Goal: Transaction & Acquisition: Book appointment/travel/reservation

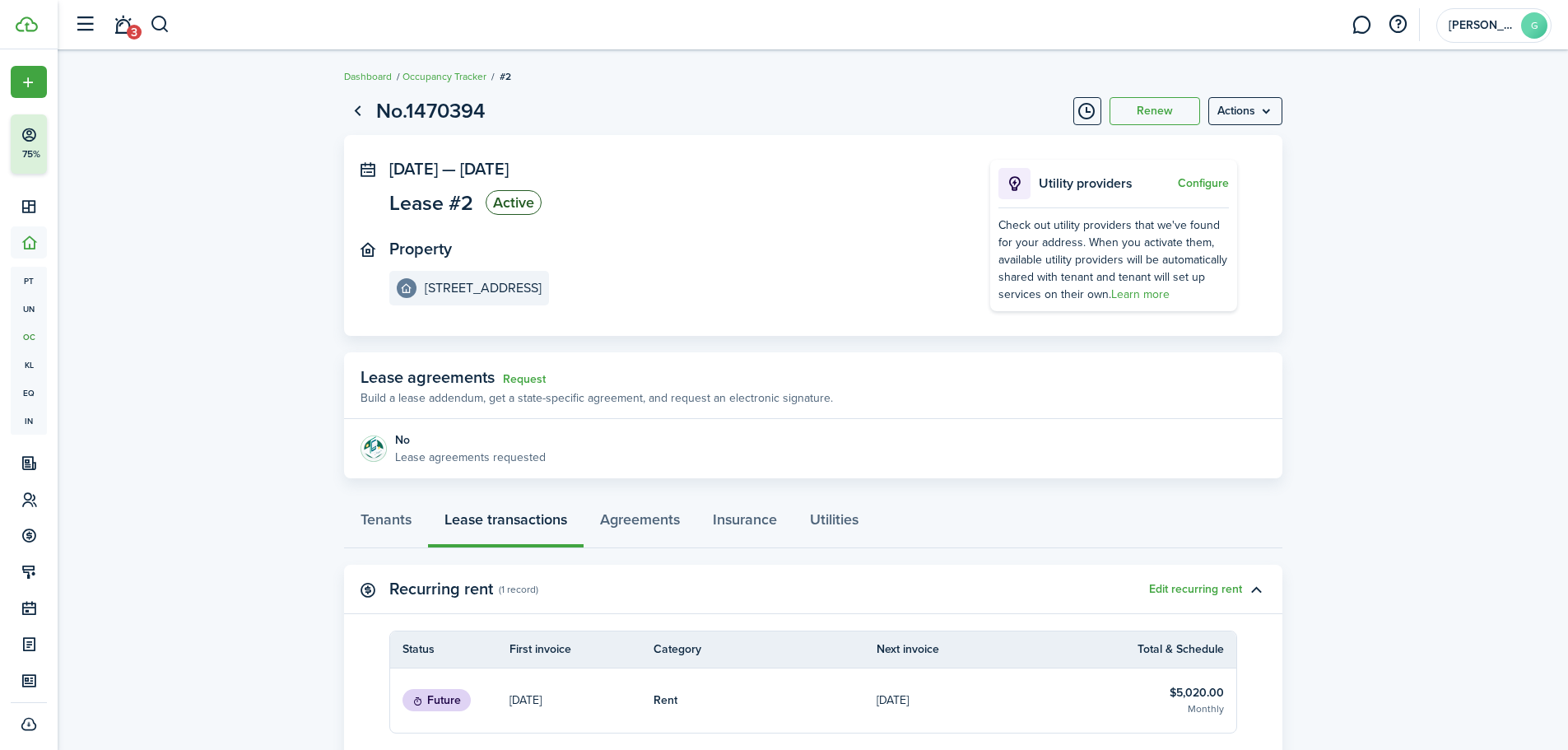
click at [457, 202] on span "Lease #2" at bounding box center [431, 202] width 84 height 20
click at [742, 217] on panel-main-section "[DATE] — [DATE] Lease #2 Active" at bounding box center [665, 189] width 552 height 60
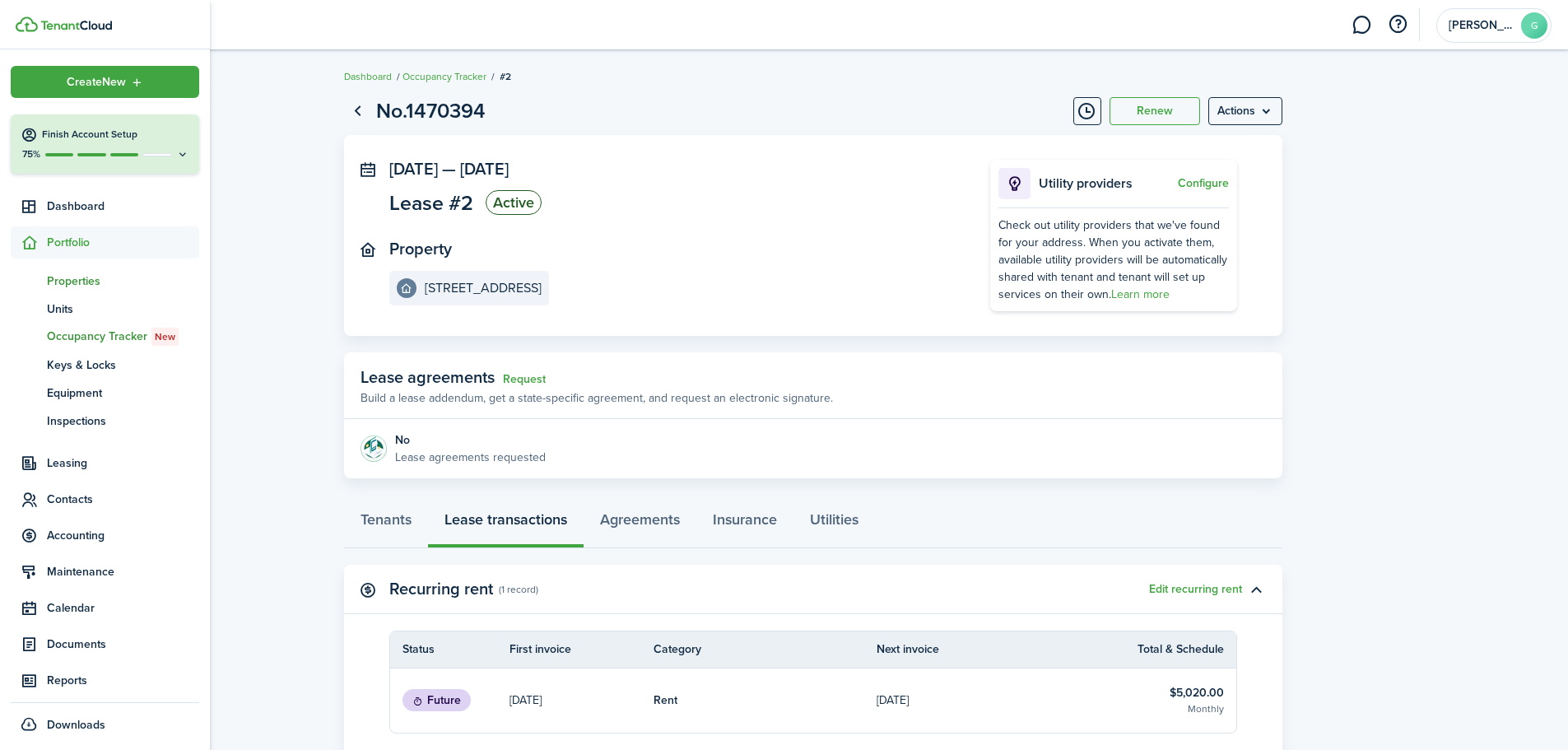
click at [84, 277] on span "Properties" at bounding box center [122, 281] width 153 height 17
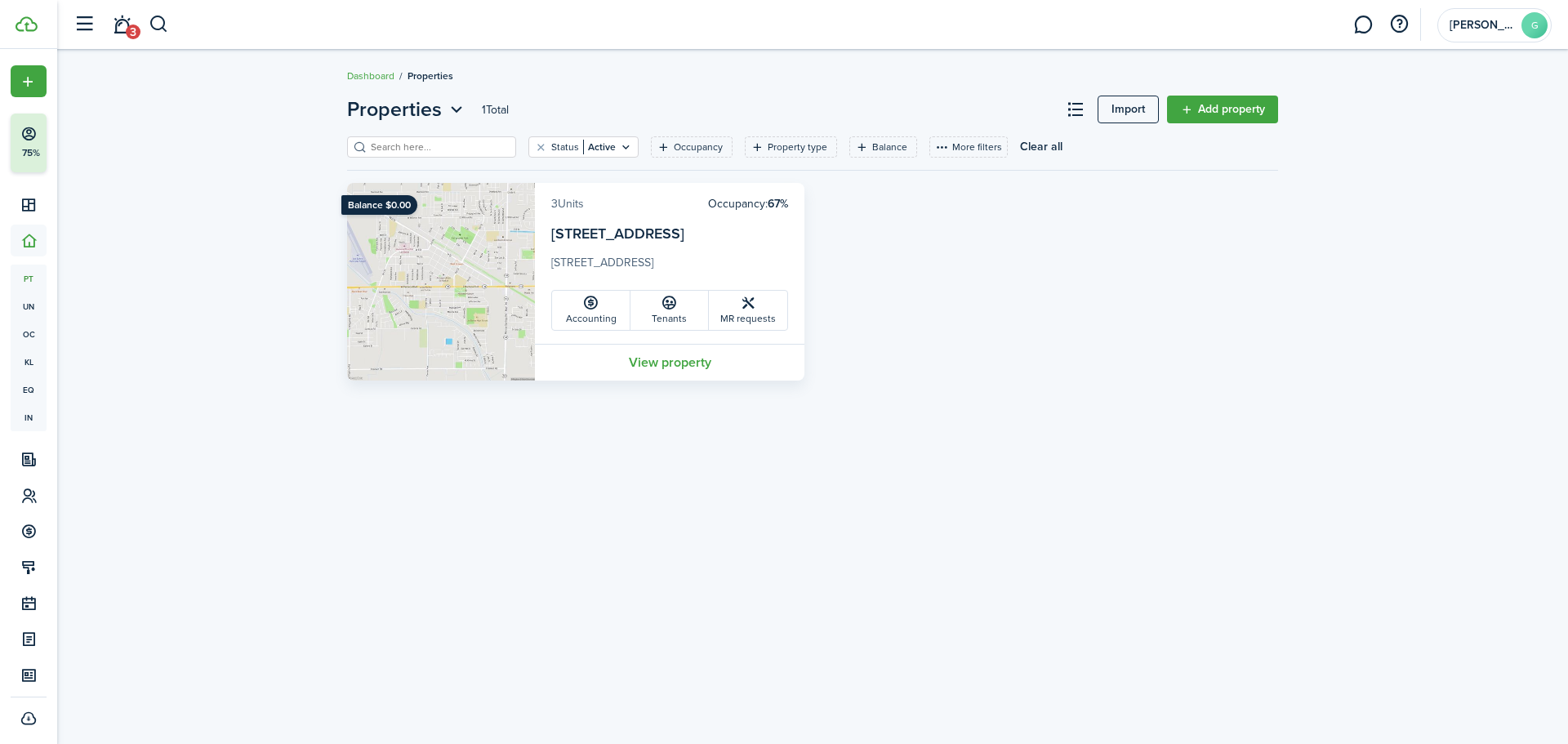
click at [570, 207] on link "3 Units" at bounding box center [568, 204] width 33 height 17
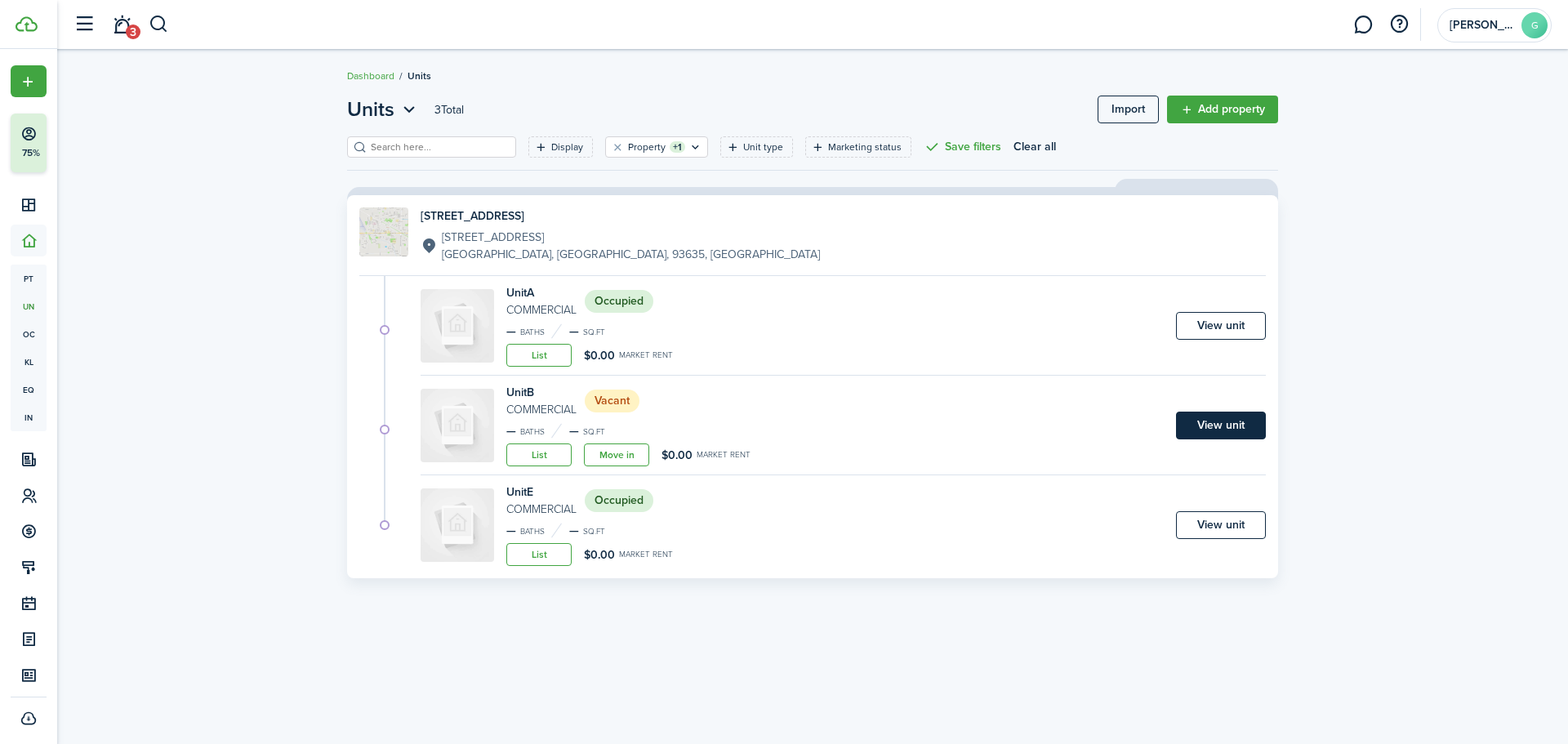
click at [1214, 421] on link "View unit" at bounding box center [1220, 425] width 90 height 28
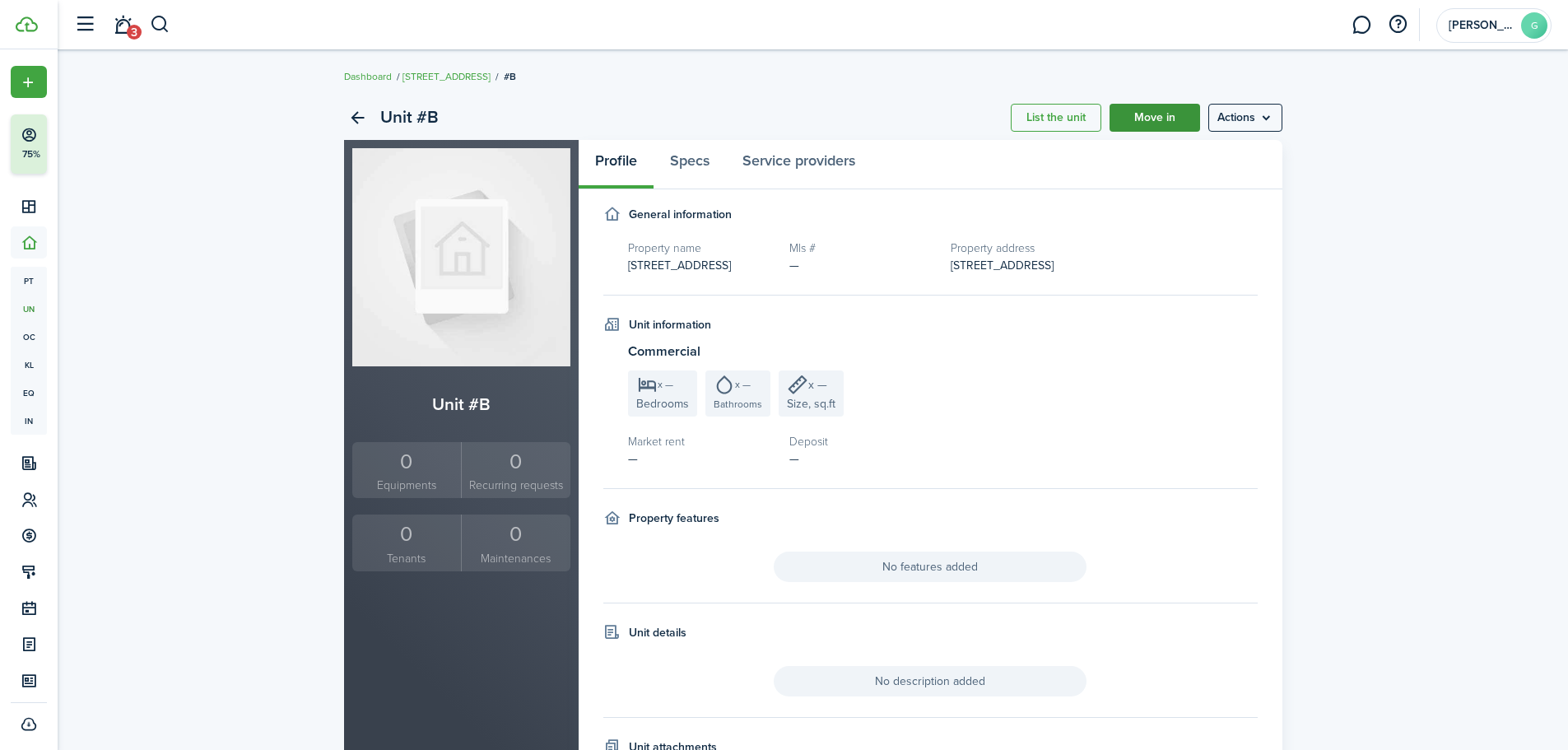
click at [1160, 116] on link "Move in" at bounding box center [1154, 118] width 90 height 28
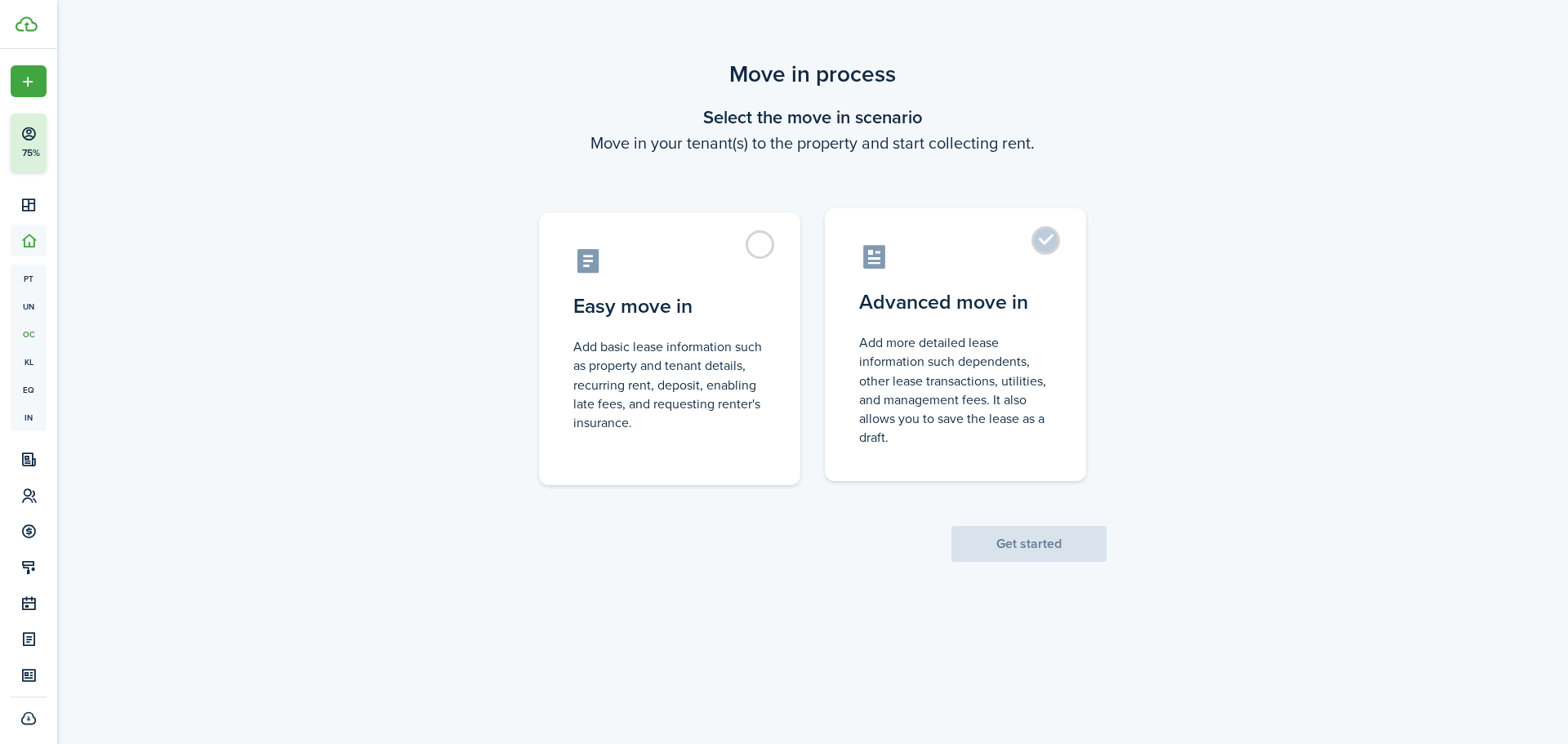
click at [1050, 234] on label "Advanced move in Add more detailed lease information such dependents, other lea…" at bounding box center [955, 344] width 261 height 273
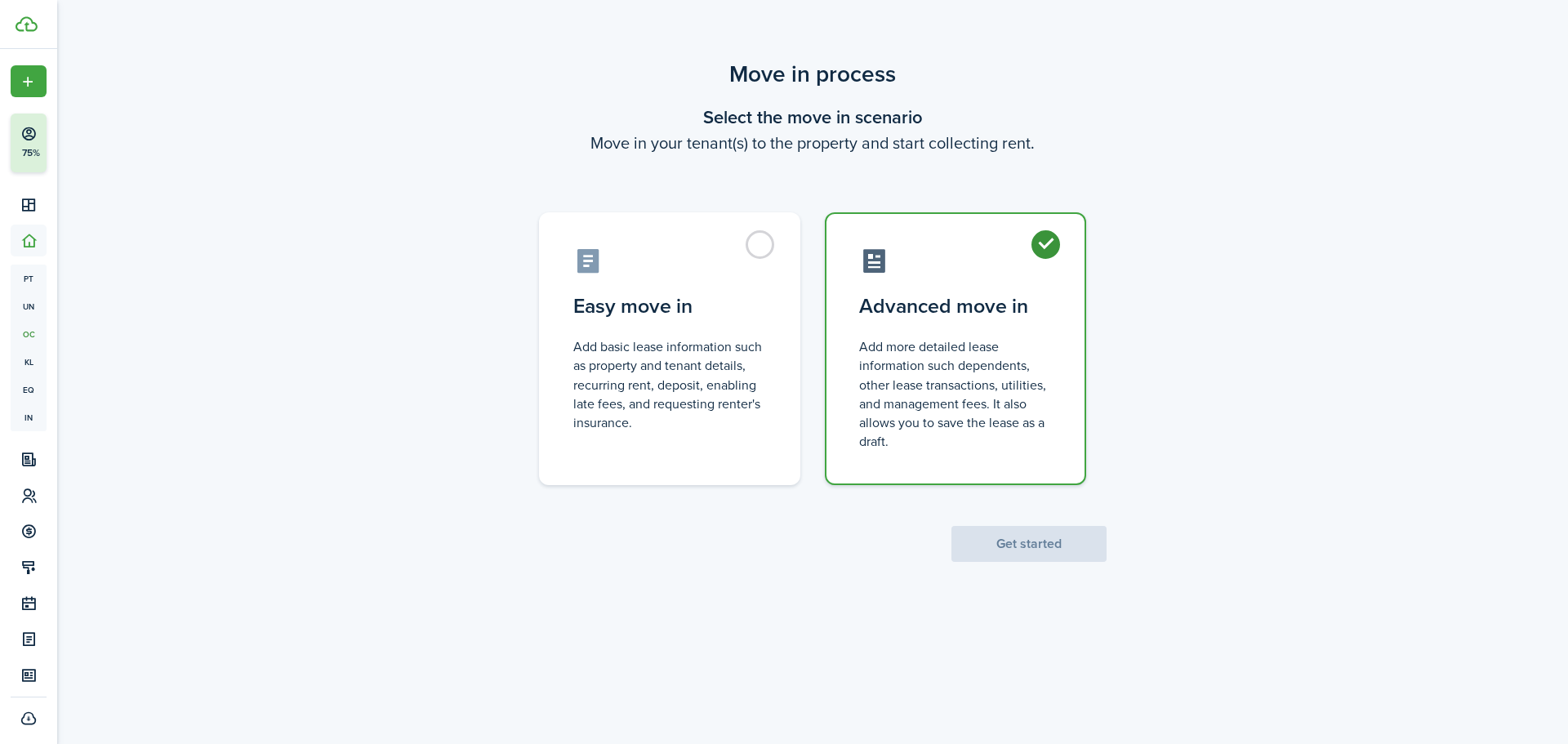
radio input "true"
click at [1071, 548] on button "Get started" at bounding box center [1028, 544] width 155 height 36
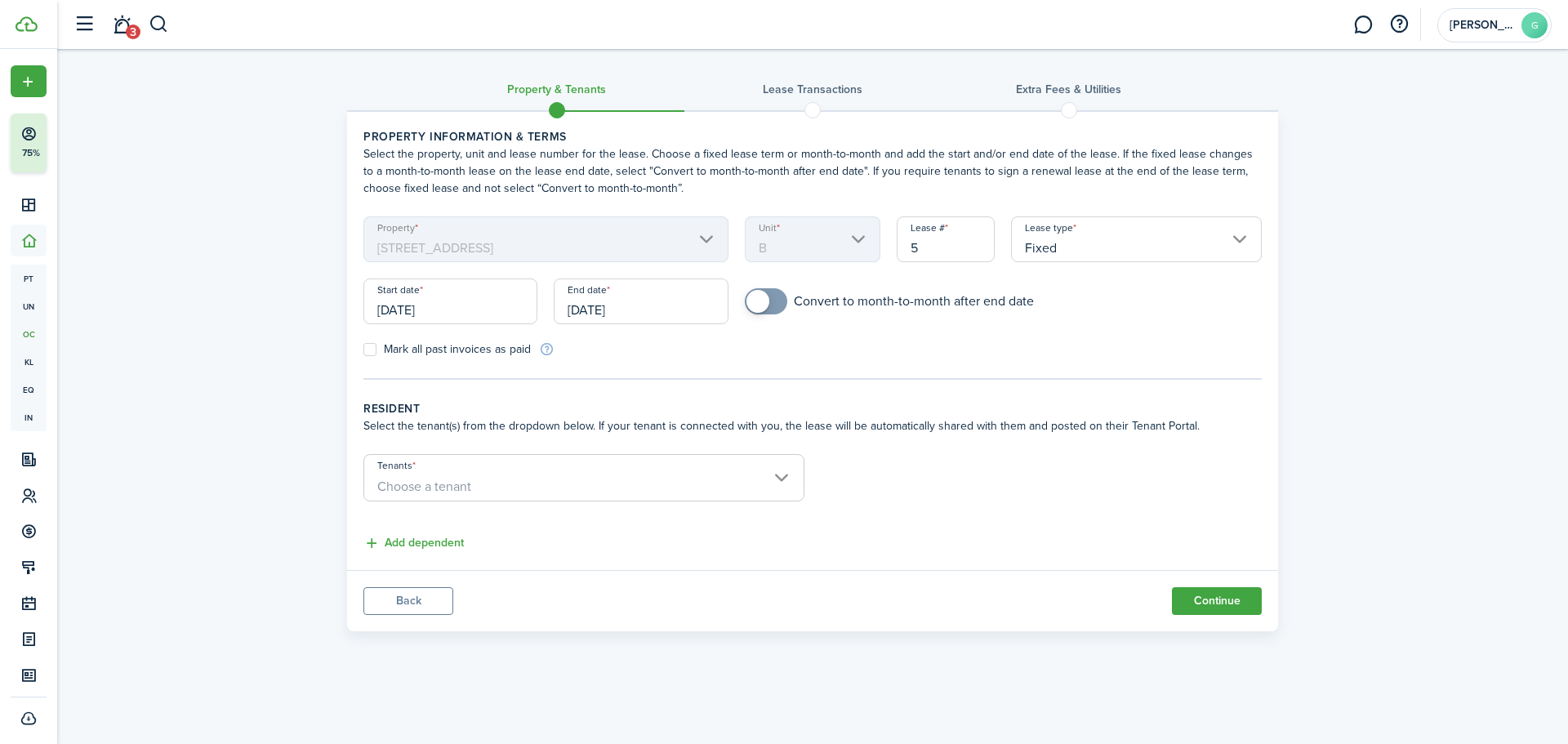
click at [677, 484] on span "Choose a tenant" at bounding box center [584, 487] width 439 height 28
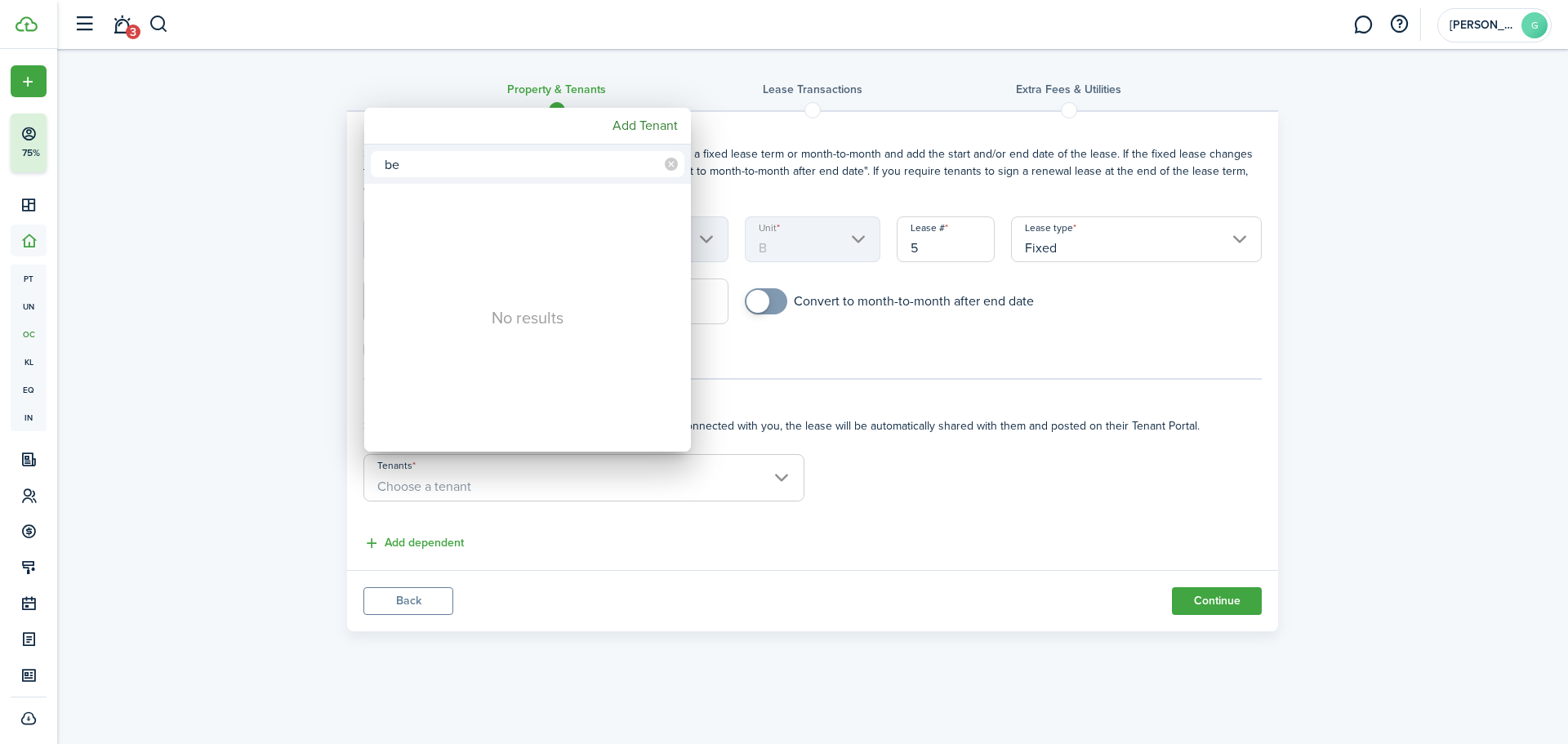
type input "b"
type input "h"
type input "d"
click at [663, 126] on mbsc-button "Add Tenant" at bounding box center [645, 125] width 78 height 30
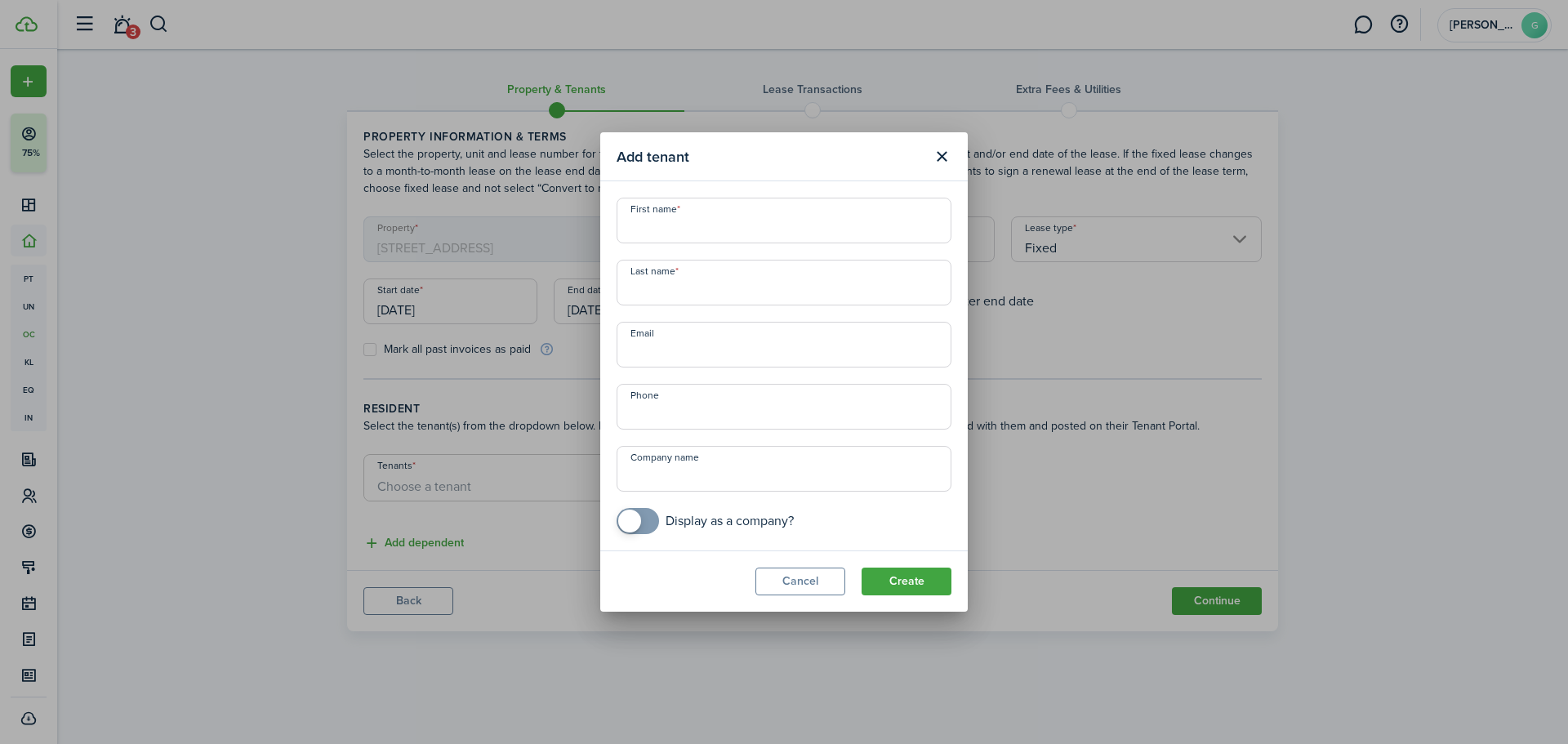
click at [673, 226] on input "First name" at bounding box center [784, 220] width 334 height 45
click at [687, 265] on input "Last name" at bounding box center [784, 281] width 334 height 45
click at [700, 228] on input "First name" at bounding box center [784, 220] width 334 height 45
click at [700, 274] on input "Last name" at bounding box center [784, 281] width 334 height 45
click at [695, 345] on input "Email" at bounding box center [784, 344] width 334 height 45
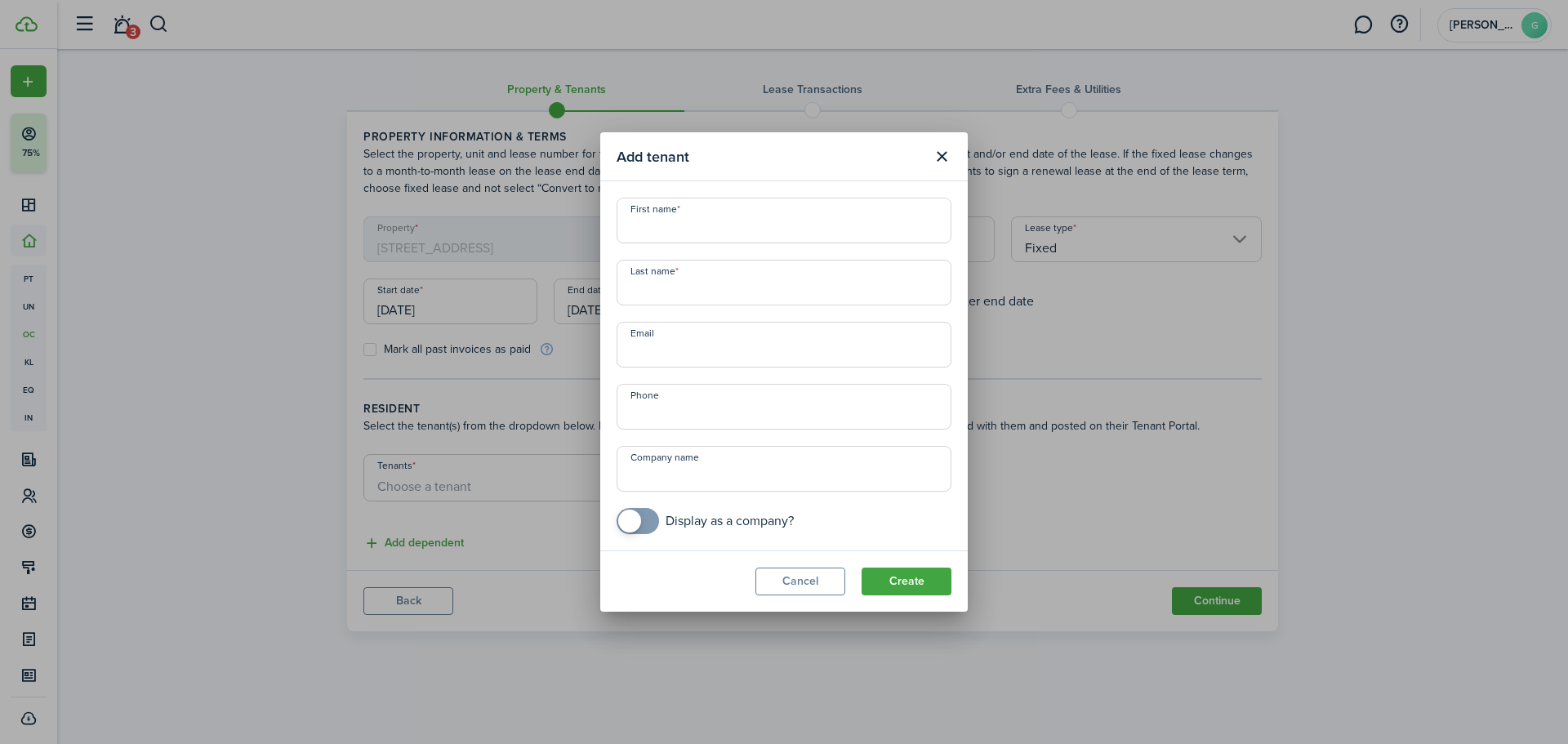
type input "+1"
click at [697, 405] on input "+1" at bounding box center [784, 406] width 334 height 45
click at [693, 475] on input "Company name" at bounding box center [784, 468] width 334 height 45
checkbox input "true"
click at [634, 527] on span at bounding box center [629, 521] width 23 height 23
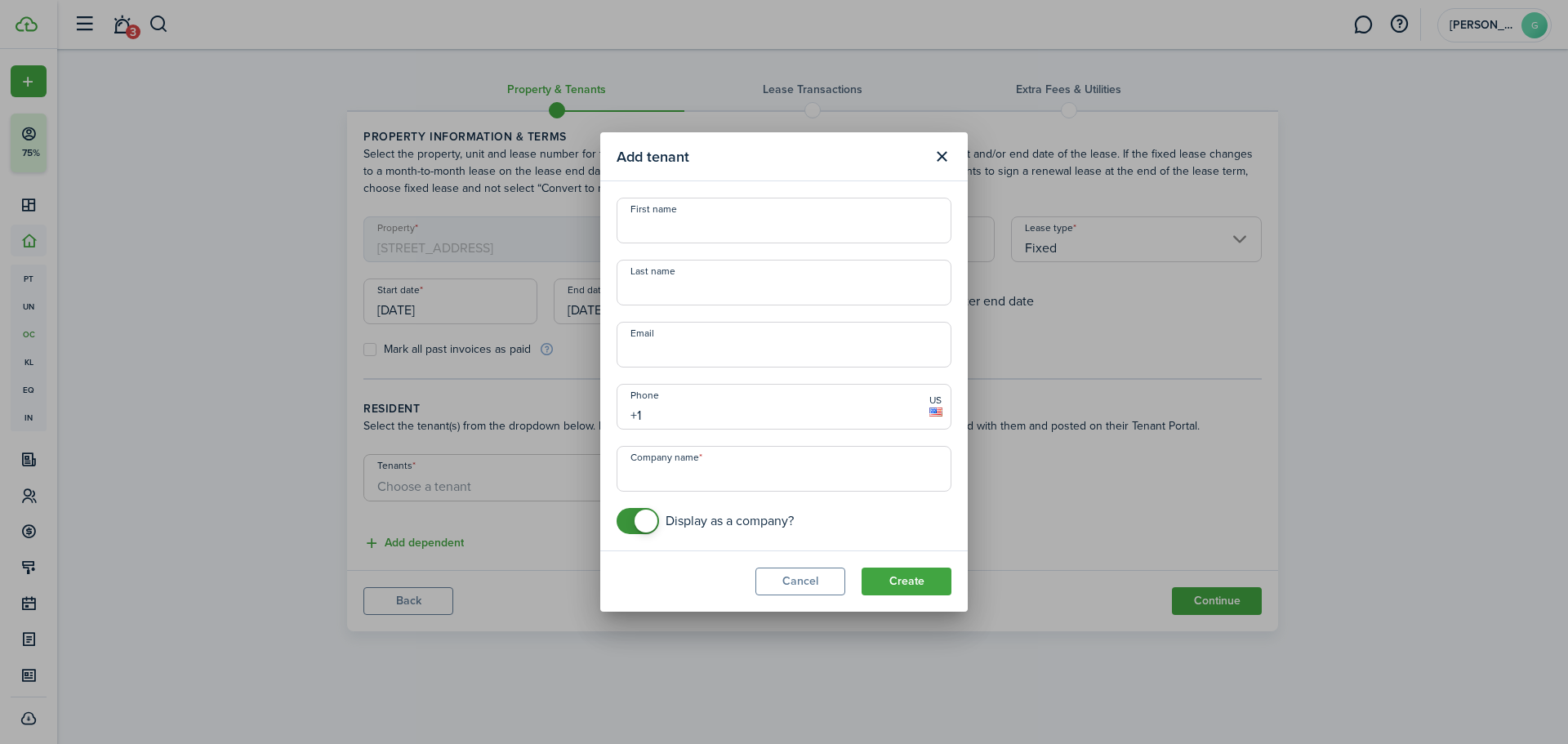
click at [667, 467] on input "Company name" at bounding box center [784, 468] width 334 height 45
type input "B"
type input "[PERSON_NAME] Properties"
click at [720, 399] on input "+1" at bounding box center [784, 406] width 334 height 45
type input "[PHONE_NUMBER]"
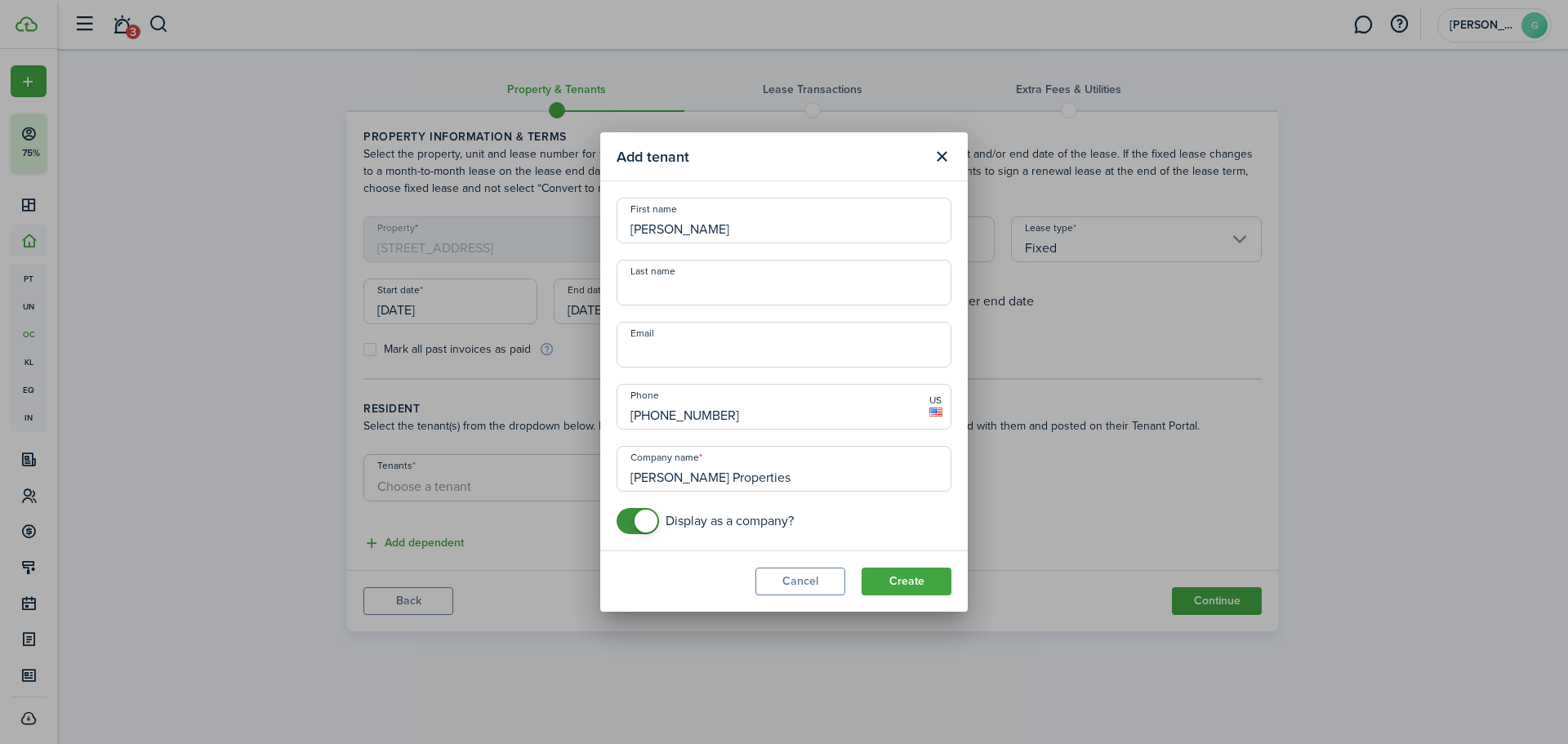
type input "[PERSON_NAME]"
type input "d"
type input "[PERSON_NAME]"
type input "[PERSON_NAME][EMAIL_ADDRESS][PERSON_NAME][DOMAIN_NAME]"
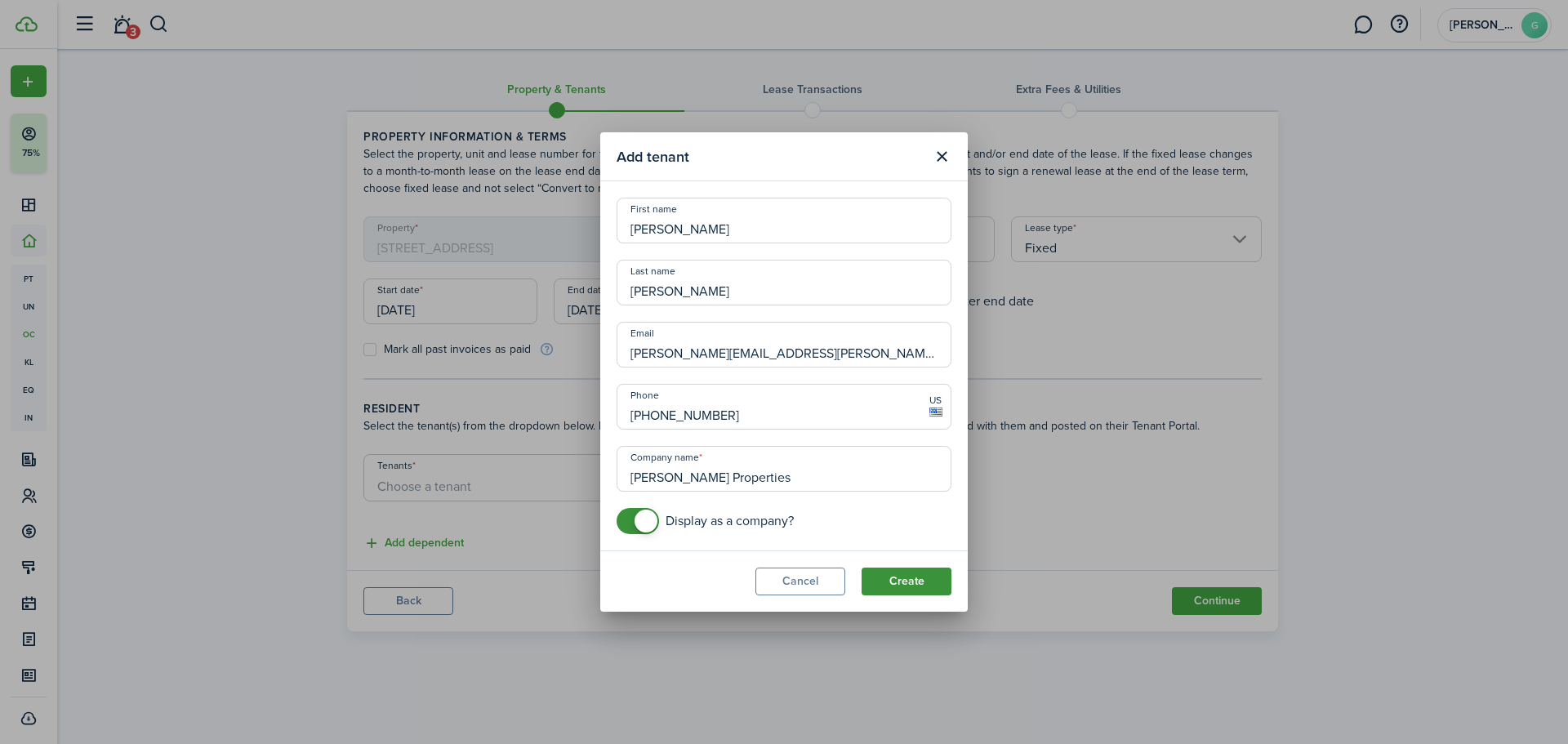
click at [913, 579] on button "Create" at bounding box center [906, 581] width 90 height 28
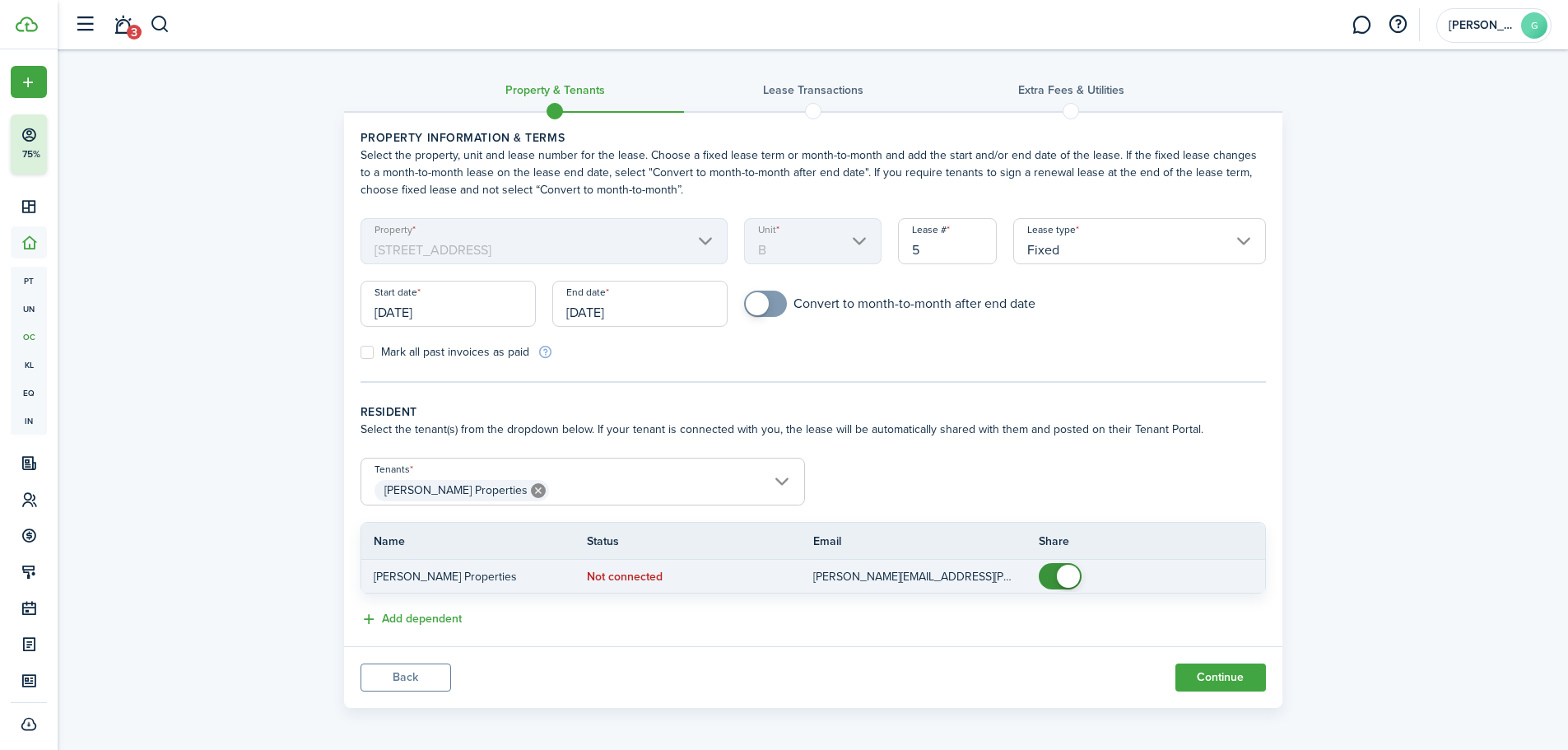
checkbox input "false"
click at [1065, 581] on span at bounding box center [1069, 576] width 23 height 23
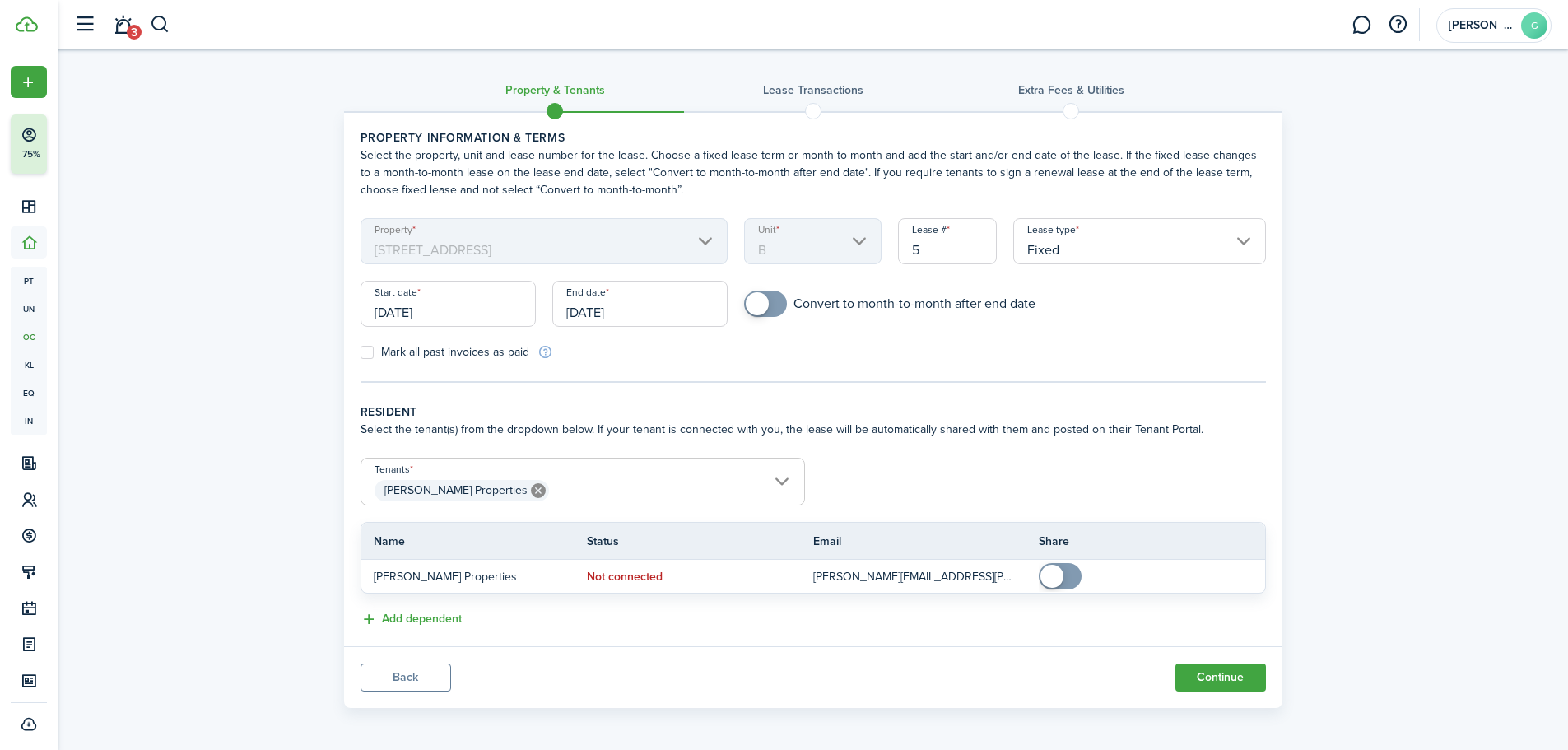
drag, startPoint x: 941, startPoint y: 255, endPoint x: 893, endPoint y: 252, distance: 48.1
click at [893, 252] on div "Lease # 5" at bounding box center [947, 250] width 116 height 62
type input "1"
click at [1085, 316] on mobiscroll-switch "Convert to month-to-month after end date" at bounding box center [1005, 303] width 521 height 26
click at [1117, 250] on input "Fixed" at bounding box center [1140, 241] width 253 height 46
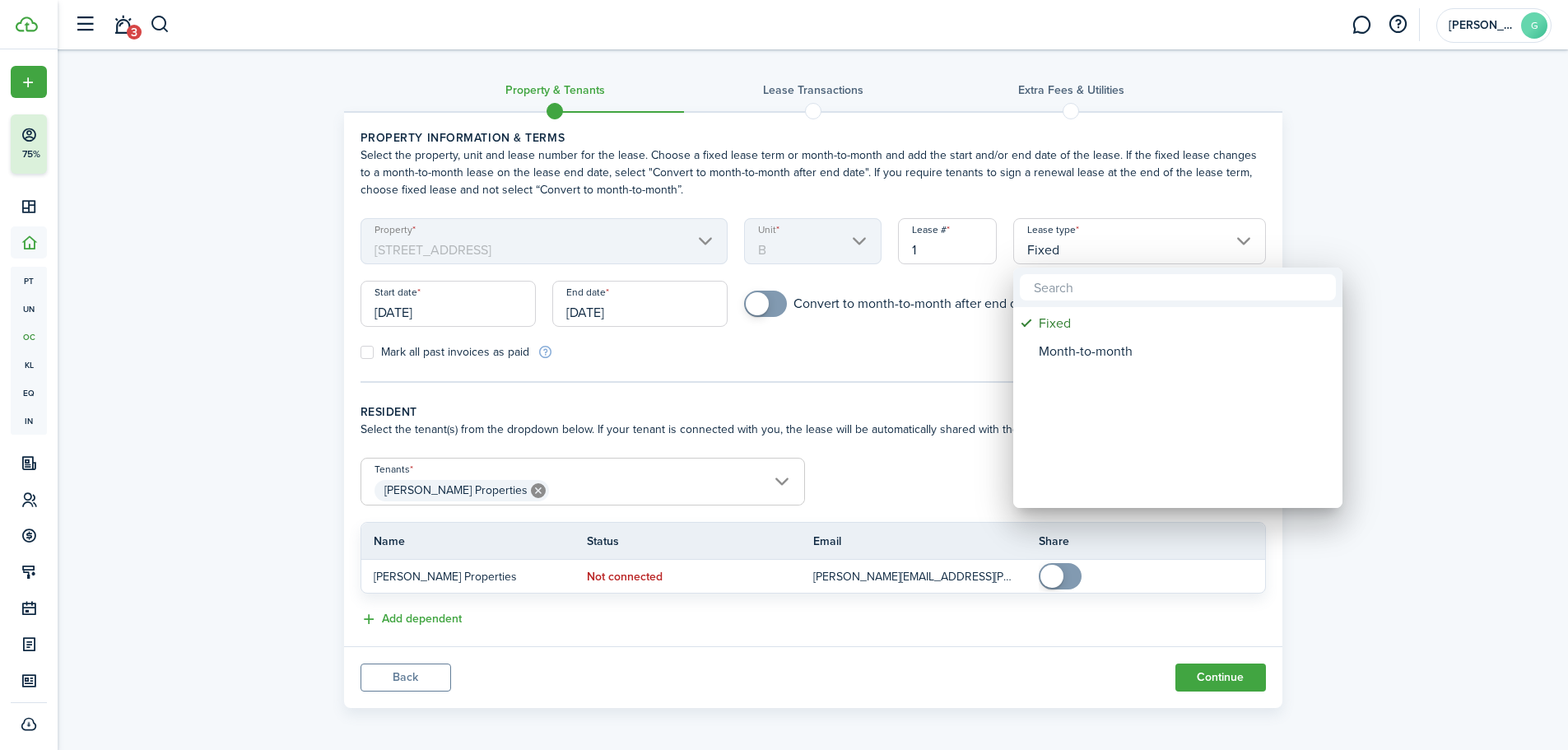
click at [1117, 250] on div at bounding box center [783, 374] width 1831 height 1013
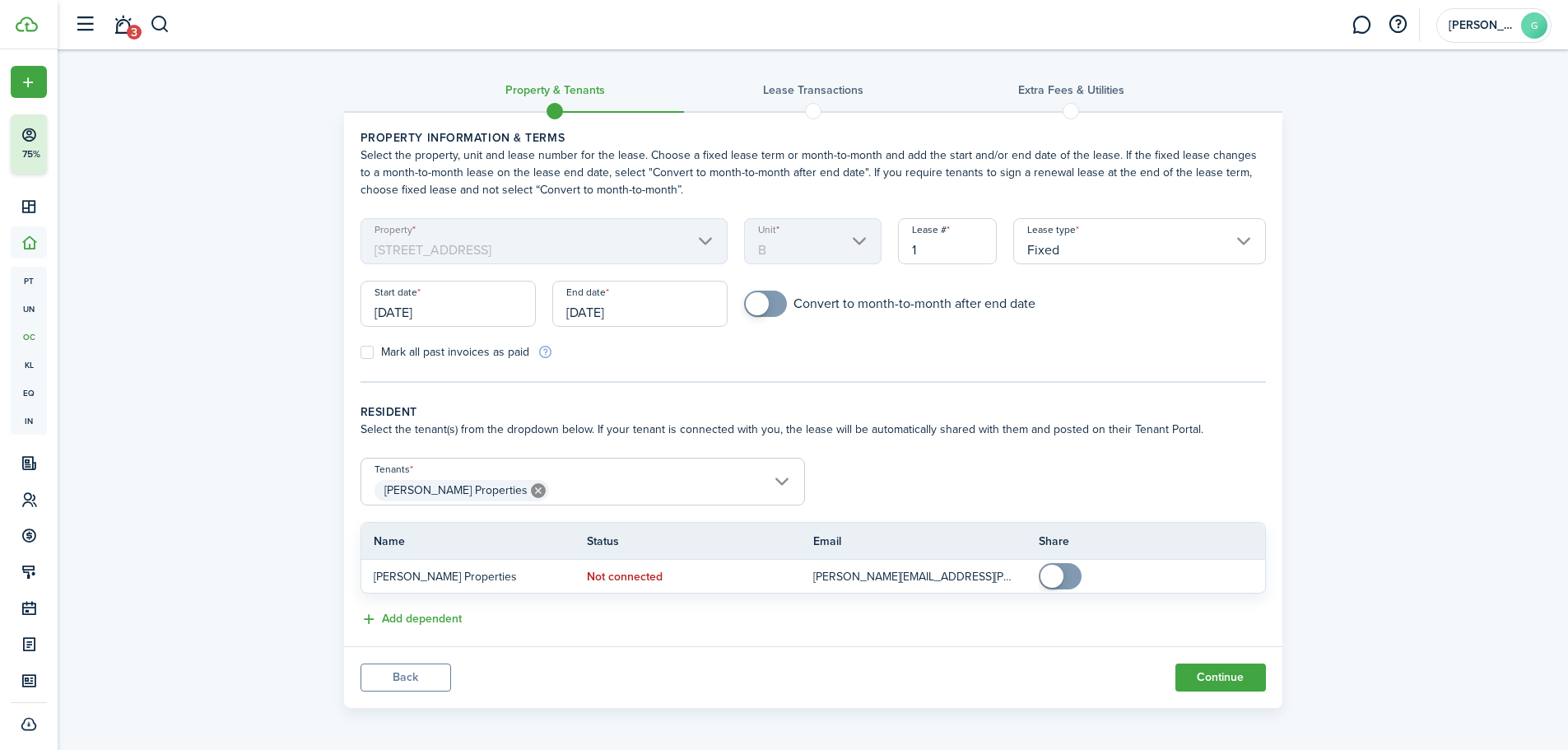
click at [1030, 332] on div "Convert to month-to-month after end date" at bounding box center [1005, 312] width 537 height 43
click at [483, 311] on input "[DATE]" at bounding box center [448, 303] width 175 height 46
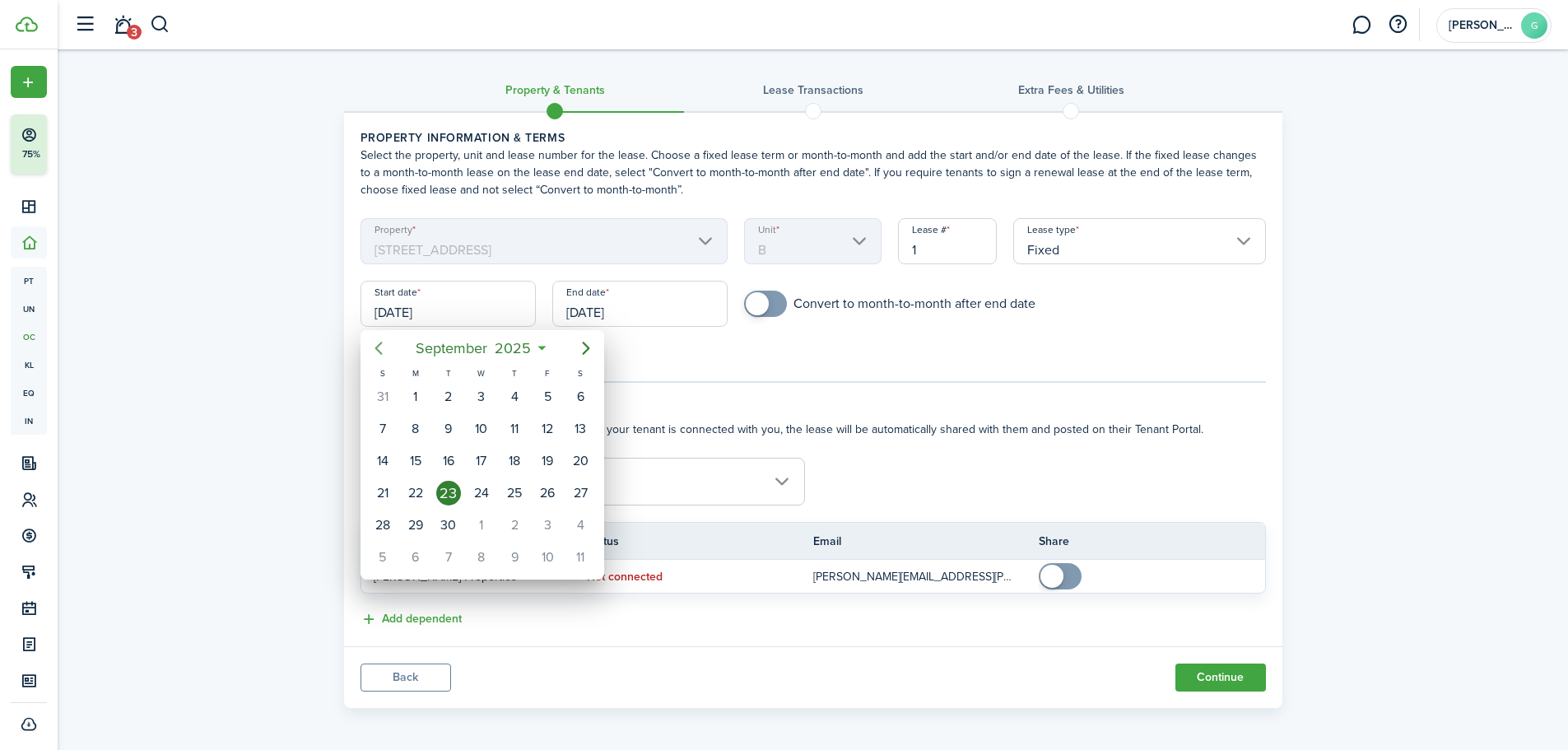
click at [376, 351] on icon "Previous page" at bounding box center [379, 348] width 19 height 19
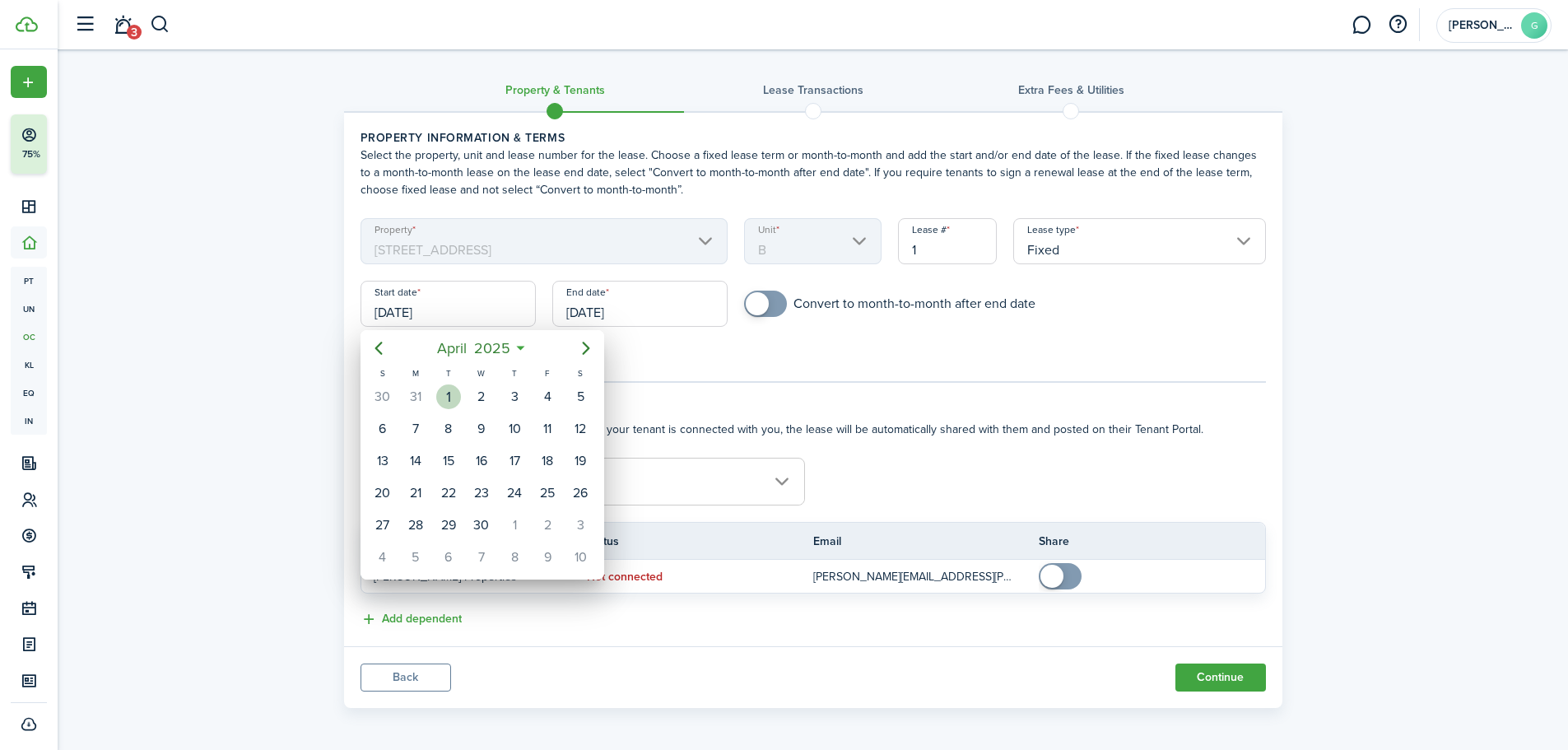
click at [450, 392] on div "1" at bounding box center [448, 396] width 24 height 24
type input "[DATE]"
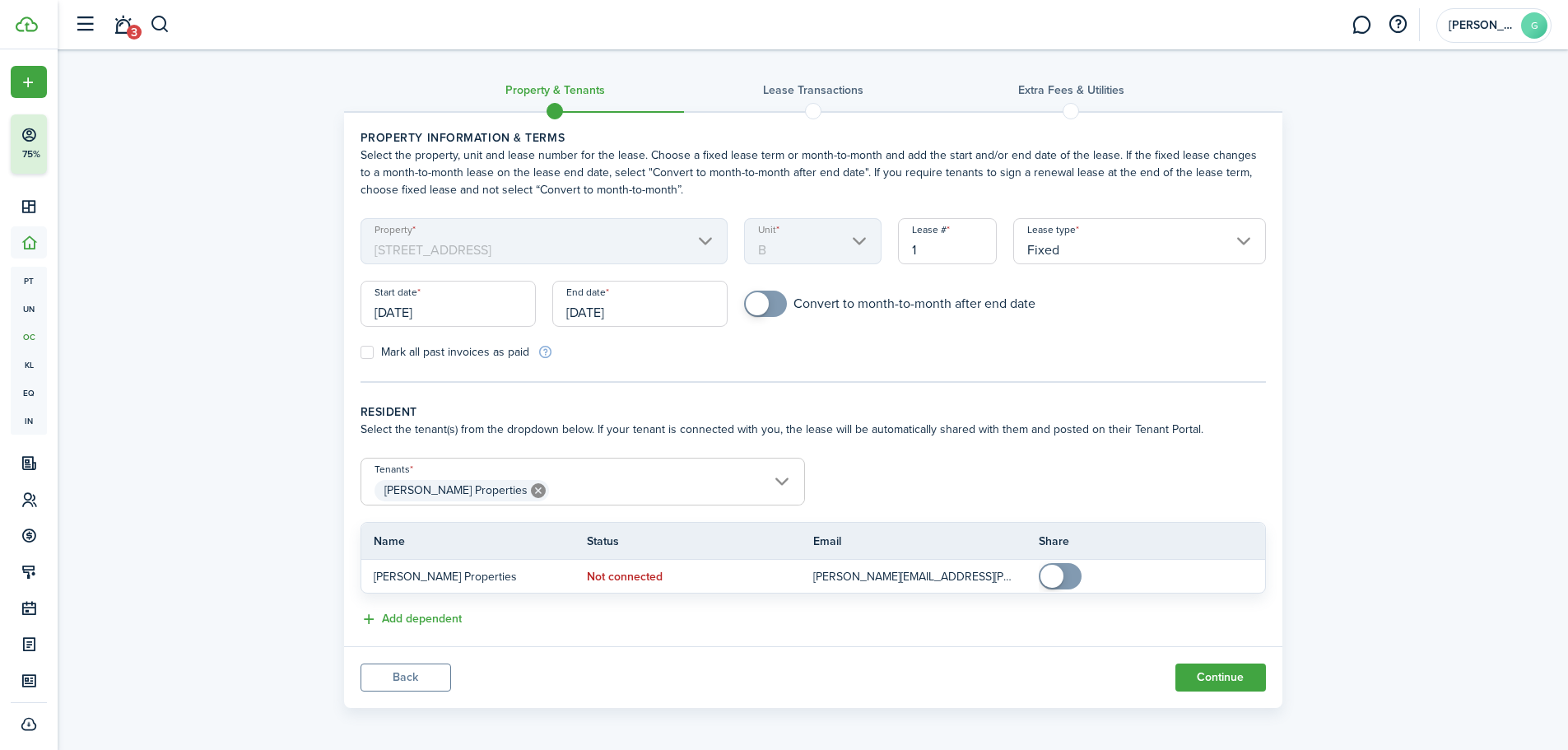
click at [648, 306] on input "[DATE]" at bounding box center [640, 303] width 175 height 46
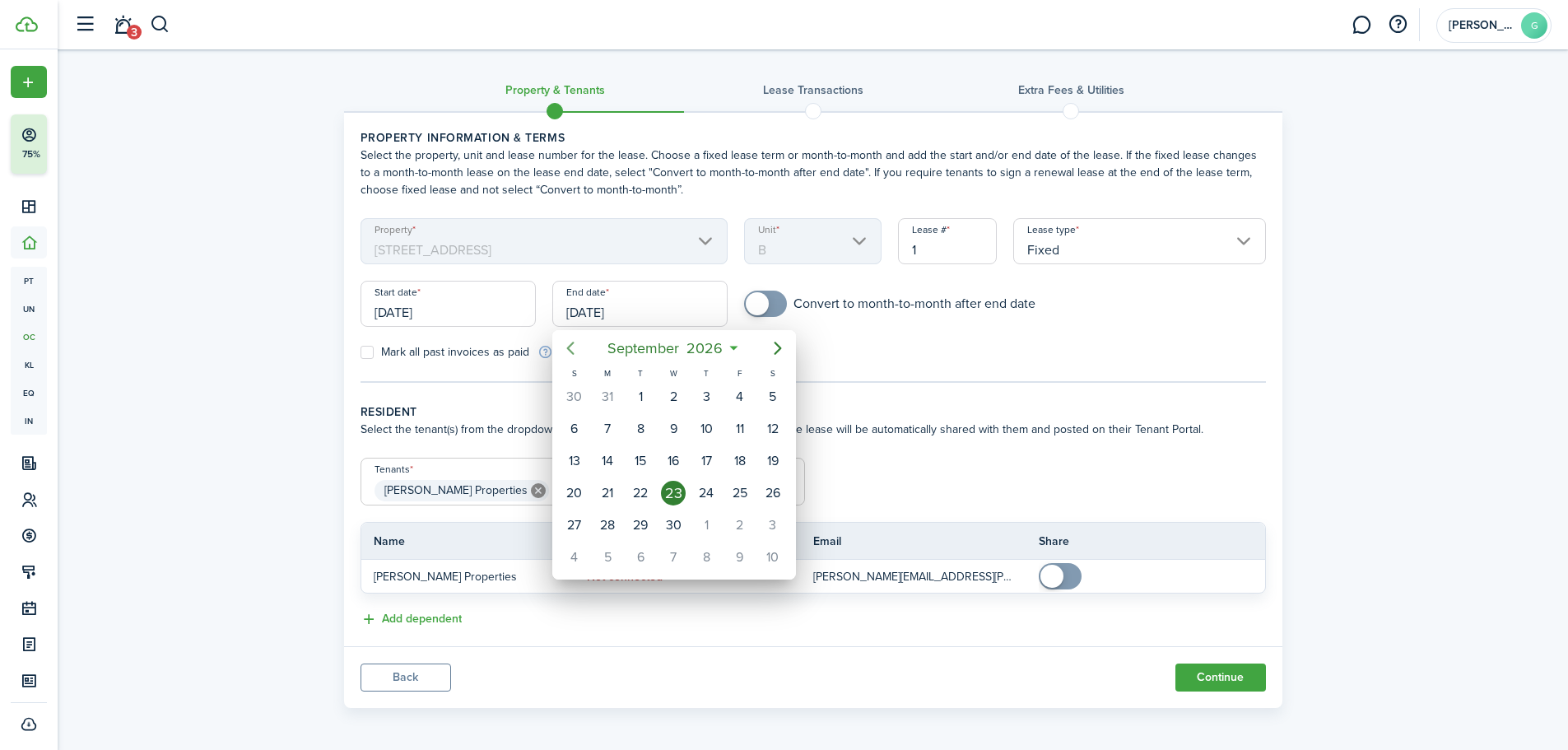
click at [569, 352] on icon "Previous page" at bounding box center [570, 348] width 19 height 19
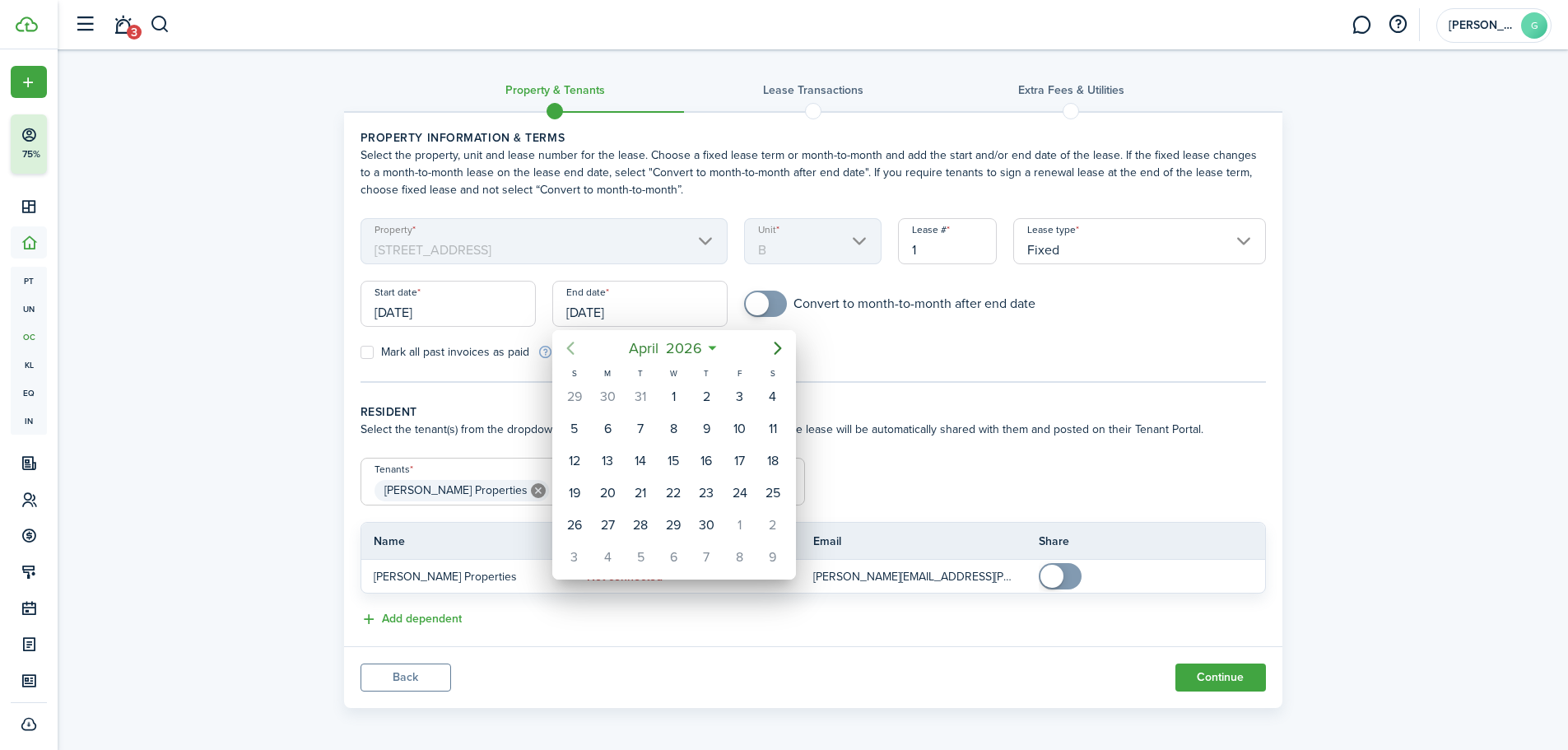
click at [569, 352] on icon "Previous page" at bounding box center [570, 348] width 19 height 19
click at [644, 519] on div "31" at bounding box center [640, 525] width 24 height 24
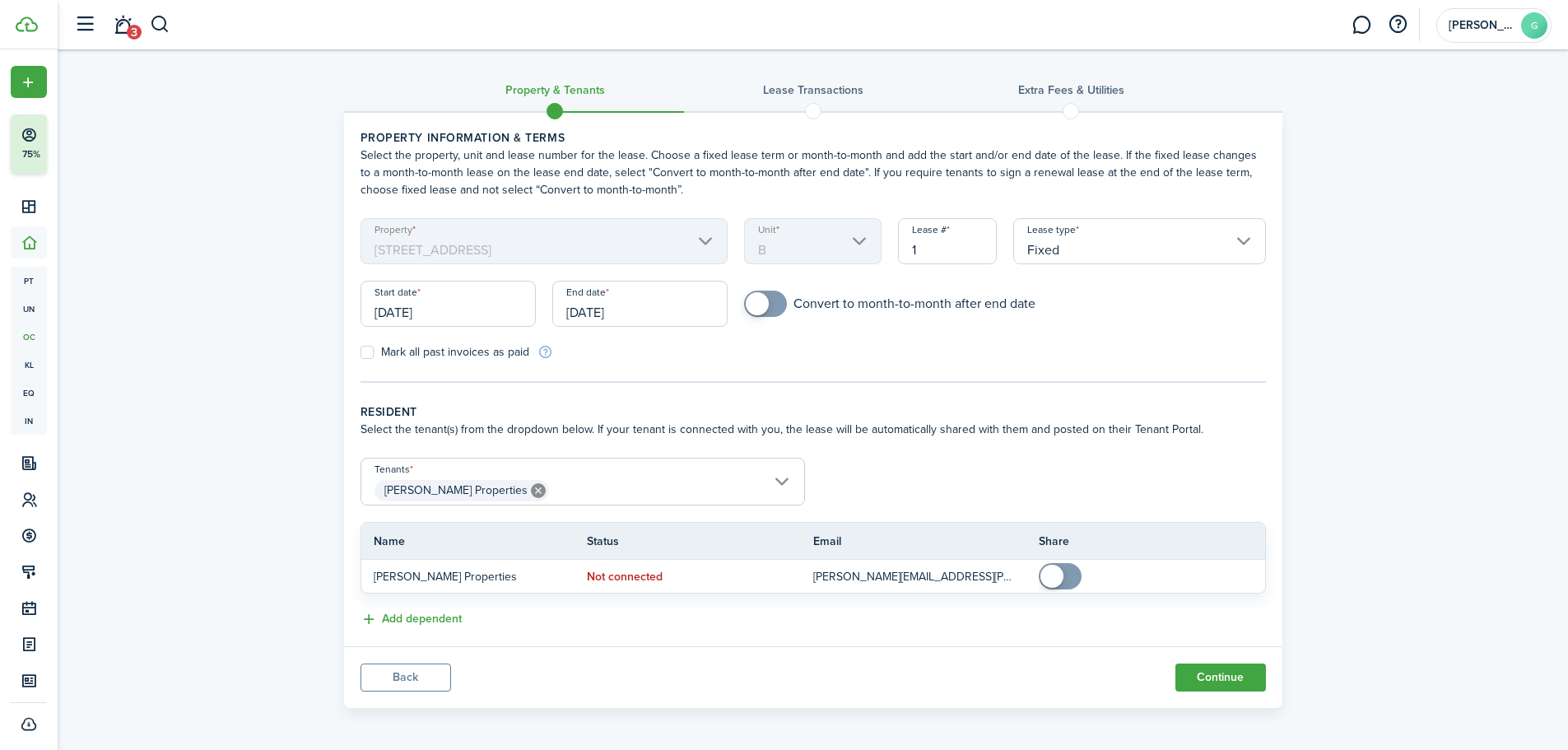
click at [643, 311] on input "[DATE]" at bounding box center [640, 303] width 175 height 46
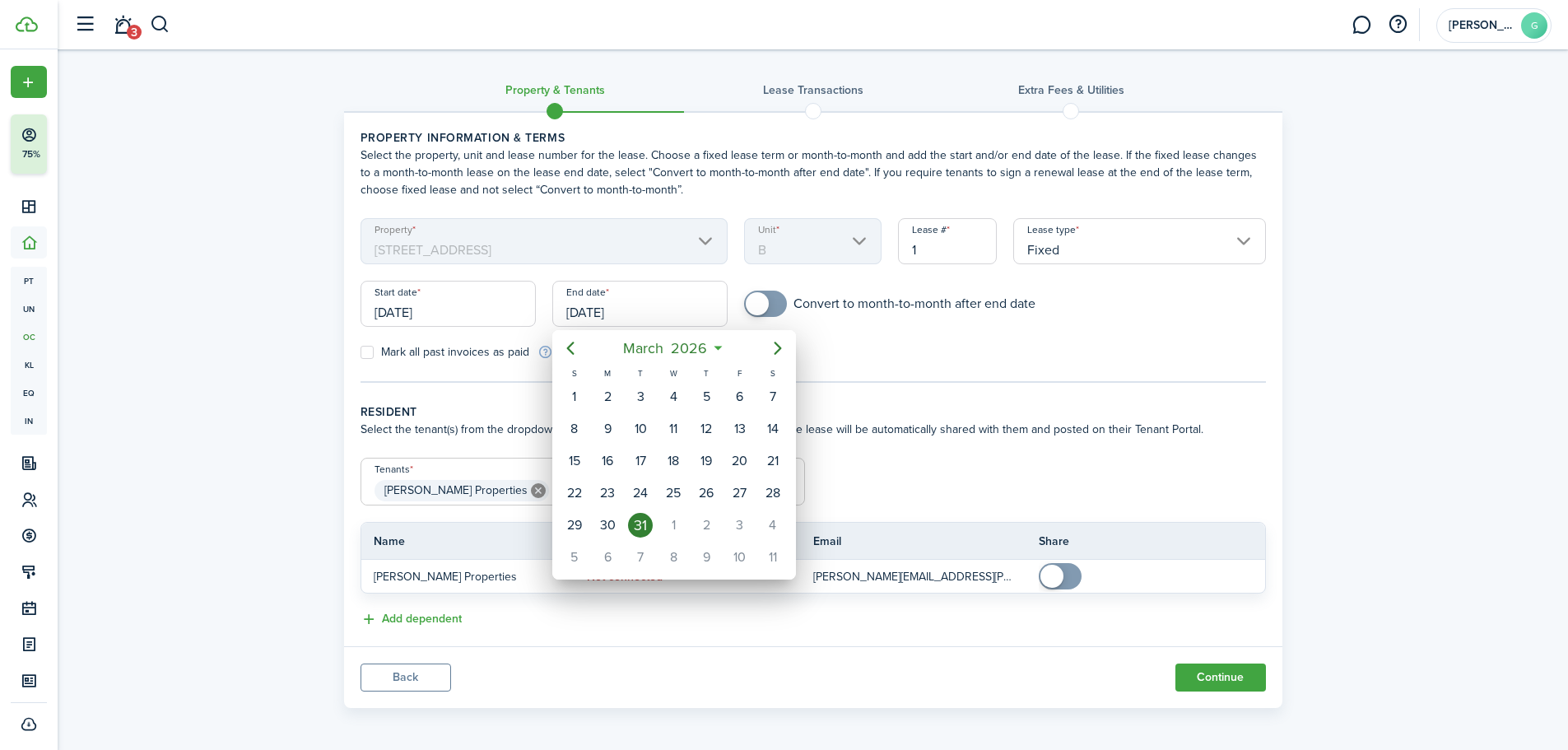
click at [641, 310] on div at bounding box center [783, 374] width 1831 height 1013
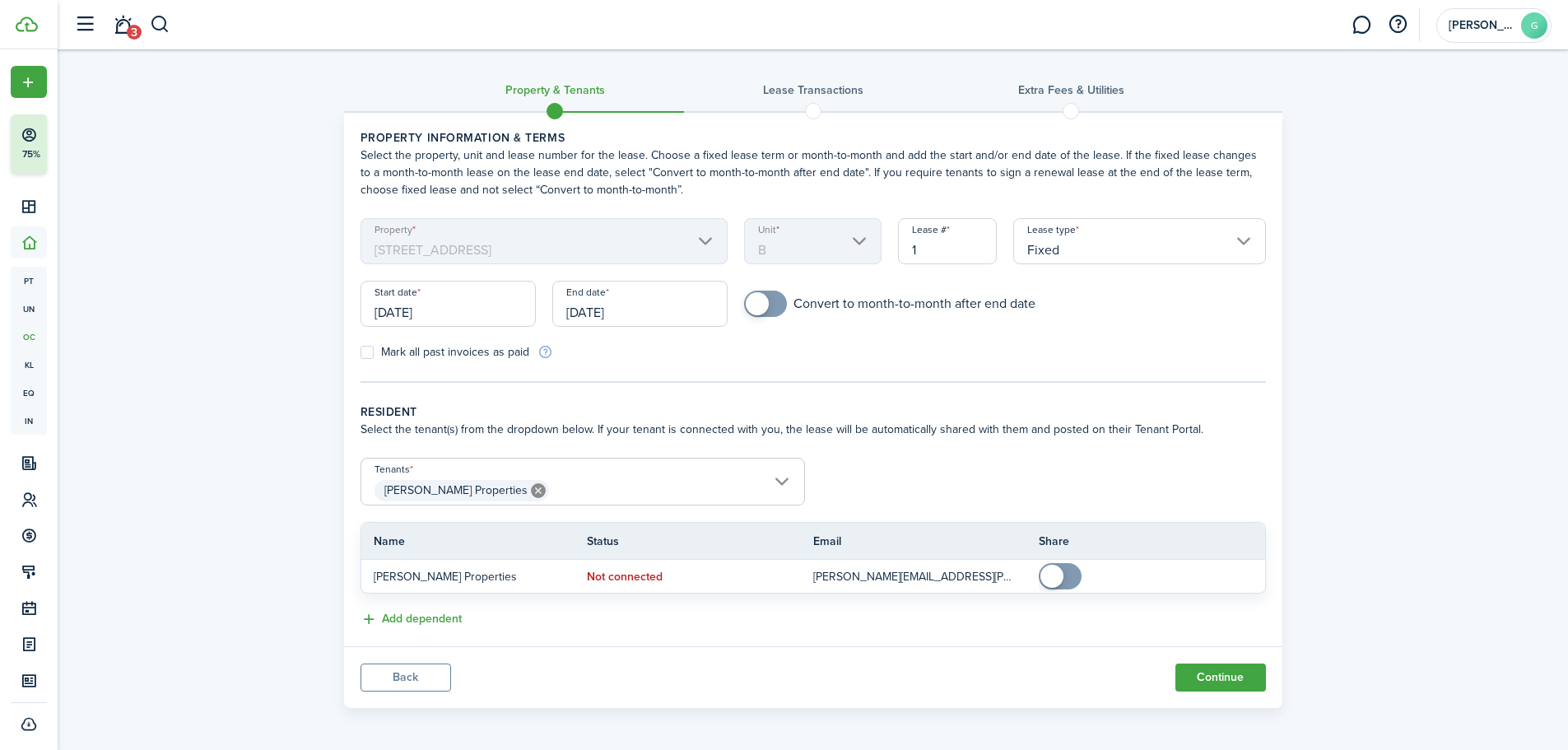
click at [641, 310] on input "[DATE]" at bounding box center [640, 303] width 175 height 46
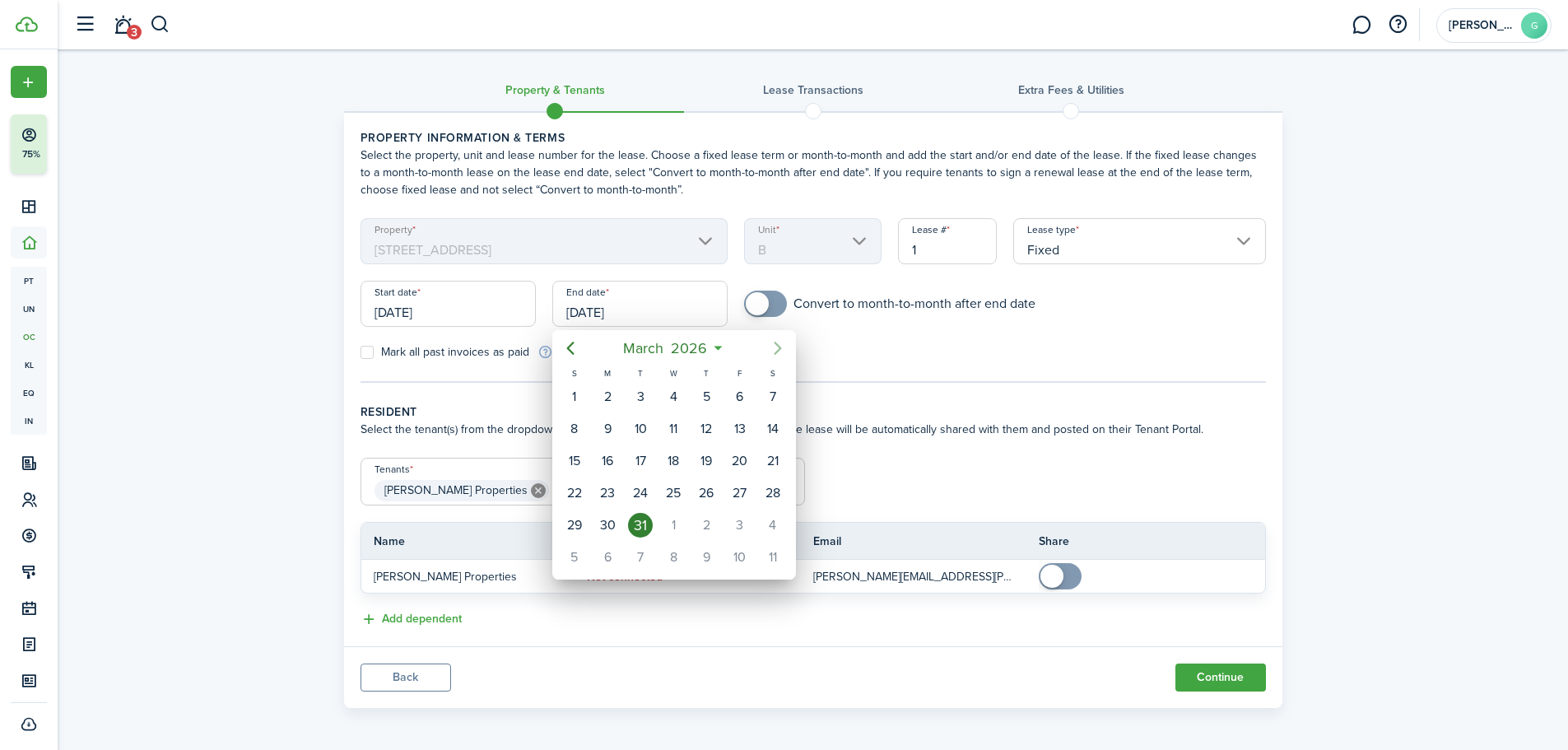
click at [775, 345] on icon "Next page" at bounding box center [778, 348] width 19 height 19
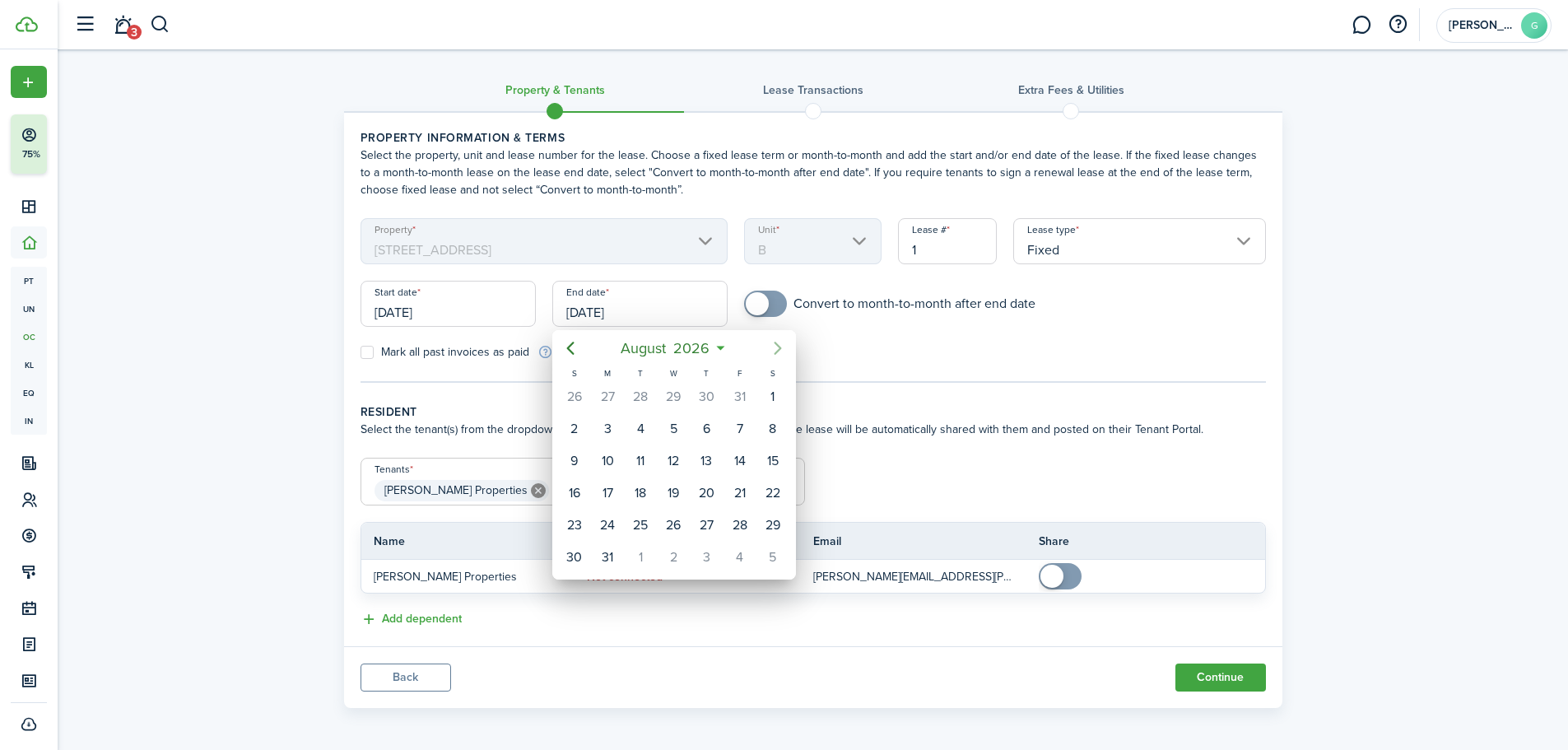
click at [775, 345] on icon "Next page" at bounding box center [778, 348] width 19 height 19
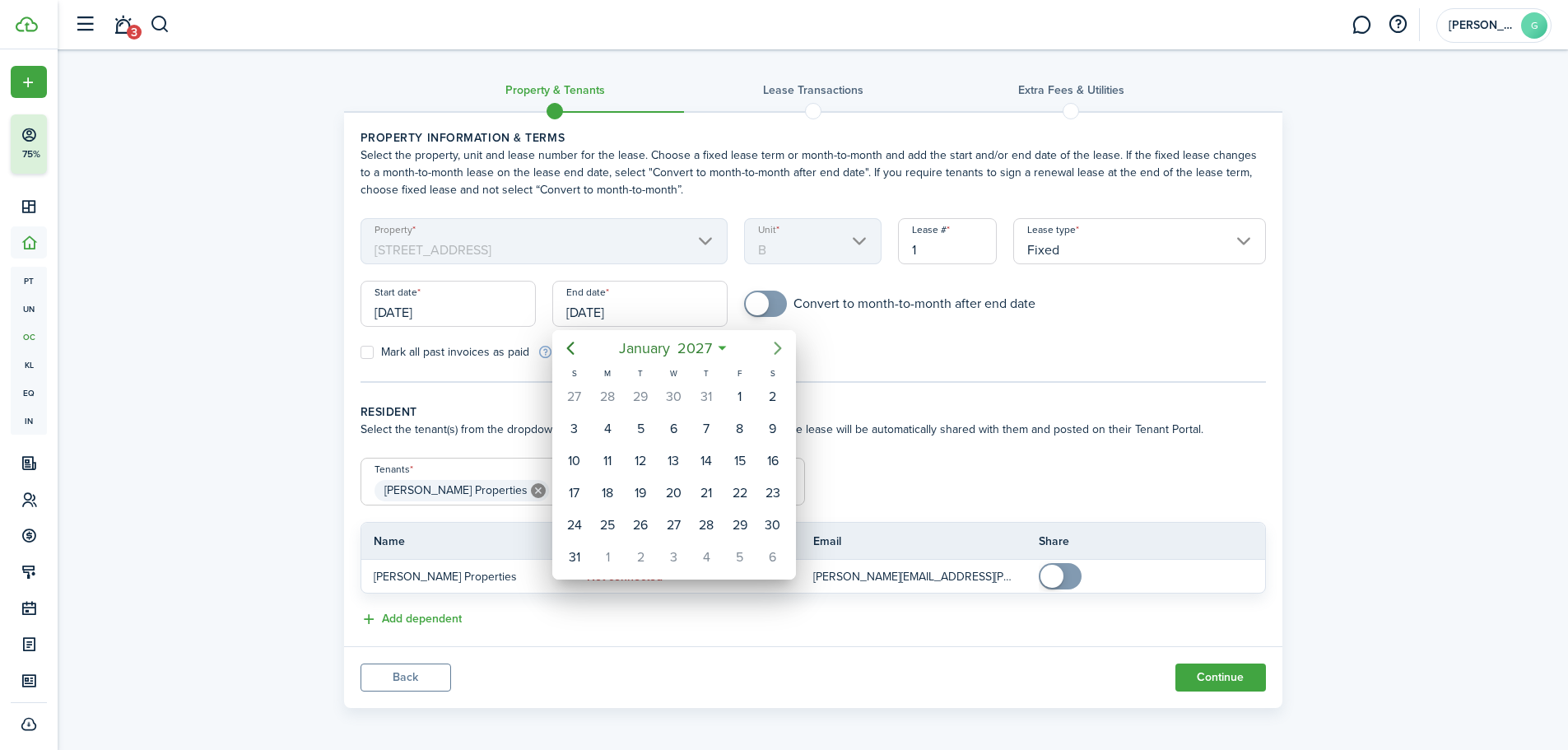
click at [775, 345] on icon "Next page" at bounding box center [778, 348] width 19 height 19
click at [675, 531] on div "31" at bounding box center [672, 525] width 24 height 24
type input "[DATE]"
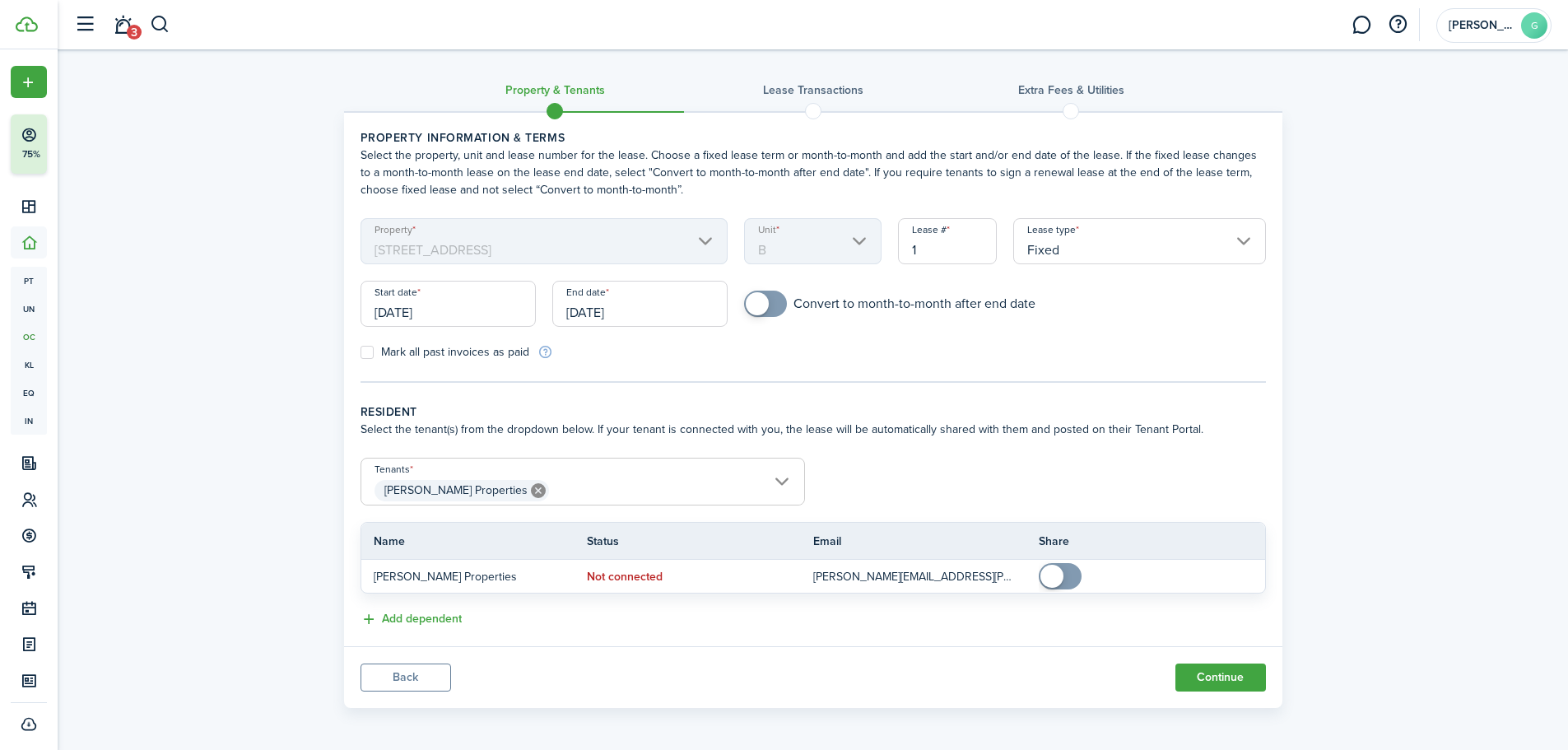
click at [849, 365] on tc-wizard-step "Property information & terms Select the property, unit and lease number for the…" at bounding box center [813, 256] width 905 height 254
click at [662, 359] on div "Mark all past invoices as paid" at bounding box center [583, 352] width 461 height 17
click at [1214, 673] on button "Continue" at bounding box center [1220, 677] width 90 height 28
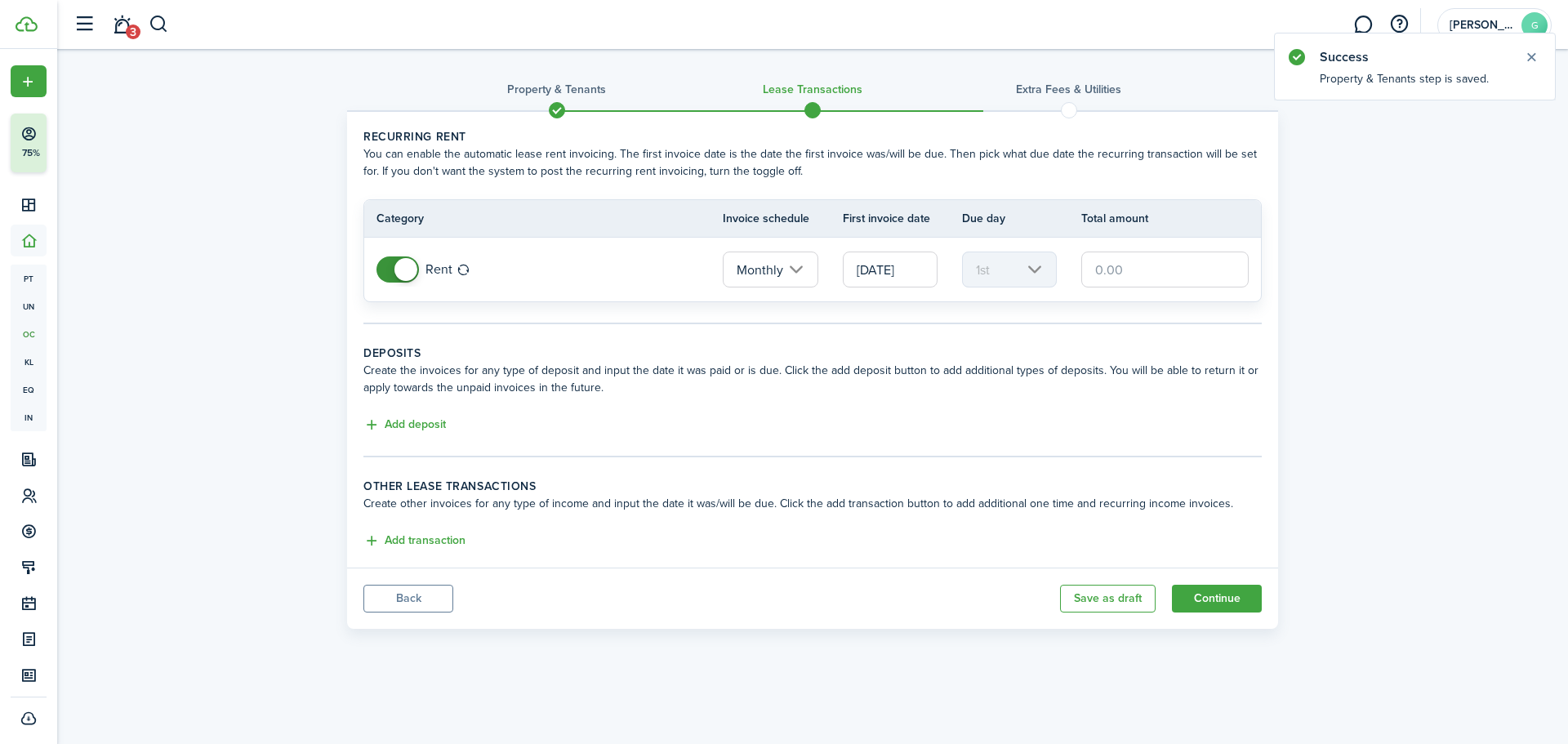
click at [1121, 278] on input "text" at bounding box center [1165, 269] width 168 height 36
click at [728, 383] on wizard-step-header-description "Create the invoices for any type of deposit and input the date it was paid or i…" at bounding box center [812, 379] width 898 height 35
click at [1165, 268] on input "text" at bounding box center [1165, 269] width 168 height 36
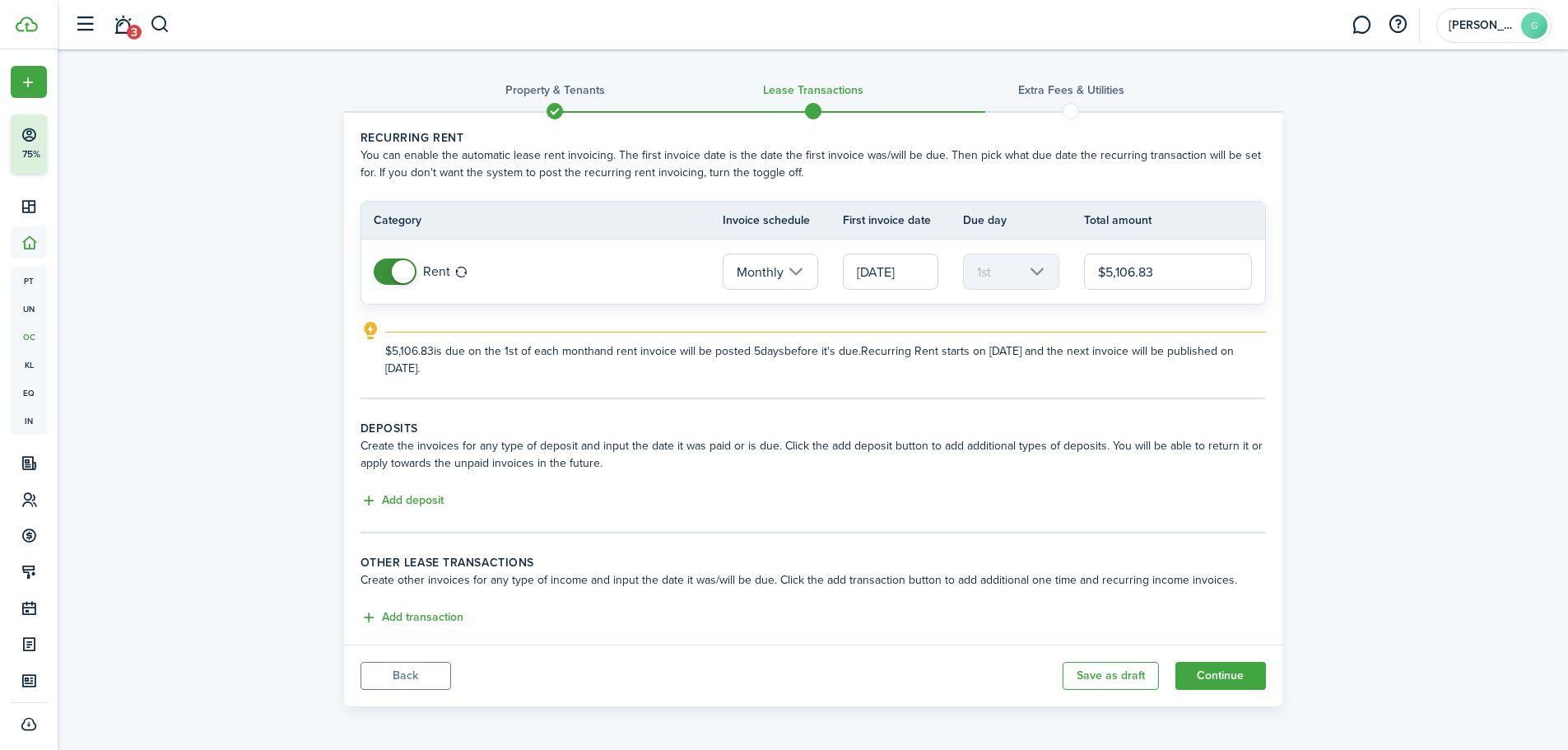
type input "$5,106.83"
click at [1301, 294] on div "Property & Tenants Lease Transactions Extra fees & Utilities Recurring rent You…" at bounding box center [812, 382] width 1511 height 665
click at [1148, 356] on explanation-description "$5,106.83 is due on the 1st of each month and rent invoice will be posted 5 day…" at bounding box center [826, 360] width 881 height 35
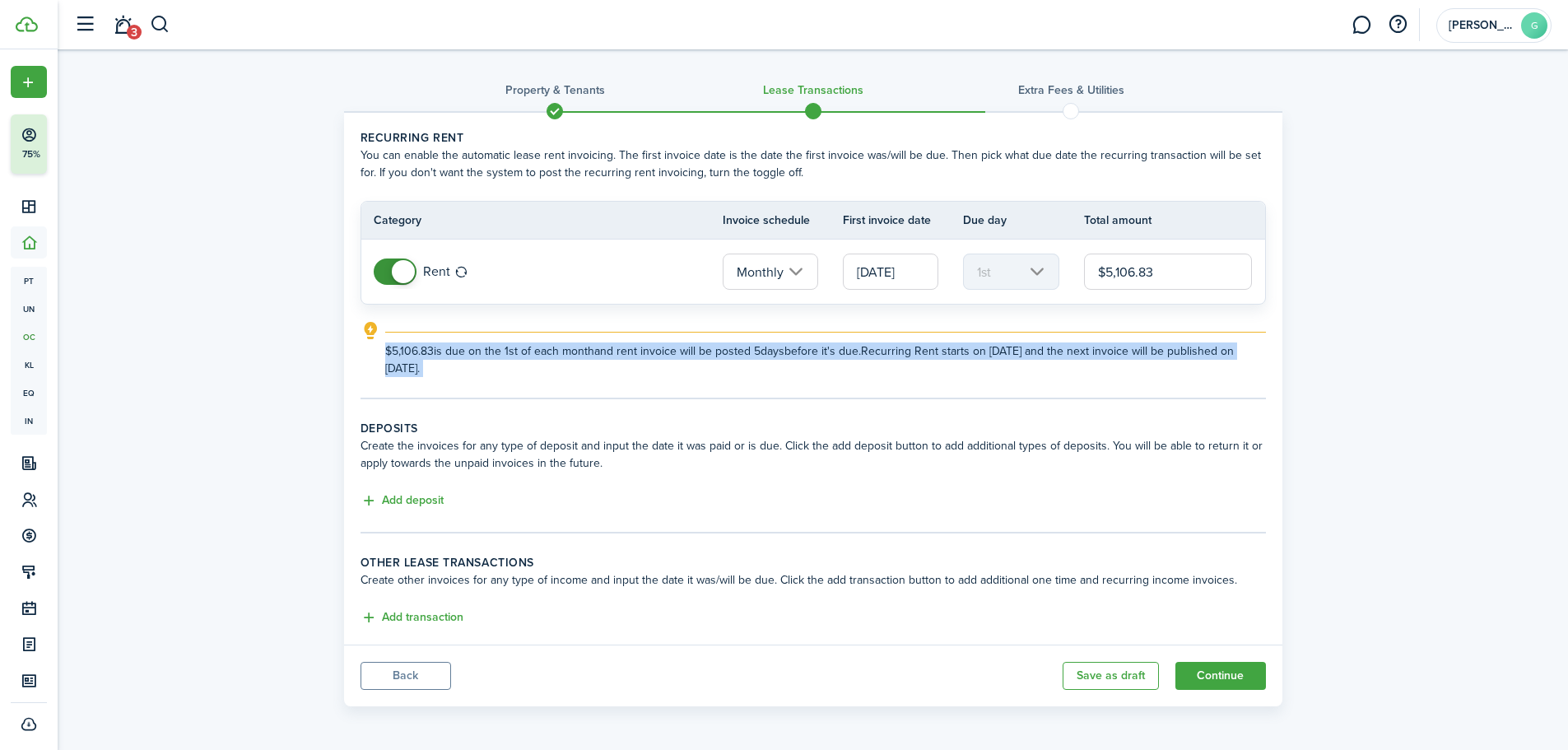
click at [1148, 356] on explanation-description "$5,106.83 is due on the 1st of each month and rent invoice will be posted 5 day…" at bounding box center [826, 360] width 881 height 35
click at [1136, 379] on tc-wizard-step "Recurring rent You can enable the automatic lease rent invoicing. The first inv…" at bounding box center [813, 264] width 905 height 270
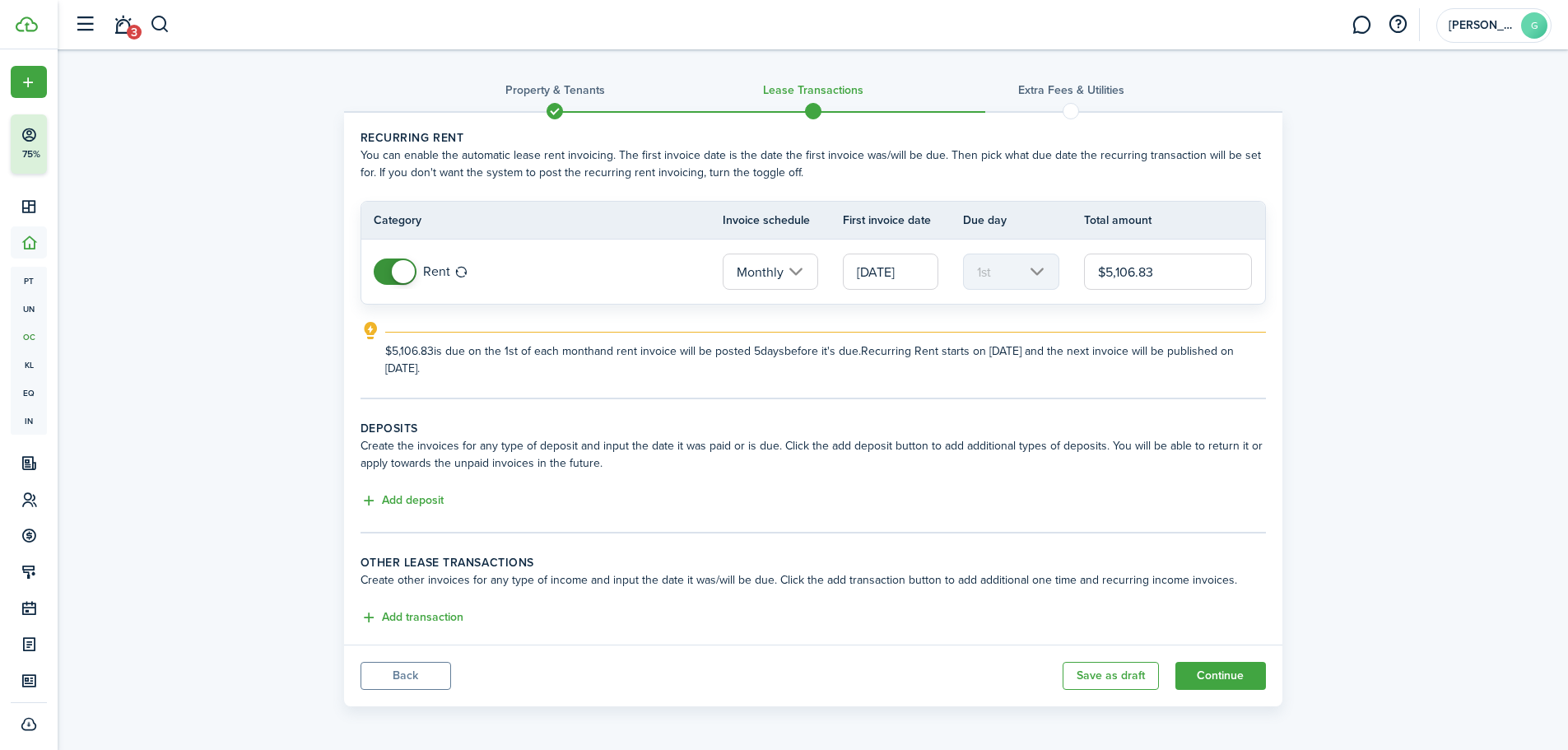
click at [883, 269] on input "[DATE]" at bounding box center [891, 271] width 95 height 36
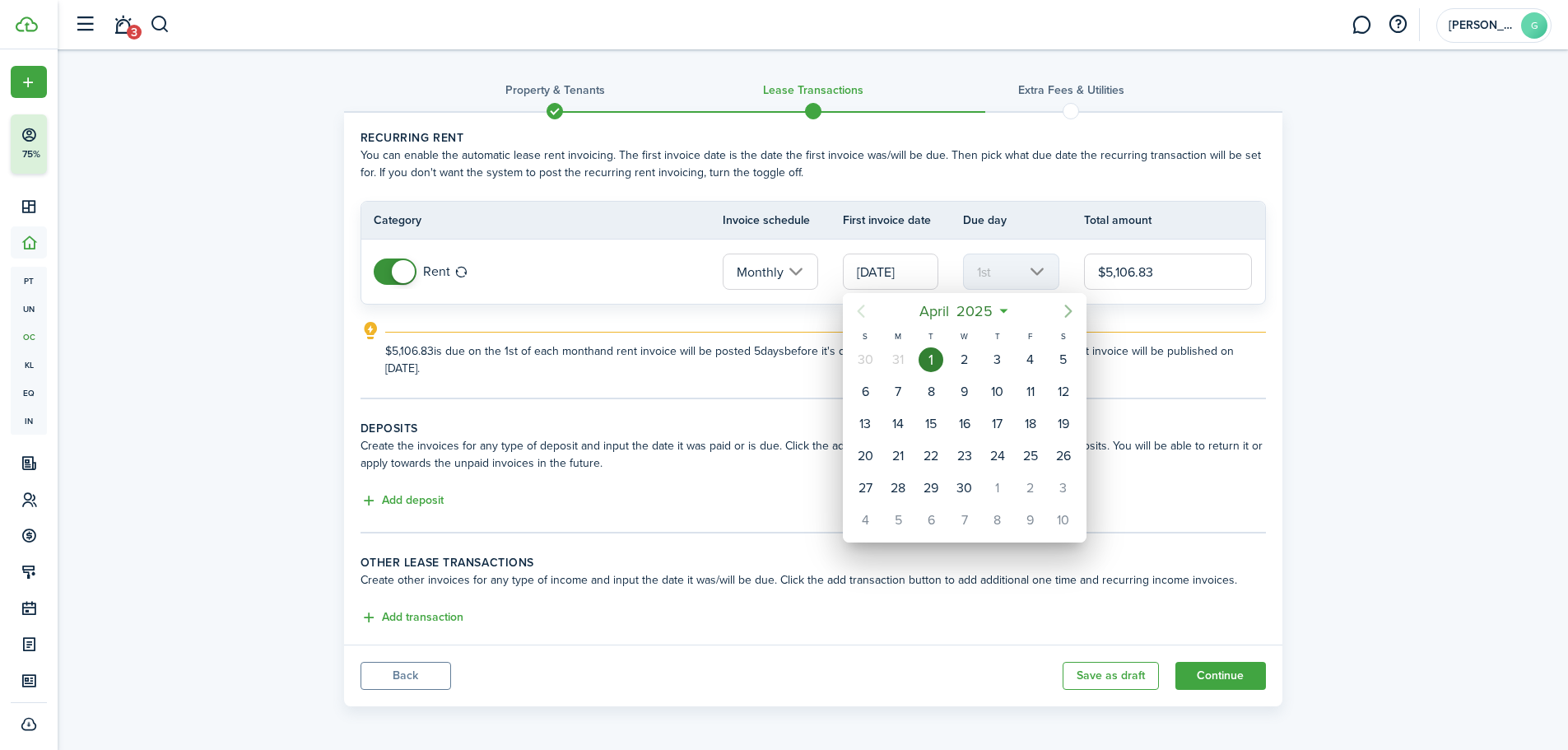
click at [1064, 311] on icon "Next page" at bounding box center [1069, 311] width 19 height 19
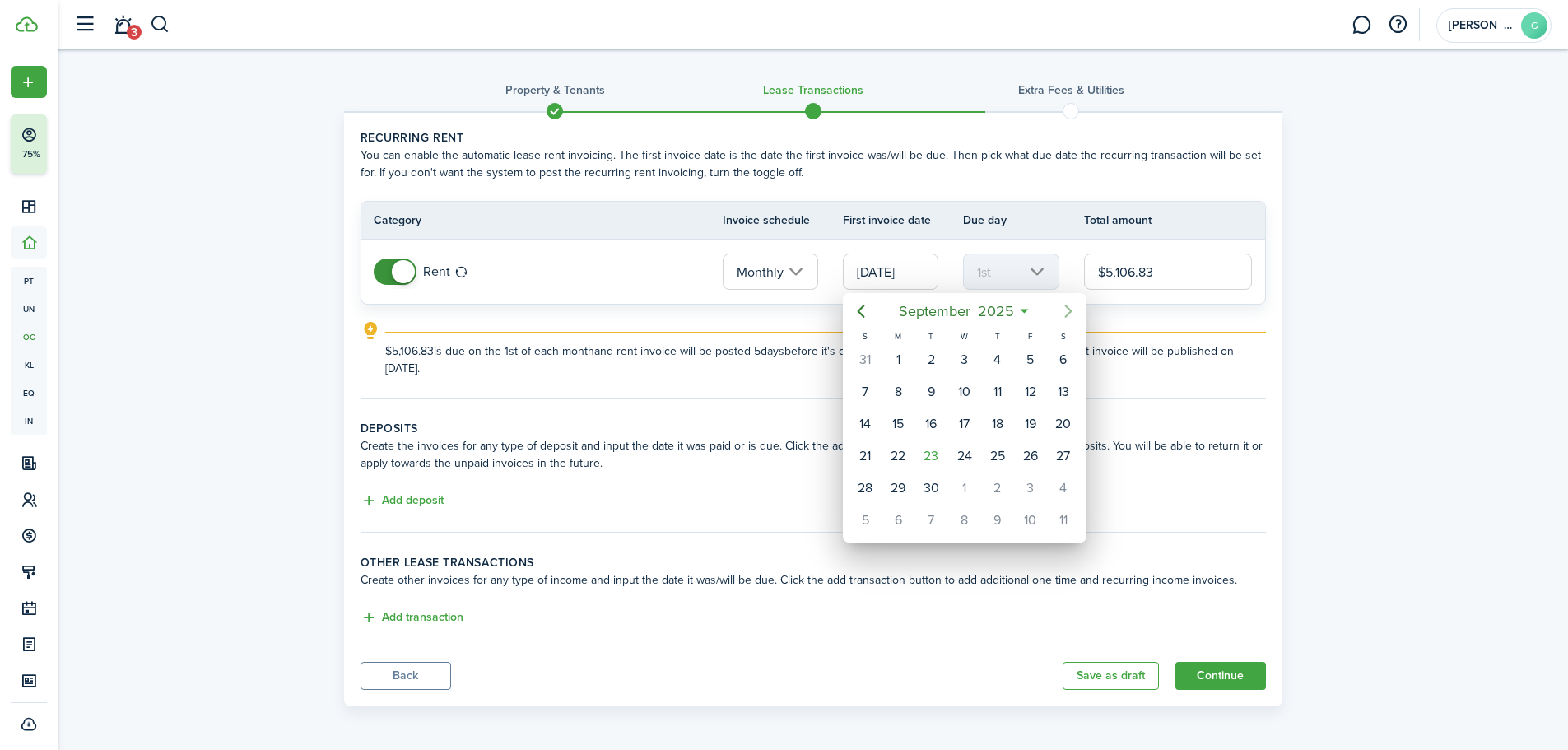
click at [1064, 311] on icon "Next page" at bounding box center [1069, 311] width 19 height 19
click at [999, 362] on div "1" at bounding box center [997, 359] width 24 height 24
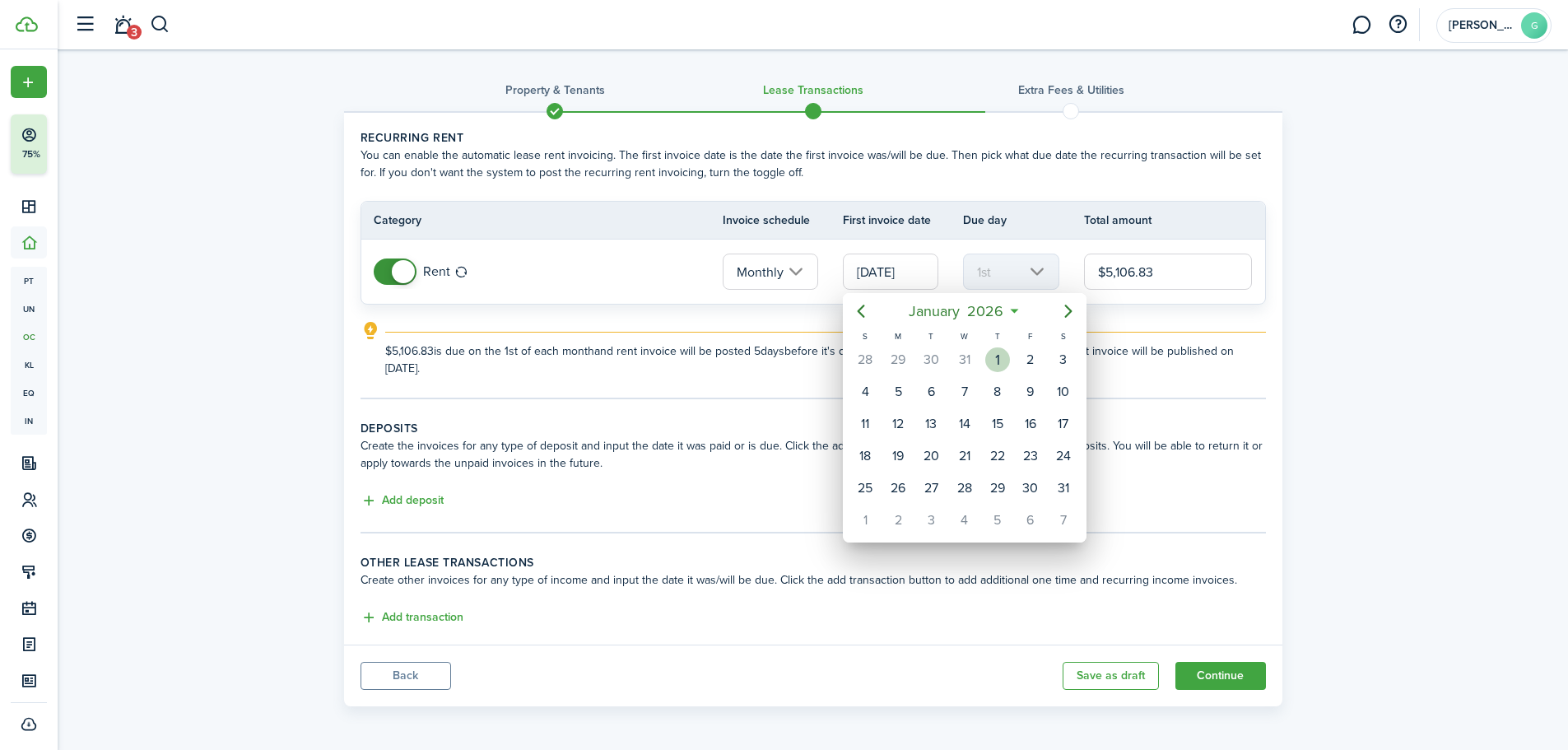
type input "[DATE]"
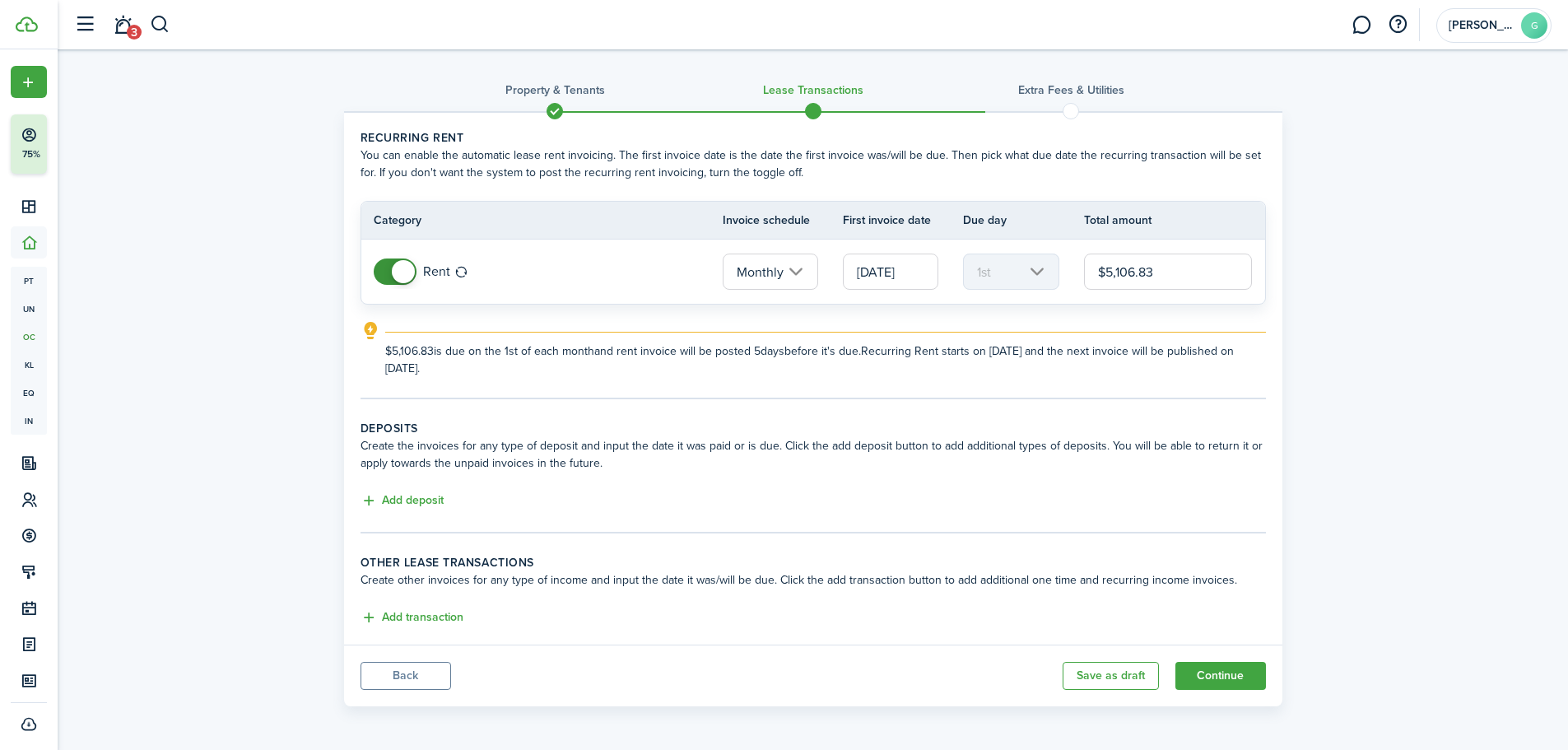
click at [1142, 380] on tc-wizard-step "Recurring rent You can enable the automatic lease rent invoicing. The first inv…" at bounding box center [813, 264] width 905 height 270
click at [1206, 677] on button "Continue" at bounding box center [1220, 675] width 90 height 28
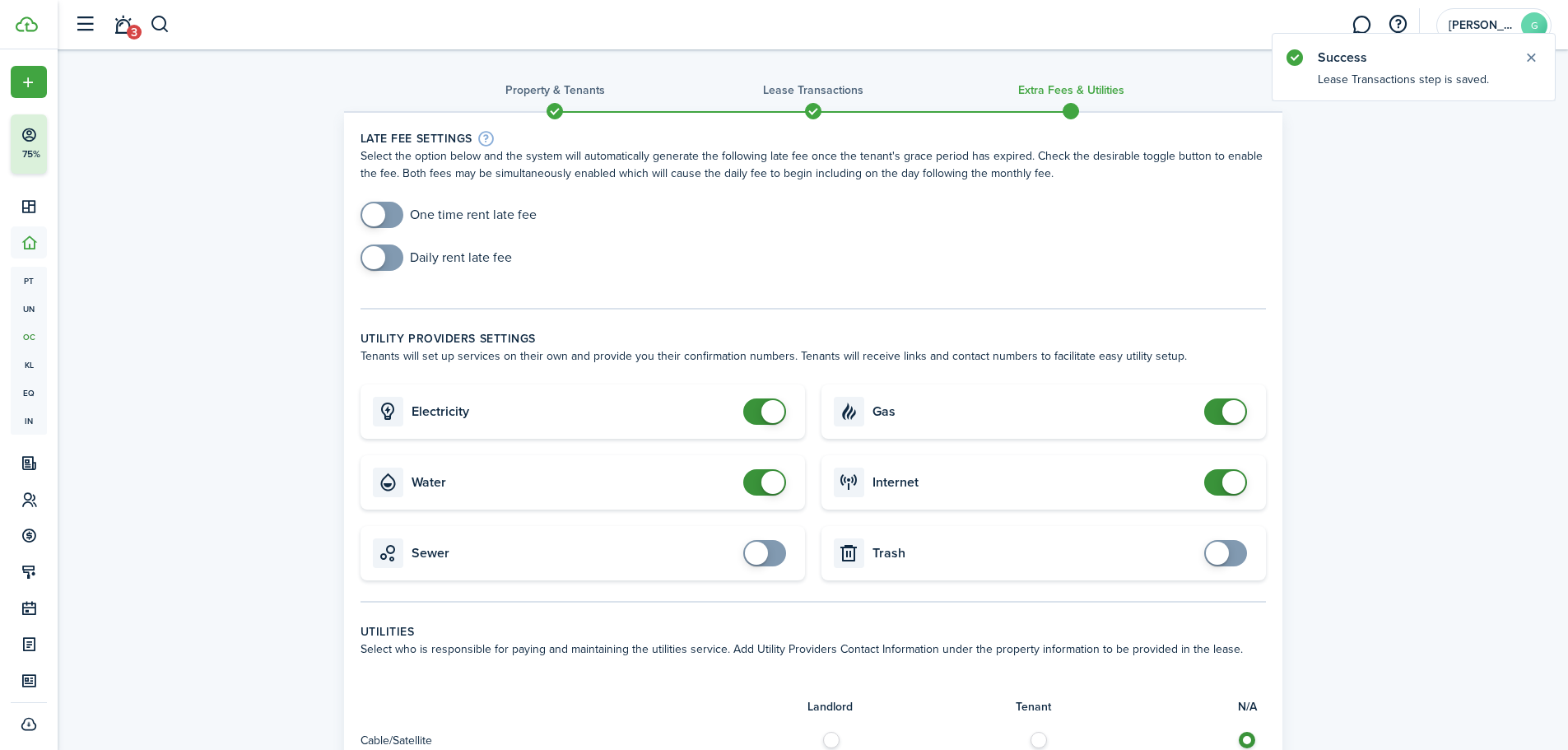
checkbox input "false"
click at [766, 407] on span at bounding box center [773, 412] width 23 height 23
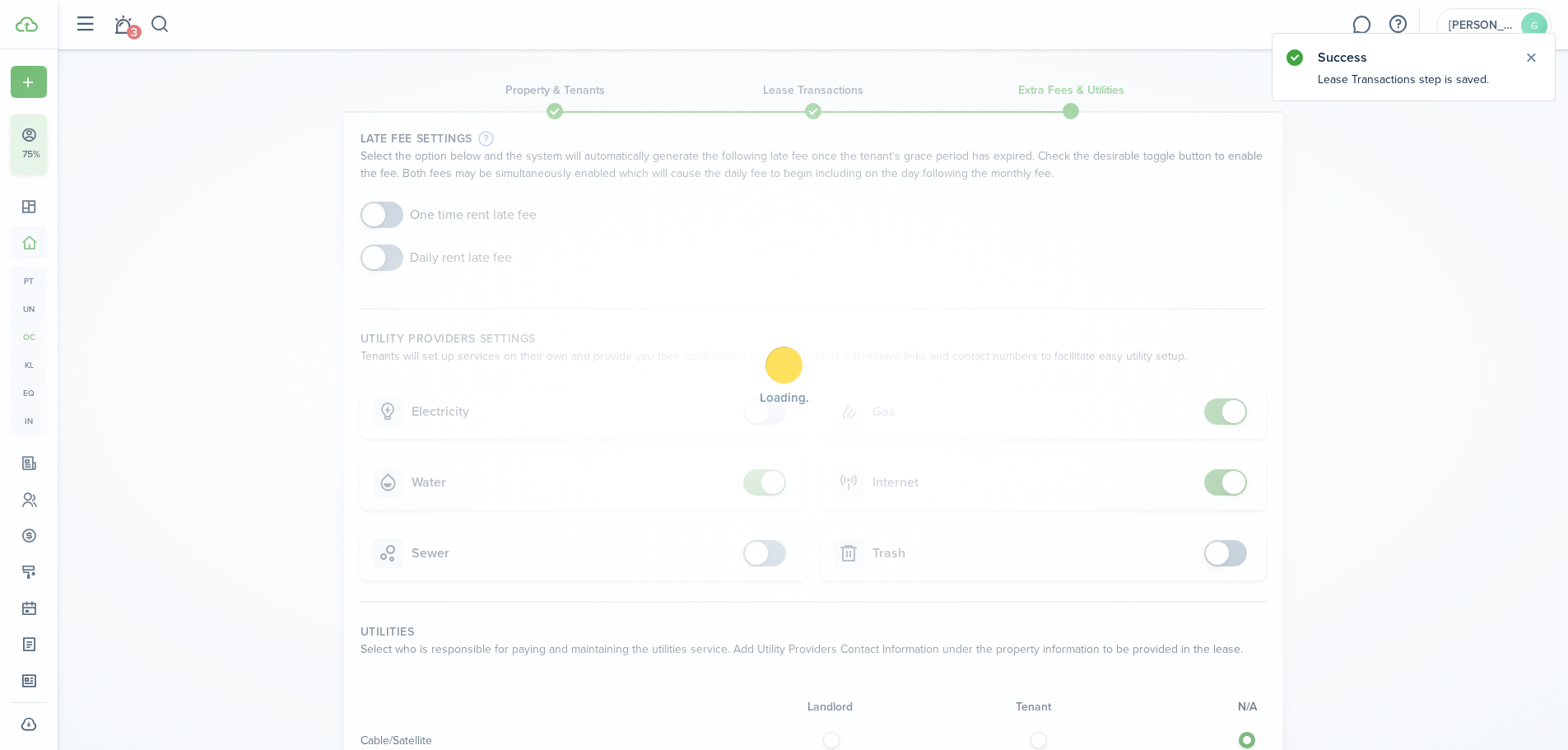
click at [768, 481] on div "Loading" at bounding box center [784, 375] width 1568 height 750
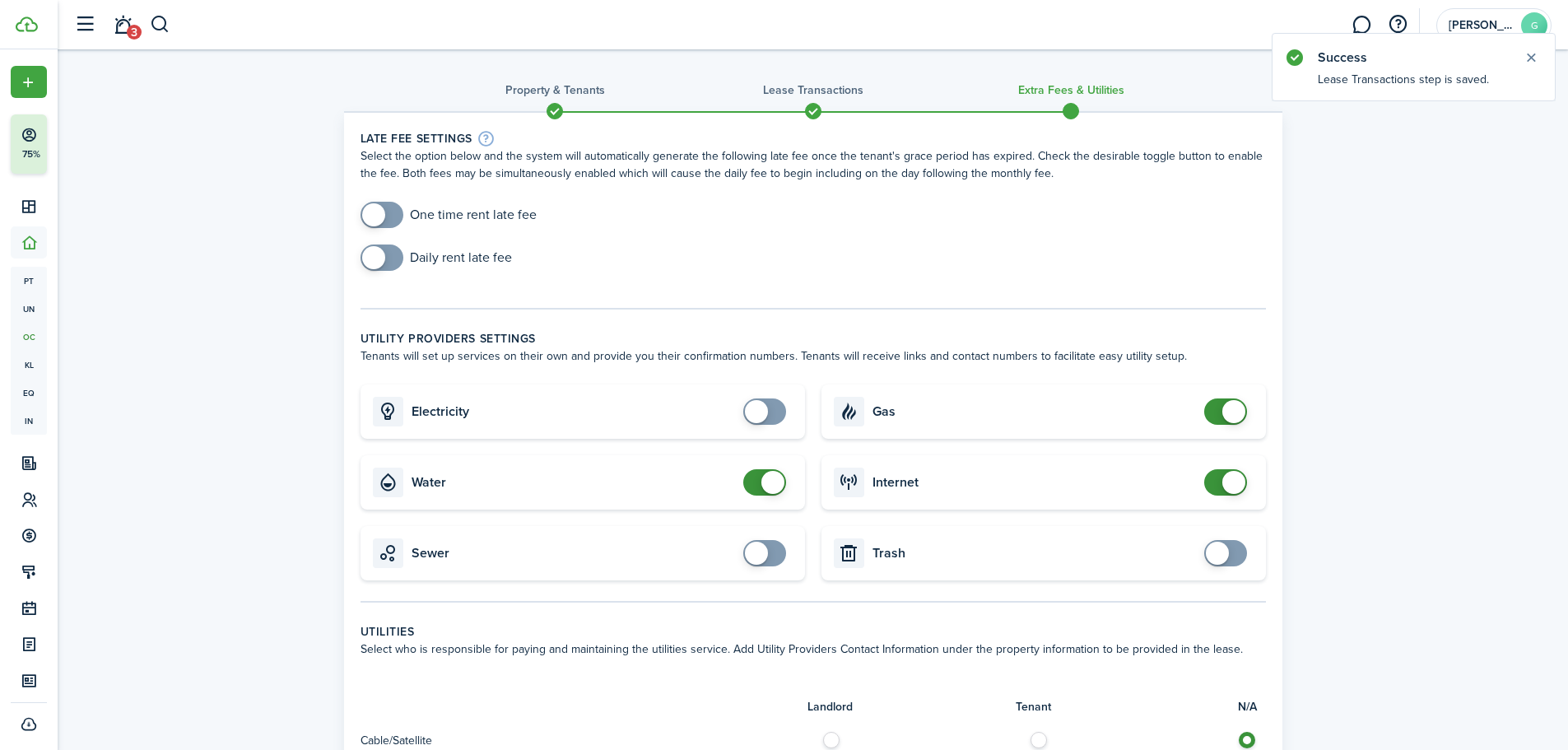
checkbox input "false"
click at [767, 491] on span at bounding box center [773, 483] width 23 height 23
checkbox input "false"
click at [1227, 415] on span at bounding box center [1234, 412] width 23 height 23
checkbox input "false"
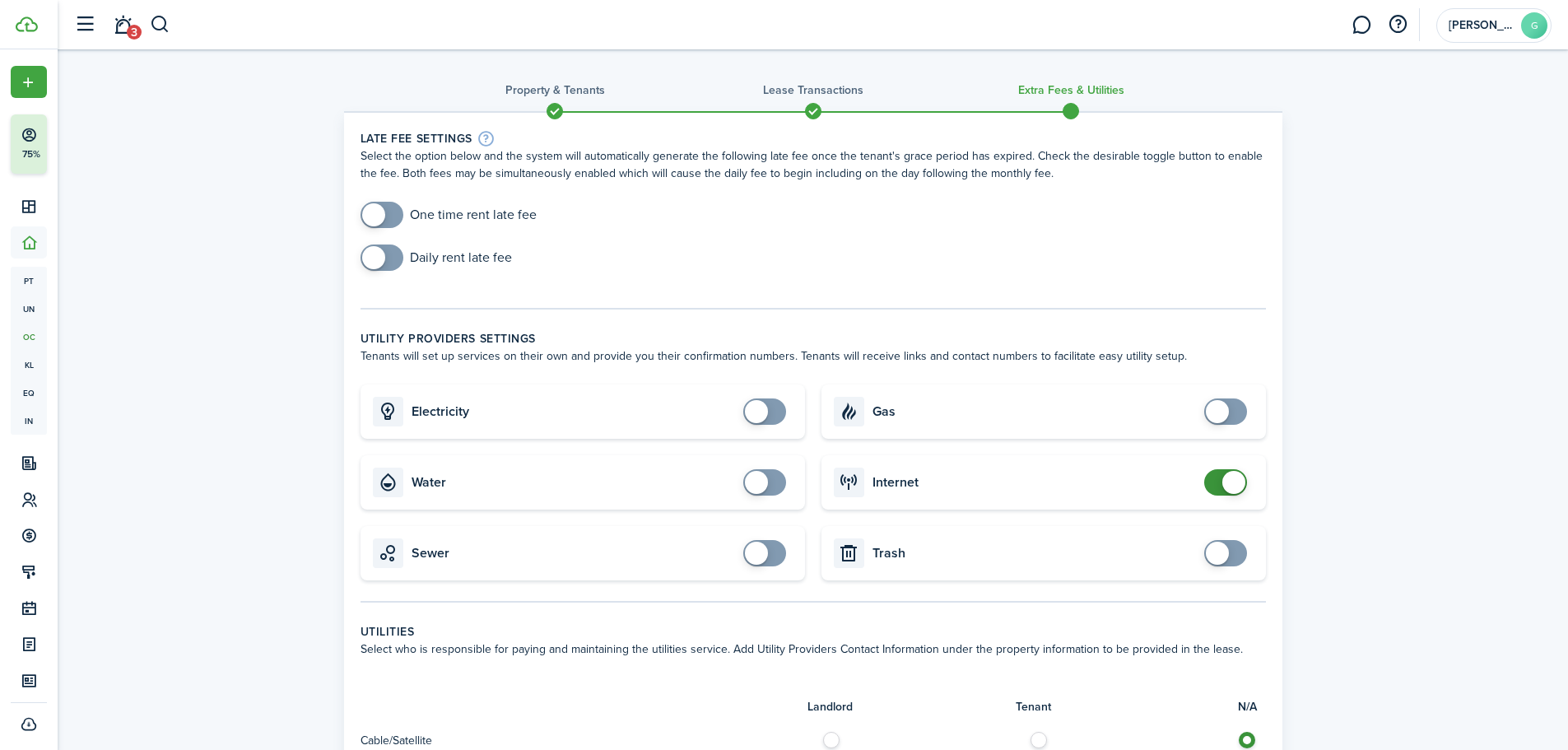
click at [1228, 489] on span at bounding box center [1234, 483] width 23 height 23
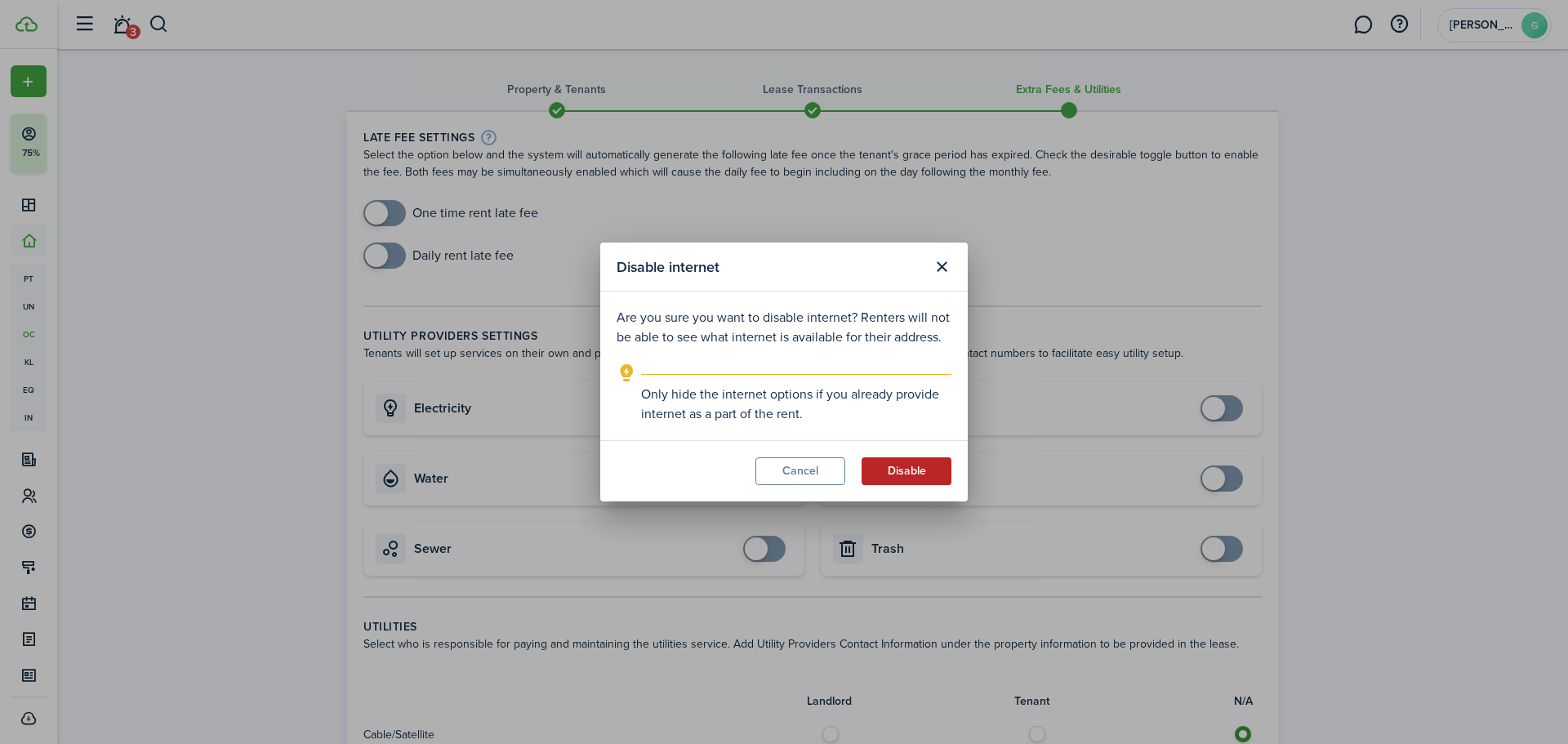
click at [901, 467] on button "Disable" at bounding box center [906, 471] width 90 height 28
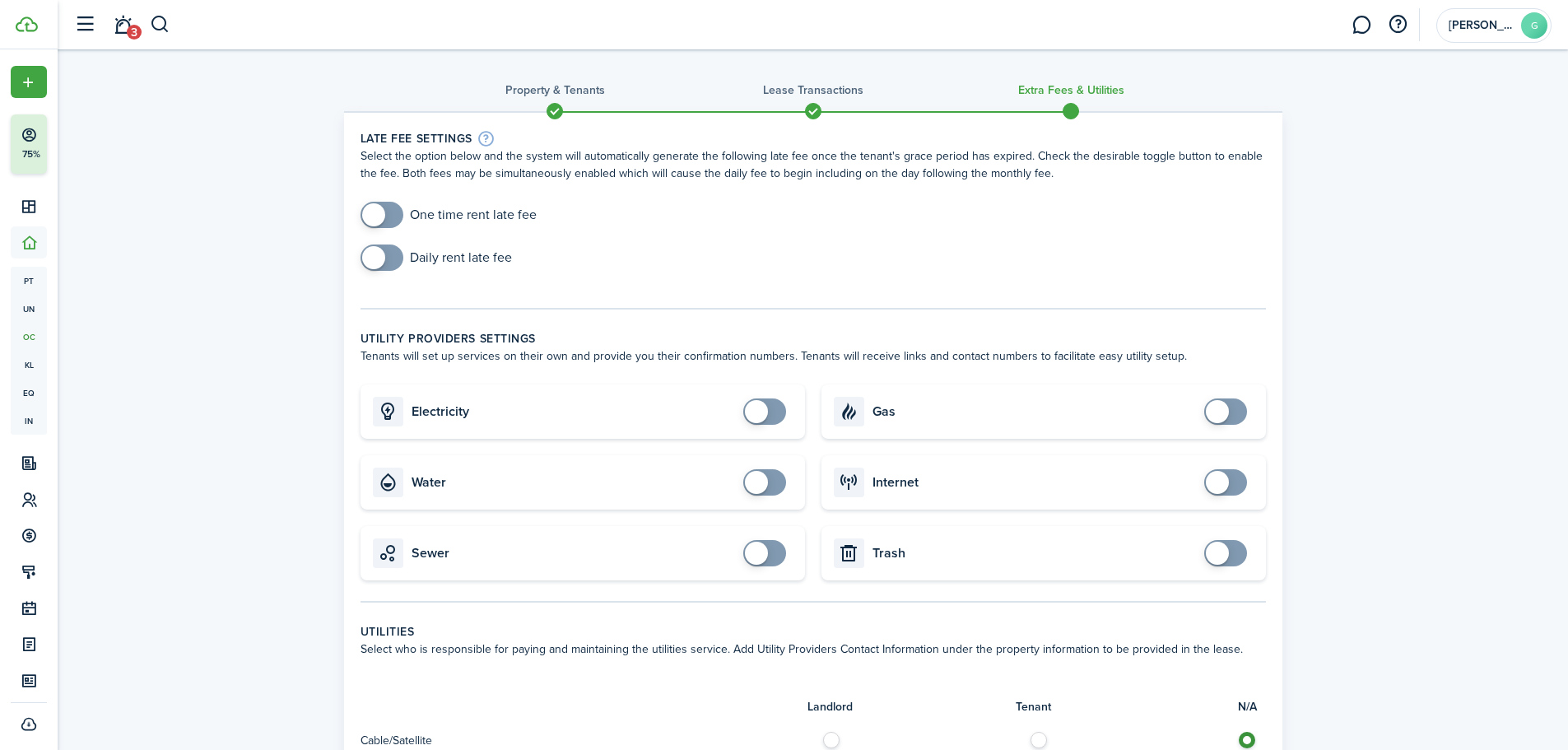
checkbox input "true"
click at [387, 213] on span at bounding box center [382, 215] width 17 height 26
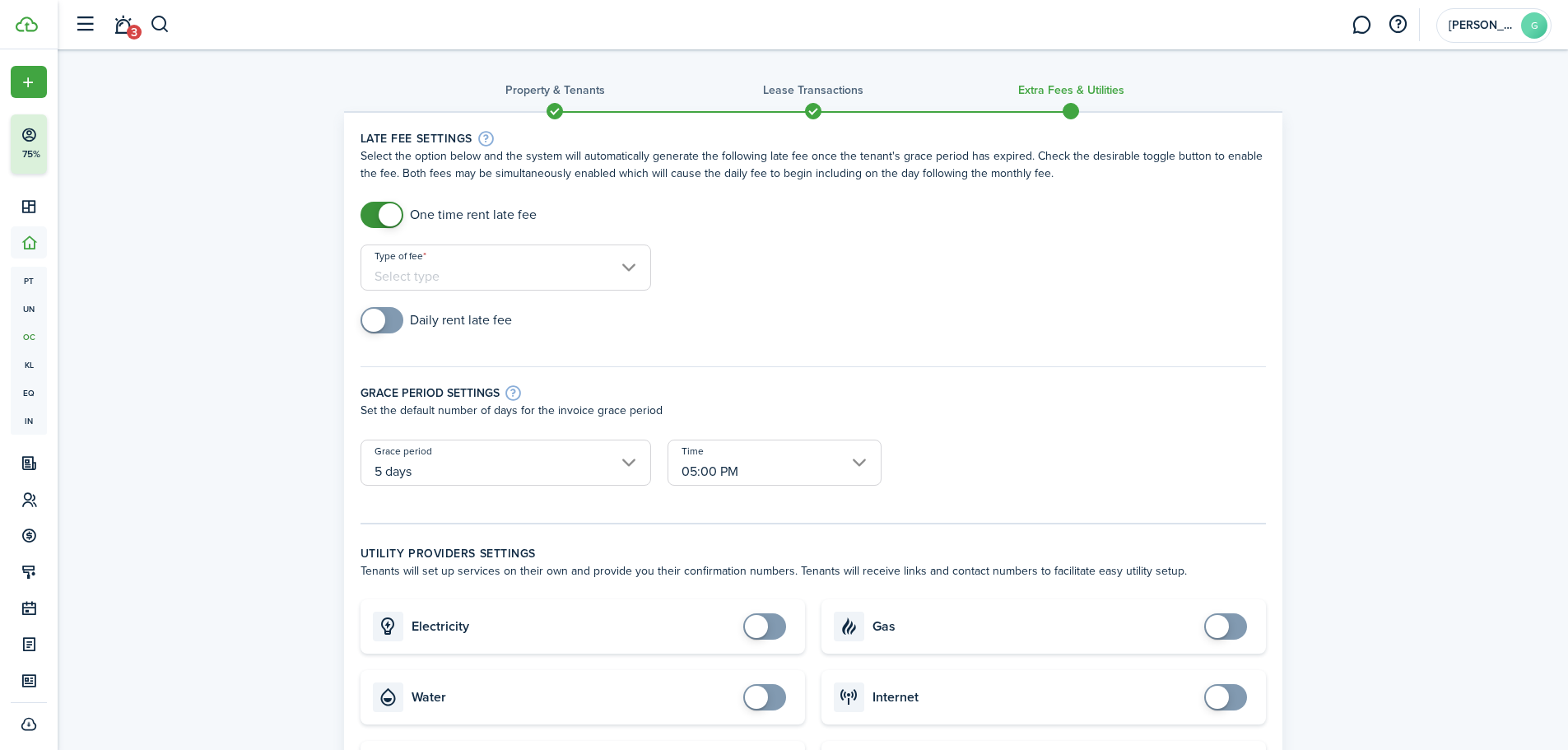
click at [489, 273] on input "Type of fee" at bounding box center [505, 267] width 290 height 46
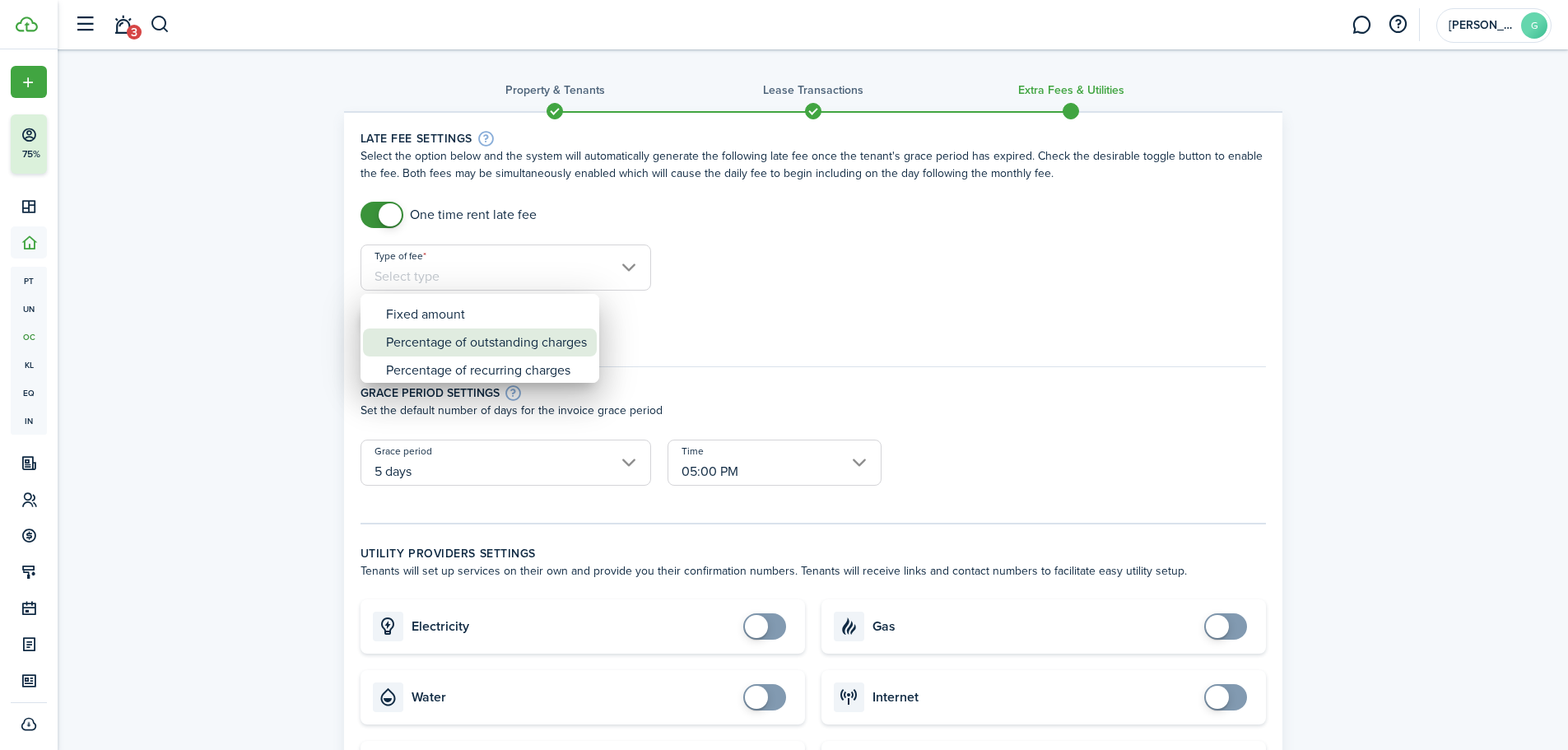
drag, startPoint x: 472, startPoint y: 336, endPoint x: 488, endPoint y: 321, distance: 21.9
click at [488, 328] on div "Percentage of outstanding charges" at bounding box center [486, 342] width 201 height 28
click at [478, 362] on div "Percentage of recurring charges" at bounding box center [486, 366] width 201 height 28
type input "Percentage of recurring charges"
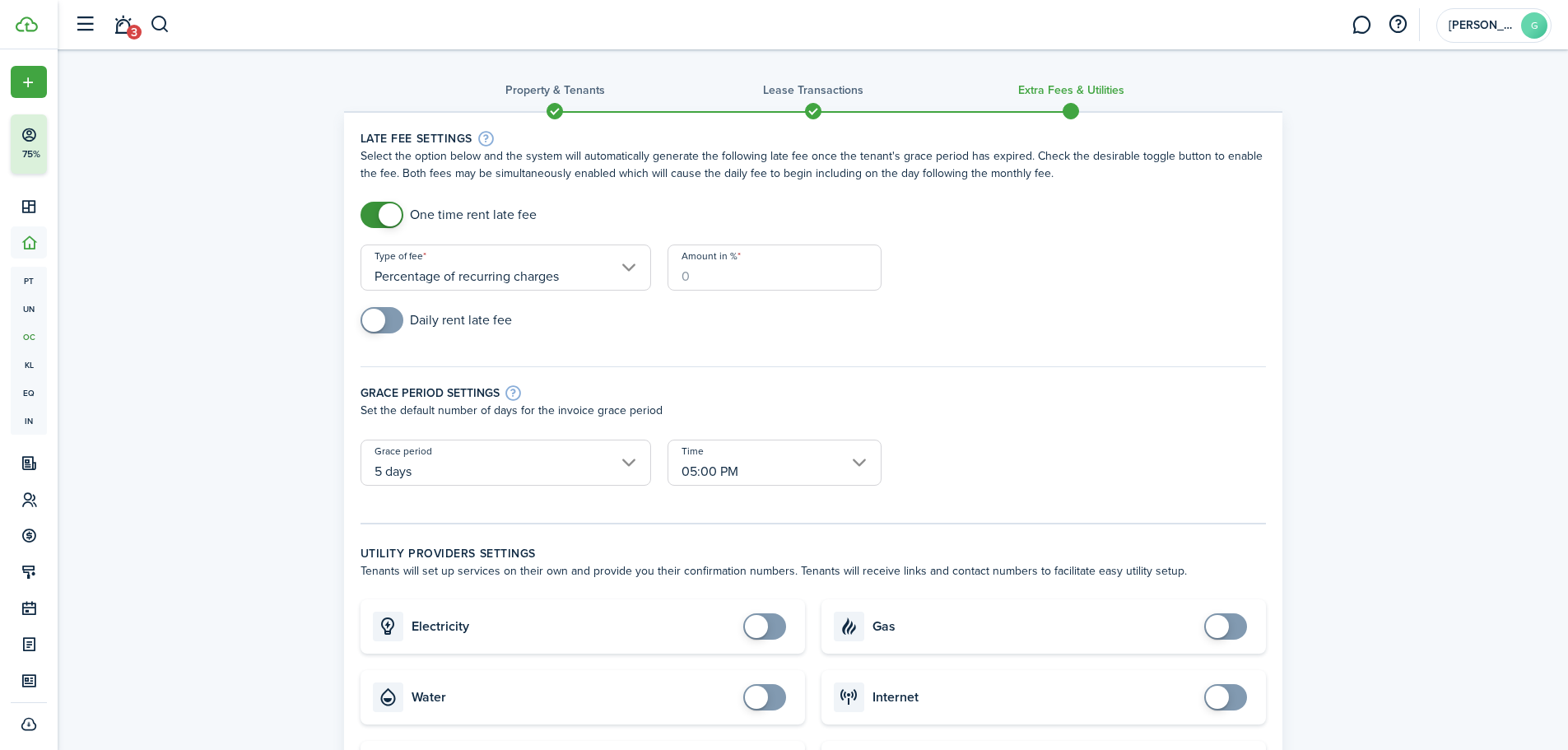
click at [746, 276] on input "Amount in %" at bounding box center [774, 267] width 214 height 46
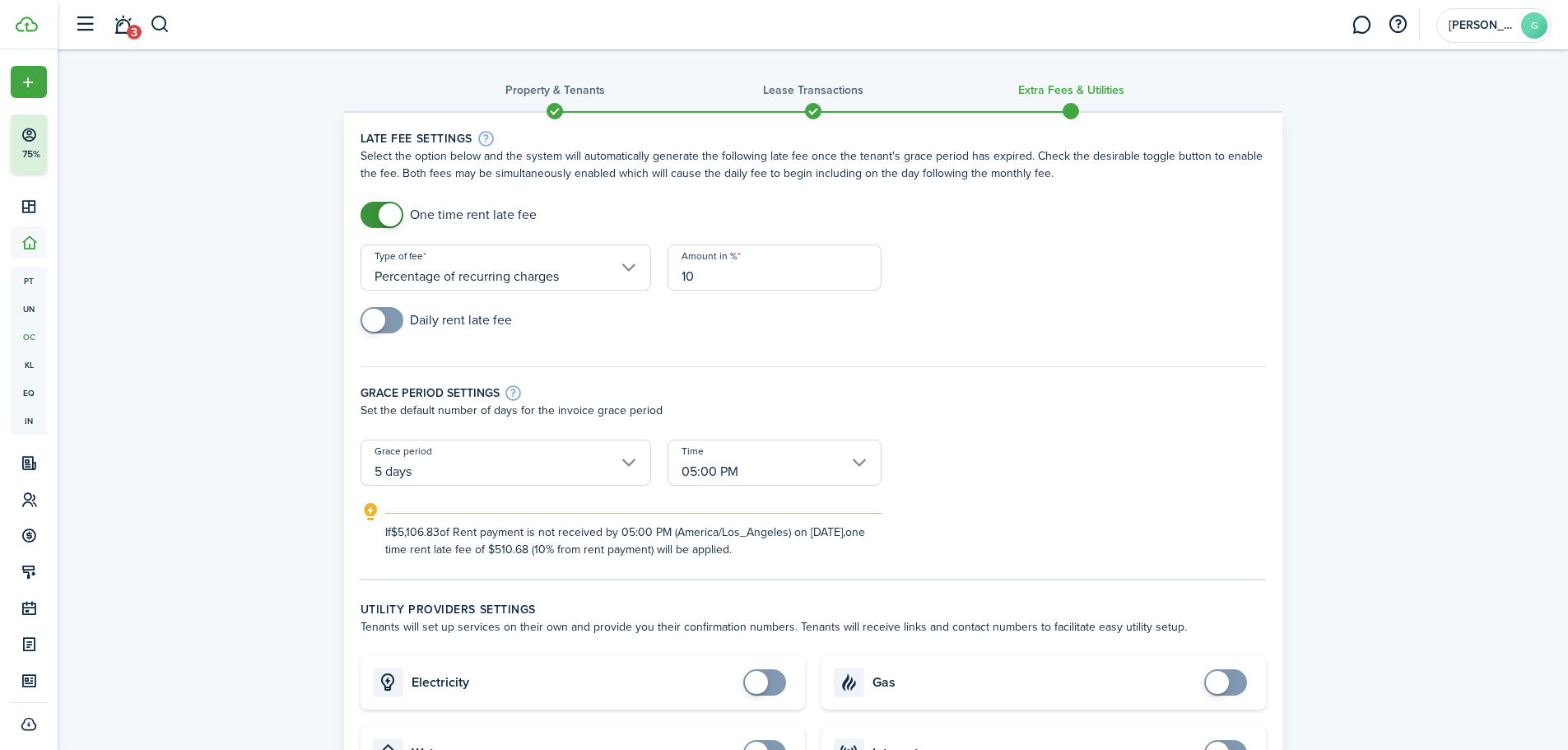
type input "10"
click at [985, 288] on form "One time rent late fee Type of fee Percentage of recurring charges Amount in % …" at bounding box center [813, 380] width 922 height 357
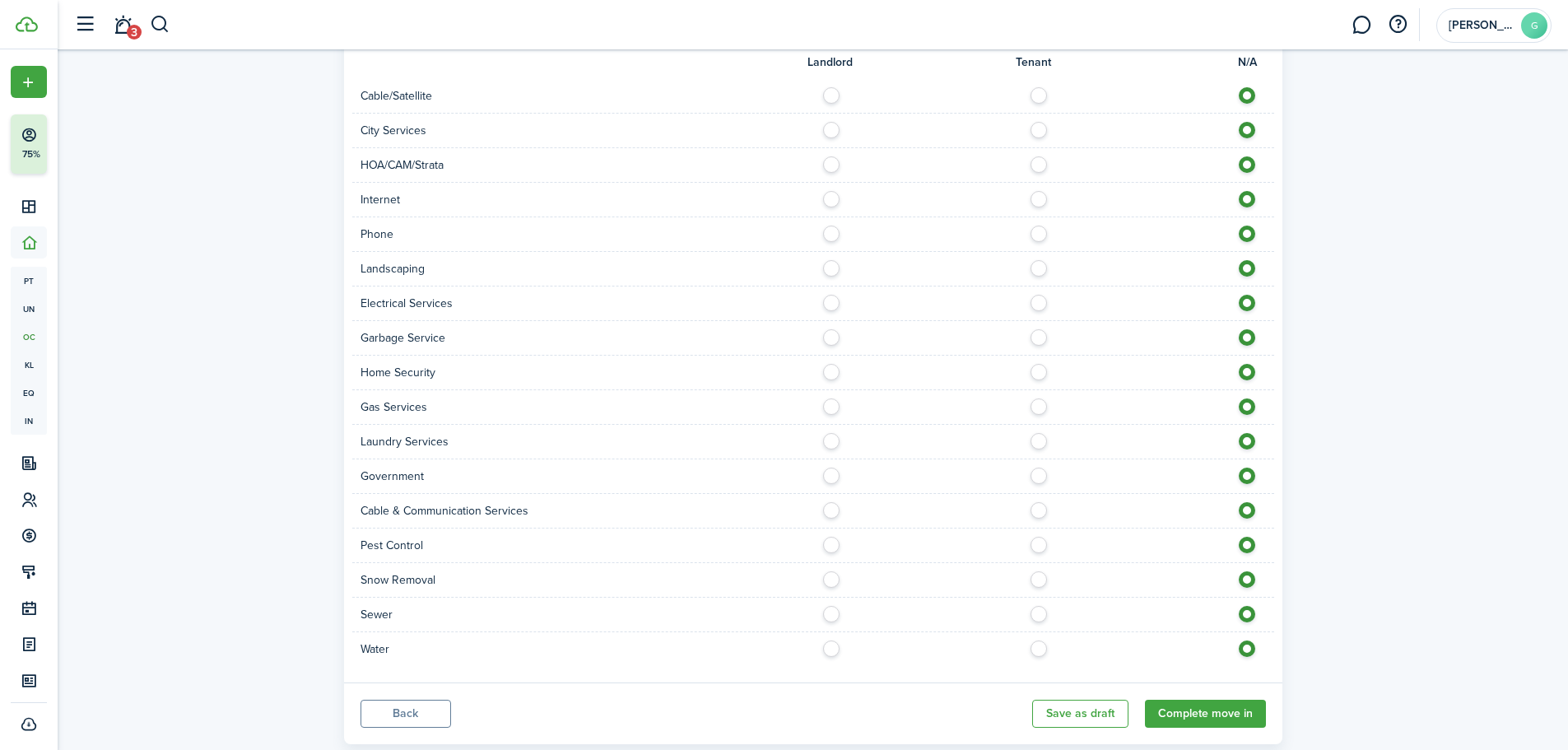
scroll to position [955, 0]
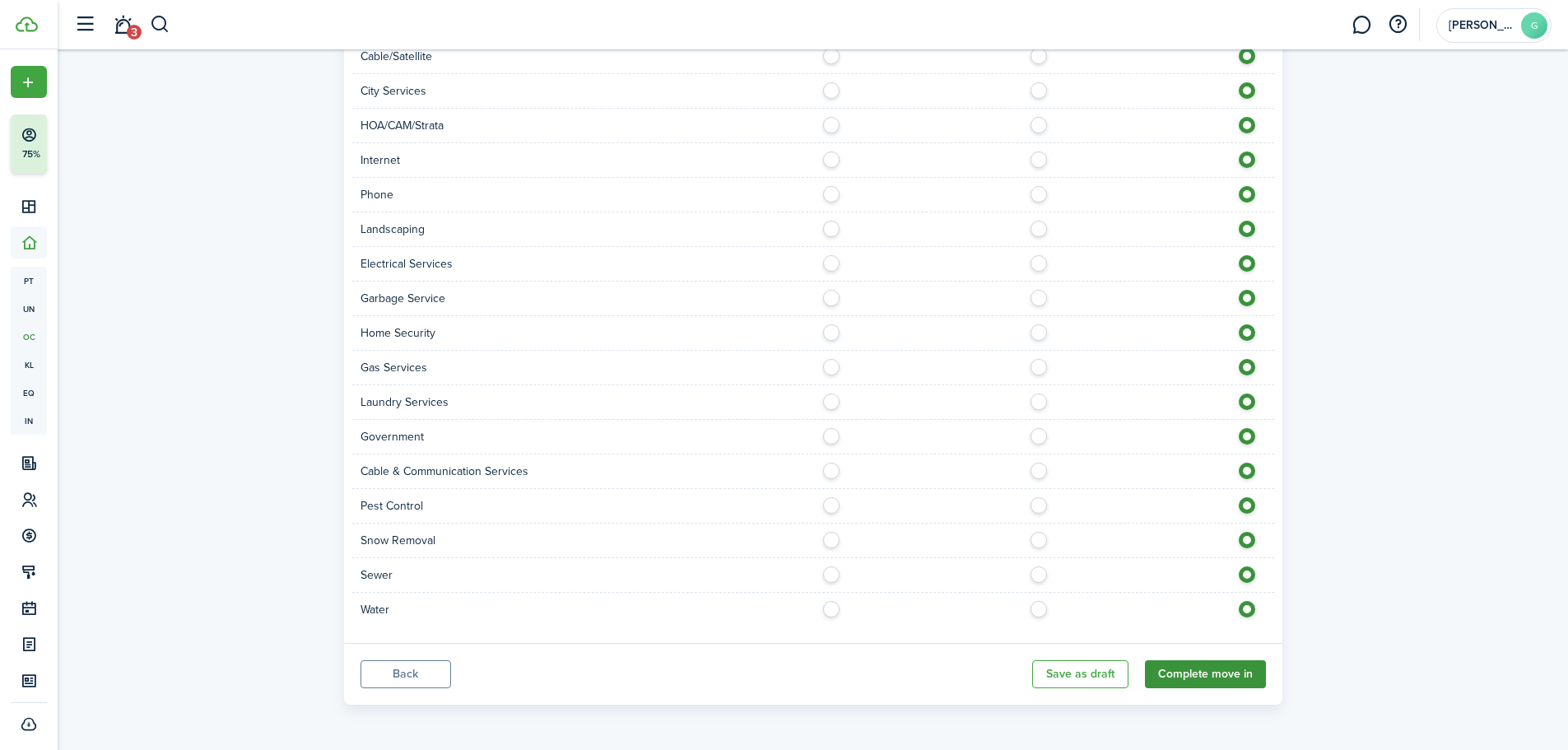
click at [1225, 673] on button "Complete move in" at bounding box center [1206, 674] width 121 height 28
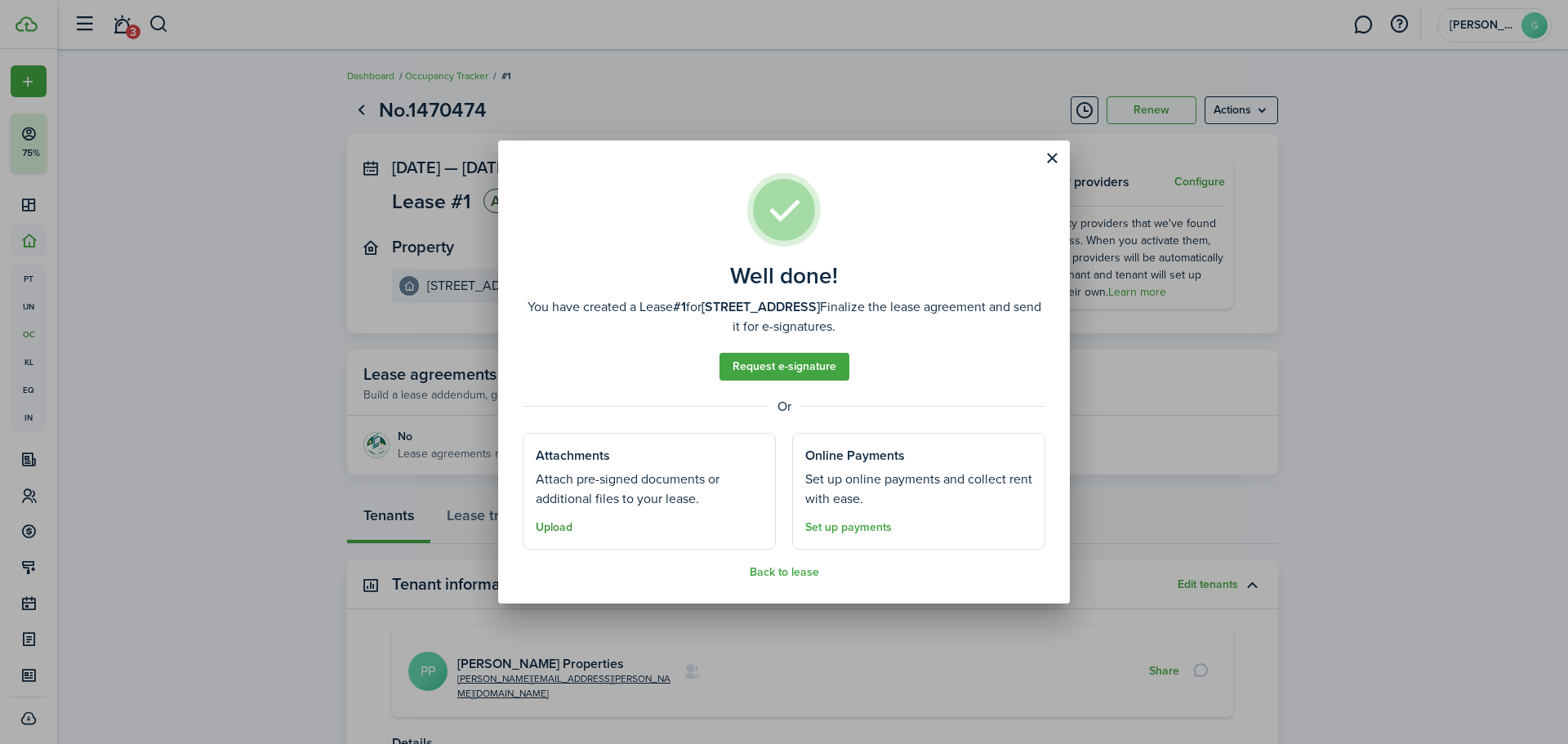
click at [556, 529] on button "Upload" at bounding box center [554, 528] width 37 height 13
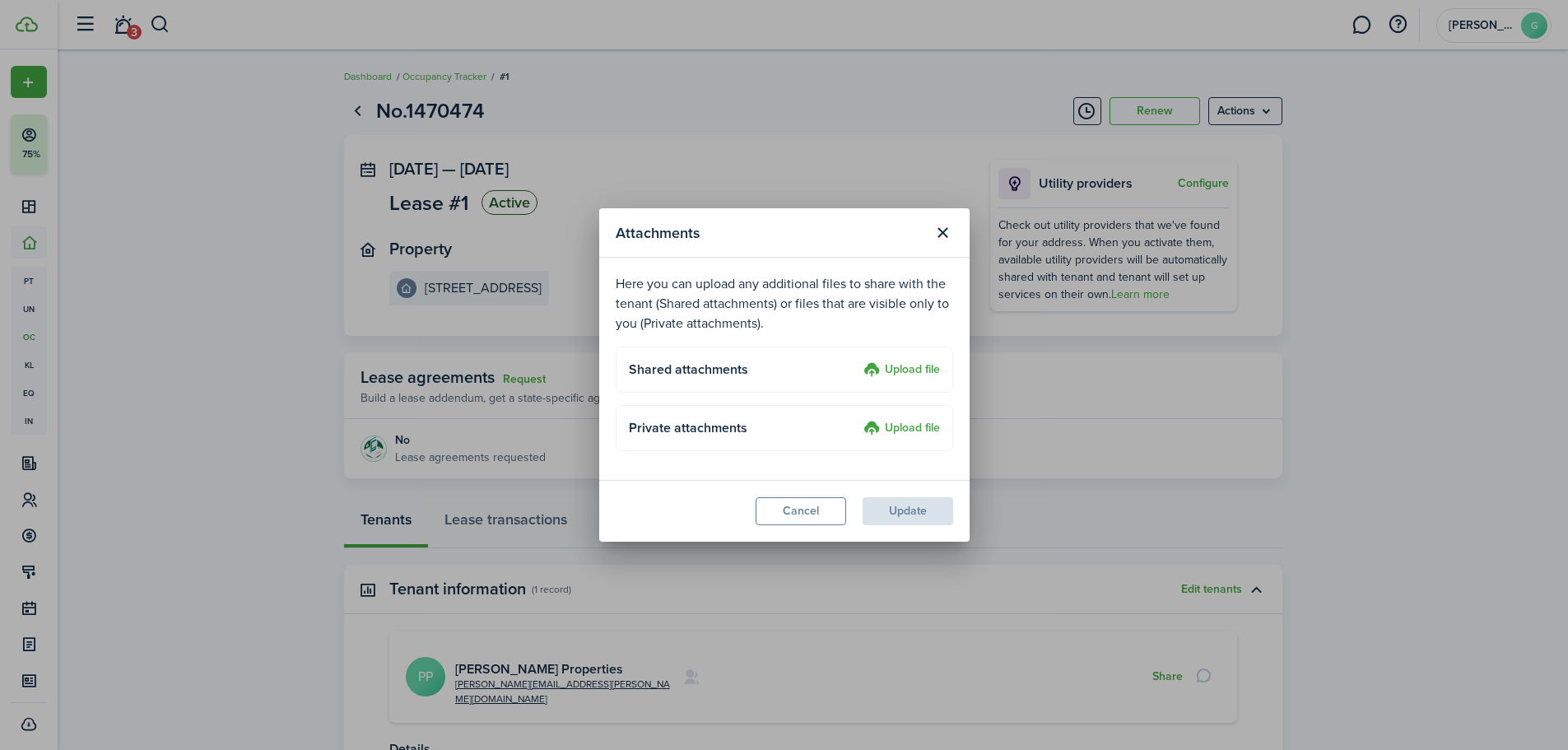
click at [897, 372] on label "Upload file" at bounding box center [902, 370] width 77 height 19
click at [858, 360] on input "Upload file" at bounding box center [858, 360] width 0 height 0
click at [902, 426] on label "Upload file" at bounding box center [902, 428] width 77 height 19
click at [858, 419] on input "Upload file" at bounding box center [858, 419] width 0 height 0
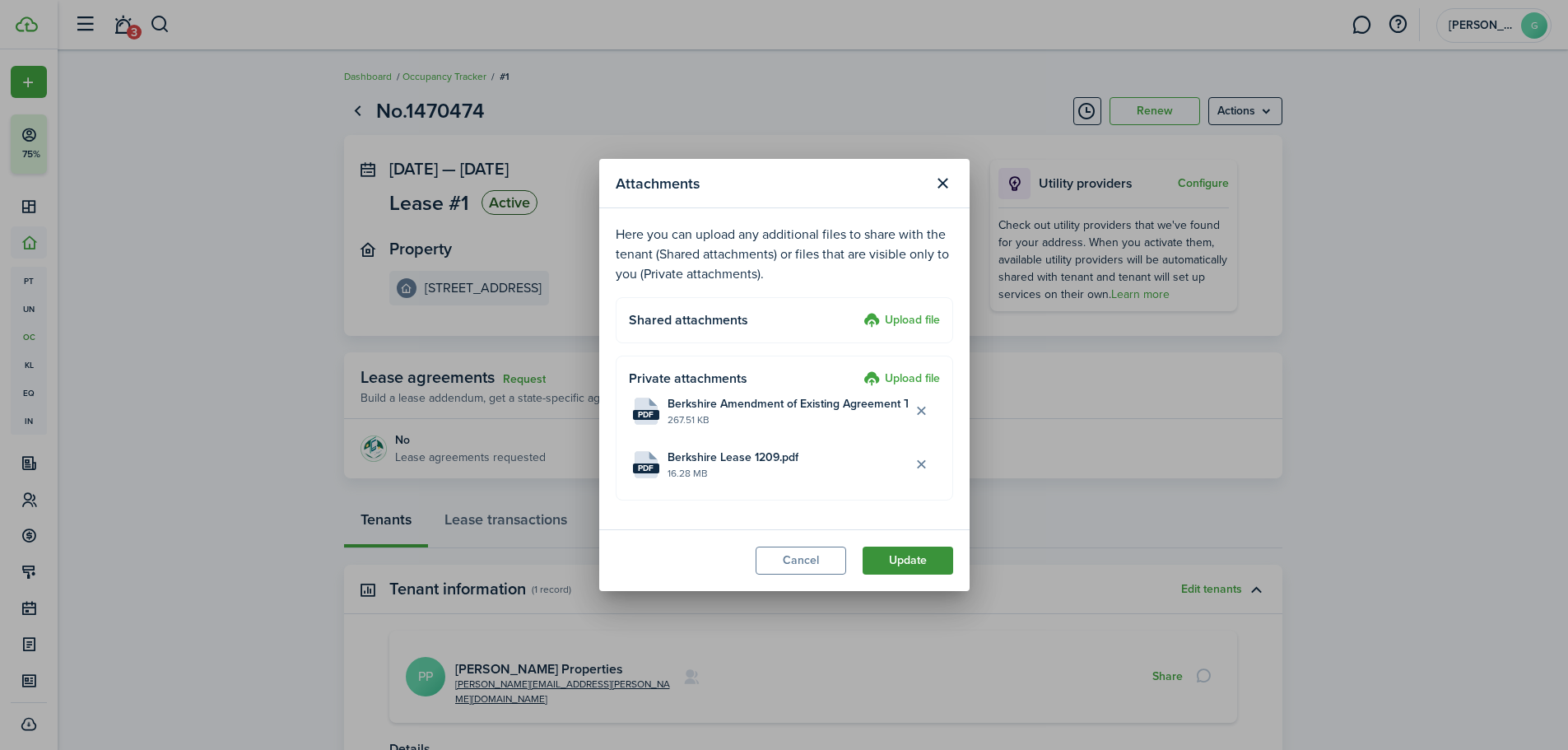
click at [915, 561] on button "Update" at bounding box center [907, 561] width 90 height 28
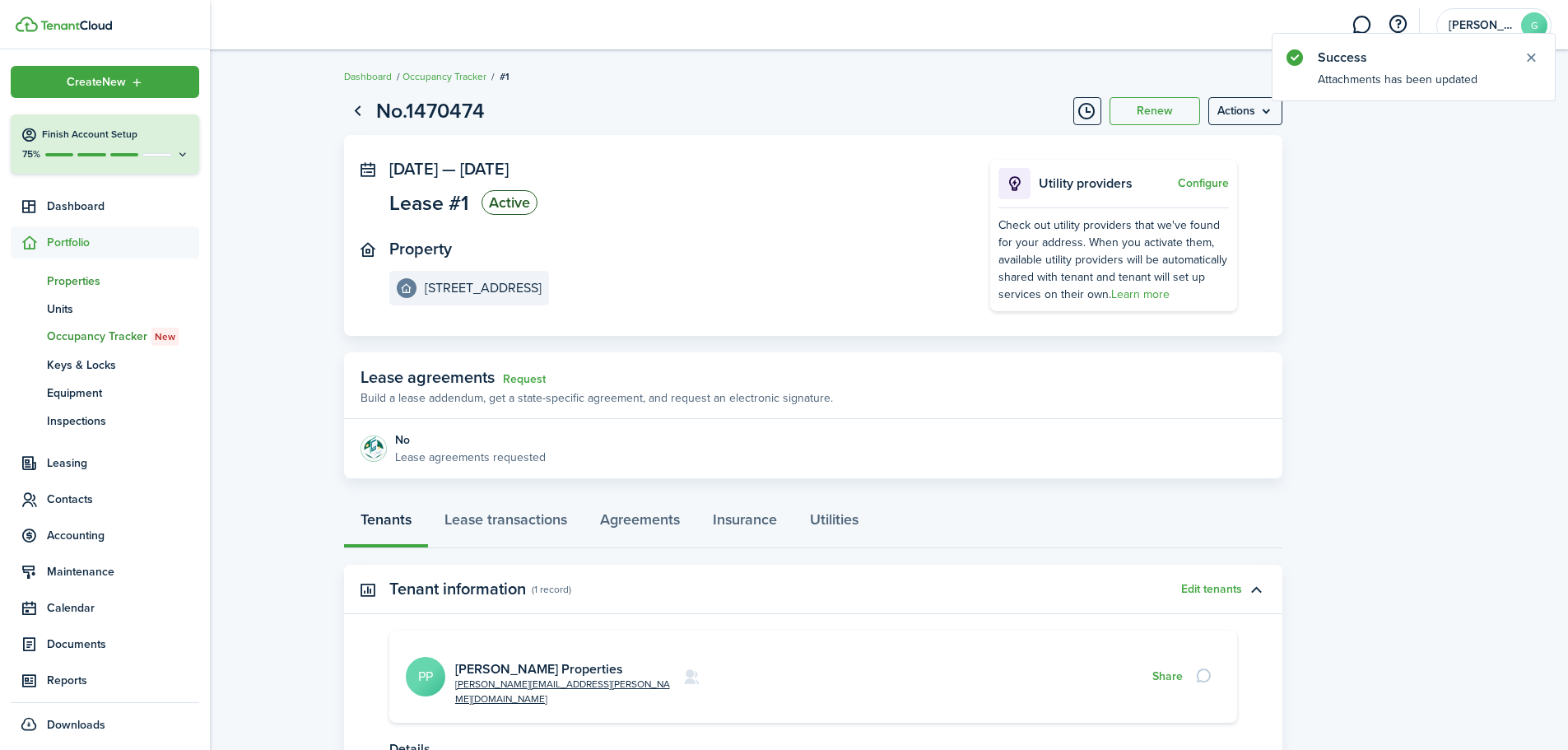
click at [92, 270] on link "pt Properties" at bounding box center [105, 281] width 188 height 28
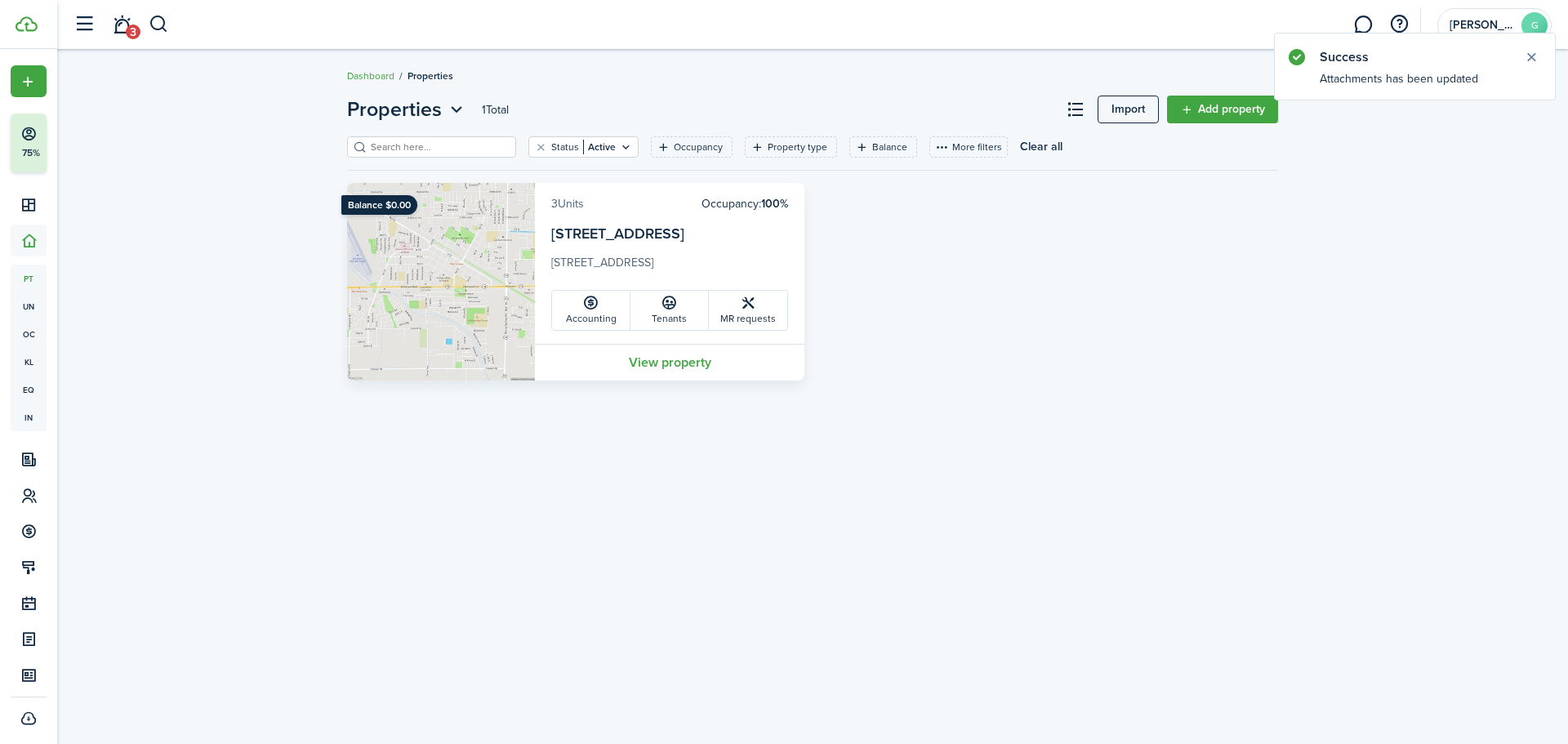
click at [576, 200] on link "3 Units" at bounding box center [568, 204] width 33 height 17
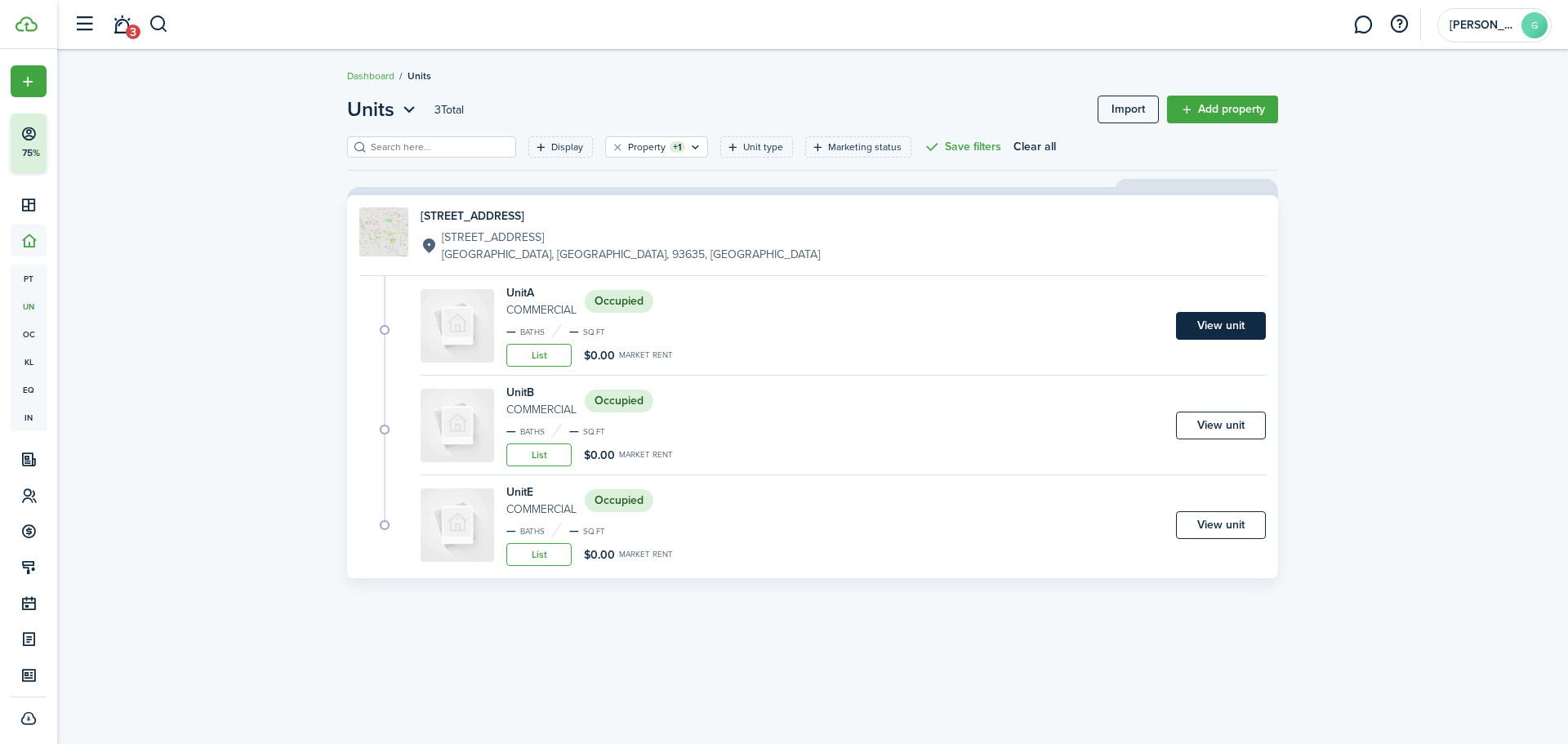
click at [1249, 332] on link "View unit" at bounding box center [1220, 326] width 90 height 28
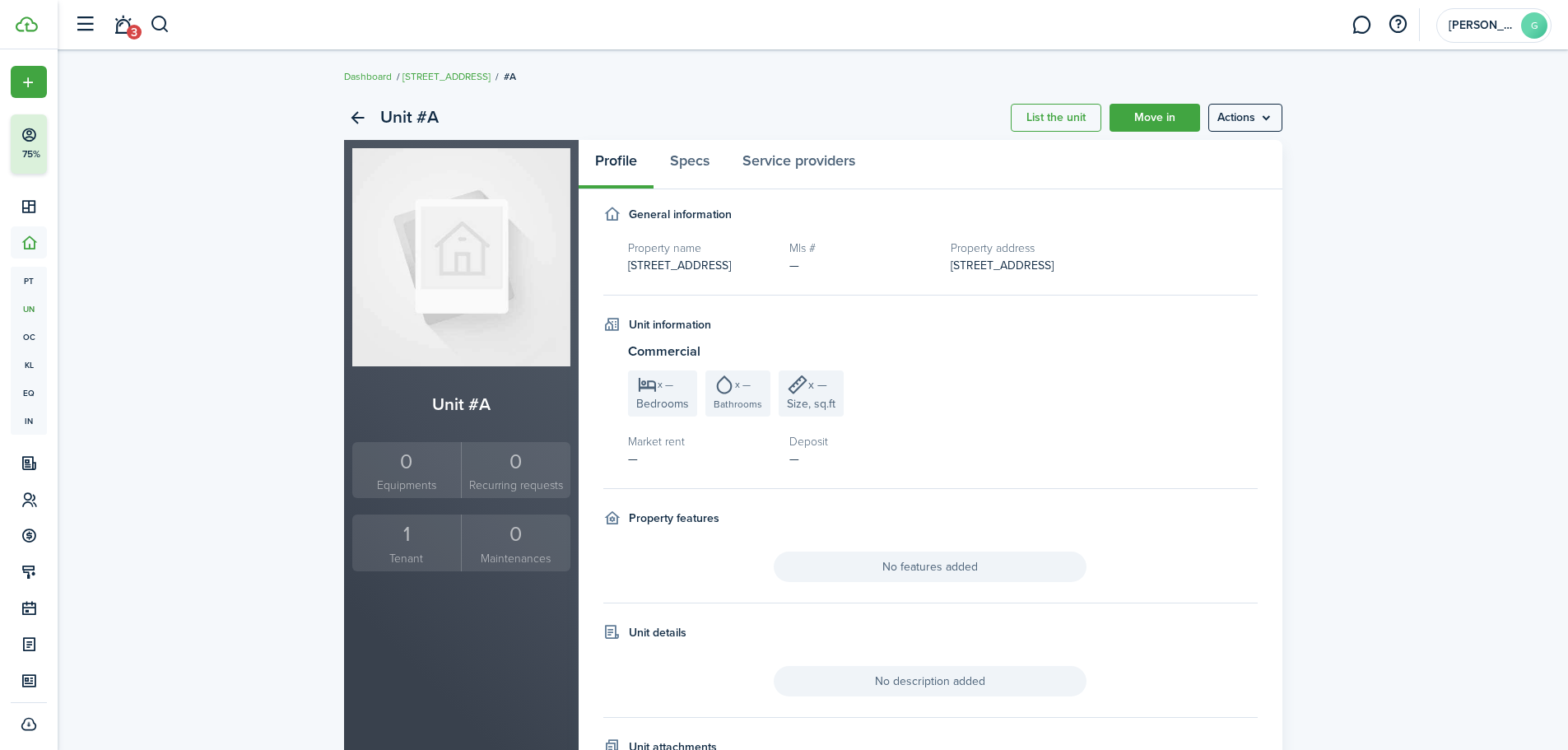
click at [413, 546] on div "1" at bounding box center [407, 534] width 101 height 31
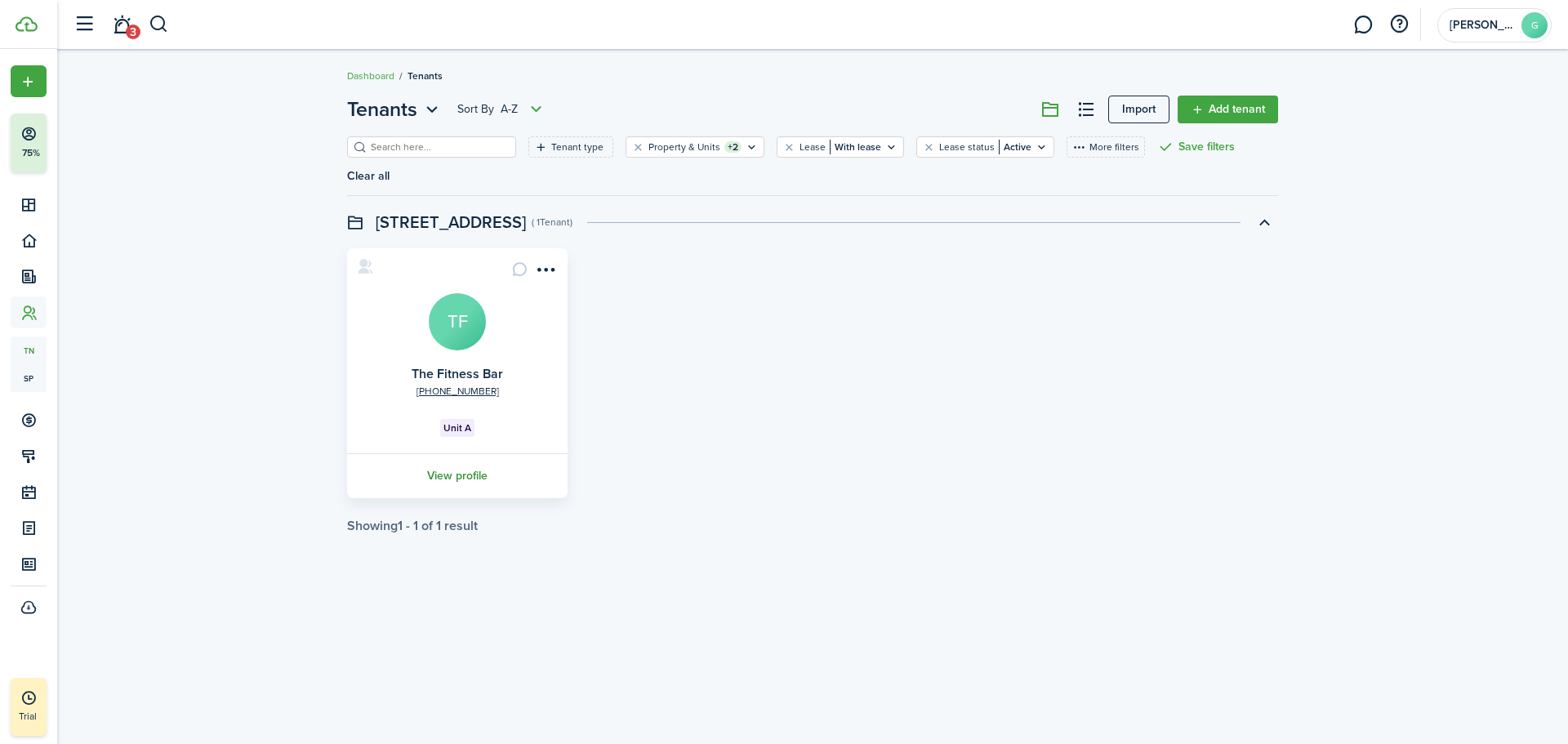
click at [455, 453] on link "View profile" at bounding box center [458, 475] width 226 height 45
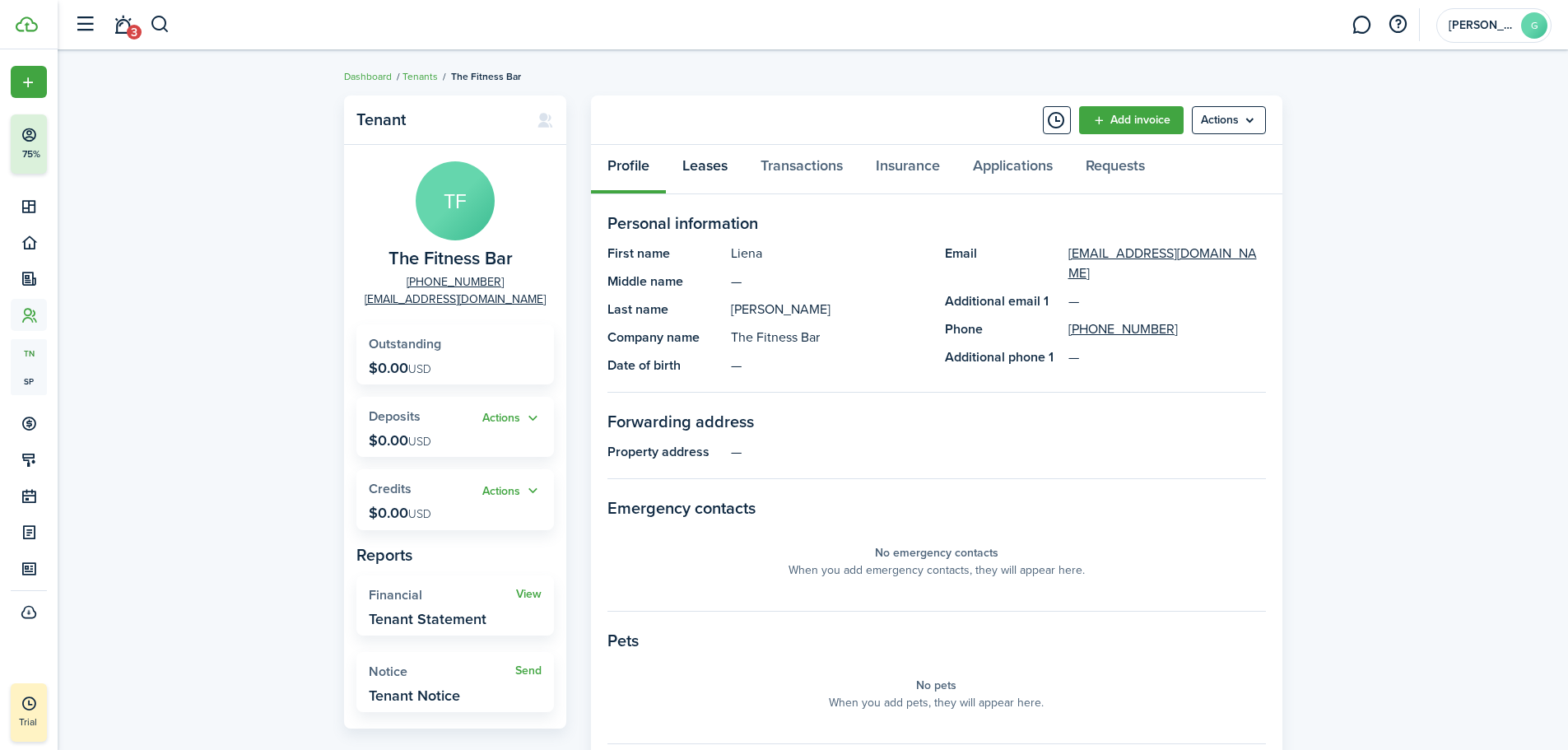
click at [702, 171] on link "Leases" at bounding box center [705, 169] width 78 height 50
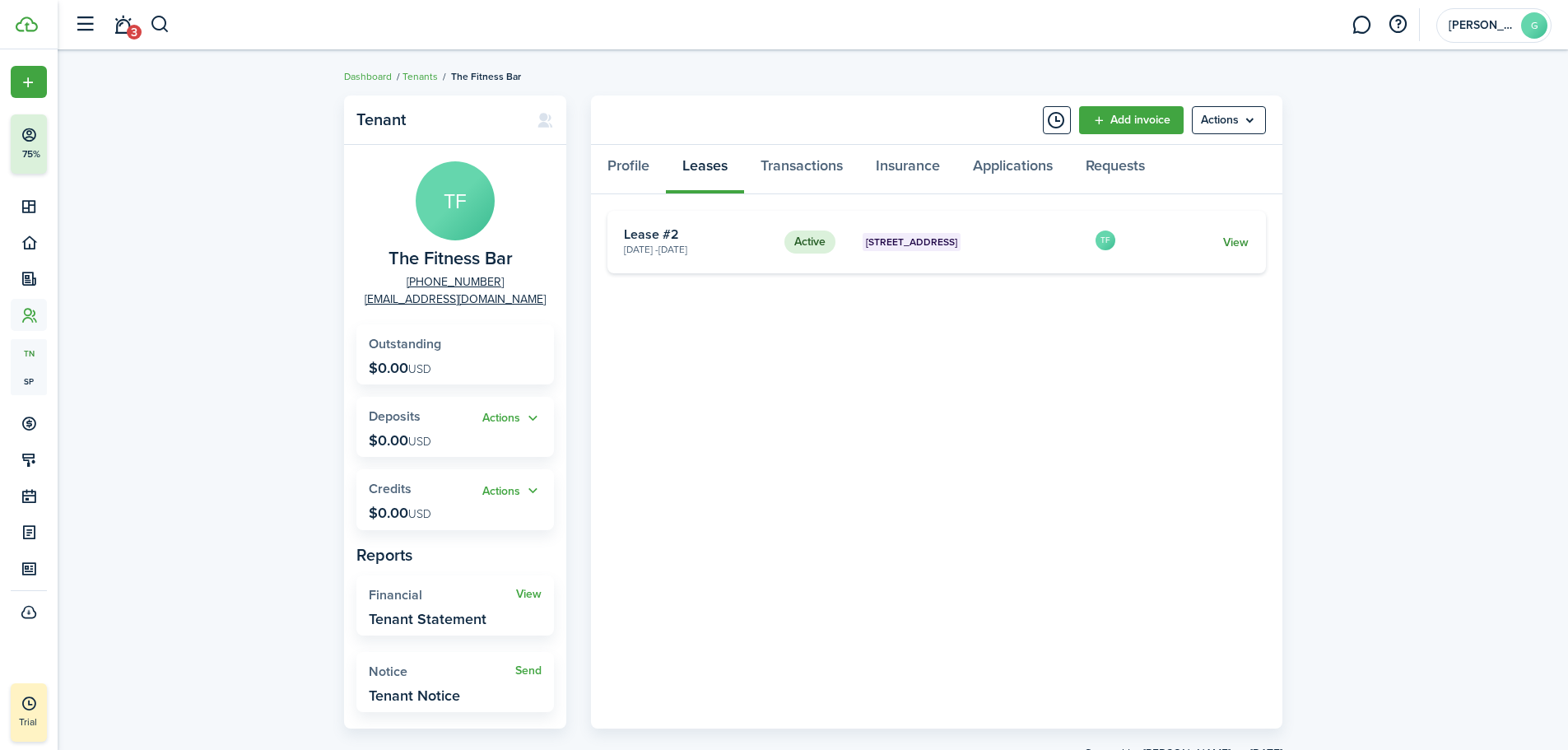
click at [1235, 238] on link "View" at bounding box center [1236, 243] width 25 height 17
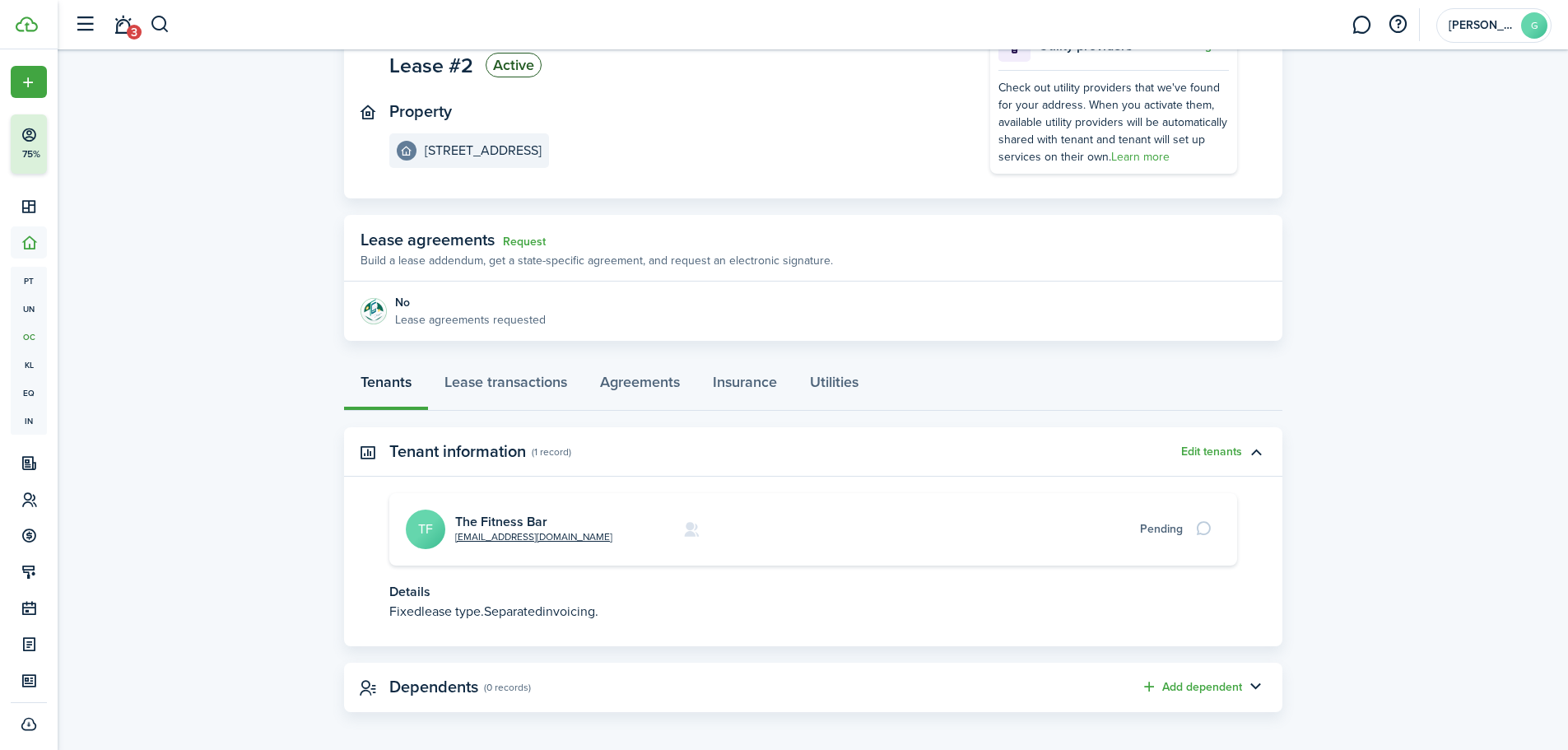
scroll to position [145, 0]
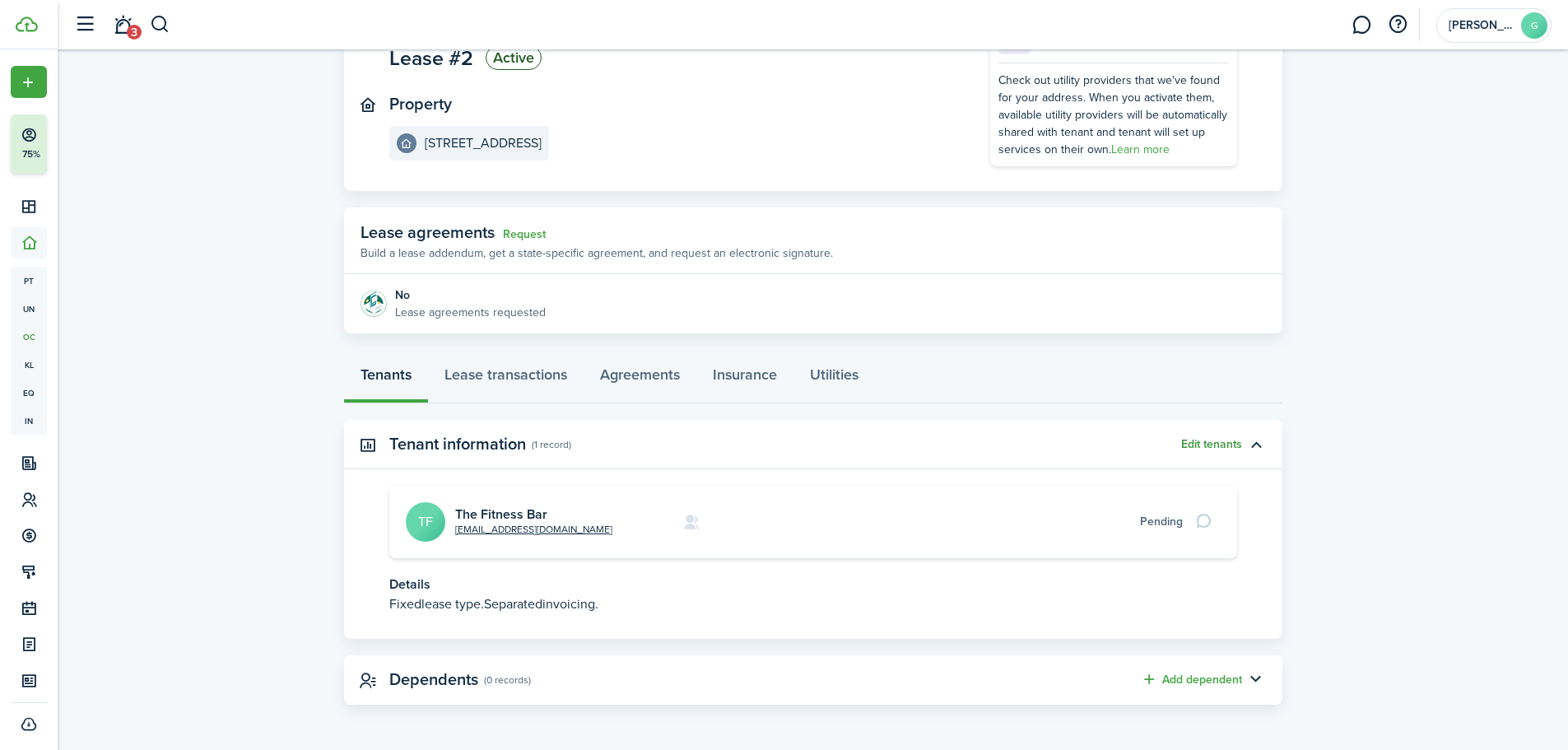
click at [1206, 439] on button "Edit tenants" at bounding box center [1211, 445] width 61 height 14
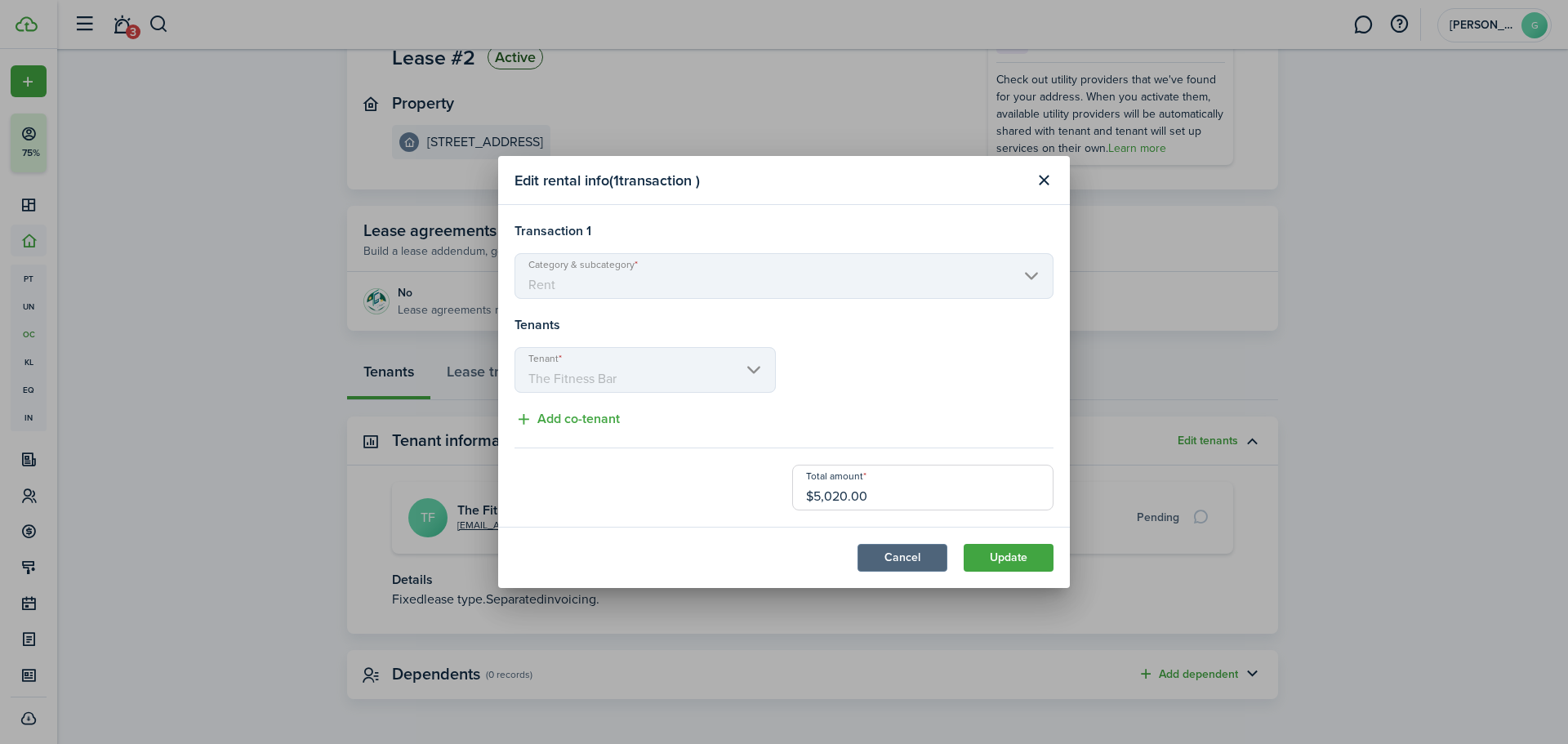
click at [911, 556] on button "Cancel" at bounding box center [902, 557] width 90 height 28
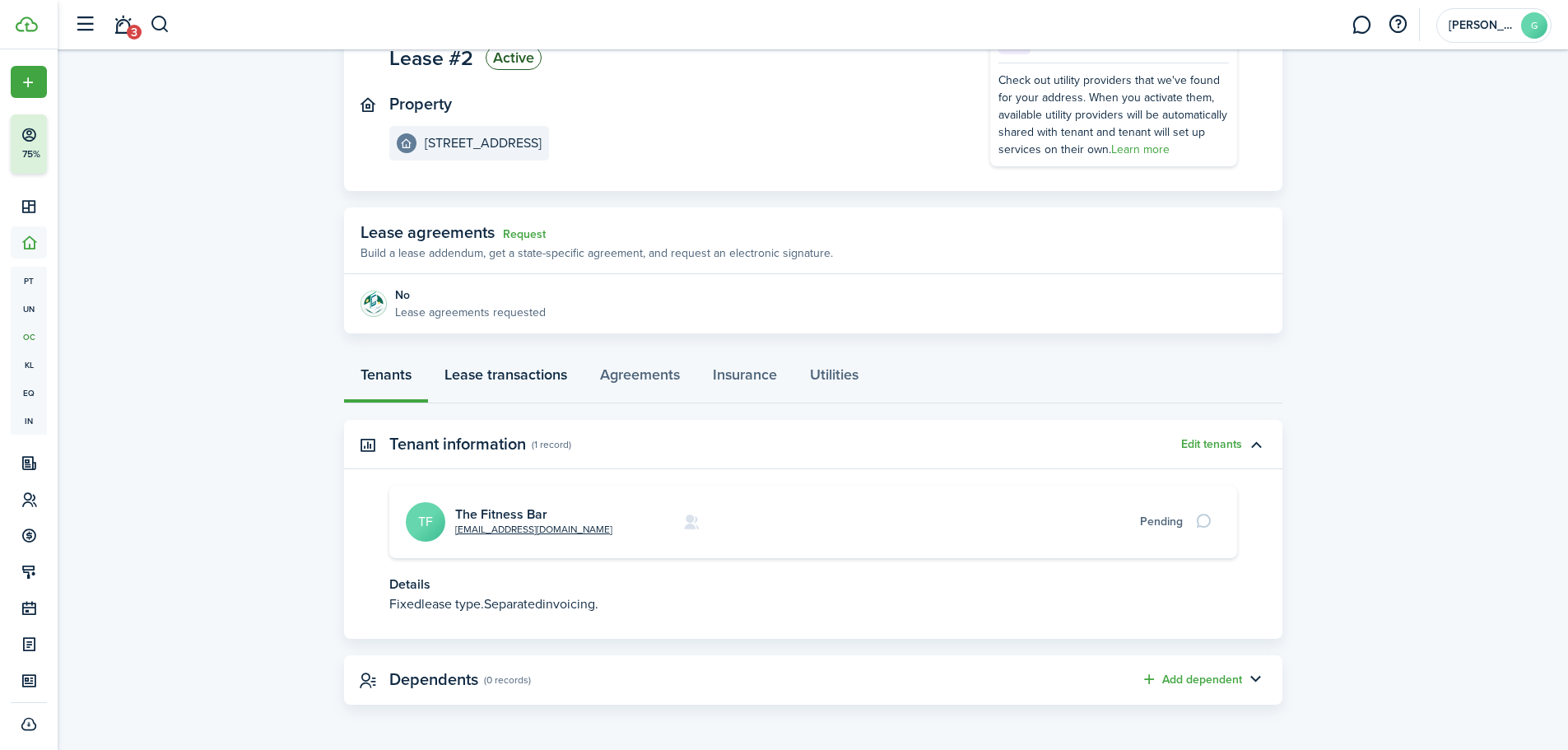
click at [536, 383] on link "Lease transactions" at bounding box center [506, 378] width 155 height 50
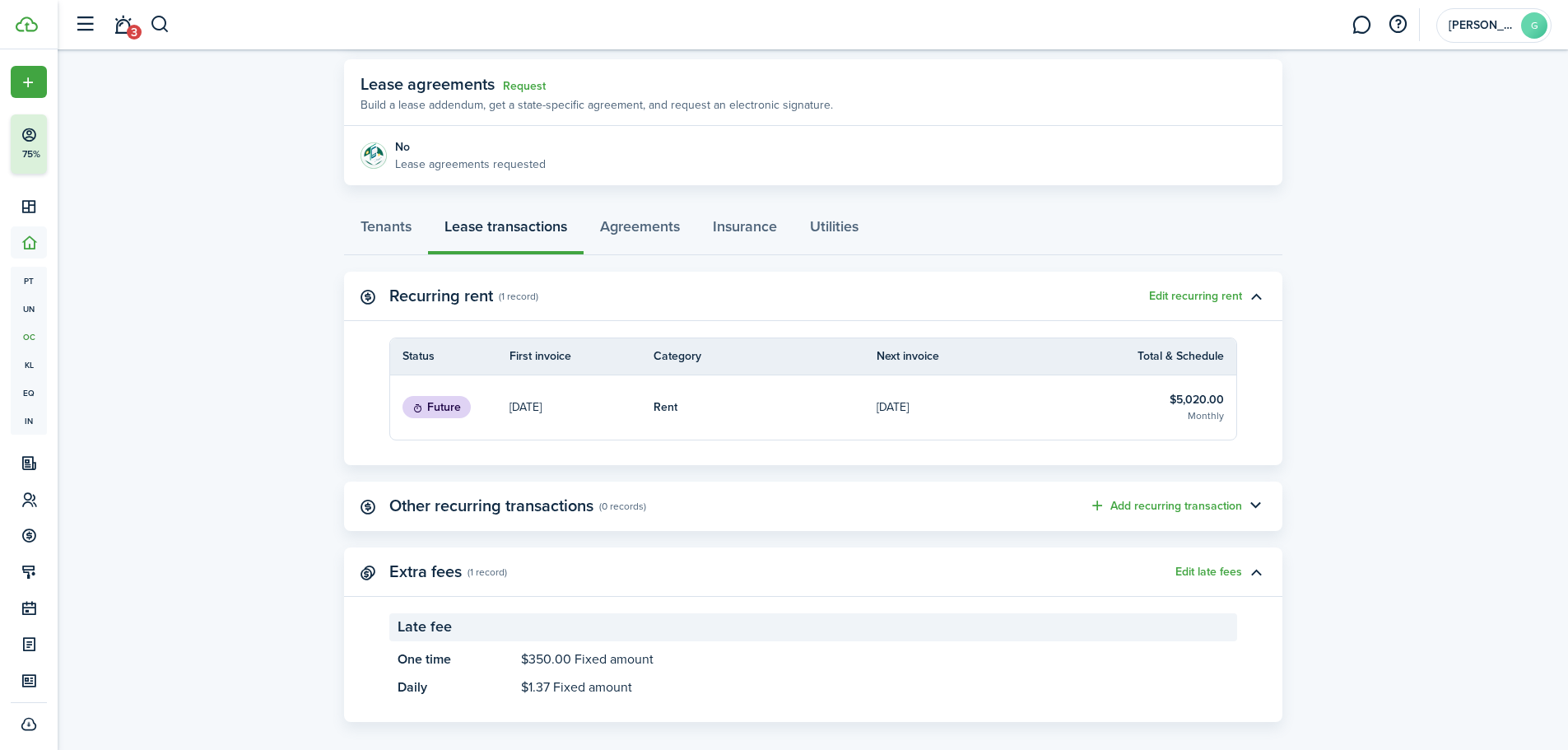
scroll to position [310, 0]
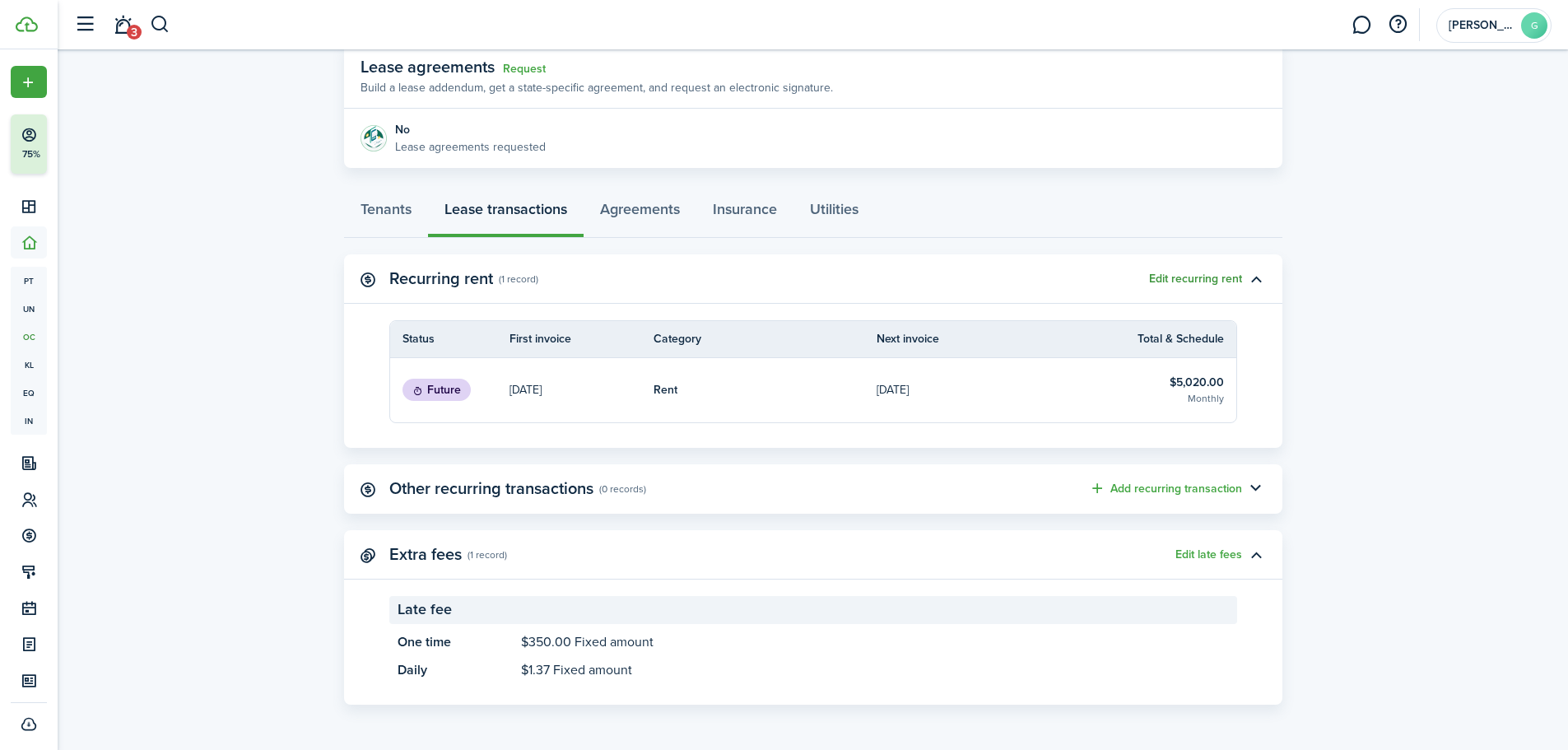
click at [1213, 278] on button "Edit recurring rent" at bounding box center [1196, 279] width 93 height 14
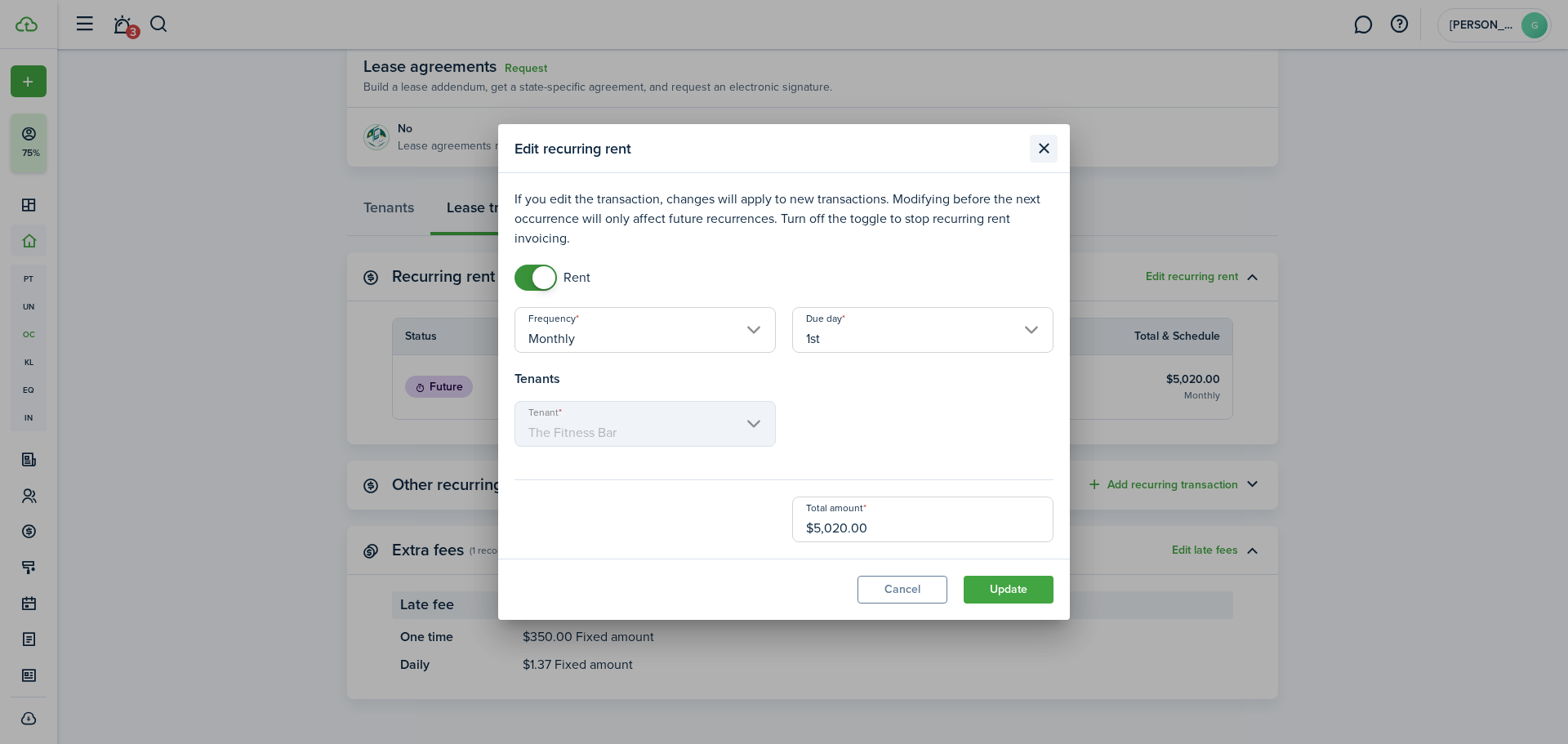
click at [1055, 151] on button "Close modal" at bounding box center [1044, 148] width 28 height 28
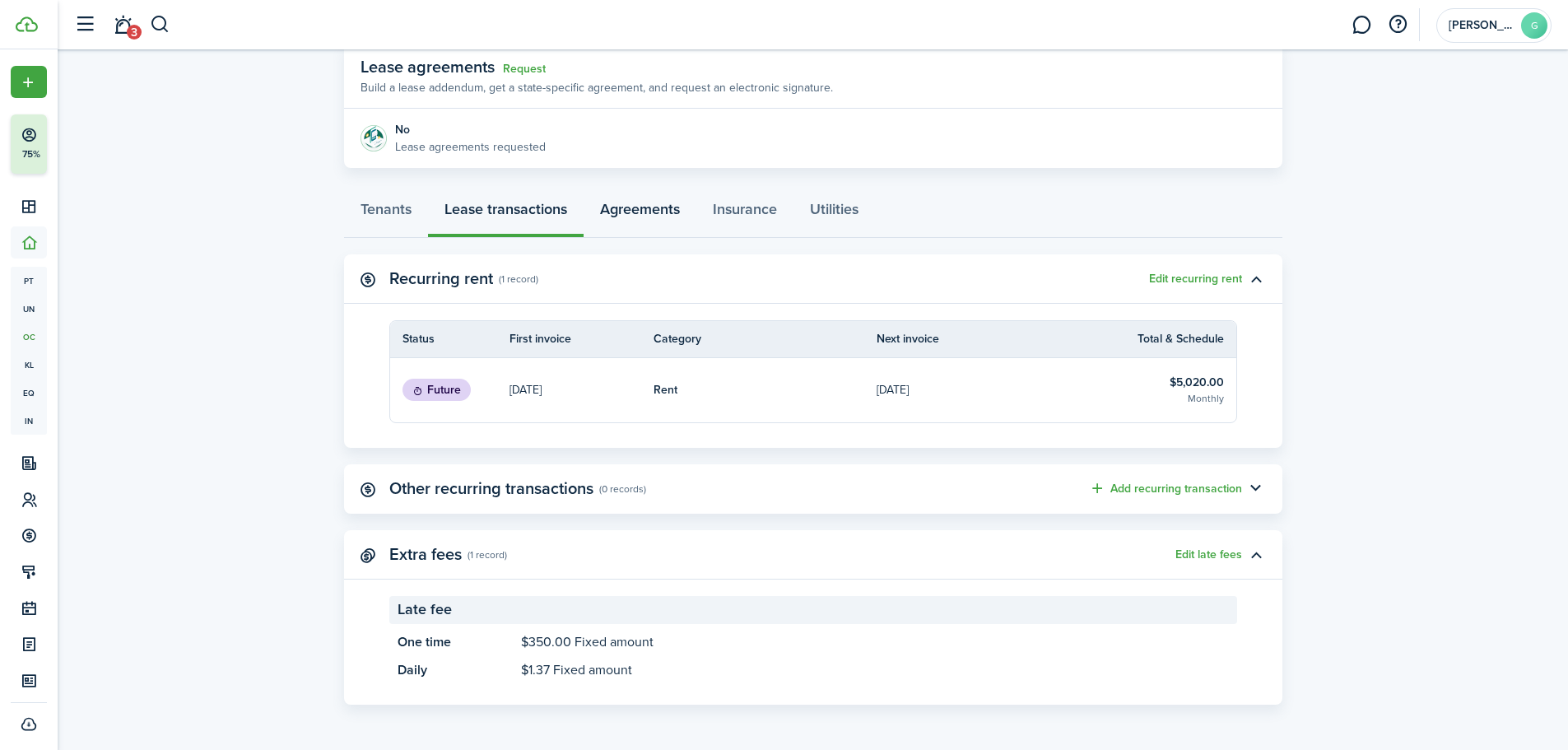
click at [644, 218] on link "Agreements" at bounding box center [640, 213] width 113 height 50
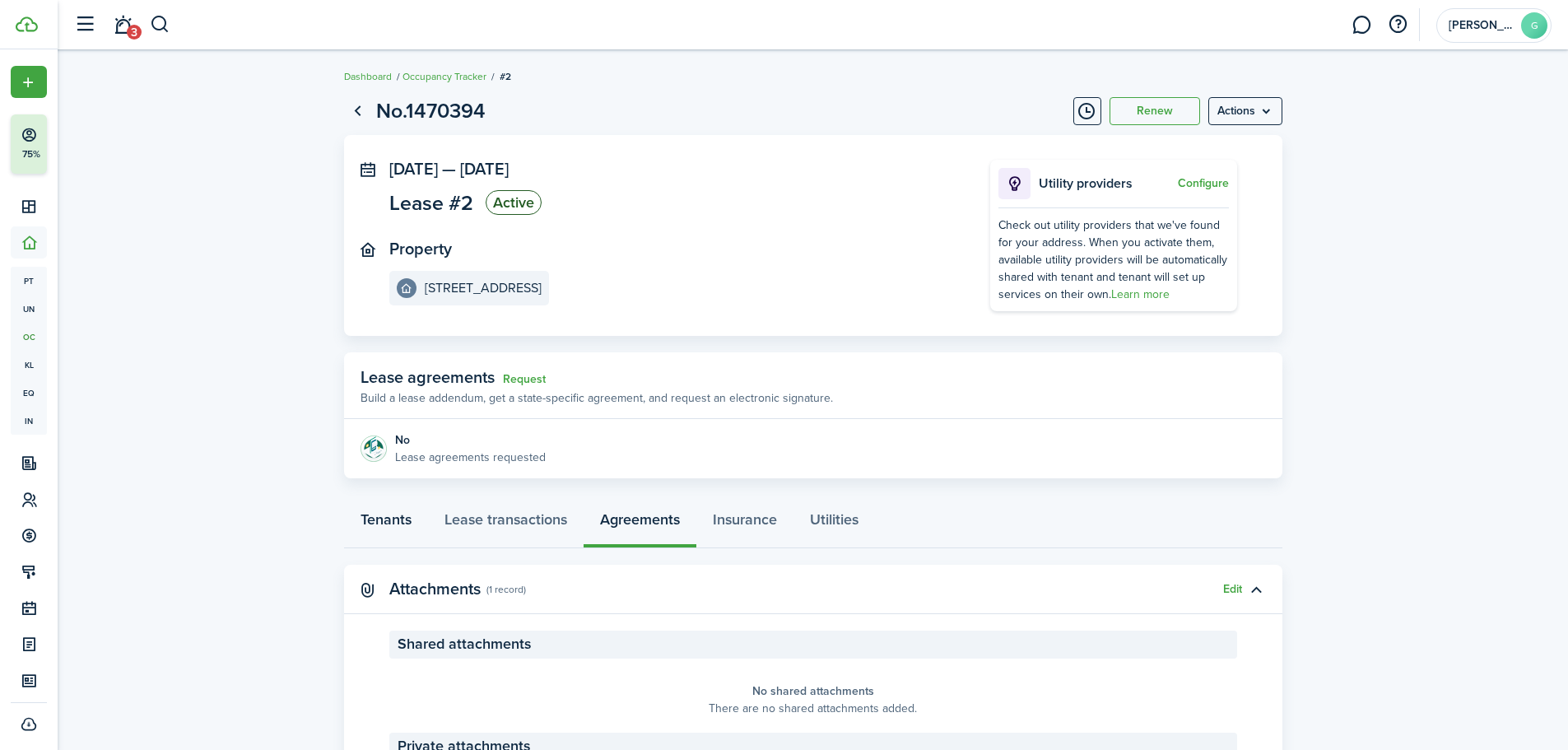
click at [379, 517] on link "Tenants" at bounding box center [386, 524] width 84 height 50
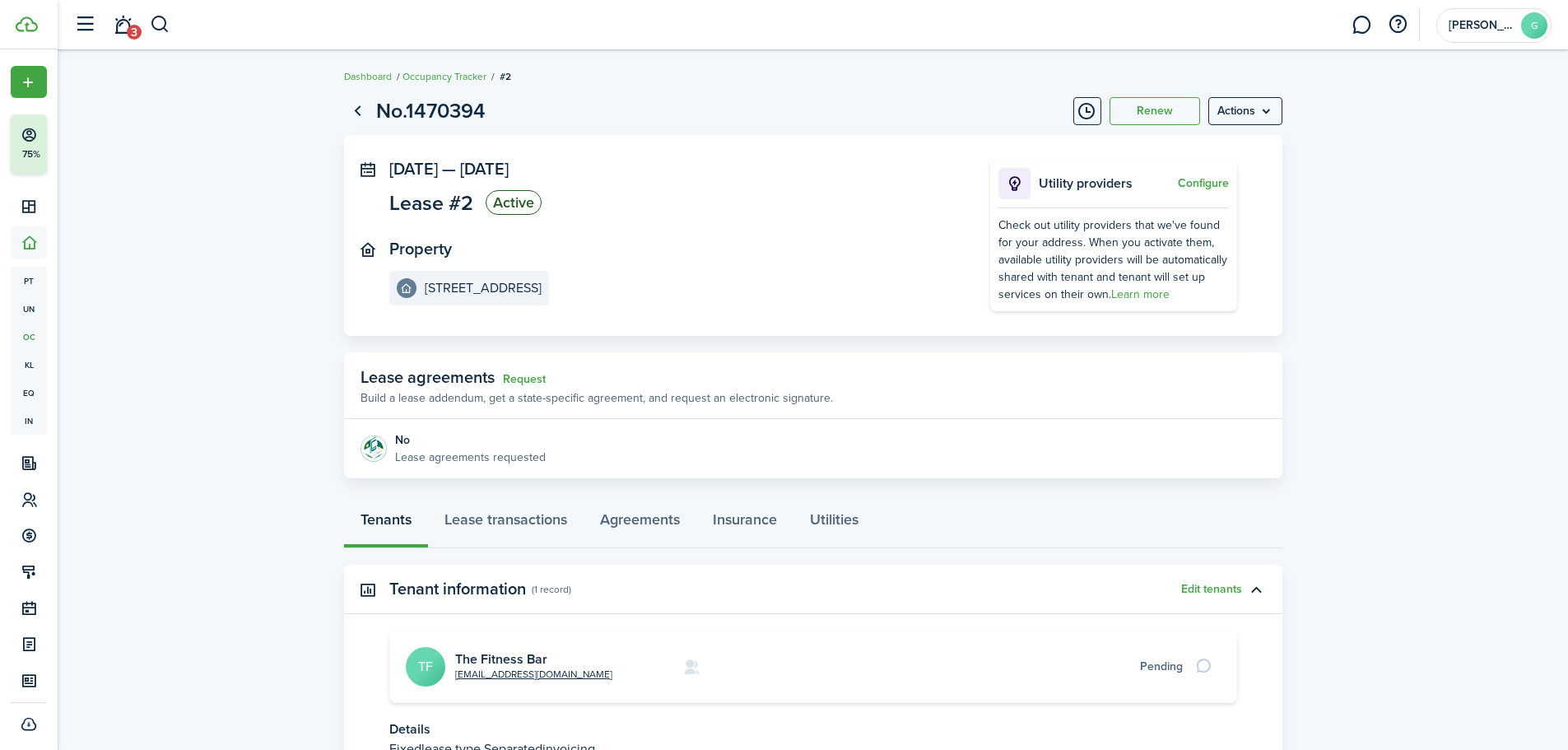
scroll to position [145, 0]
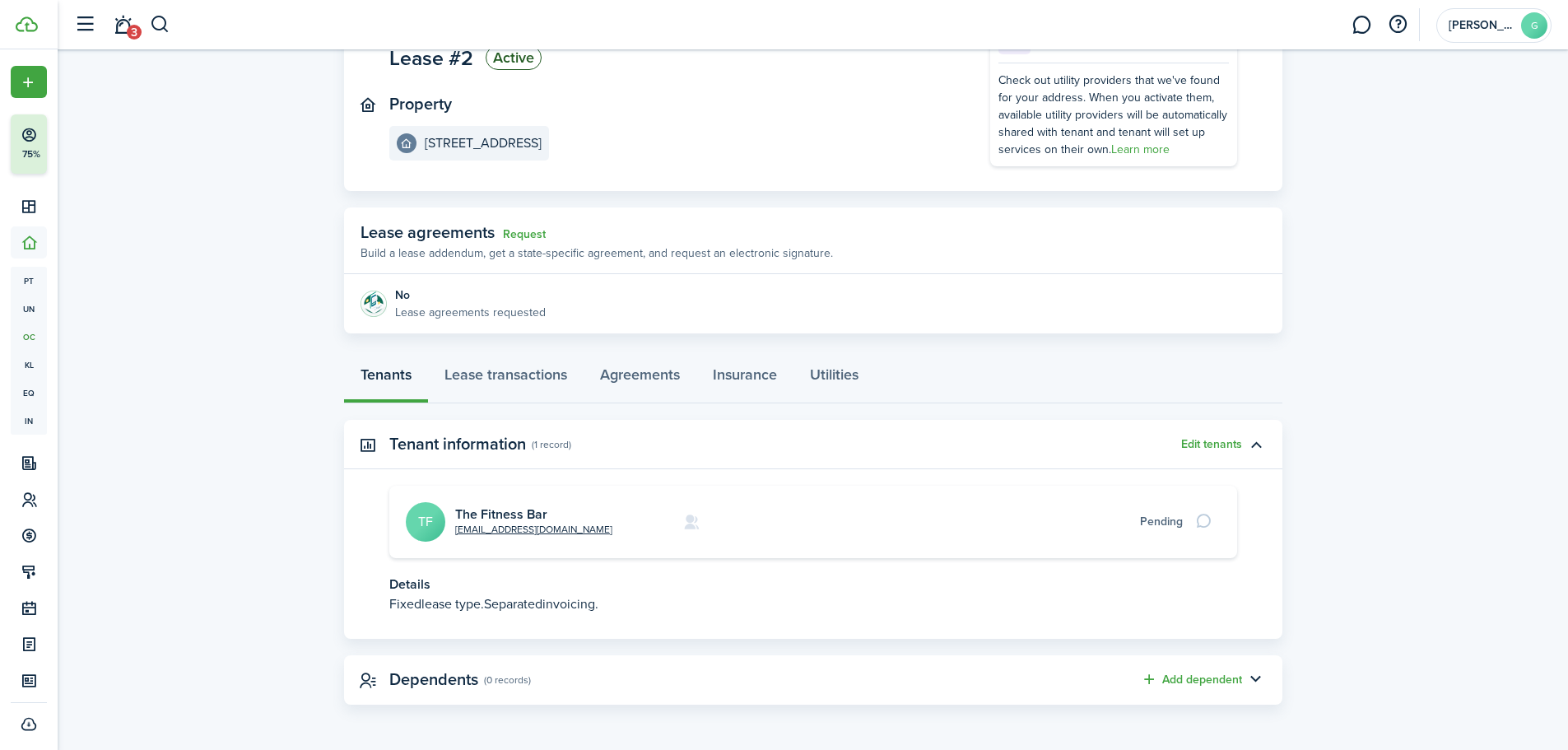
click at [1208, 451] on panel-main-header "Tenant information (1 record) Edit tenants" at bounding box center [813, 444] width 938 height 50
click at [1209, 446] on button "Edit tenants" at bounding box center [1211, 445] width 61 height 14
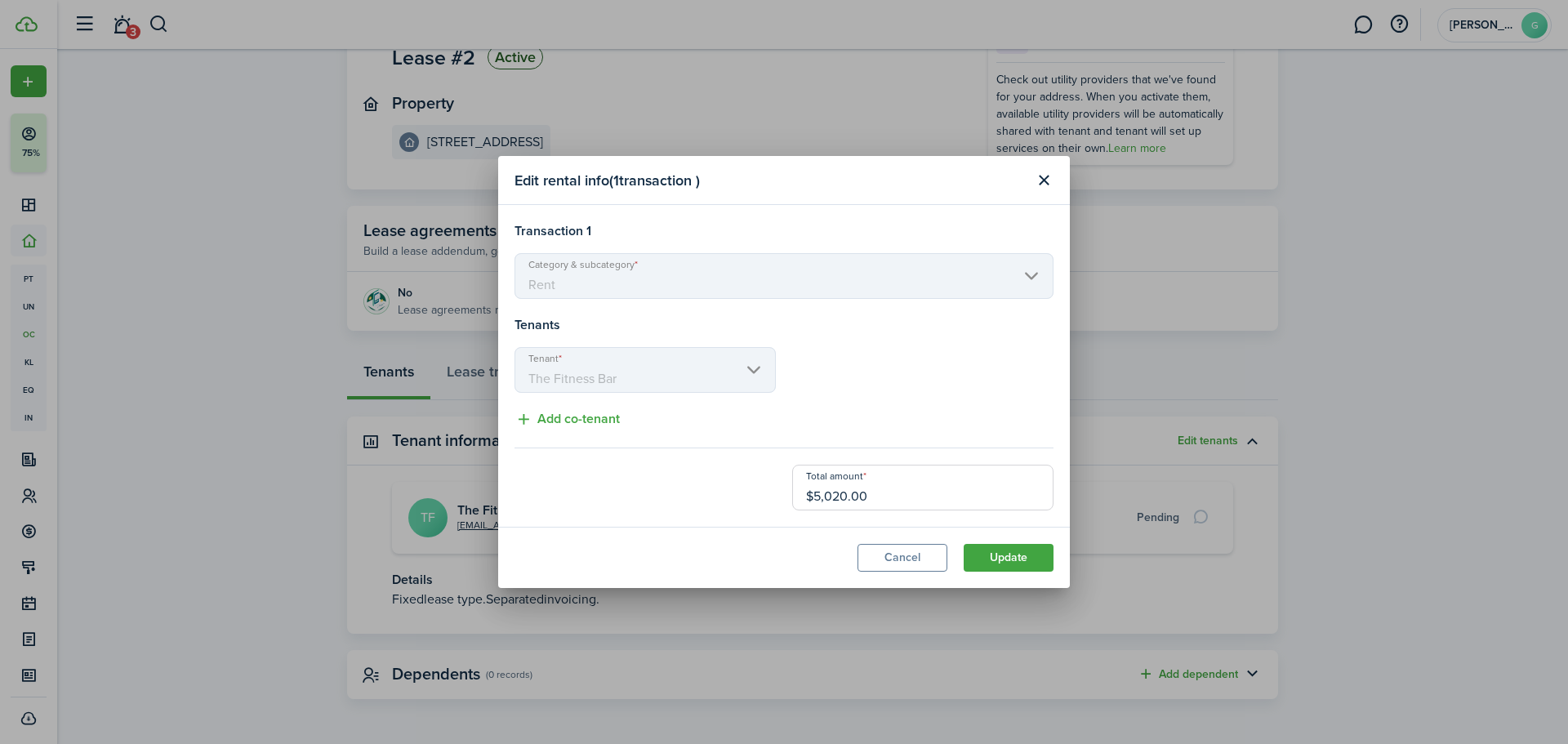
click at [543, 289] on mbsc-scroller "Category & subcategory Rent" at bounding box center [784, 276] width 539 height 45
click at [569, 286] on mbsc-scroller "Category & subcategory Rent" at bounding box center [784, 276] width 539 height 45
click at [625, 383] on mbsc-scroller "Tenant The Fitness Bar" at bounding box center [645, 369] width 261 height 45
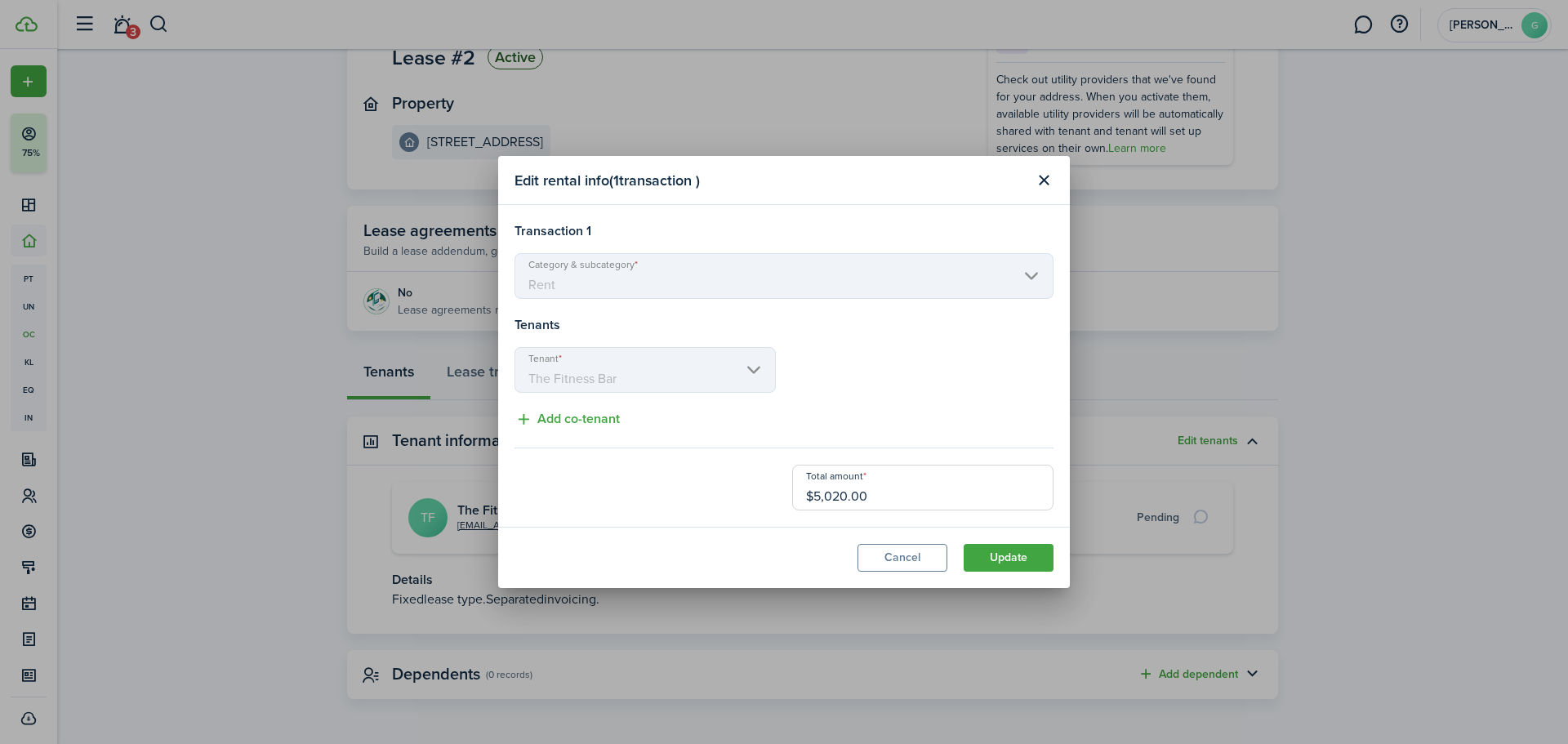
click at [625, 383] on mbsc-scroller "Tenant The Fitness Bar" at bounding box center [645, 369] width 261 height 45
click at [832, 414] on div "Transaction 1 Category & subcategory Rent Tenants Tenant The Fitness Bar Add co…" at bounding box center [784, 366] width 539 height 289
click at [913, 556] on button "Cancel" at bounding box center [902, 557] width 90 height 28
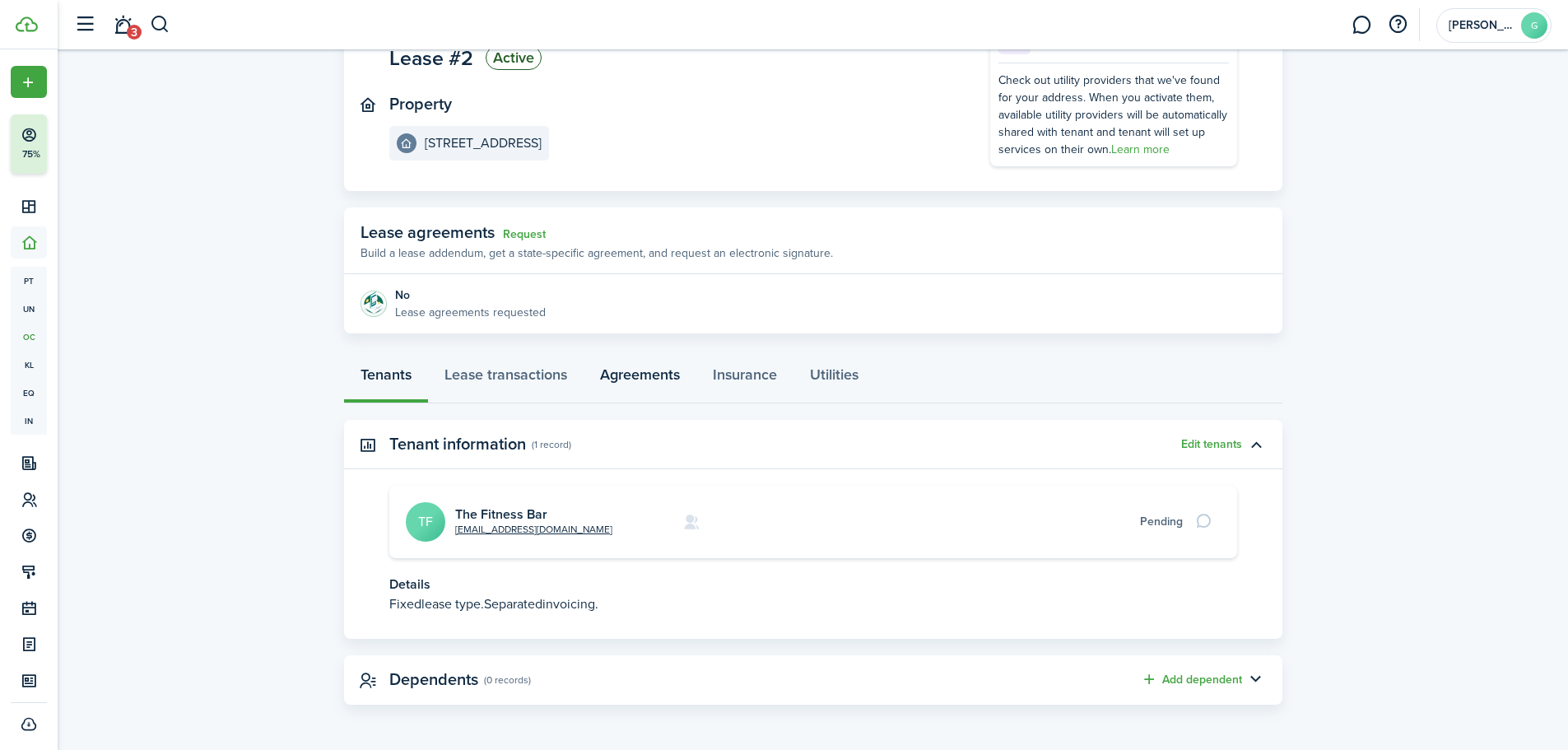
click at [647, 381] on link "Agreements" at bounding box center [640, 378] width 113 height 50
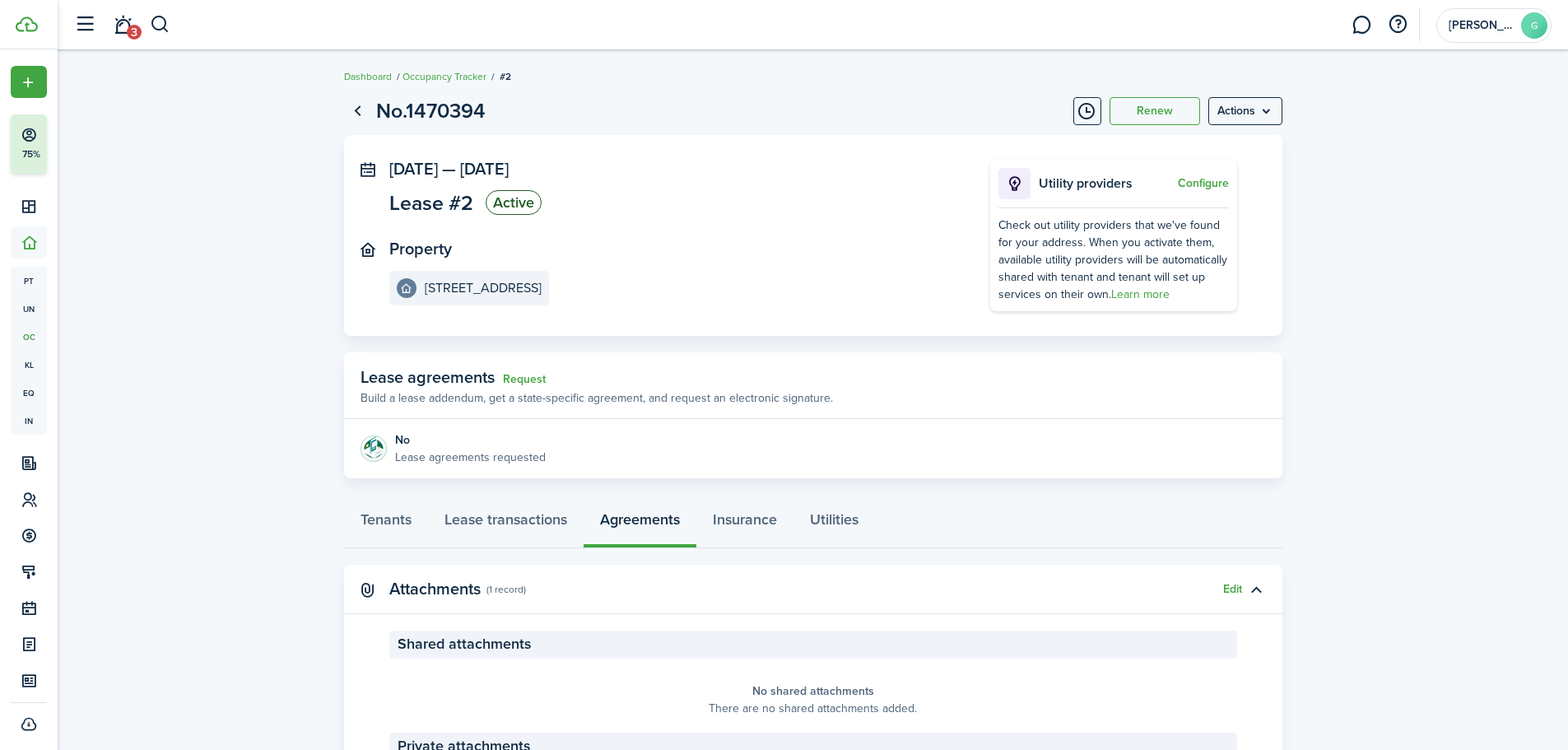
scroll to position [134, 0]
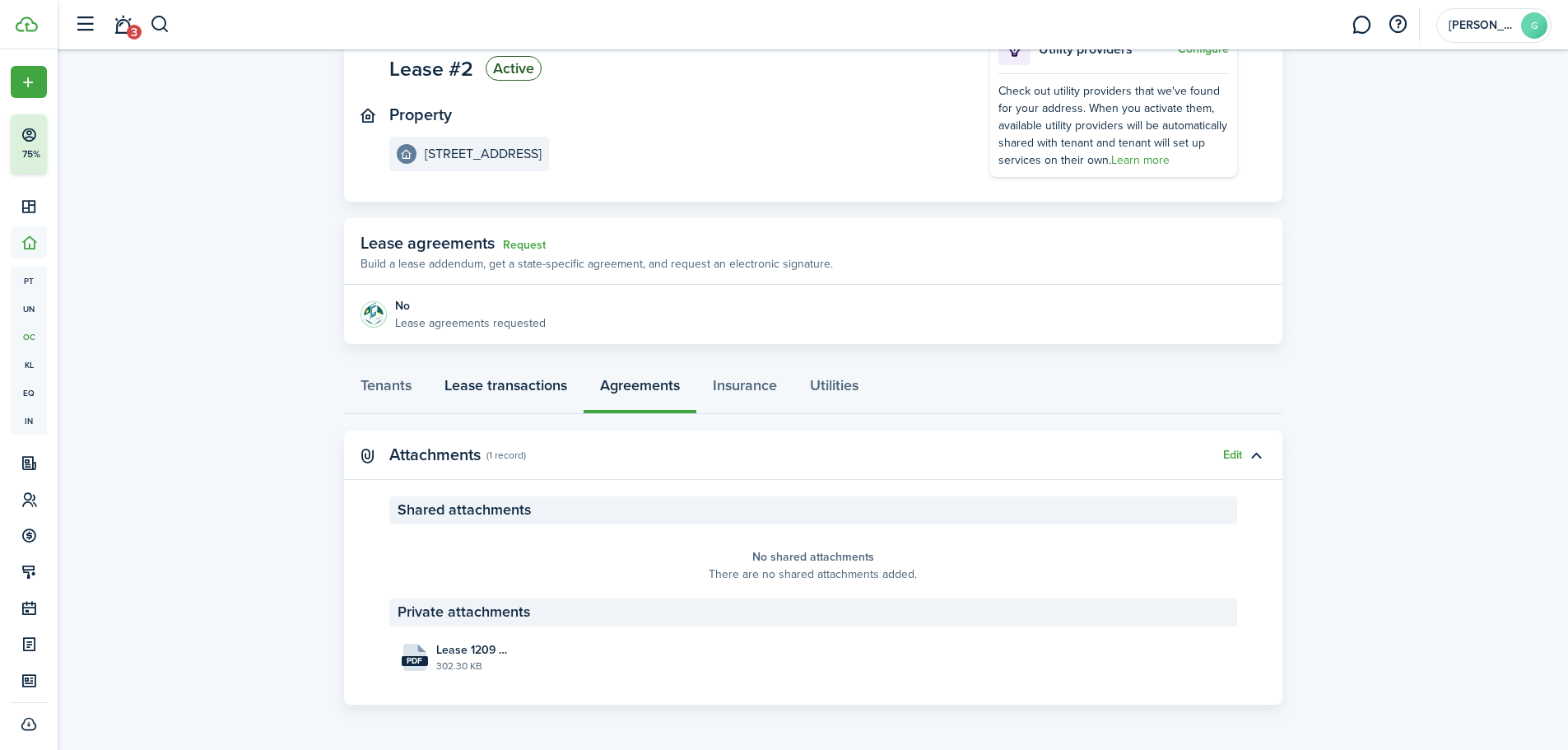
click at [463, 383] on link "Lease transactions" at bounding box center [506, 389] width 155 height 50
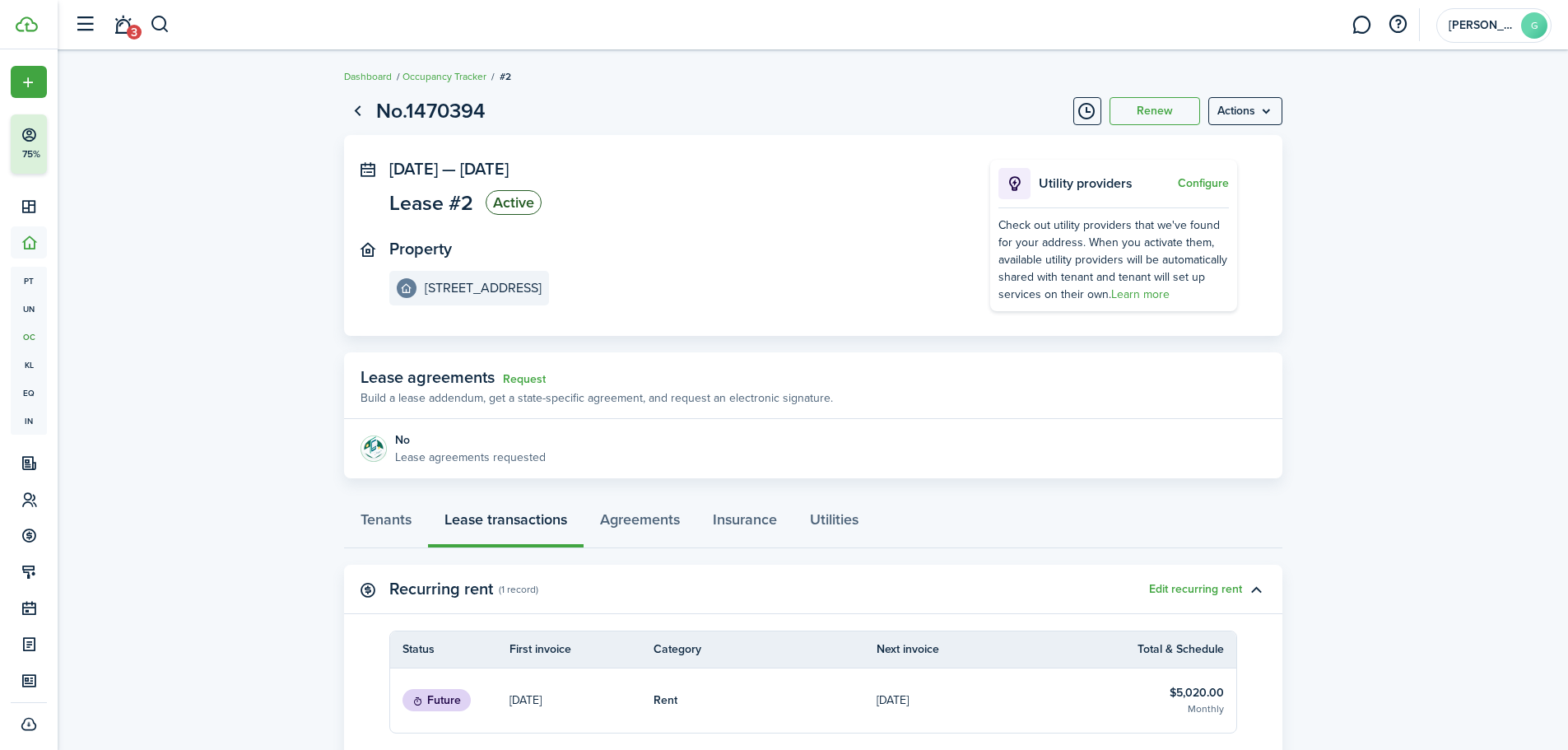
click at [368, 454] on img at bounding box center [373, 448] width 26 height 26
click at [369, 453] on img at bounding box center [373, 448] width 26 height 26
click at [382, 447] on img at bounding box center [373, 448] width 26 height 26
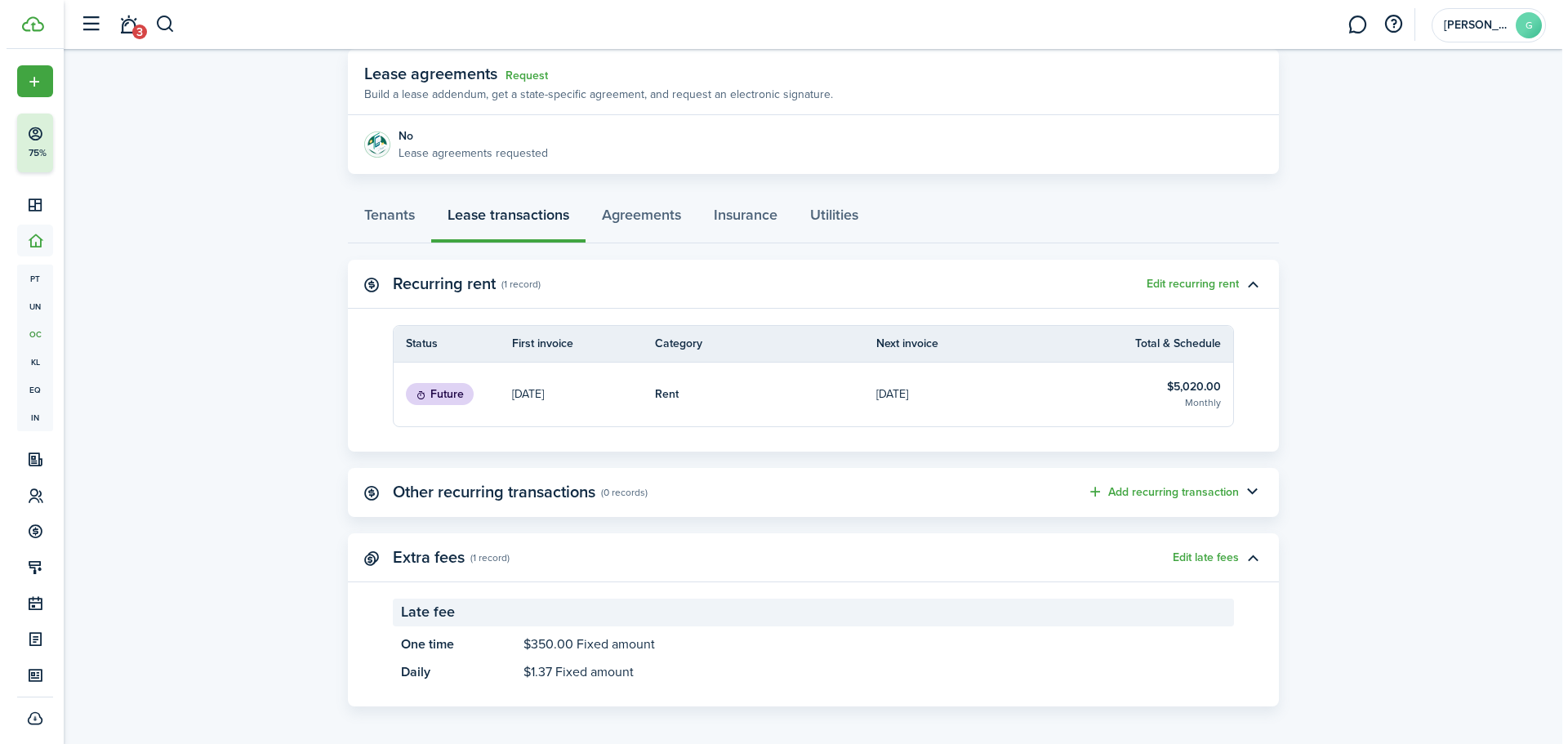
scroll to position [307, 0]
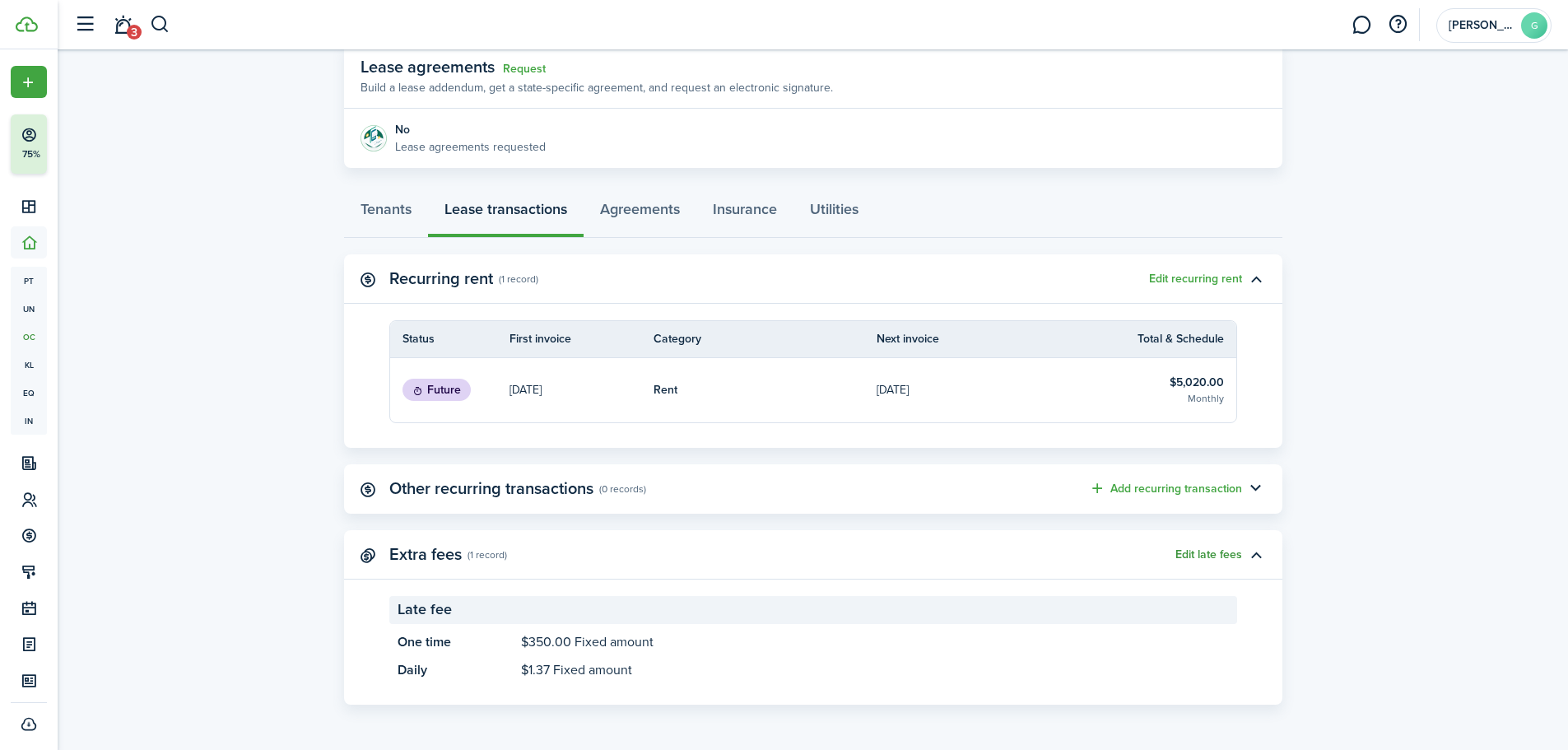
click at [1208, 555] on button "Edit late fees" at bounding box center [1209, 555] width 67 height 14
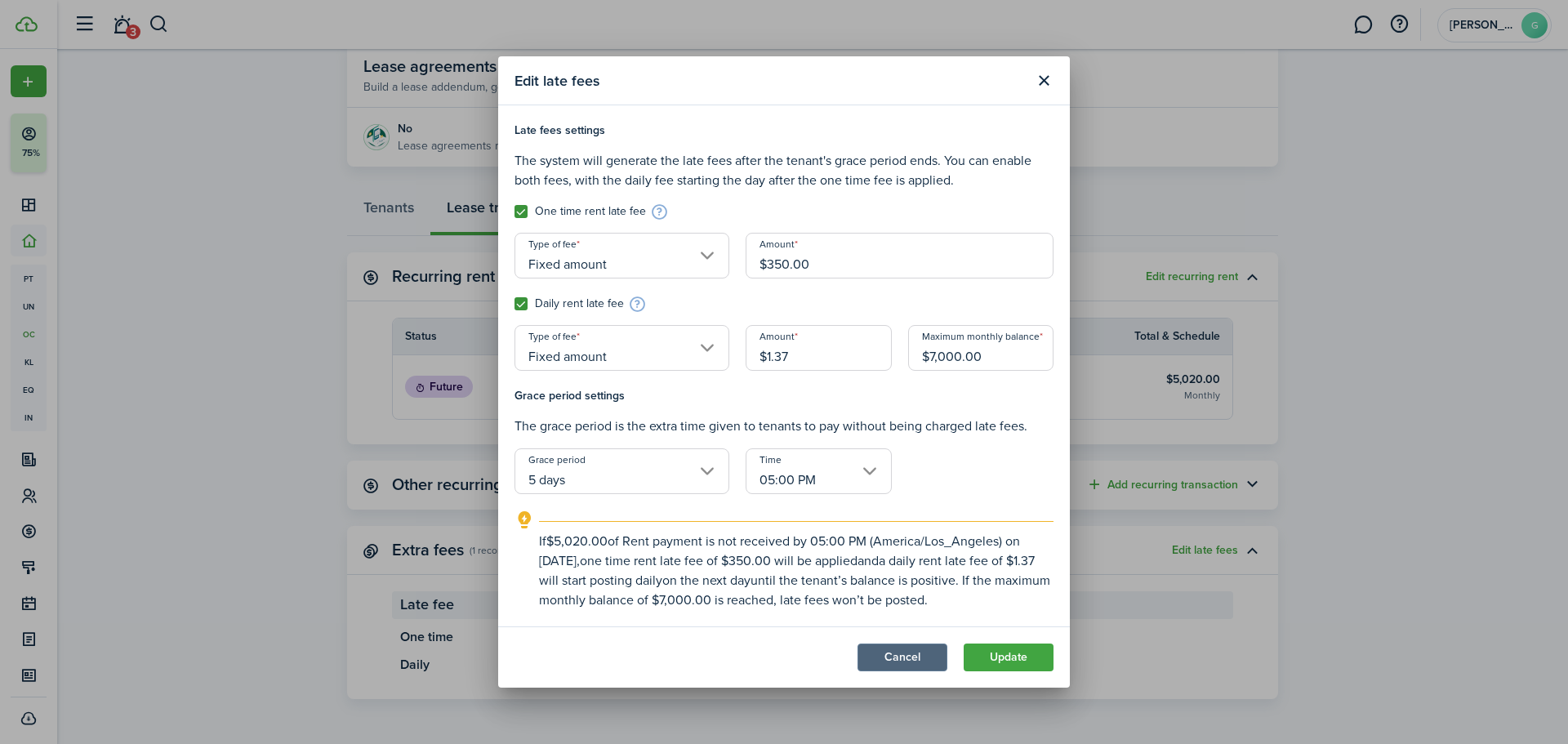
click at [913, 663] on button "Cancel" at bounding box center [902, 657] width 90 height 28
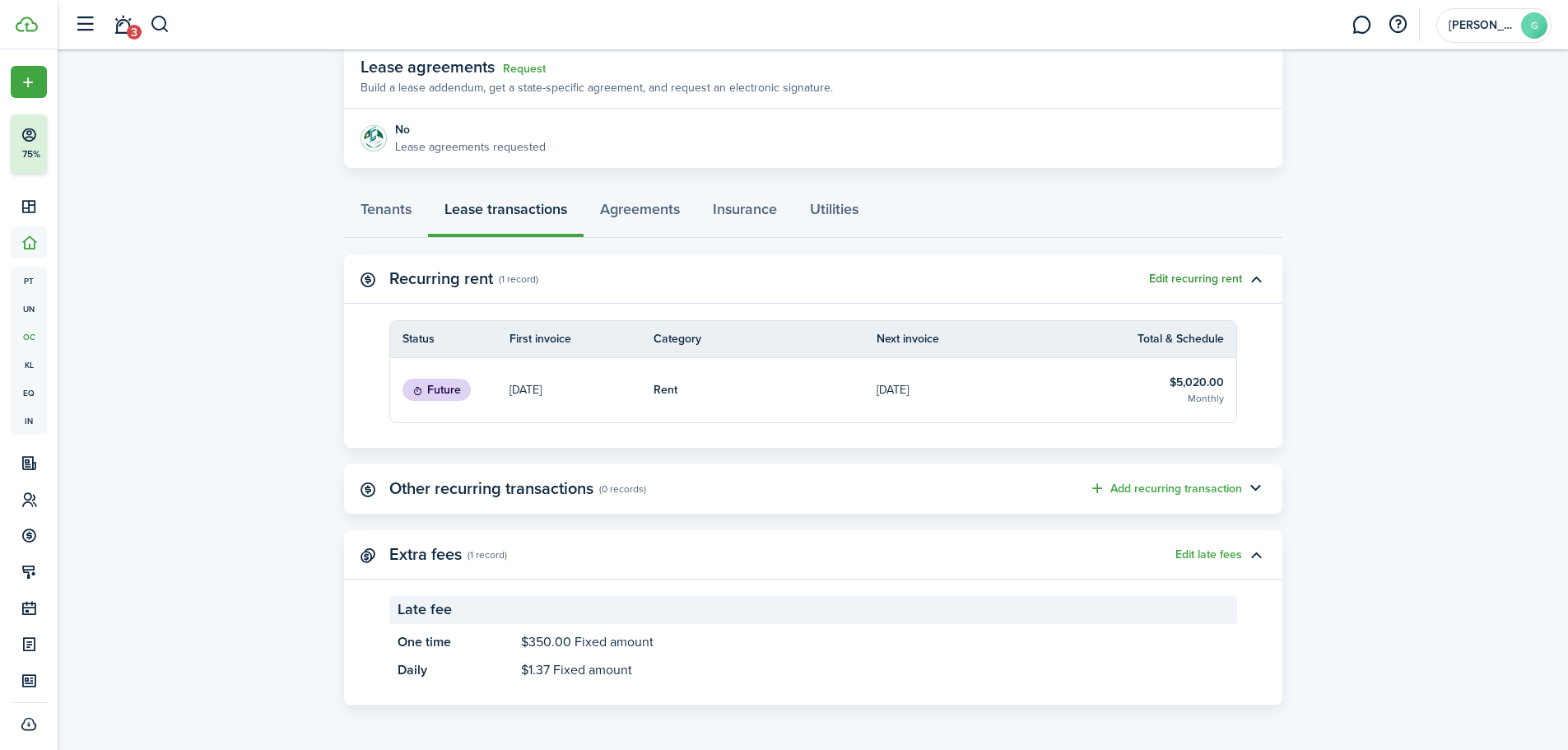
click at [1201, 284] on button "Edit recurring rent" at bounding box center [1196, 279] width 93 height 14
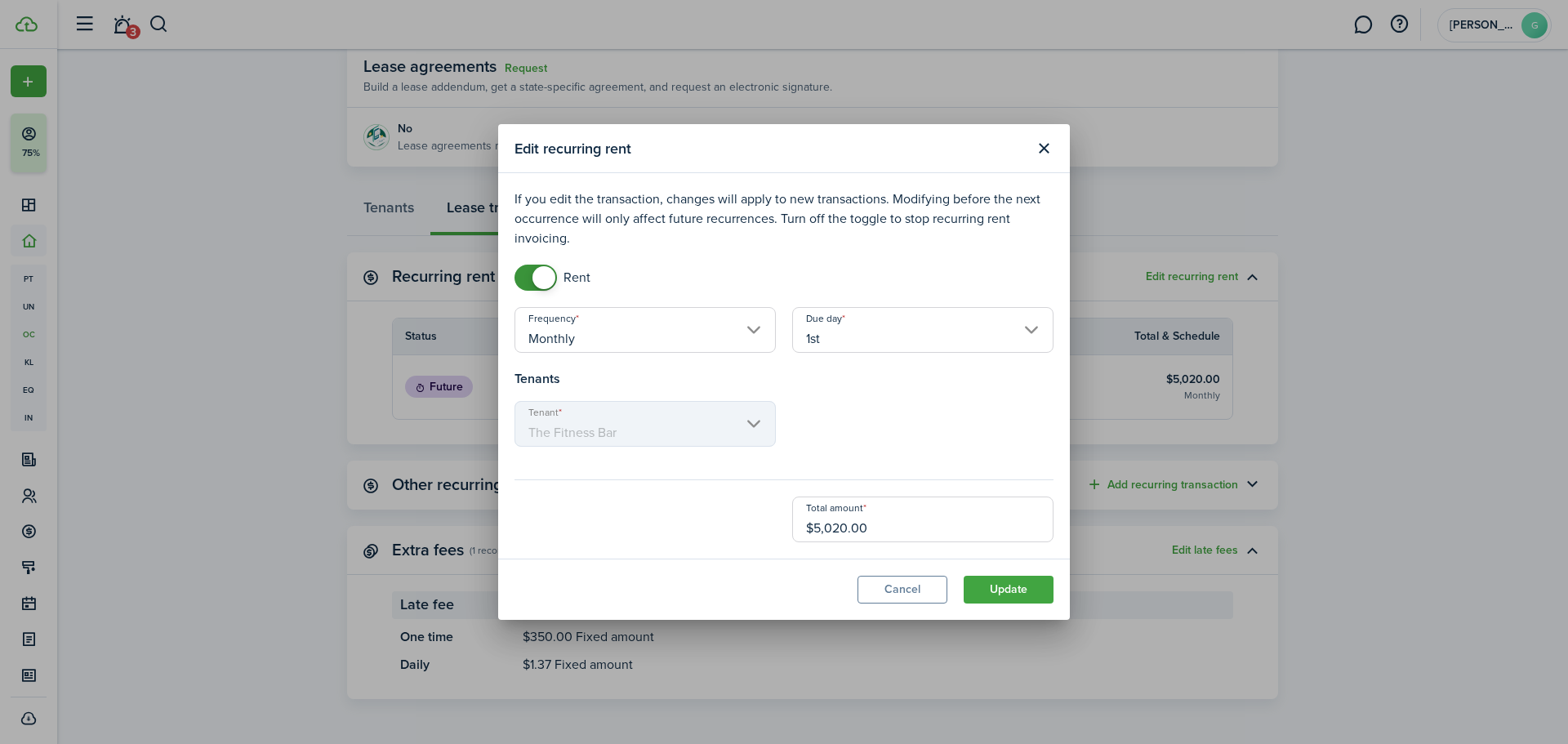
click at [897, 549] on modal-body "If you edit the transaction, changes will apply to new transactions. Modifying …" at bounding box center [784, 366] width 571 height 385
click at [896, 533] on input "$5,020.00" at bounding box center [922, 518] width 261 height 45
click at [691, 543] on modal-body "If you edit the transaction, changes will apply to new transactions. Modifying …" at bounding box center [784, 366] width 571 height 385
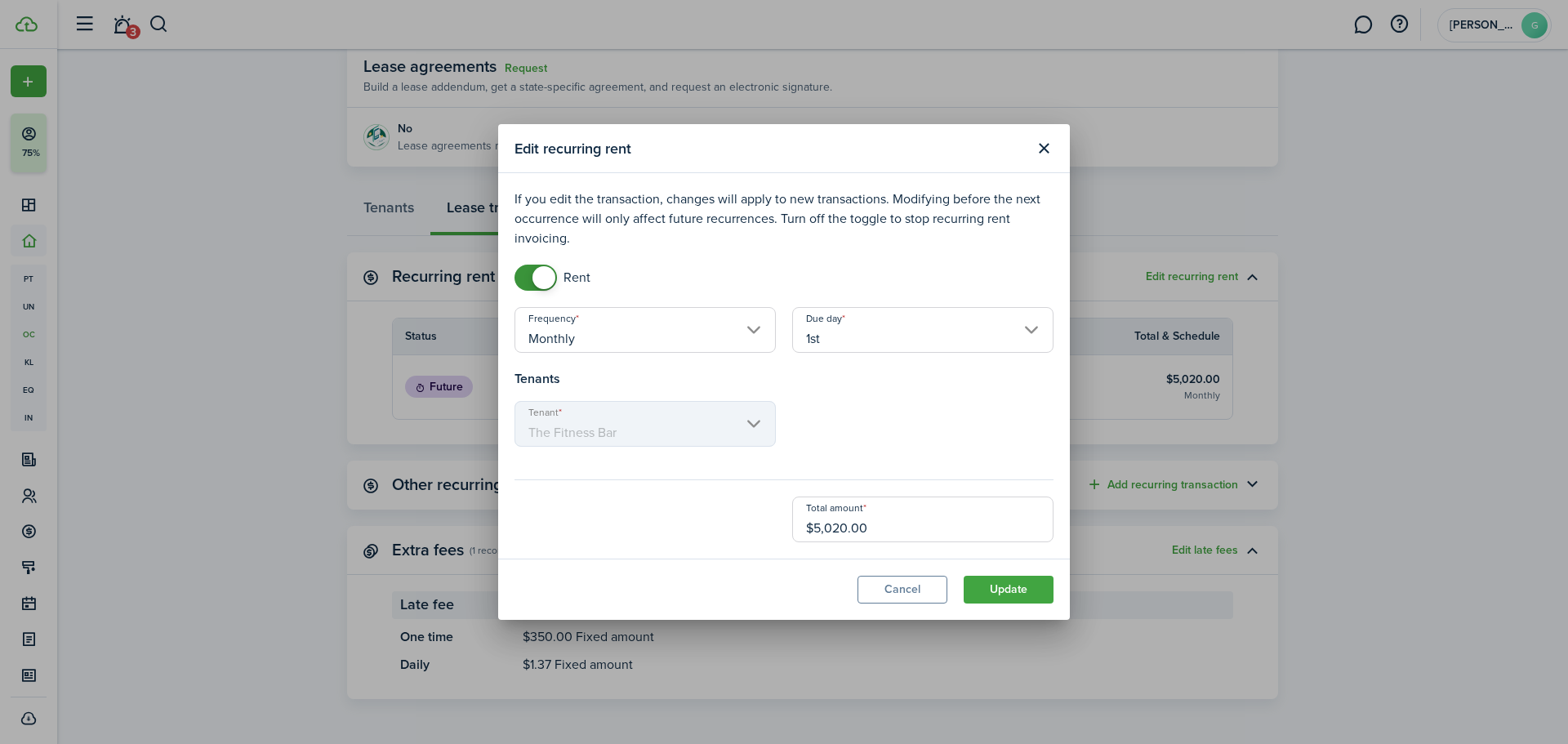
click at [536, 283] on span at bounding box center [544, 278] width 23 height 23
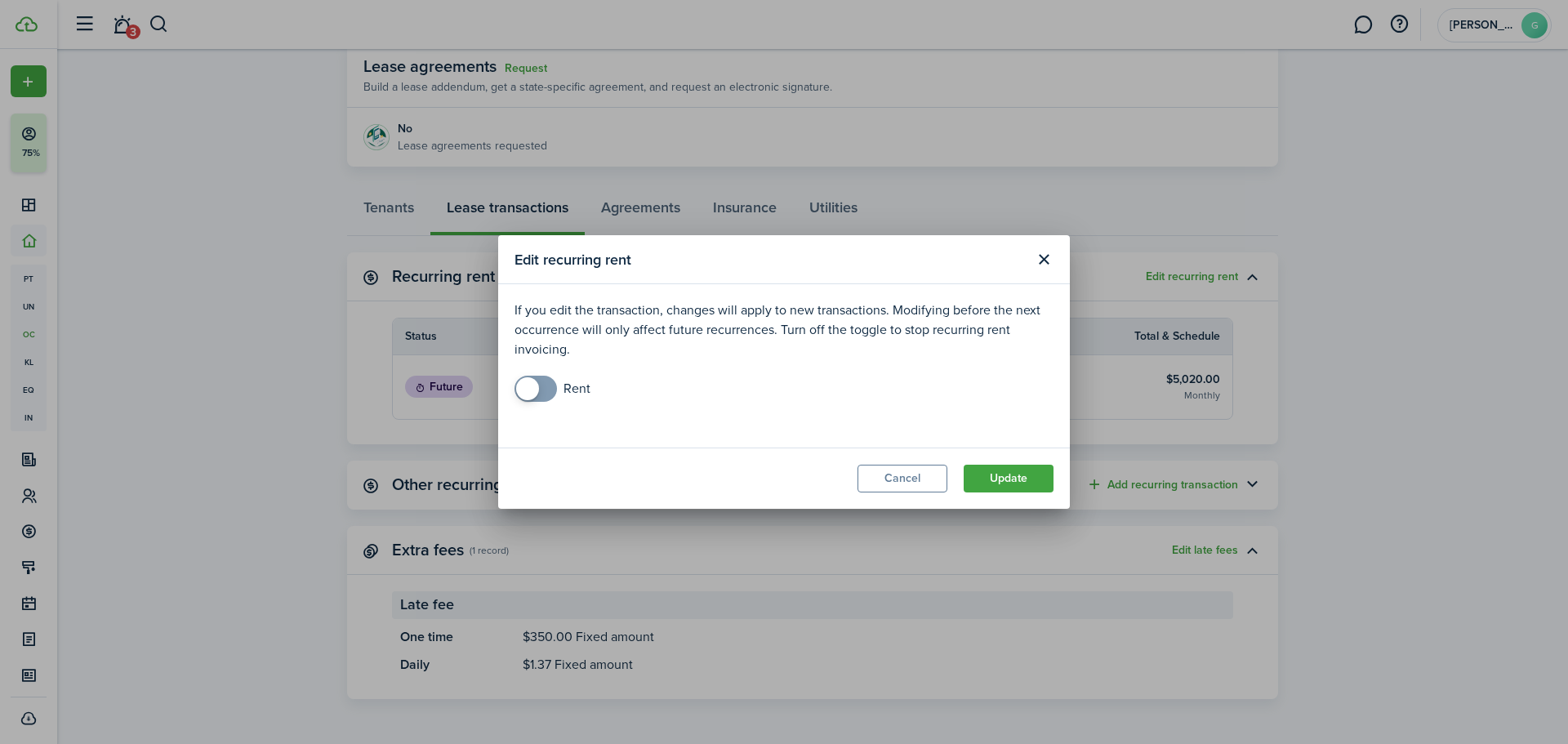
click at [543, 385] on span at bounding box center [535, 388] width 16 height 26
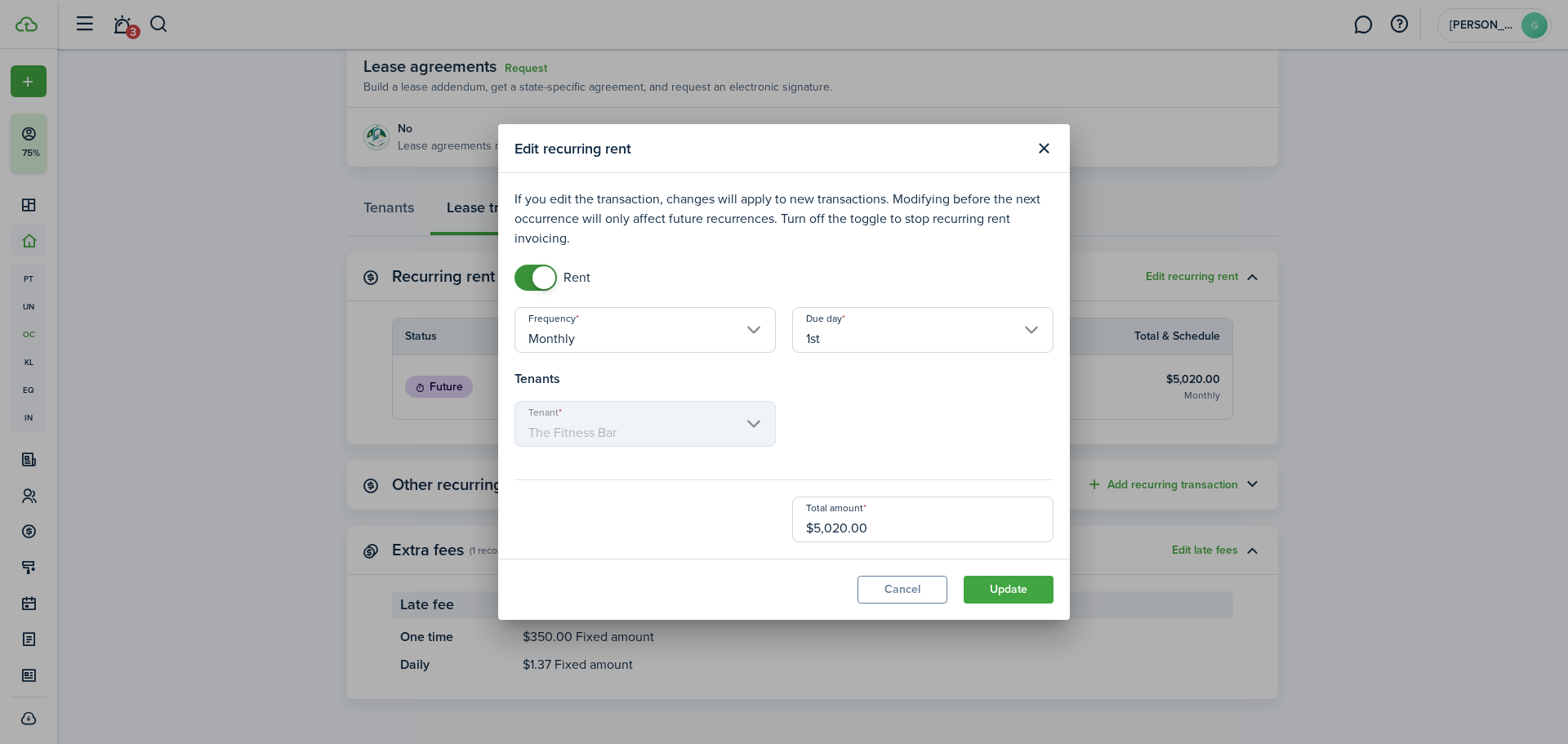
checkbox input "false"
click at [545, 286] on span at bounding box center [544, 278] width 23 height 23
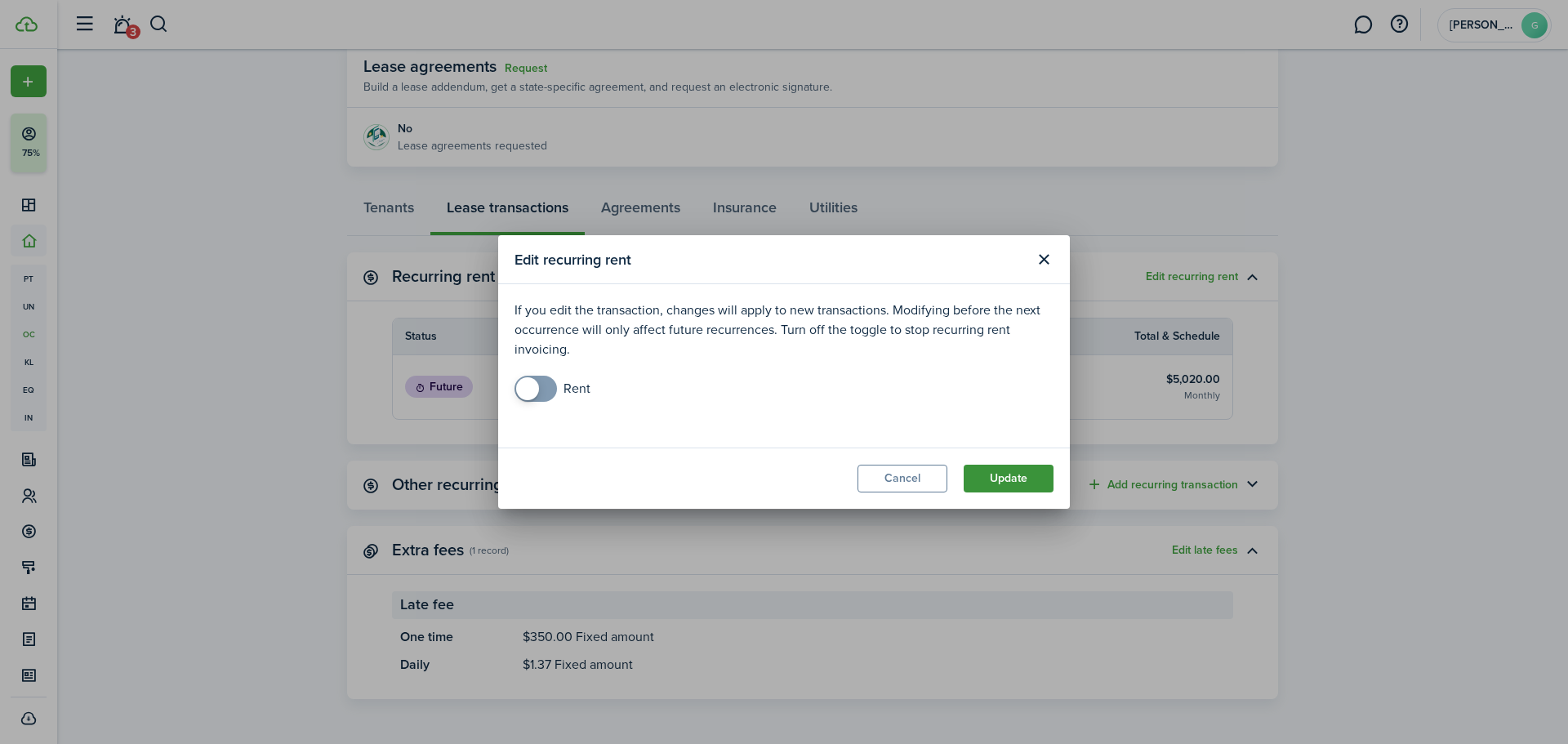
click at [997, 480] on button "Update" at bounding box center [1008, 478] width 90 height 28
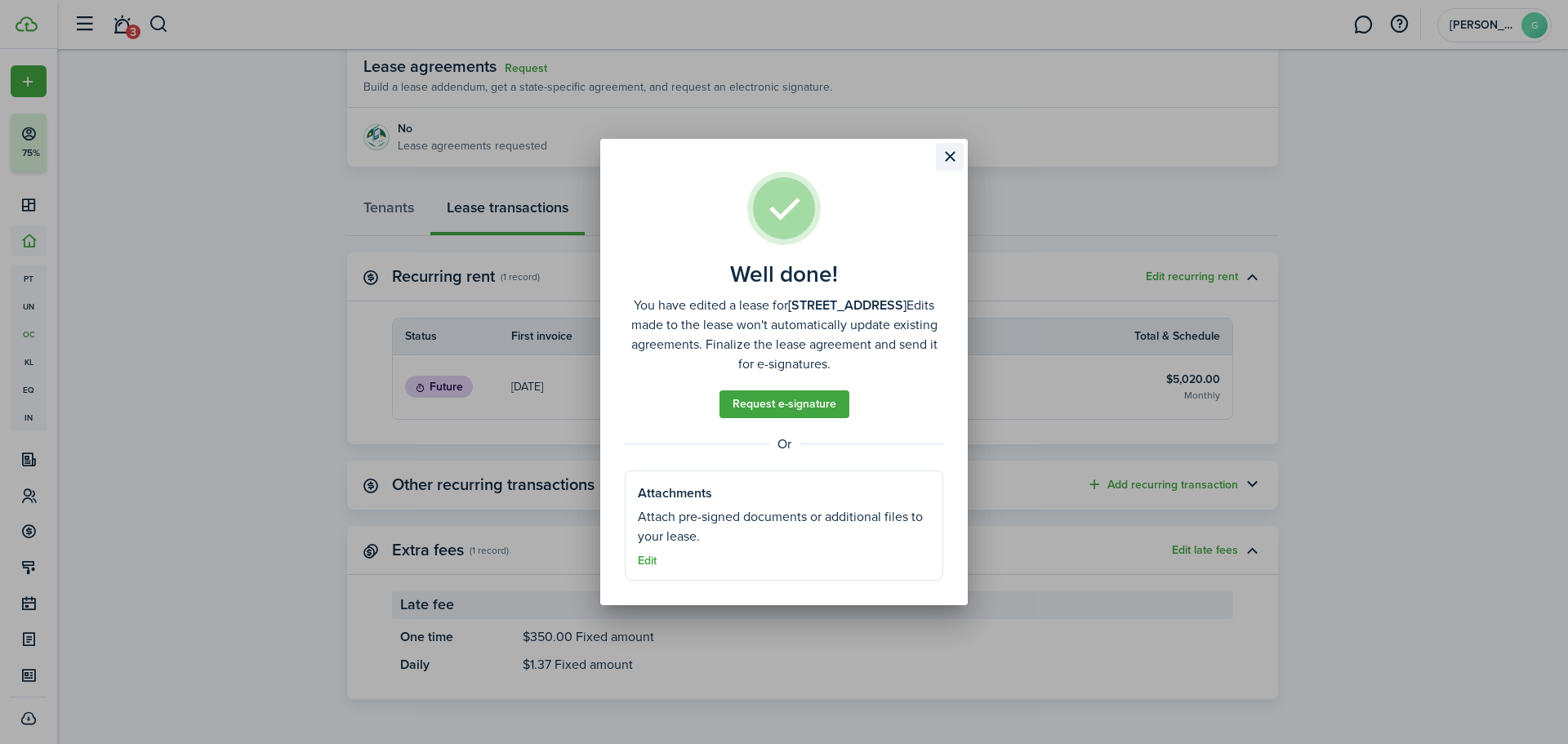
click at [955, 156] on button "Close modal" at bounding box center [949, 156] width 28 height 28
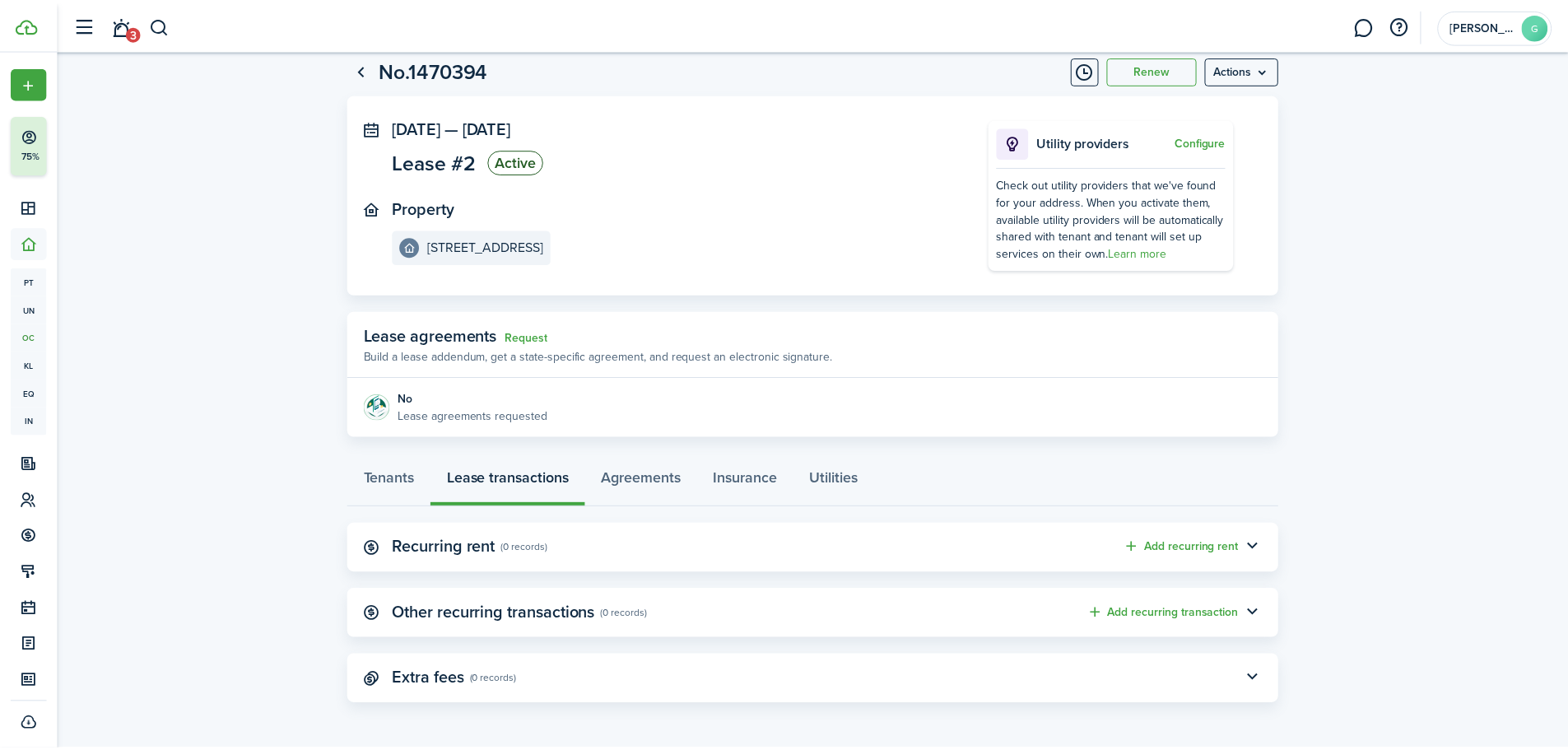
scroll to position [41, 0]
click at [618, 546] on panel-main-header "Recurring rent (0 records) Add recurring rent" at bounding box center [813, 548] width 938 height 50
click at [1147, 546] on button "Add recurring rent" at bounding box center [1183, 547] width 116 height 18
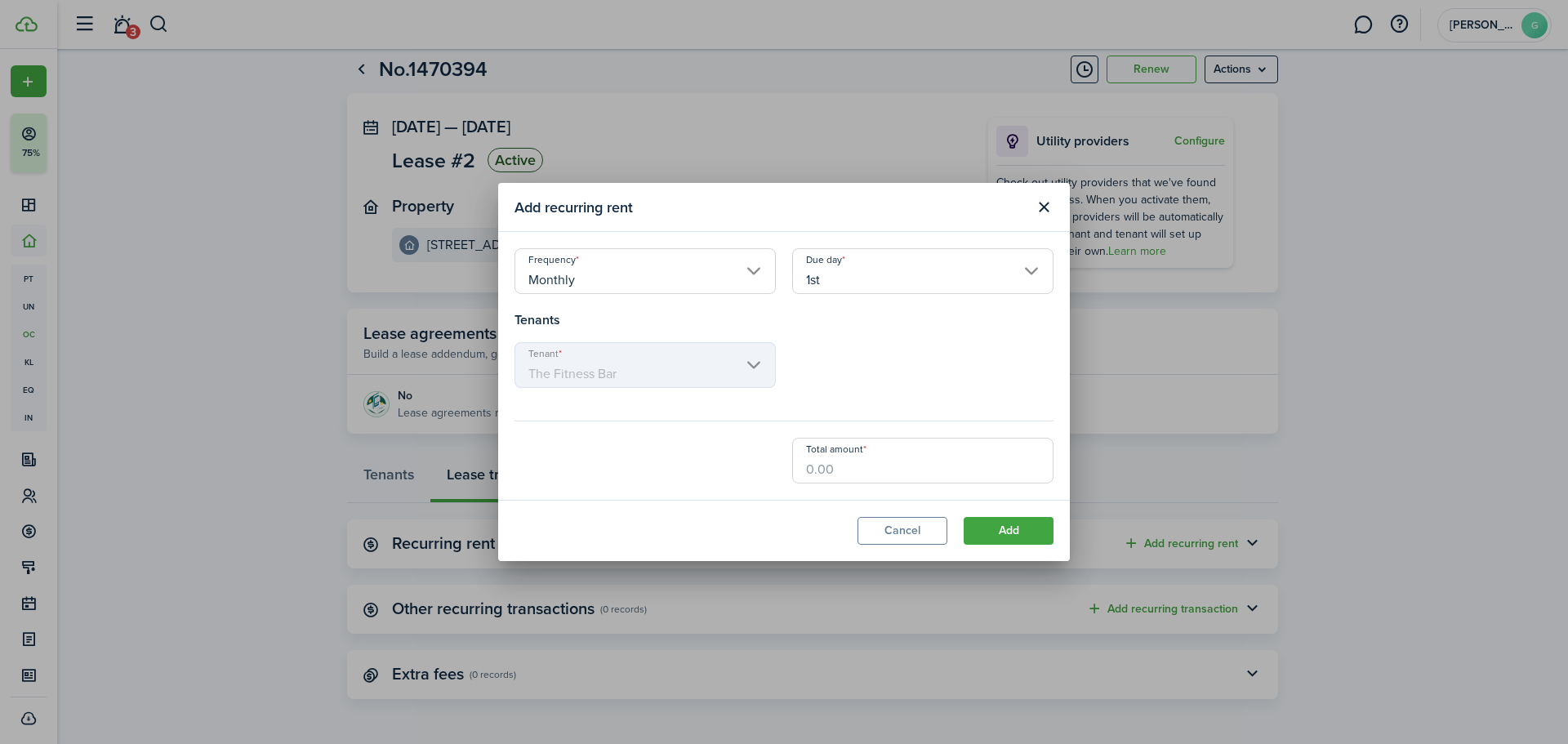
click at [898, 464] on input "Total amount" at bounding box center [922, 460] width 261 height 45
type input "$5,020.00"
click at [903, 367] on div "Tenant The Fitness Bar" at bounding box center [784, 373] width 555 height 62
click at [1023, 528] on button "Add" at bounding box center [1008, 530] width 90 height 28
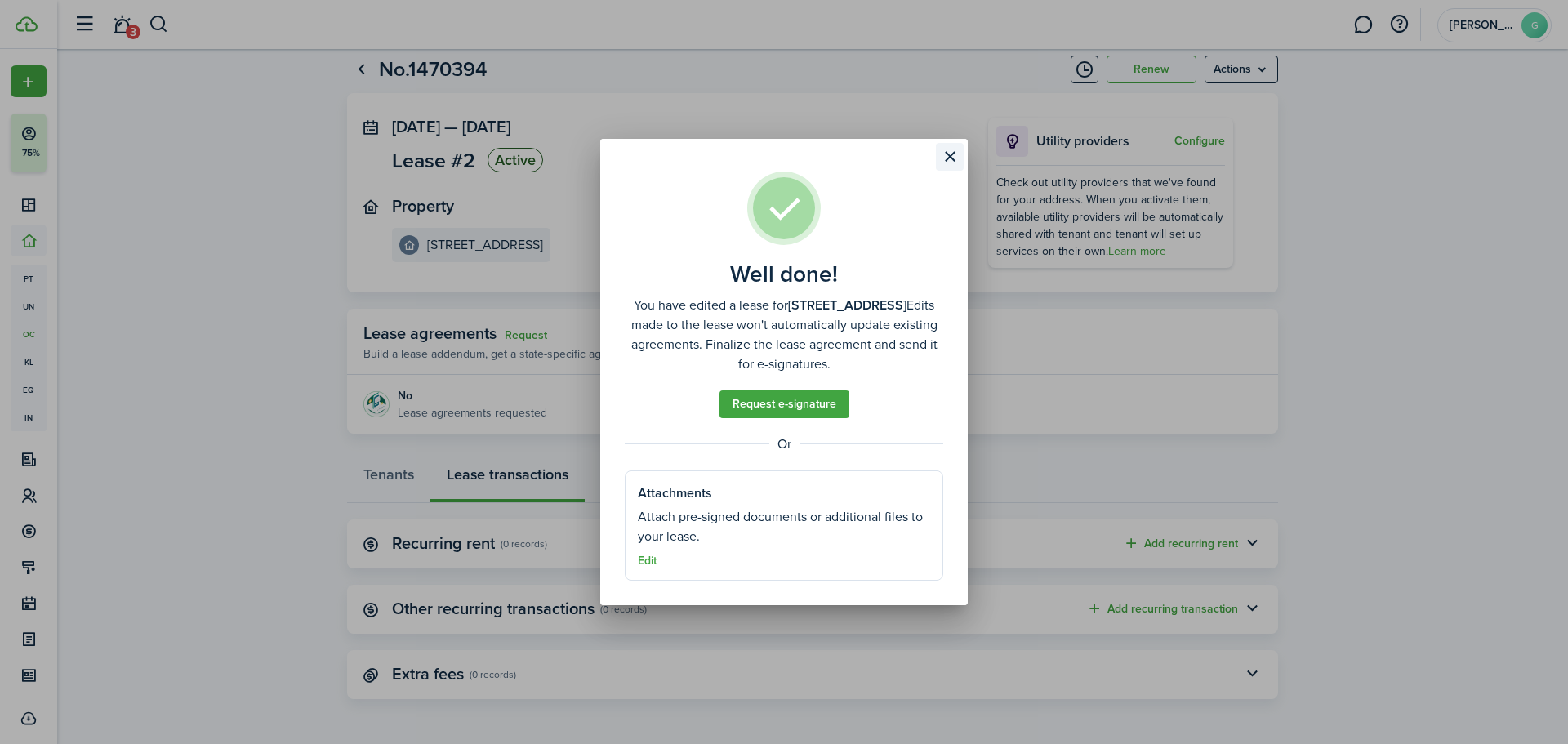
click at [949, 159] on button "Close modal" at bounding box center [949, 156] width 28 height 28
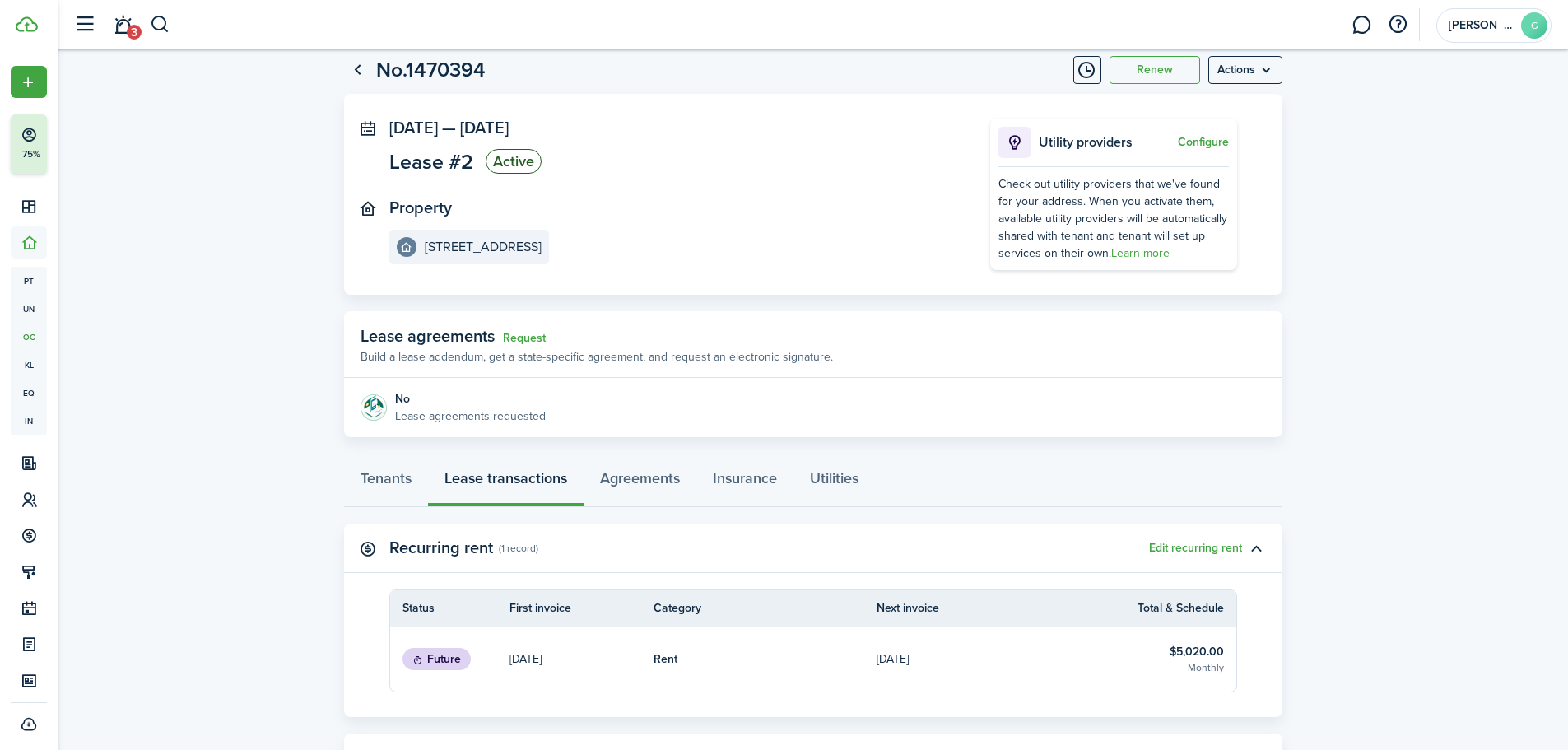
click at [1341, 504] on lease-view "No.1470394 Renew Actions [DATE] — [DATE] Lease #2 Active Property [STREET_ADDRE…" at bounding box center [812, 513] width 1511 height 936
click at [1188, 551] on button "Edit recurring rent" at bounding box center [1196, 549] width 93 height 14
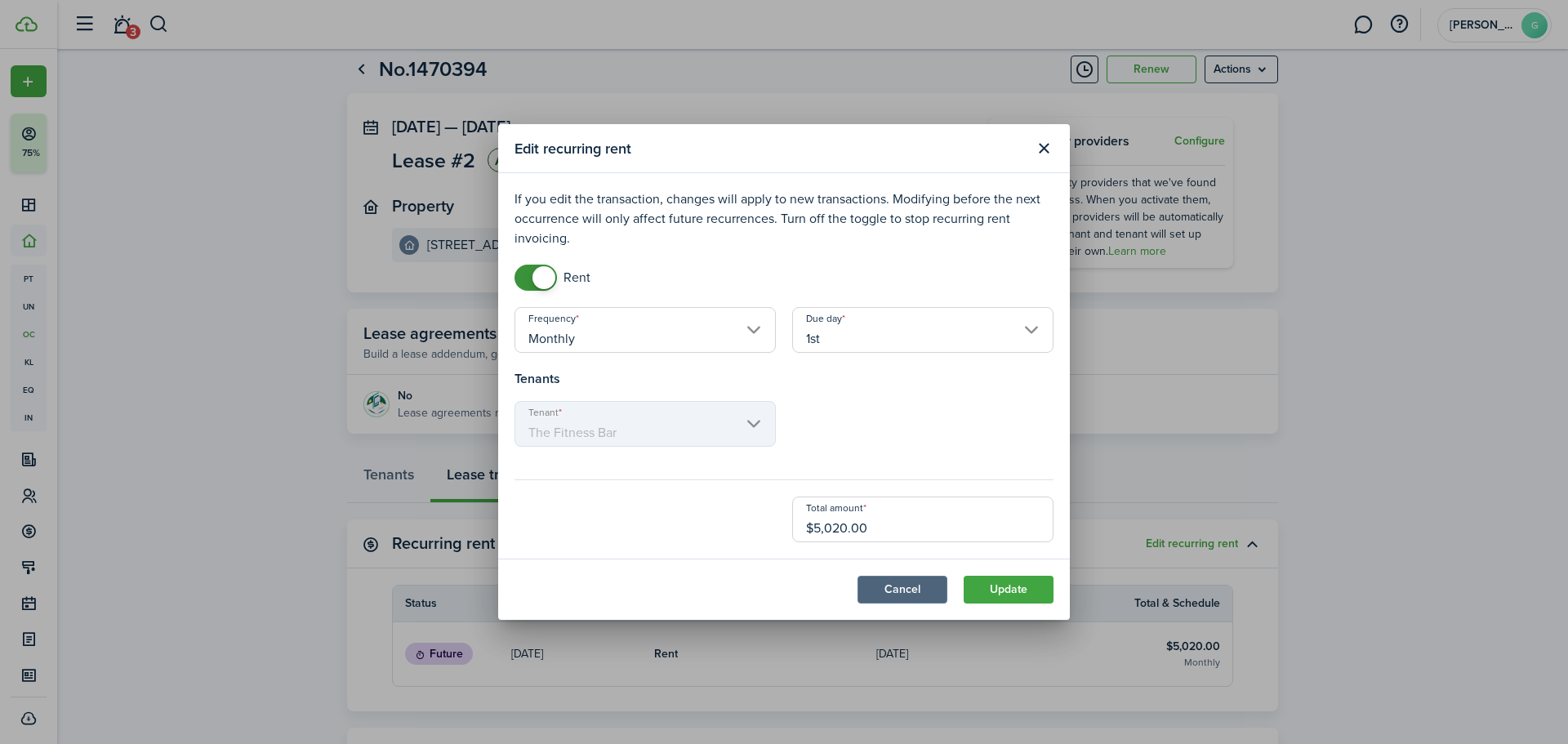
click at [933, 595] on button "Cancel" at bounding box center [902, 589] width 90 height 28
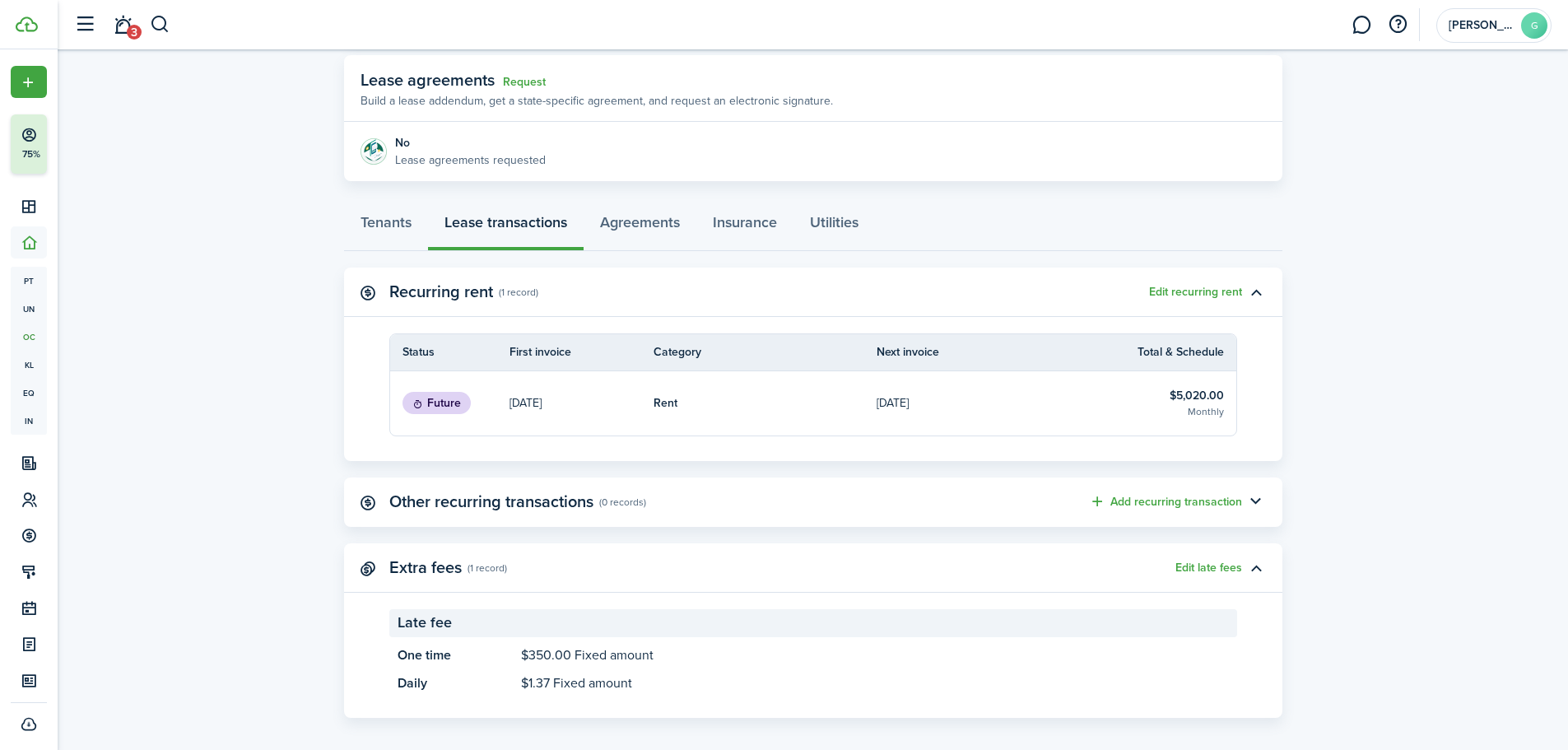
scroll to position [310, 0]
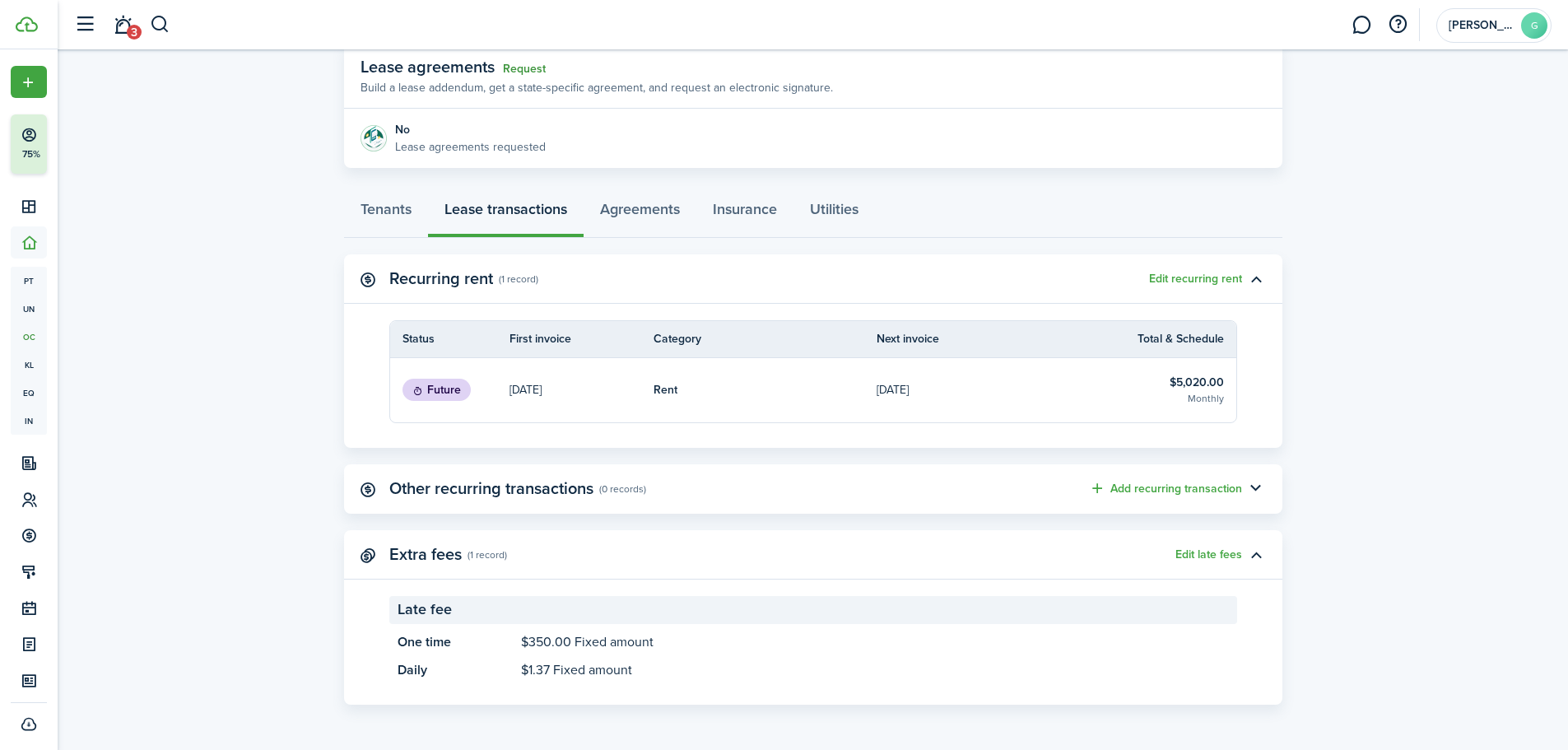
click at [527, 65] on link "Request" at bounding box center [525, 69] width 43 height 14
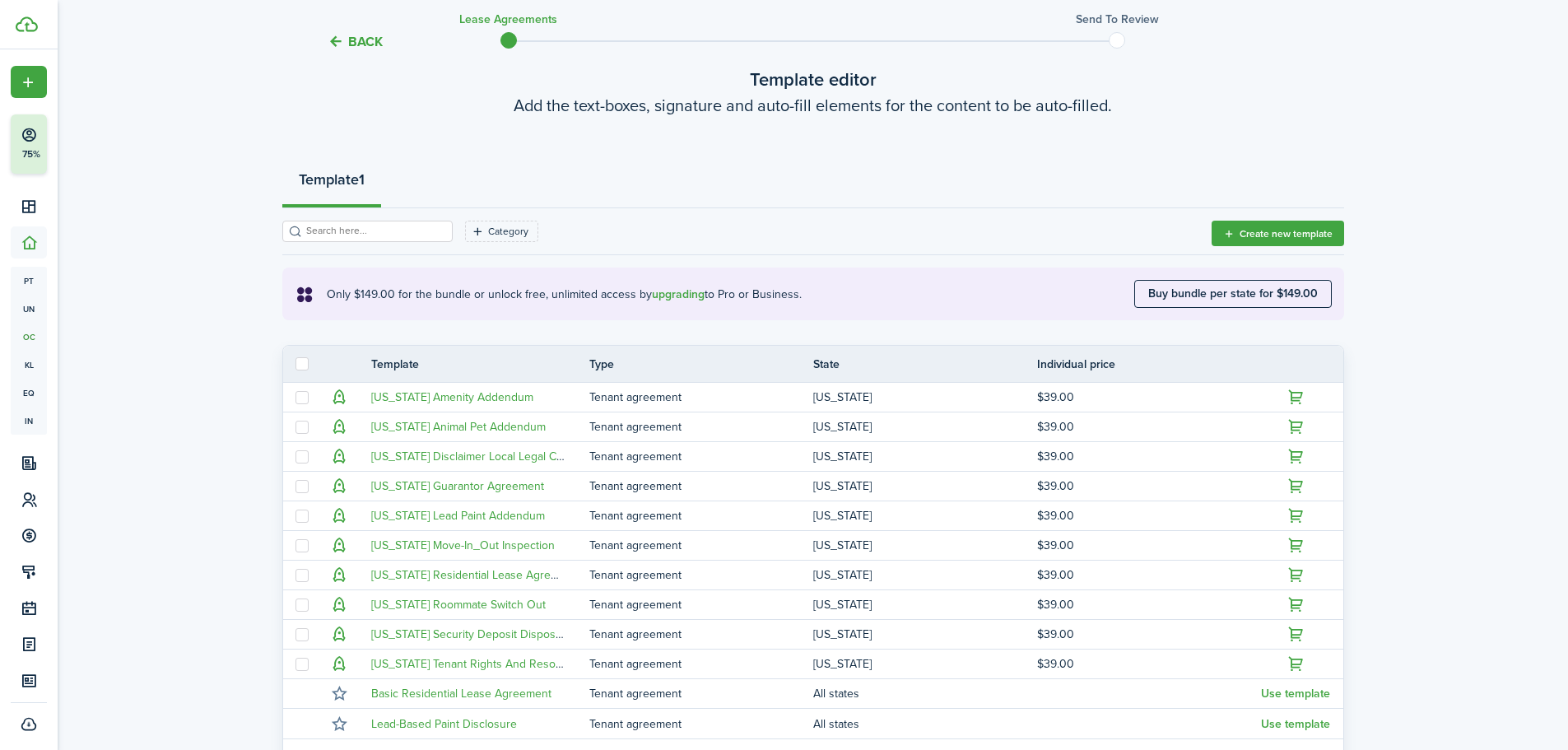
scroll to position [274, 0]
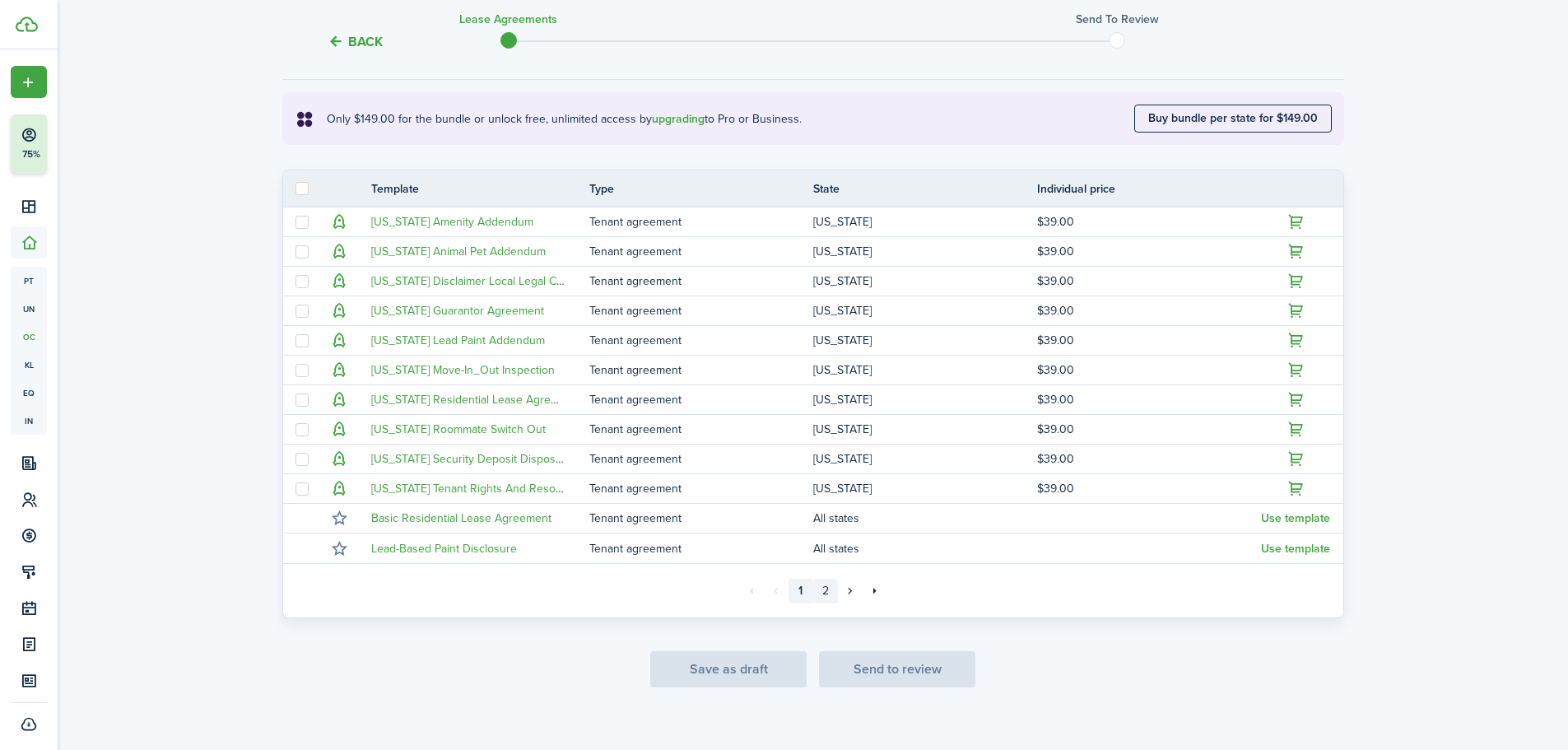
click at [823, 586] on link "2" at bounding box center [825, 591] width 24 height 24
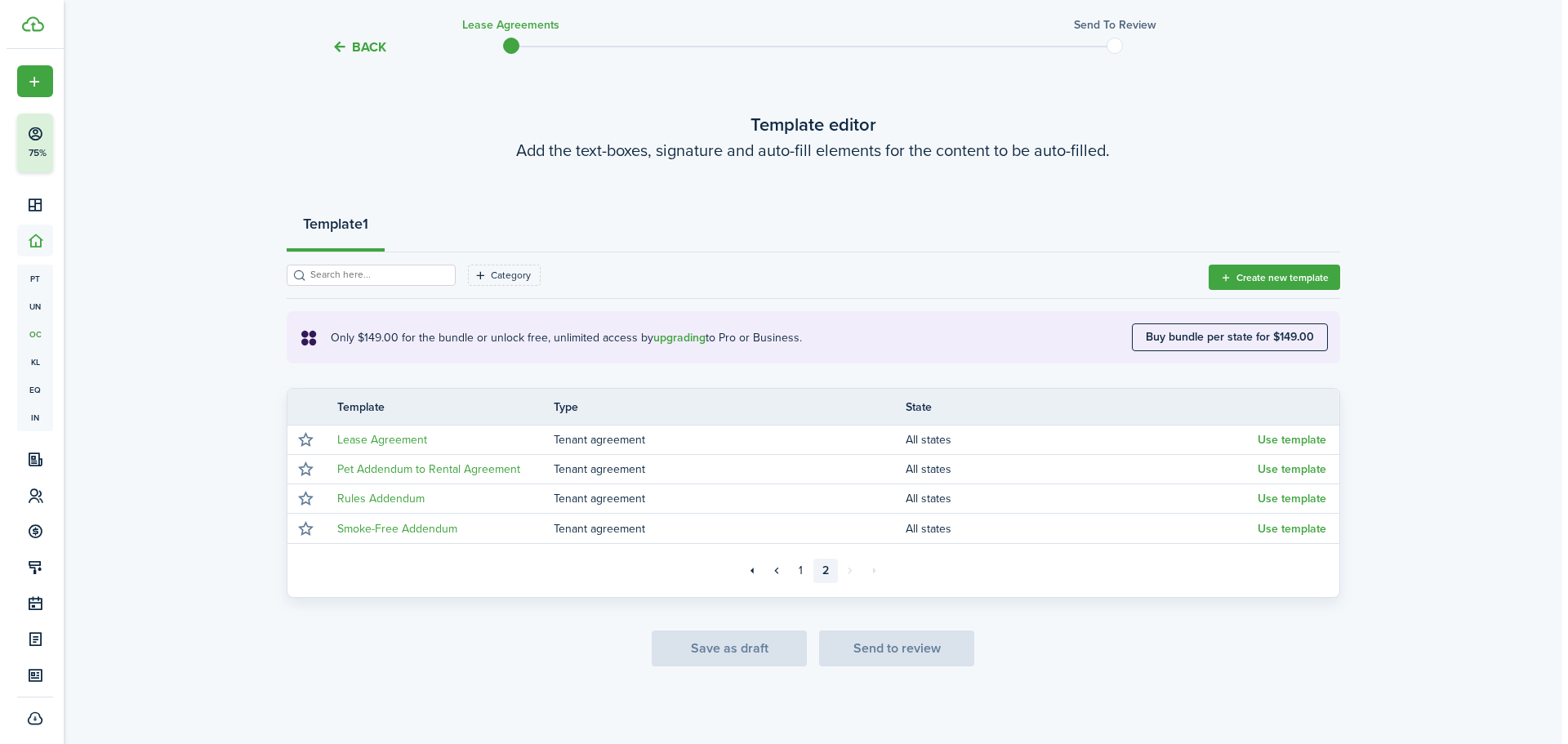
scroll to position [52, 0]
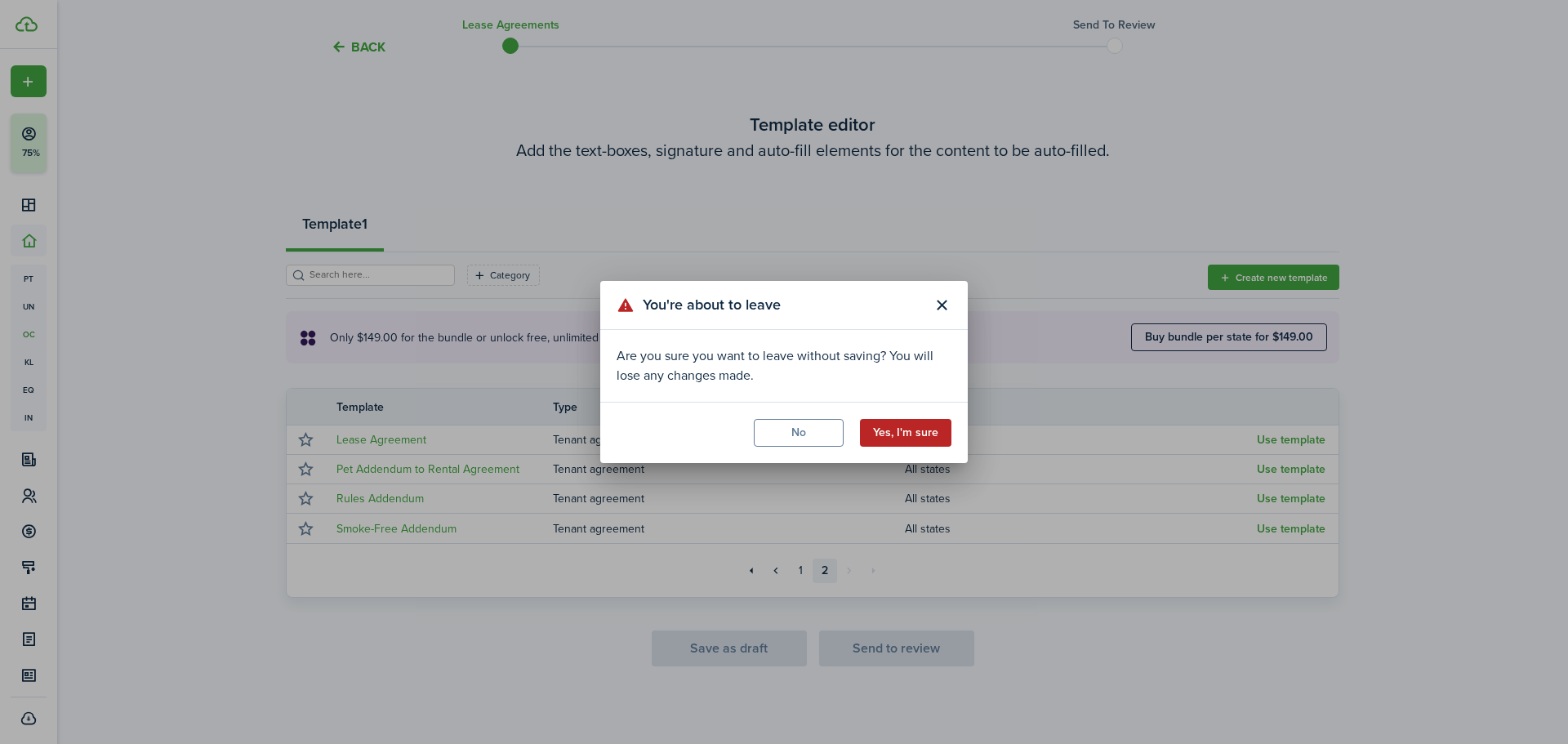
click at [895, 430] on button "Yes, I'm sure" at bounding box center [905, 433] width 92 height 28
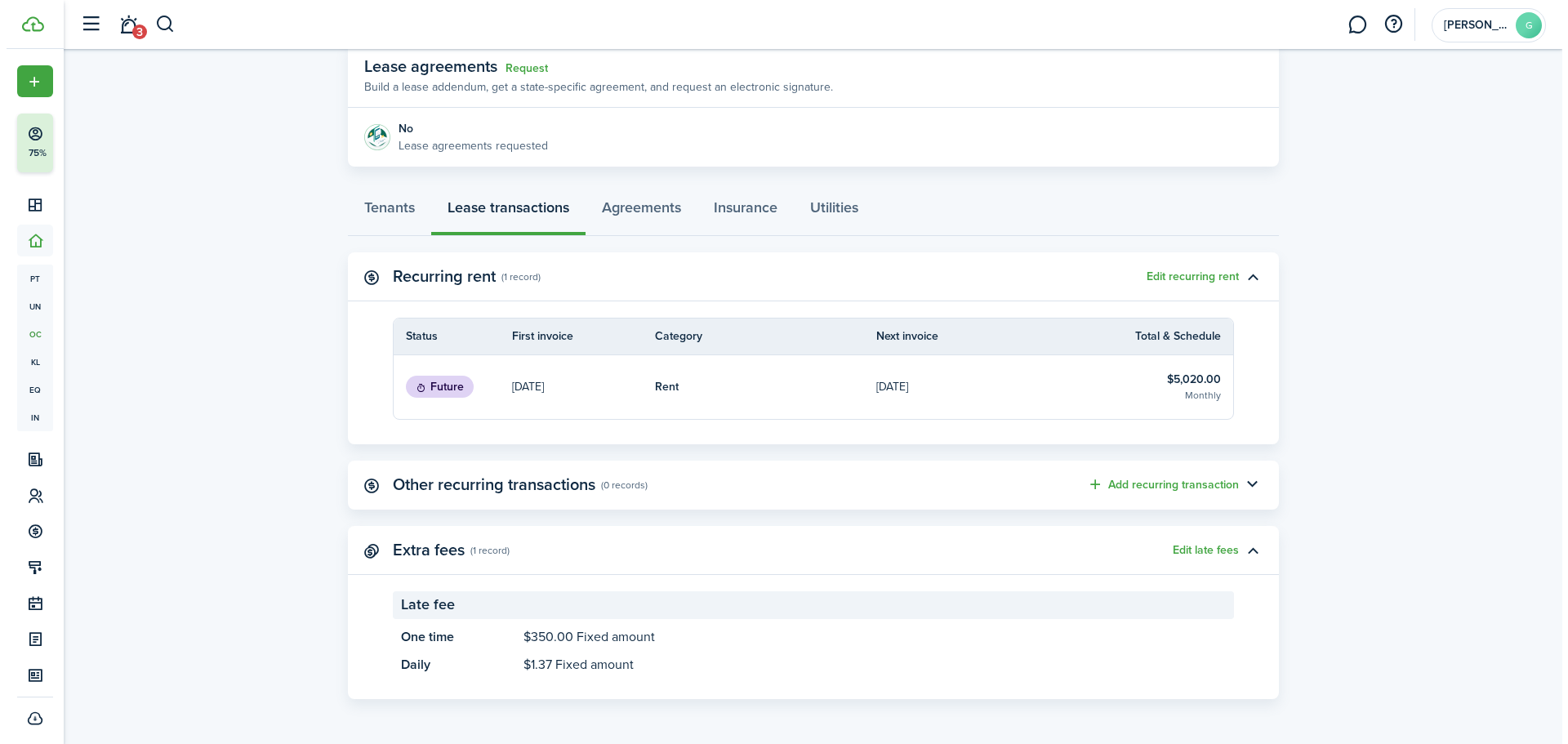
scroll to position [36, 0]
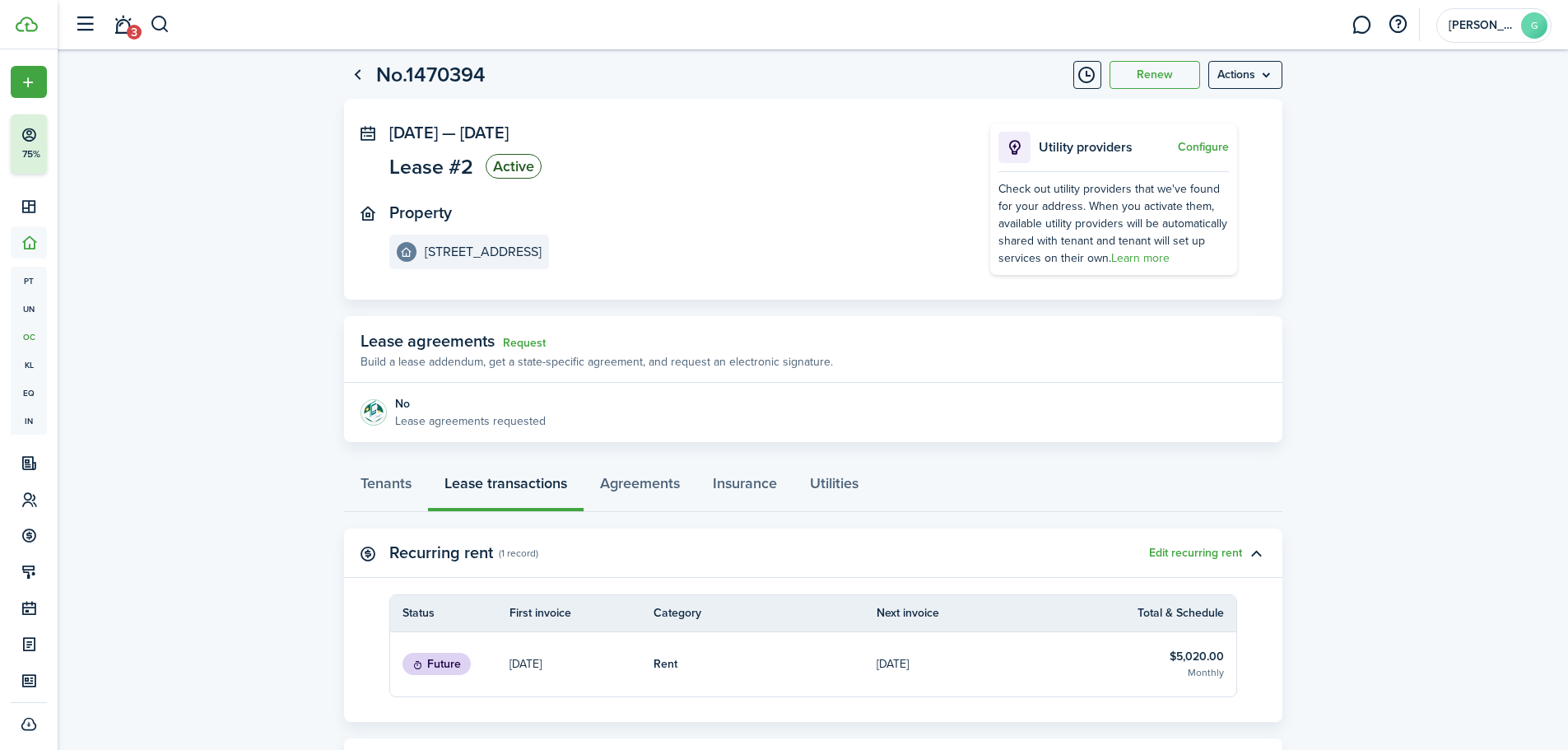
drag, startPoint x: 386, startPoint y: 128, endPoint x: 639, endPoint y: 134, distance: 253.1
click at [554, 138] on panel-main-header "[DATE] — [DATE]" at bounding box center [449, 132] width 210 height 18
click at [554, 127] on panel-main-header "[DATE] — [DATE]" at bounding box center [449, 132] width 210 height 18
click at [509, 129] on span "[DATE]" at bounding box center [485, 132] width 49 height 24
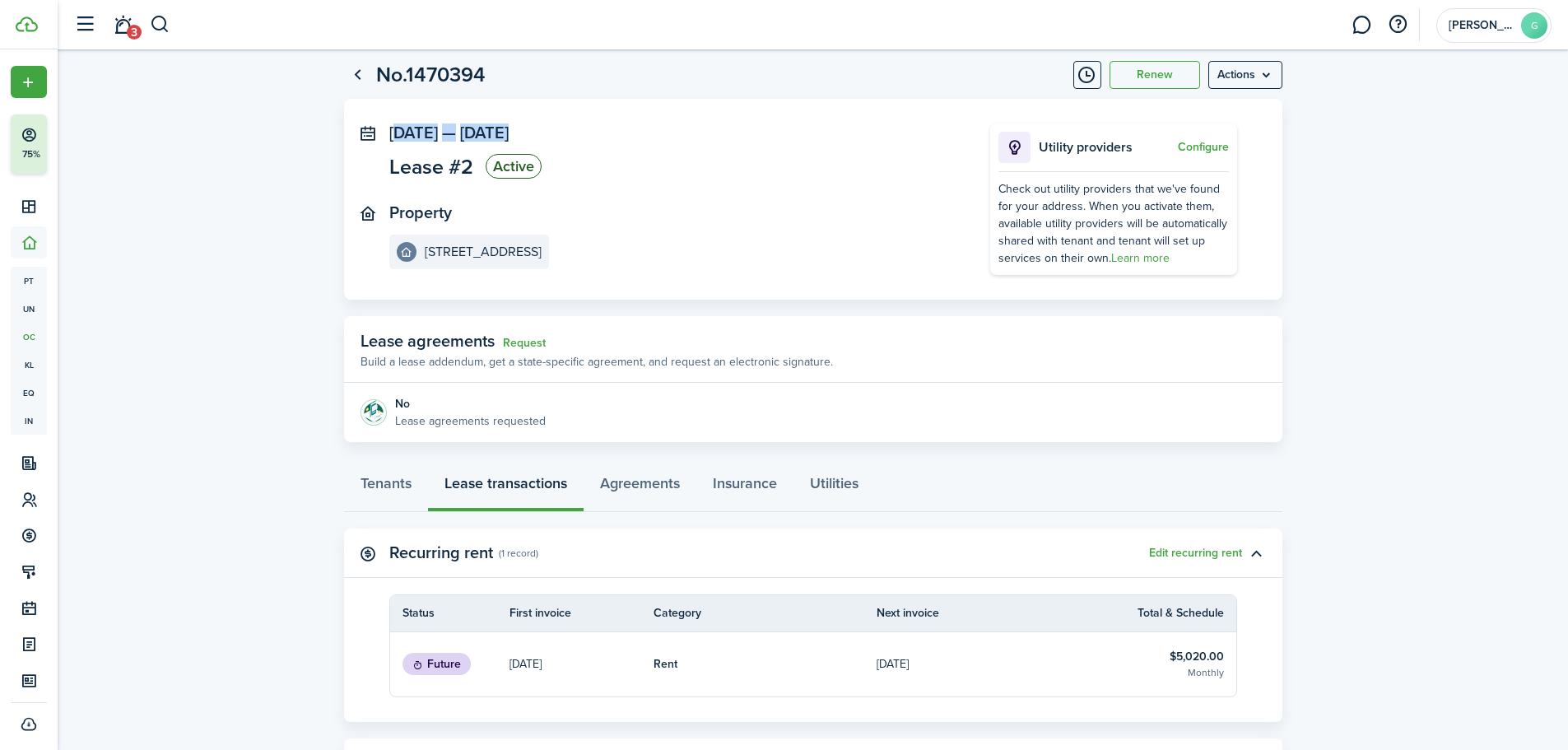
click at [509, 129] on span "[DATE]" at bounding box center [485, 132] width 49 height 24
click at [682, 140] on panel-main-section "[DATE] — [DATE] Lease #2 Active" at bounding box center [665, 153] width 552 height 60
click at [1144, 72] on button "Renew" at bounding box center [1154, 75] width 90 height 28
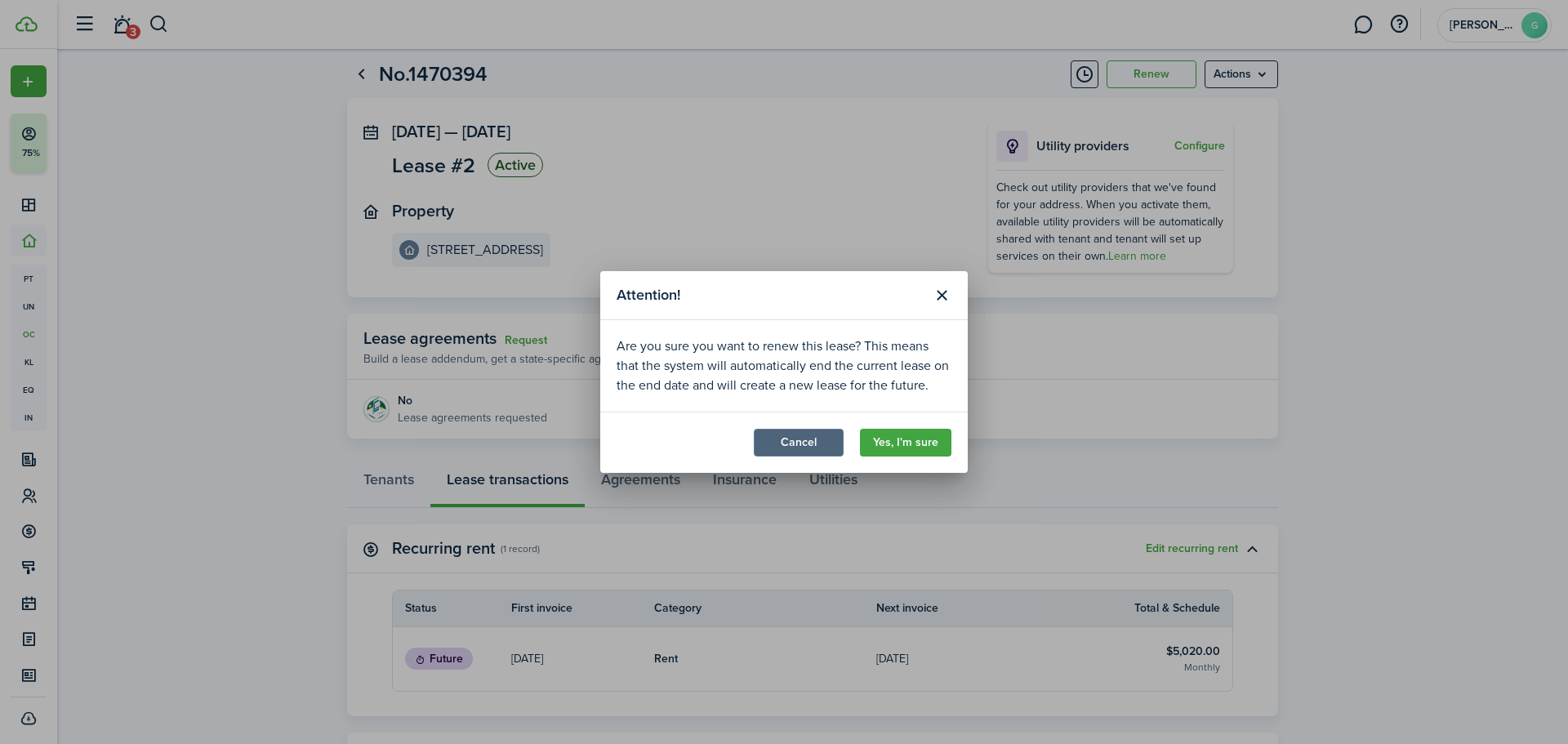
click at [827, 451] on button "Cancel" at bounding box center [798, 442] width 90 height 28
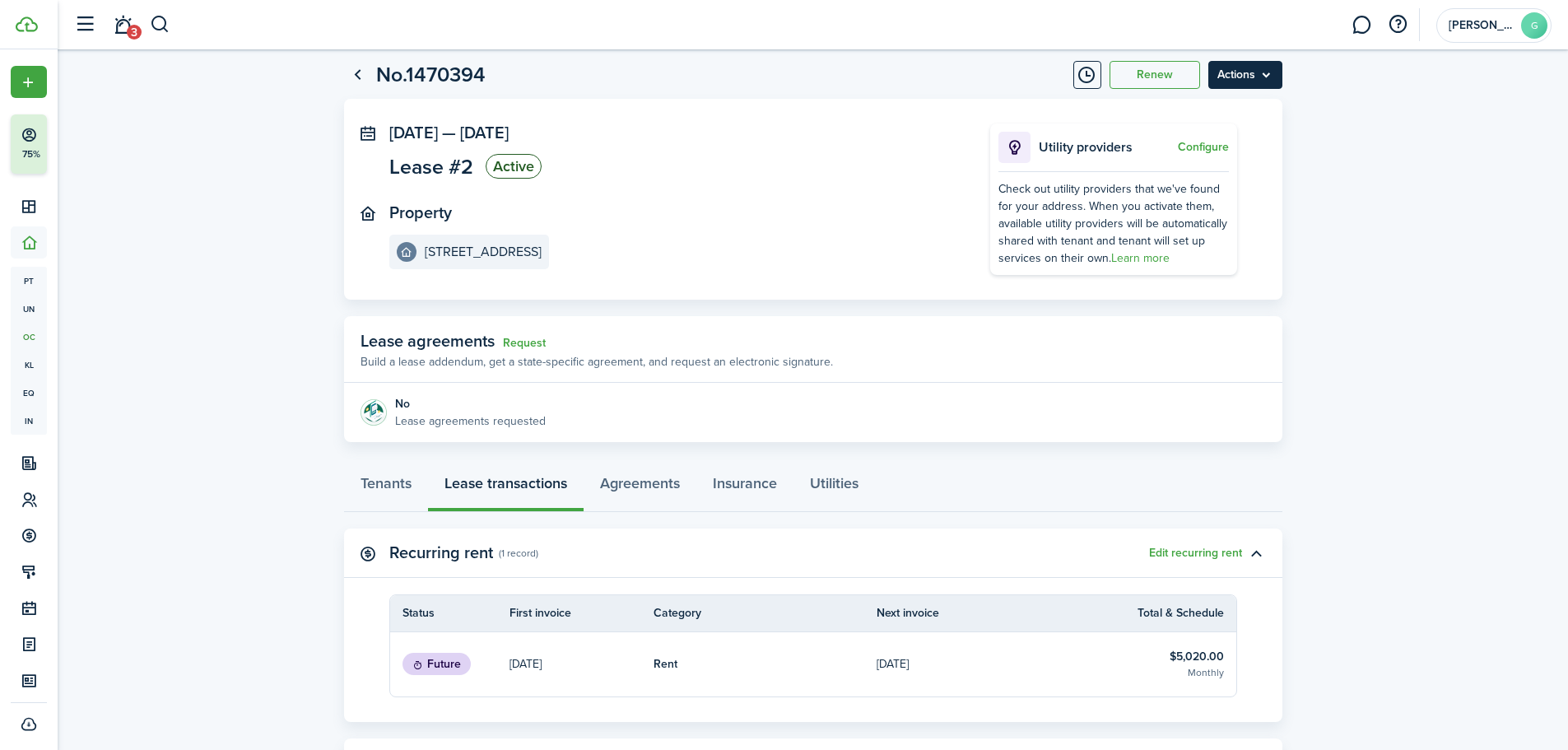
click at [1250, 84] on menu-btn "Actions" at bounding box center [1245, 75] width 74 height 28
click at [1210, 111] on button "Edit" at bounding box center [1210, 111] width 144 height 28
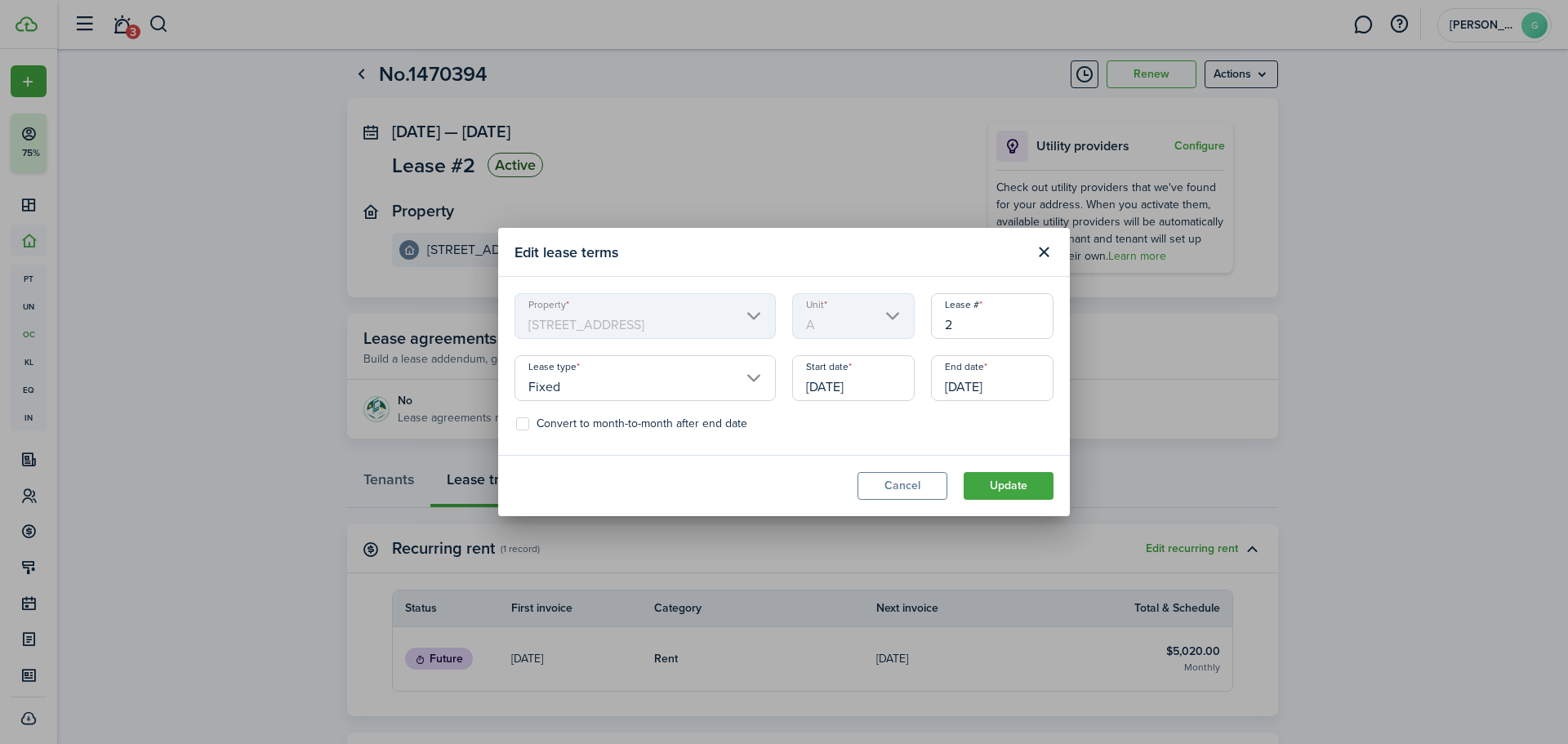
click at [864, 385] on input "[DATE]" at bounding box center [853, 378] width 122 height 45
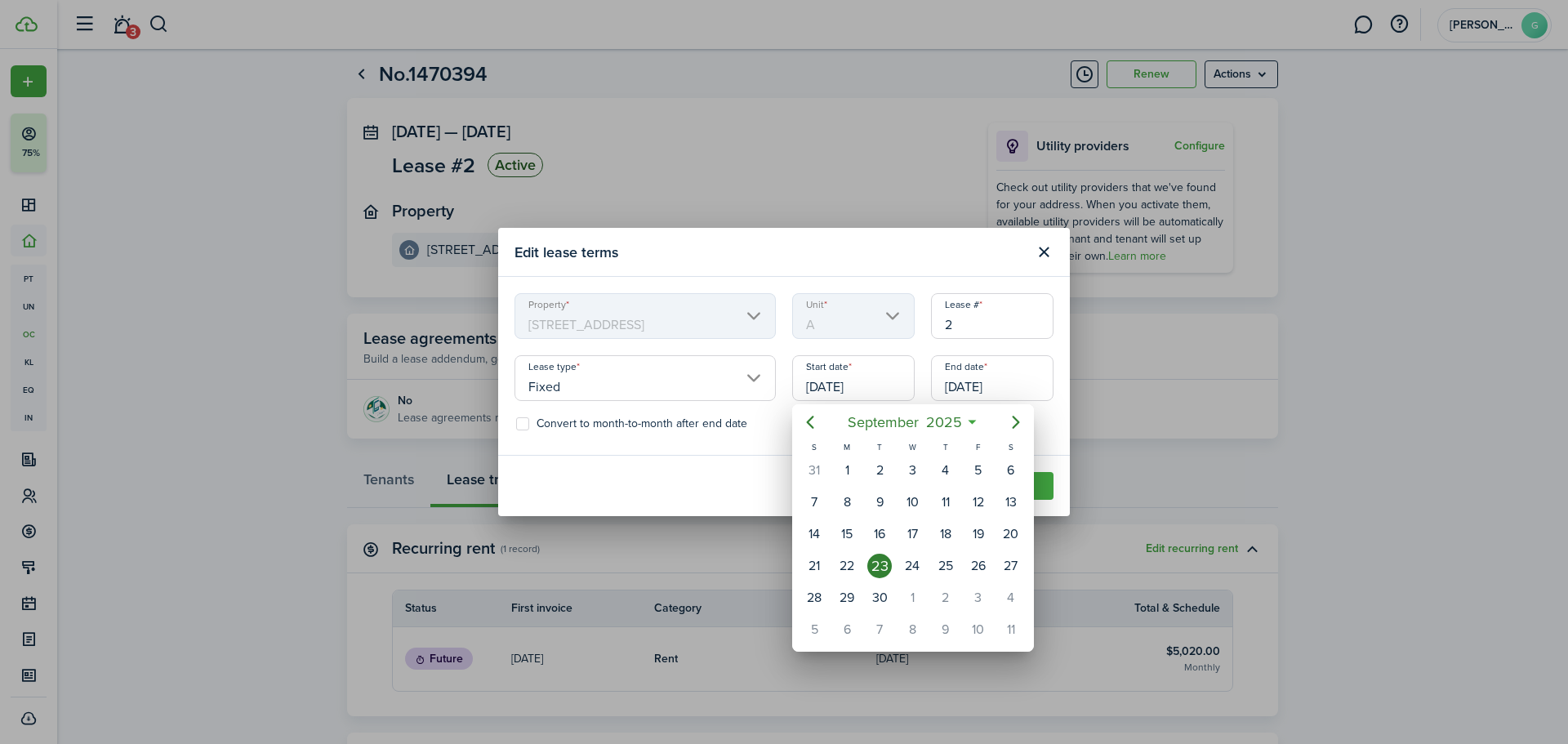
click at [864, 383] on div at bounding box center [784, 371] width 1829 height 1005
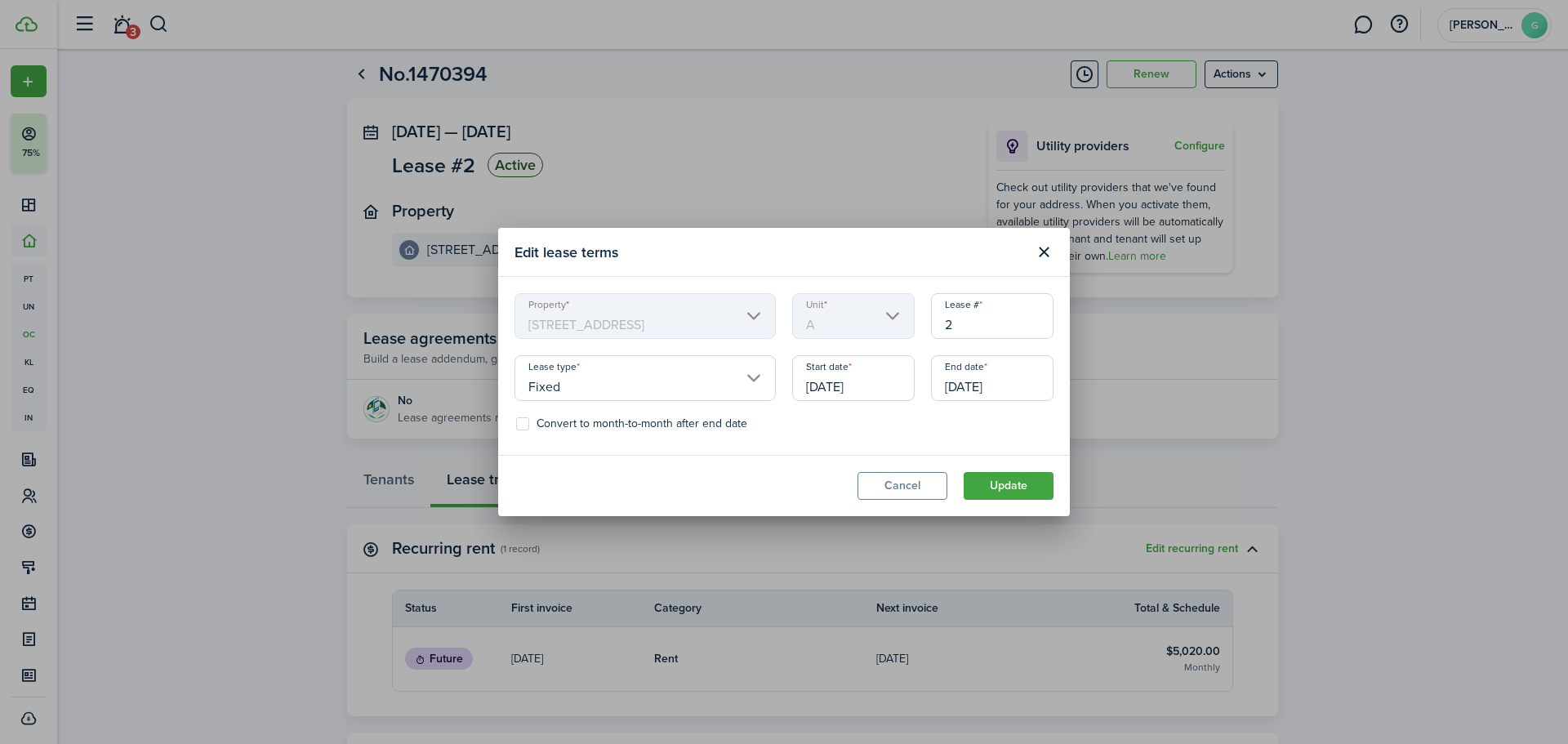
click at [869, 388] on input "[DATE]" at bounding box center [853, 378] width 122 height 45
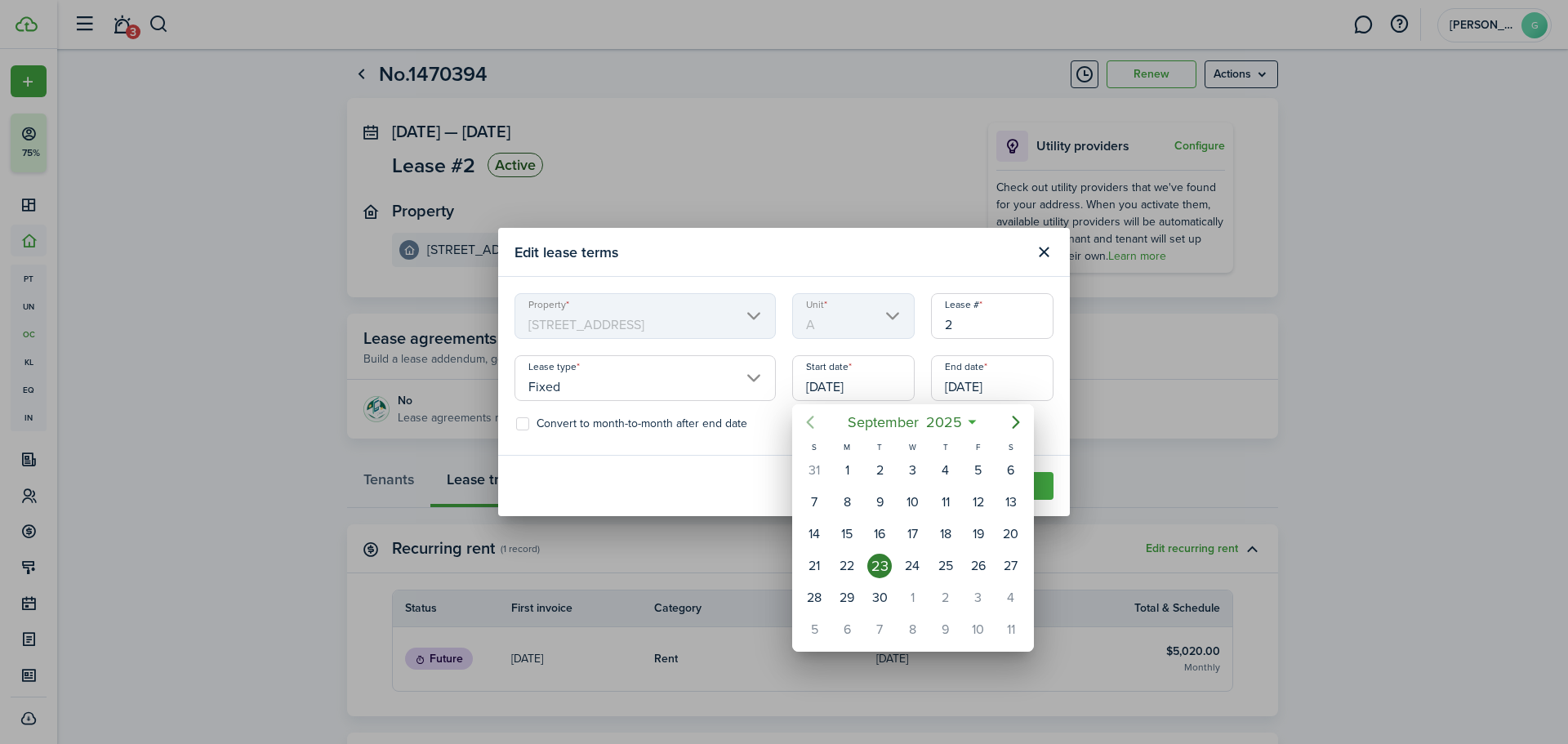
click at [812, 424] on icon "Previous page" at bounding box center [810, 422] width 19 height 19
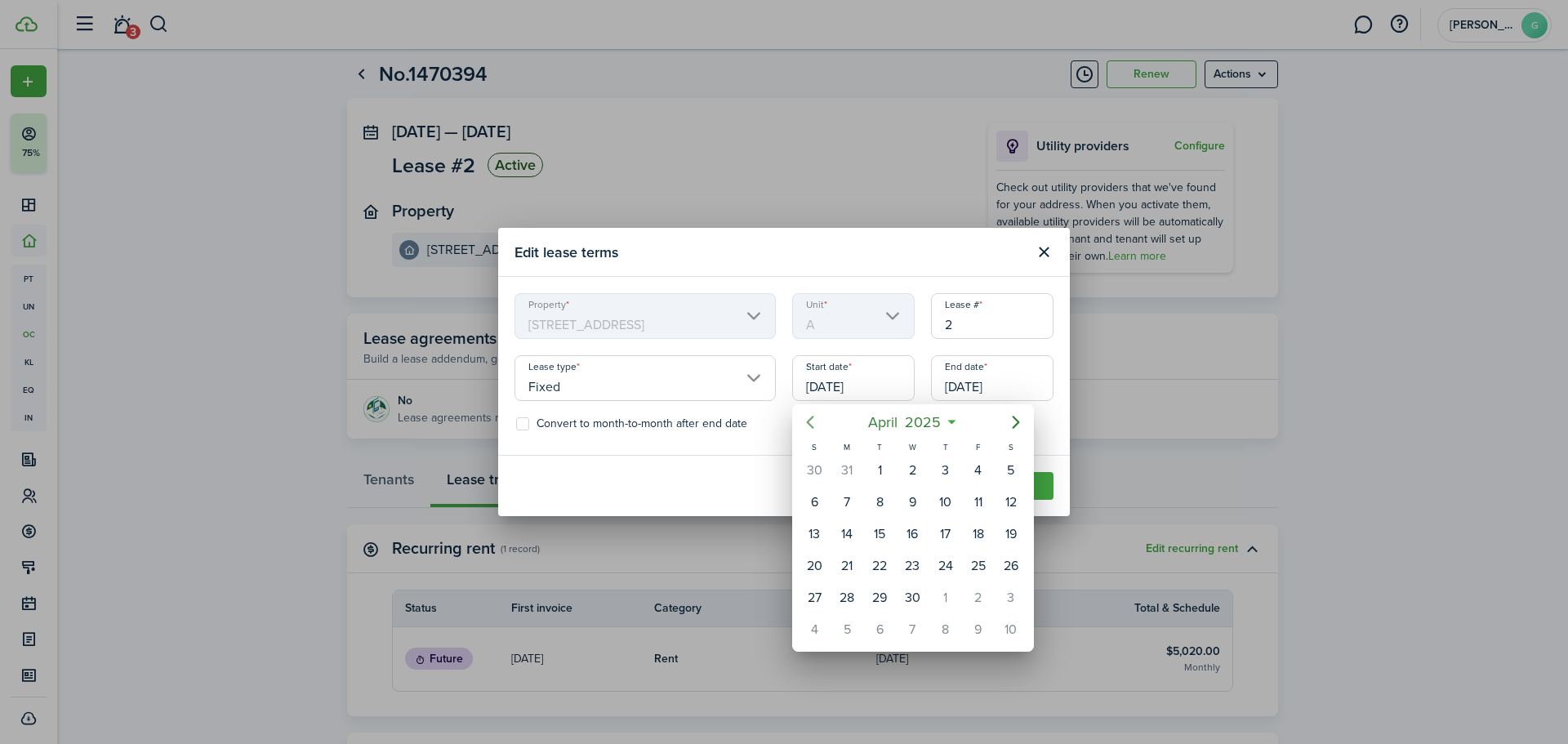
click at [812, 424] on icon "Previous page" at bounding box center [810, 422] width 19 height 19
click at [1011, 483] on div "[DATE]" at bounding box center [1011, 470] width 33 height 31
type input "[DATE]"
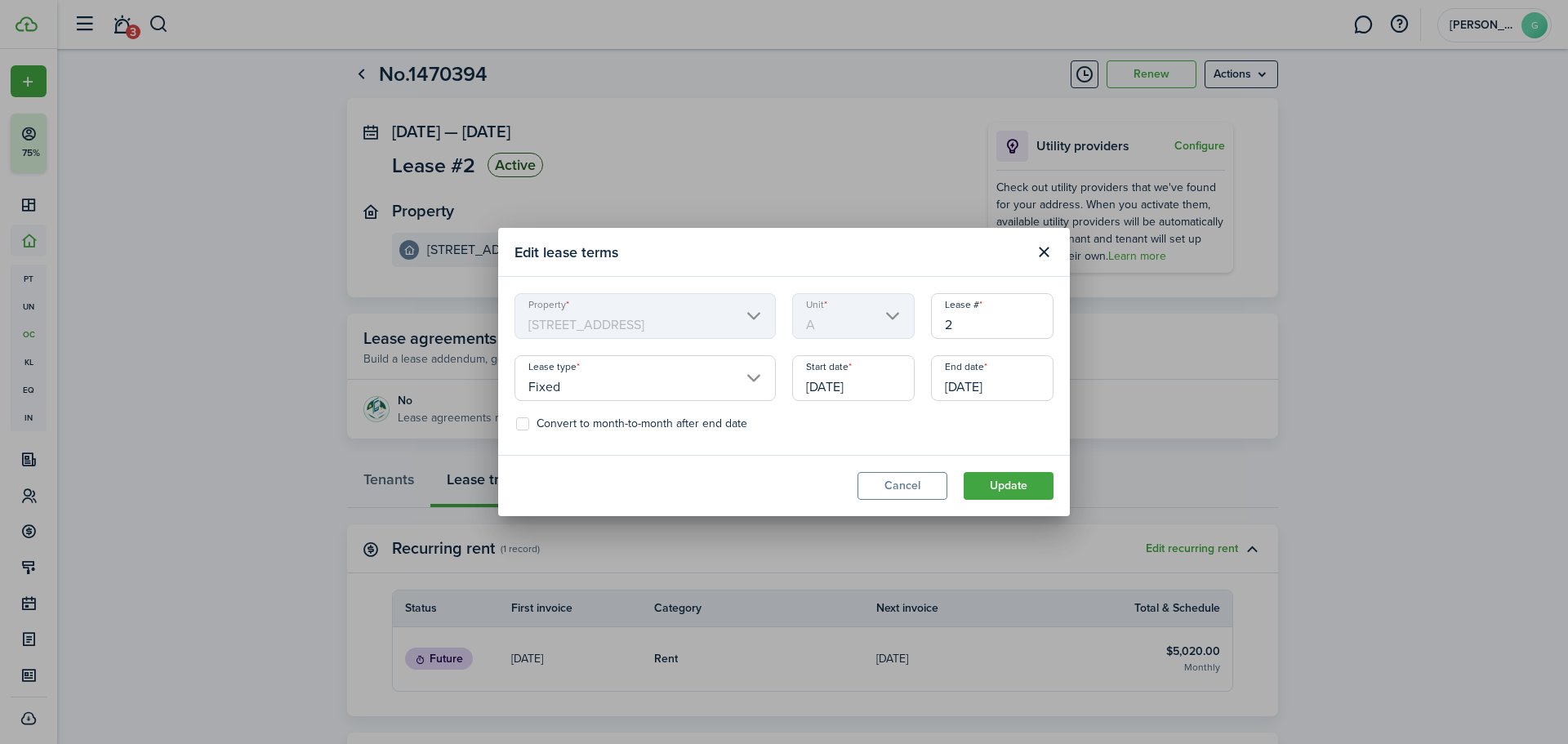
click at [1008, 387] on input "[DATE]" at bounding box center [992, 378] width 122 height 45
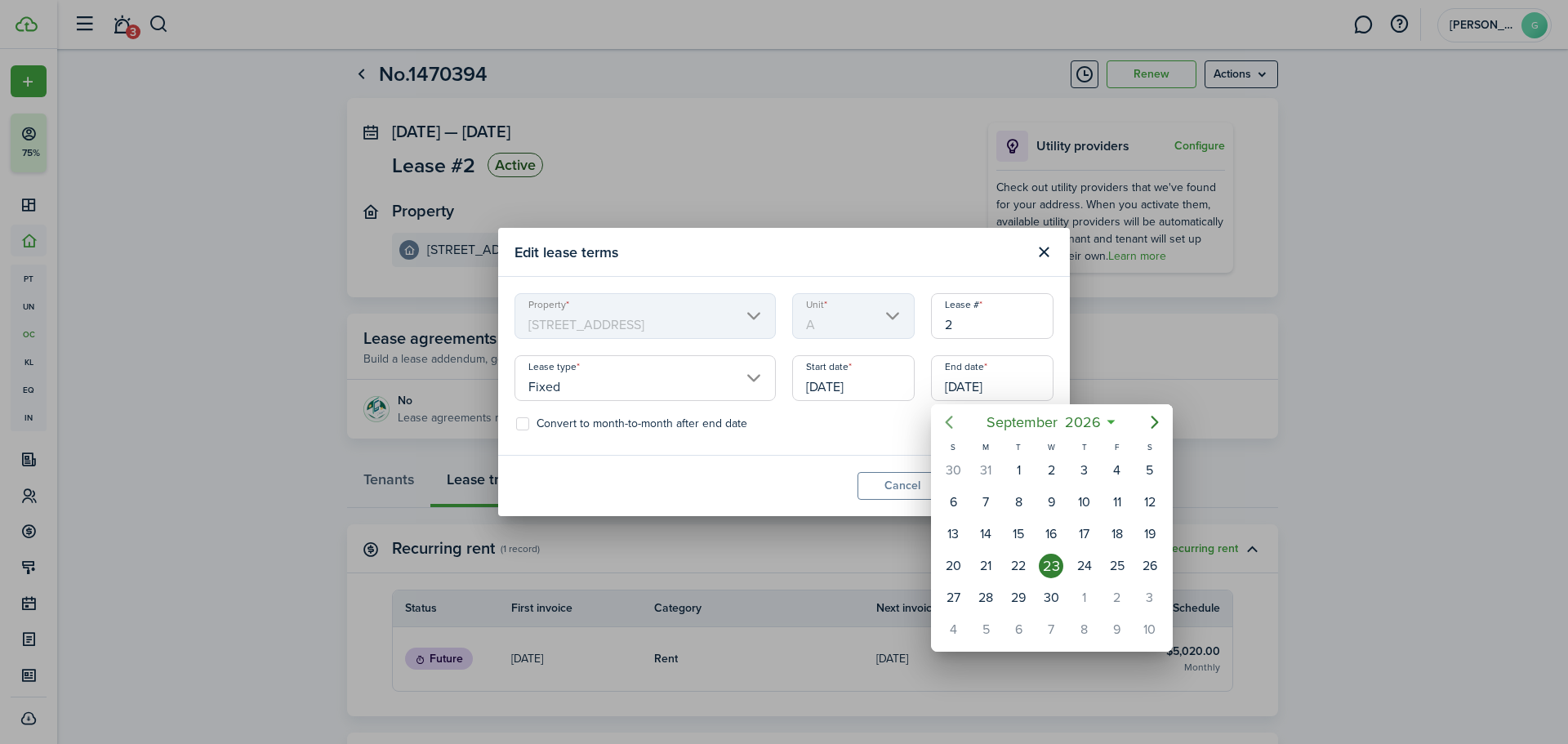
click at [947, 420] on icon "Previous page" at bounding box center [949, 422] width 8 height 13
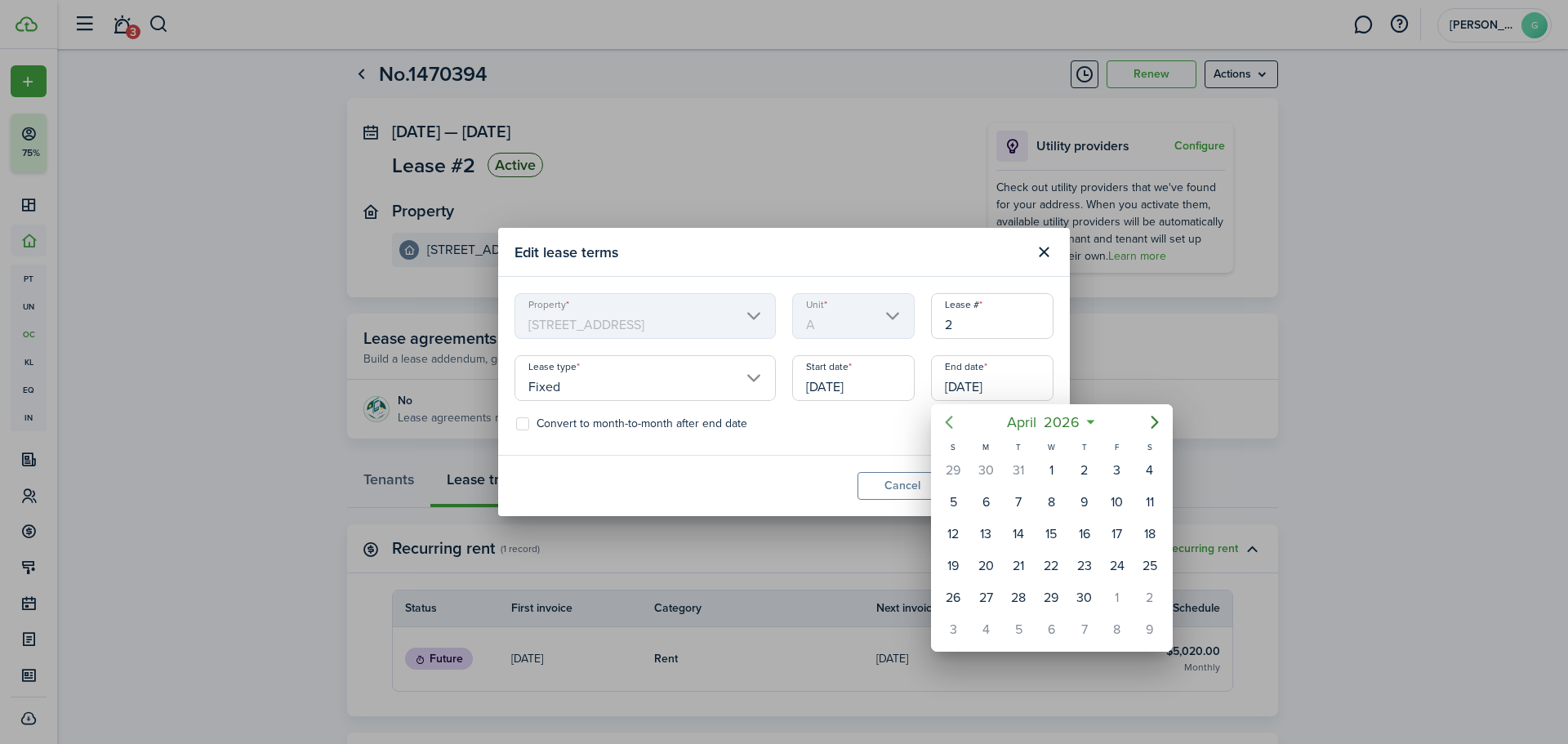
click at [948, 425] on icon "Previous page" at bounding box center [948, 422] width 19 height 19
click at [1149, 423] on icon "Next page" at bounding box center [1155, 422] width 19 height 19
click at [1154, 566] on div "28" at bounding box center [1149, 566] width 24 height 24
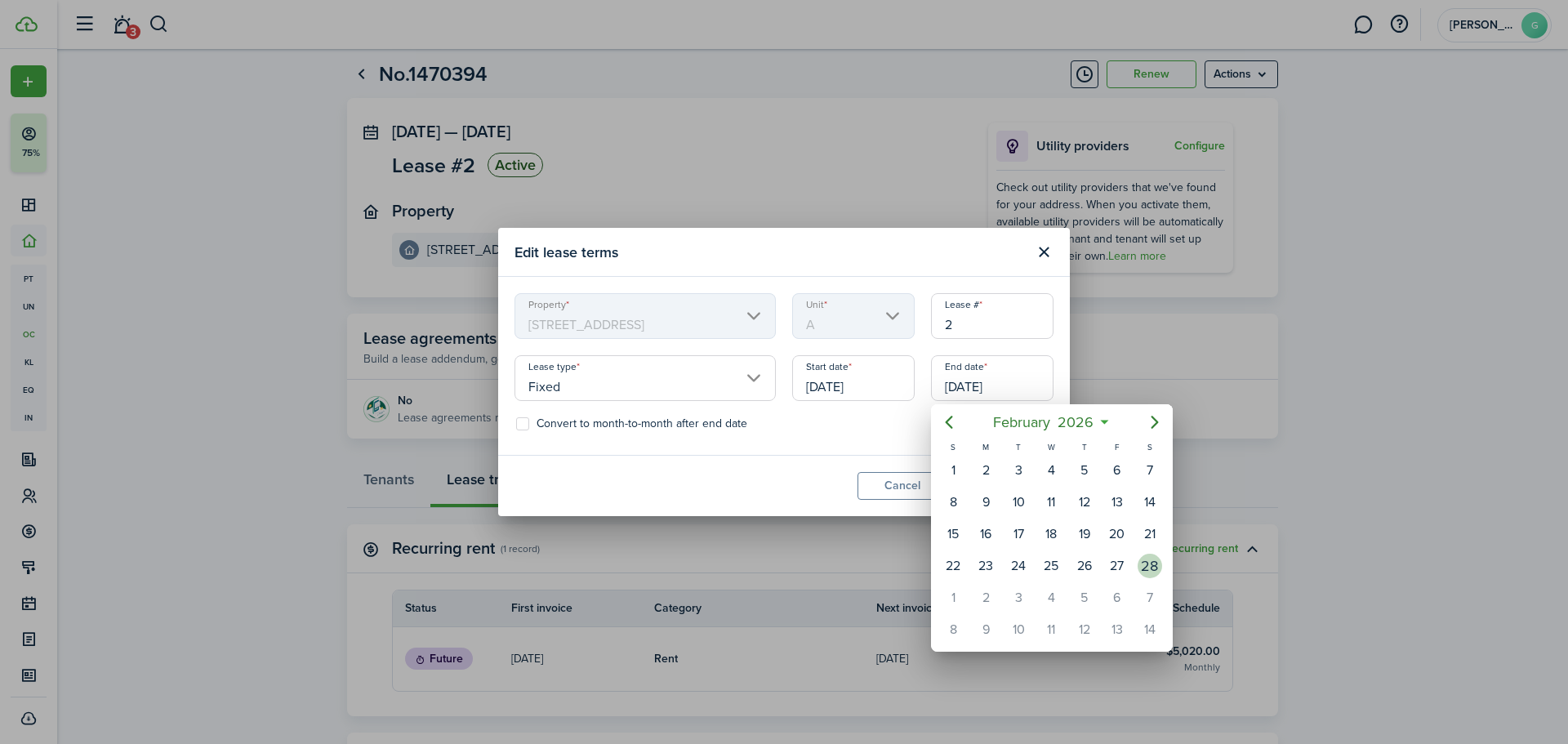
type input "[DATE]"
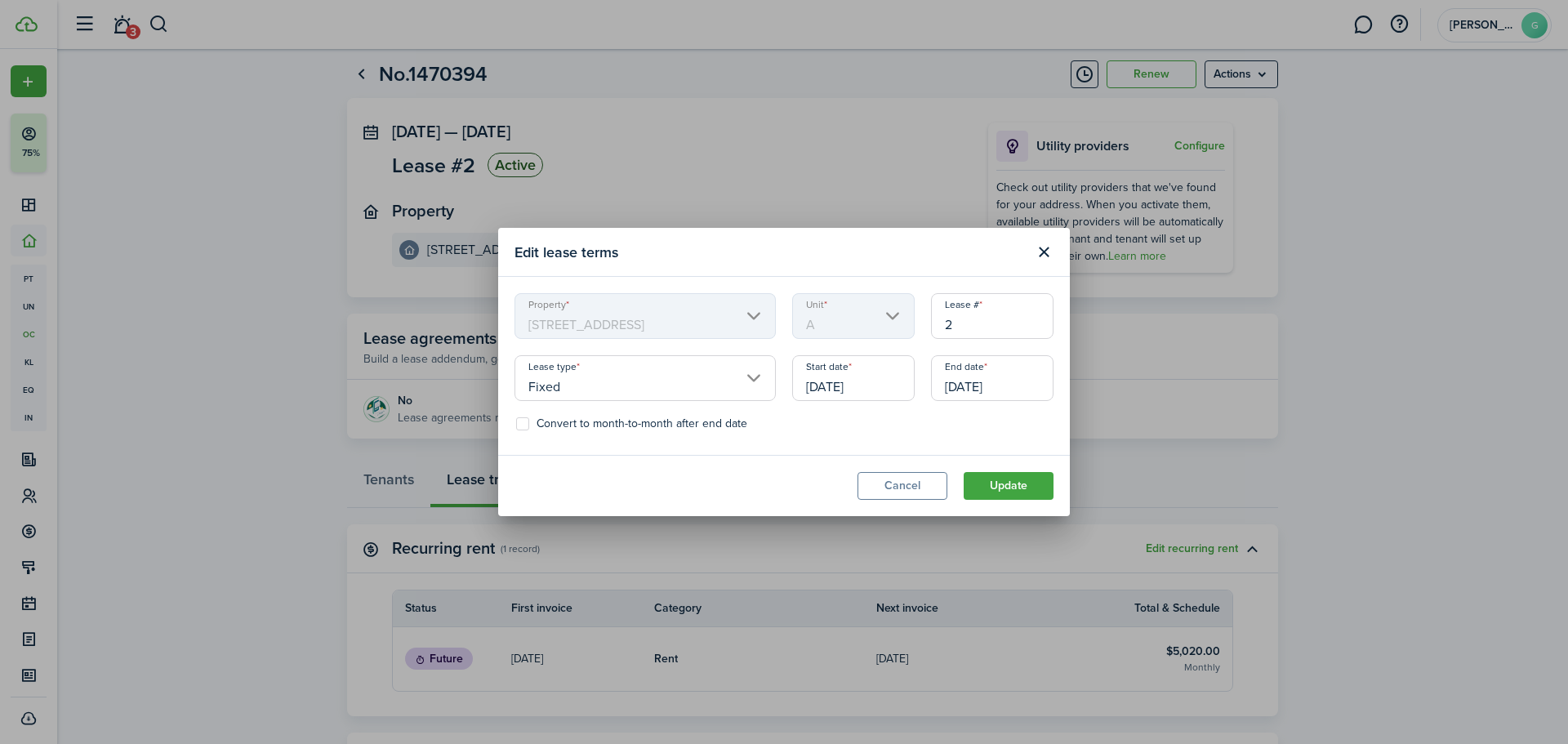
click at [982, 436] on div "Convert to month-to-month after end date" at bounding box center [784, 428] width 555 height 21
click at [1028, 492] on button "Update" at bounding box center [1008, 486] width 90 height 28
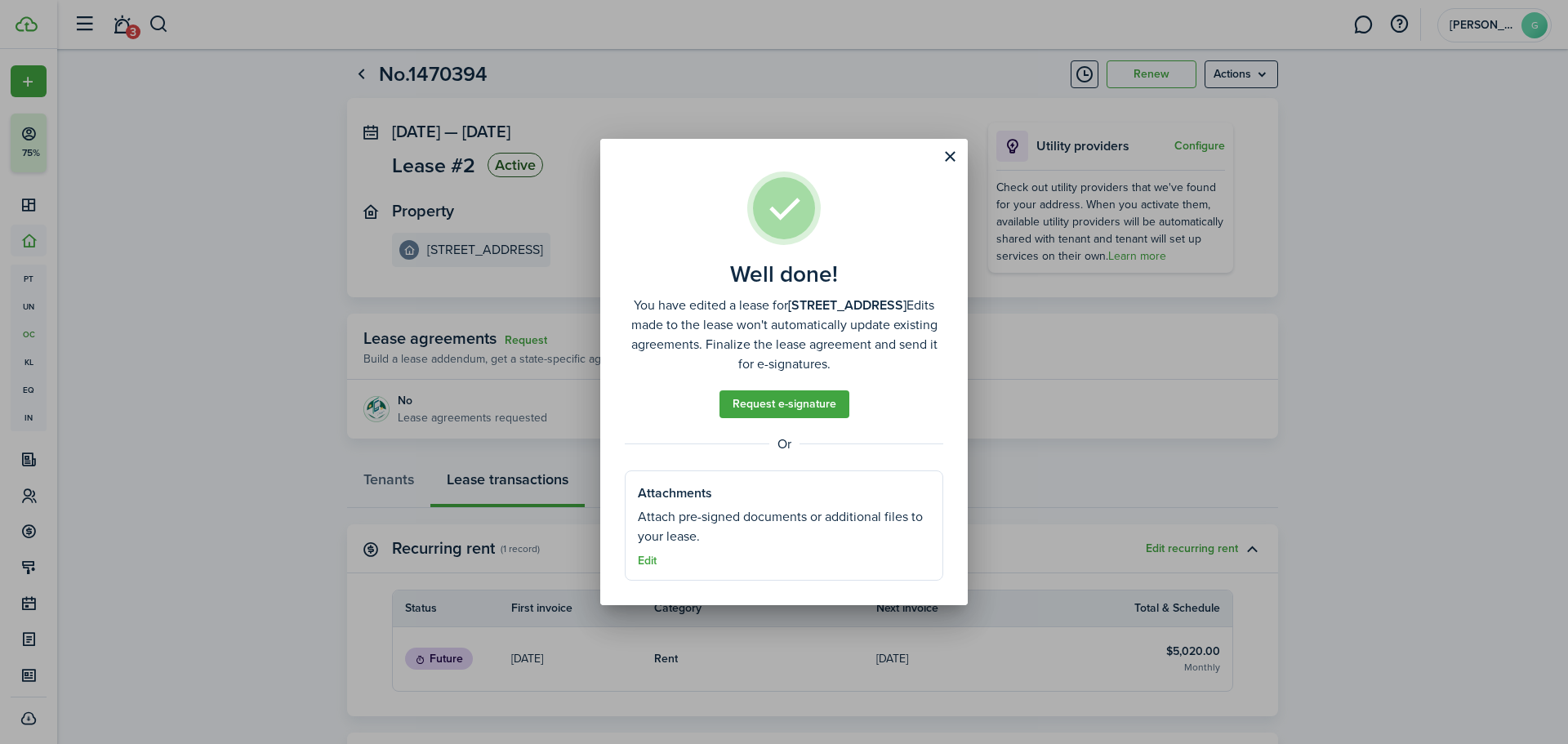
drag, startPoint x: 957, startPoint y: 153, endPoint x: 967, endPoint y: 146, distance: 12.2
click at [957, 153] on button "Close modal" at bounding box center [949, 156] width 28 height 28
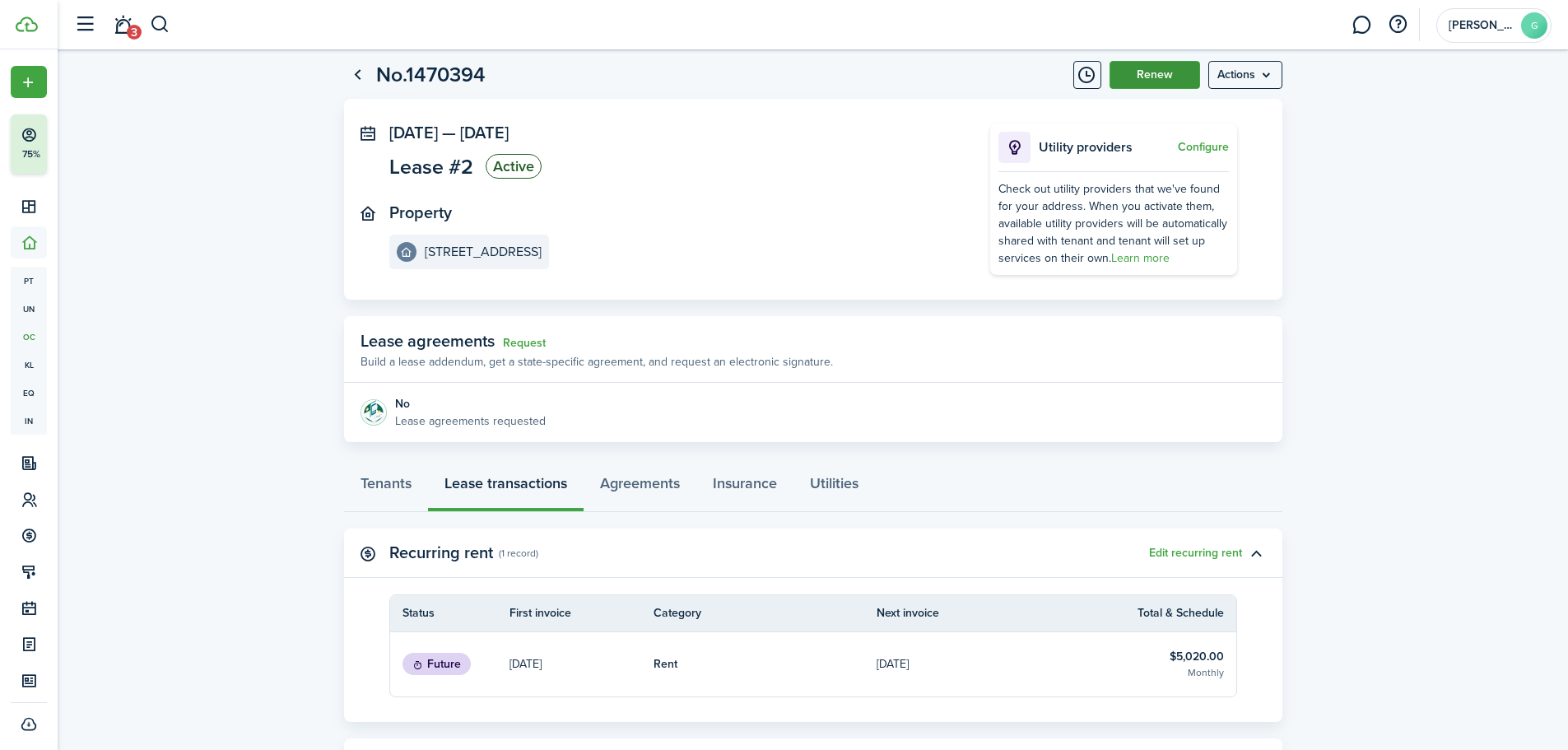
click at [1155, 81] on button "Renew" at bounding box center [1154, 75] width 90 height 28
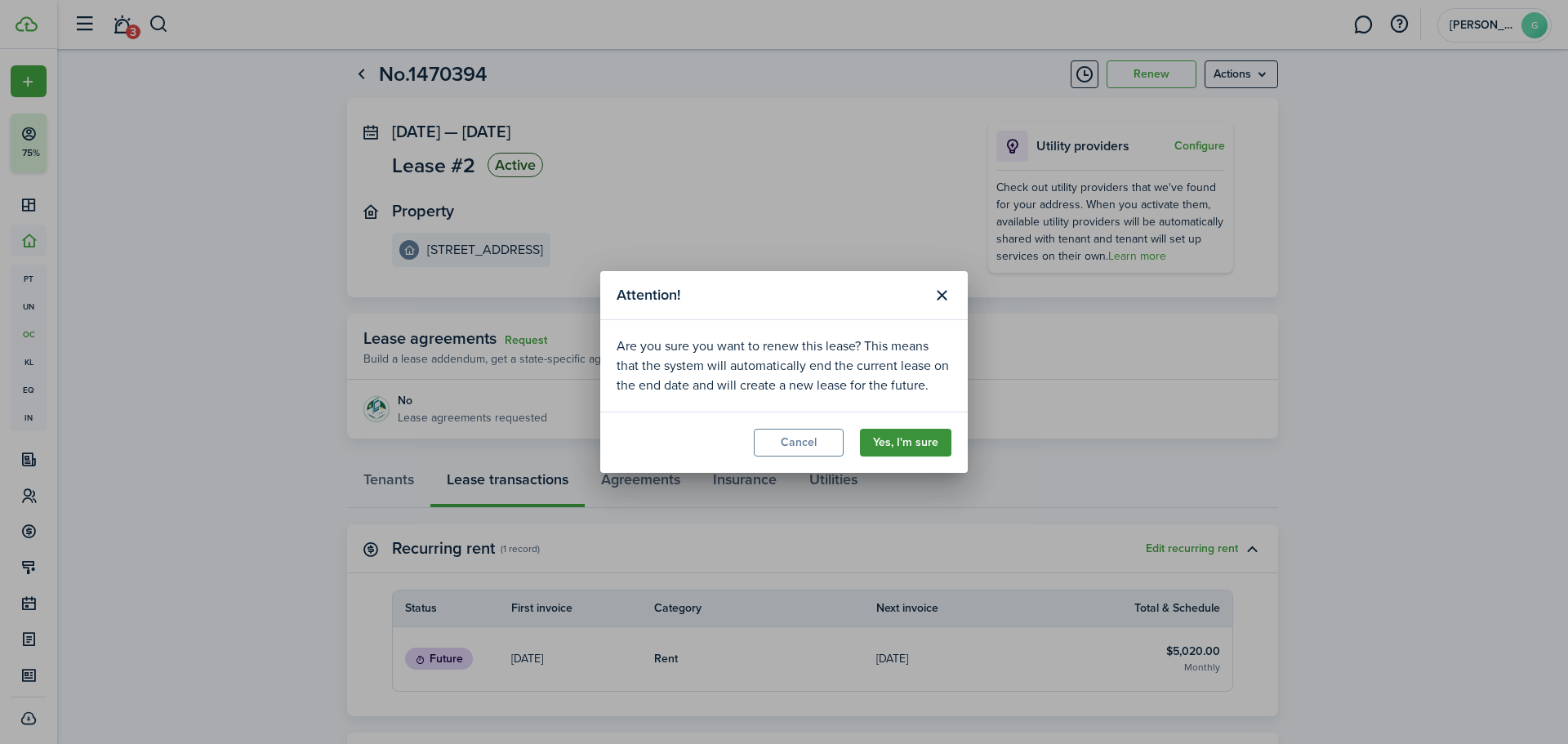
click at [918, 436] on button "Yes, I'm sure" at bounding box center [905, 442] width 92 height 28
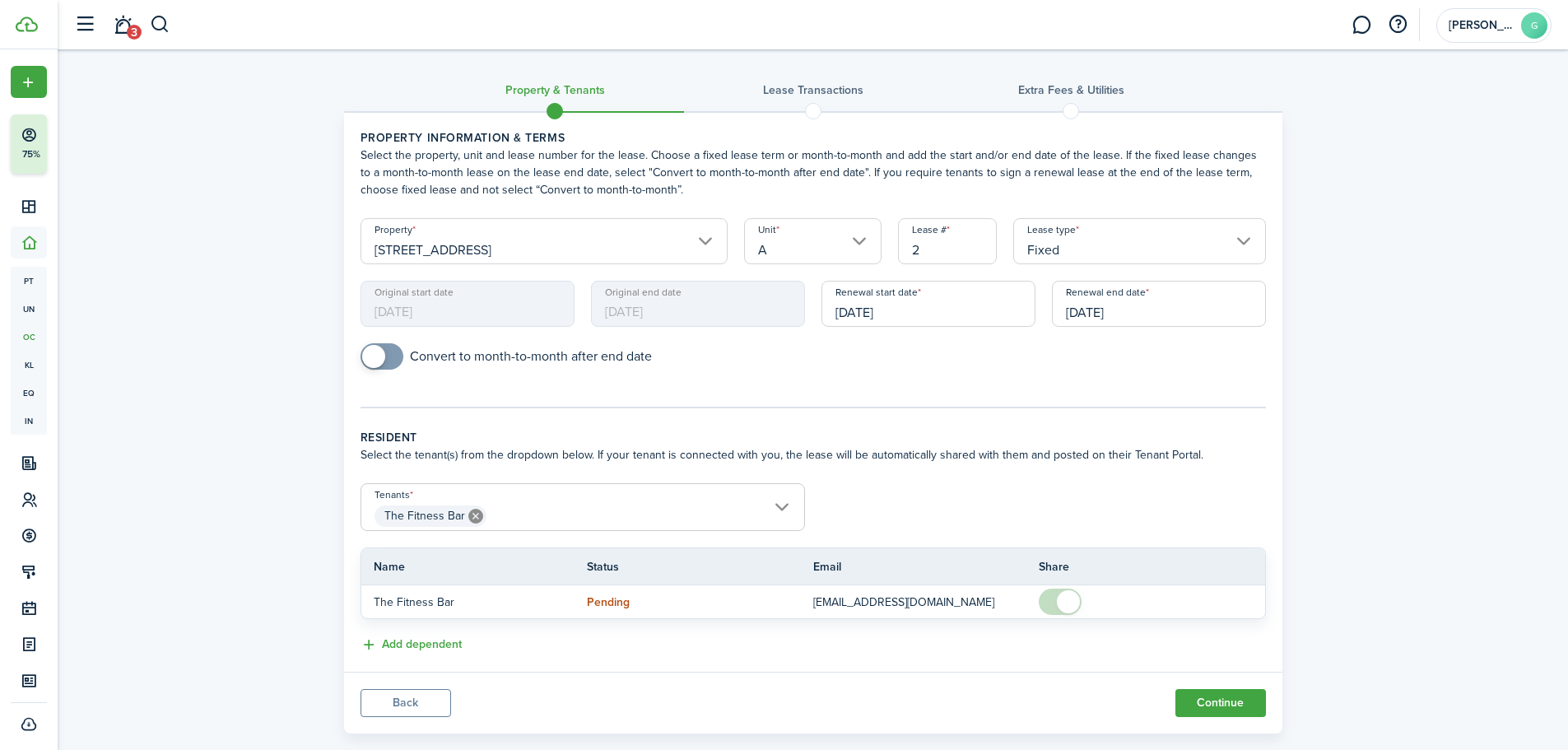
scroll to position [29, 0]
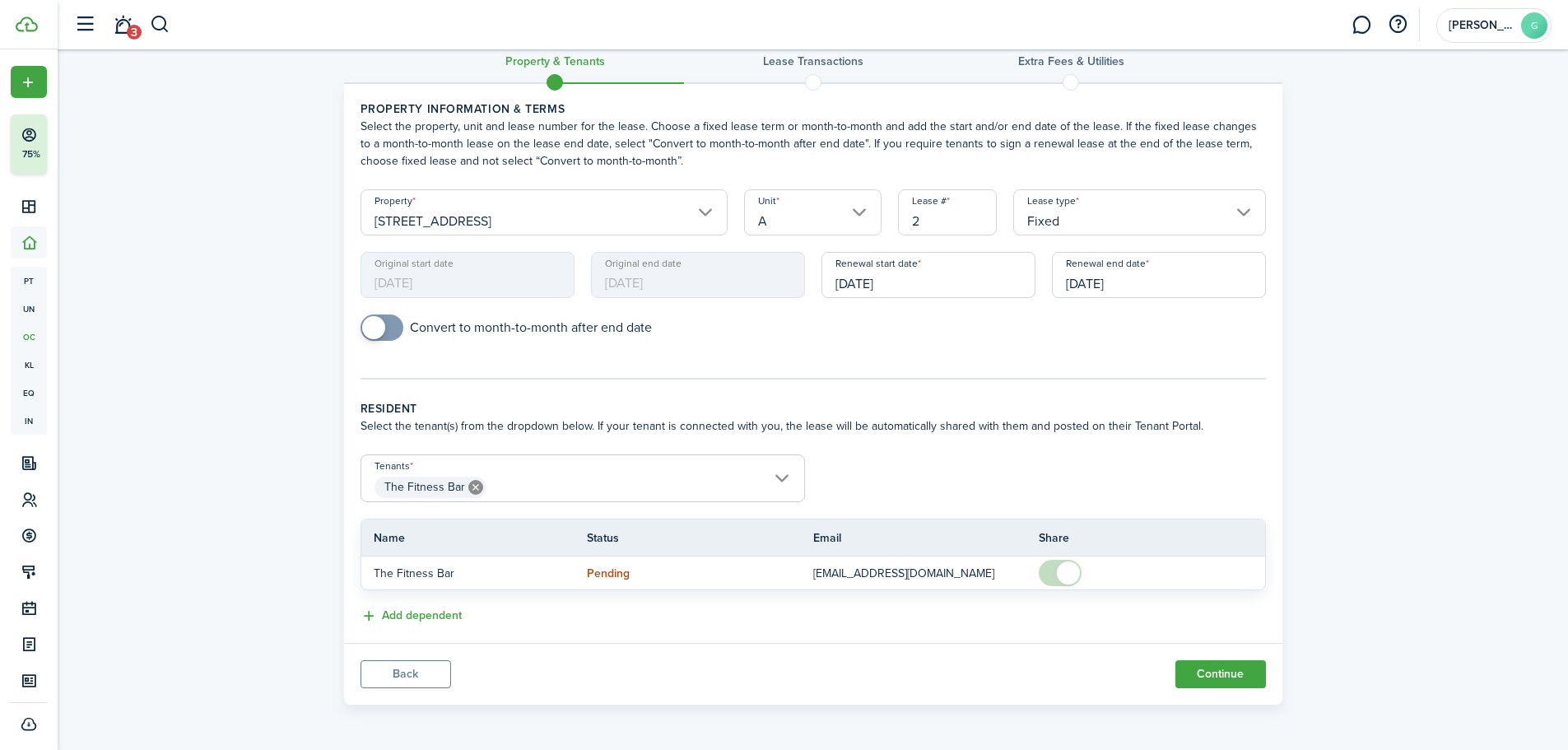
click at [1133, 285] on input "[DATE]" at bounding box center [1159, 274] width 214 height 46
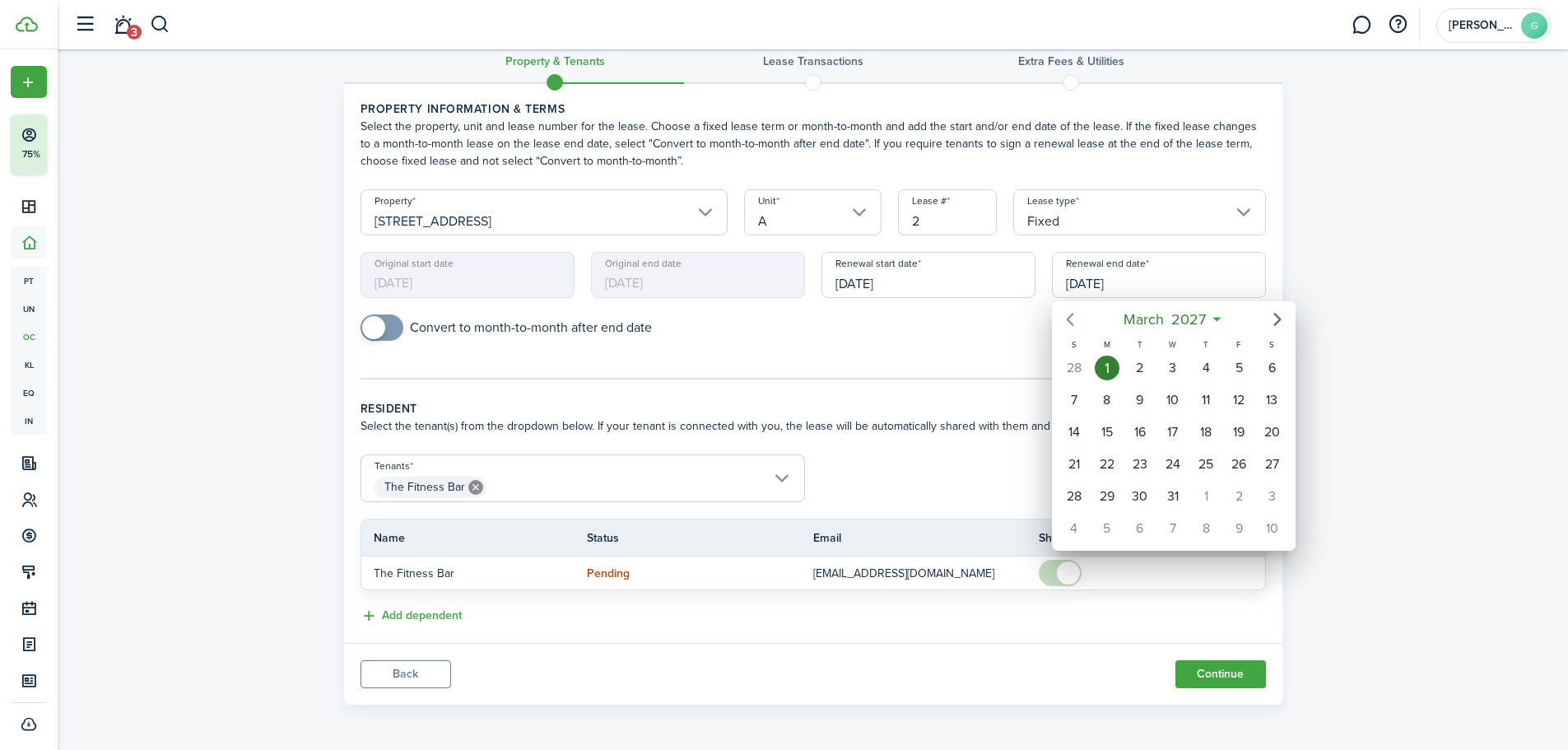
click at [1070, 324] on icon "Previous page" at bounding box center [1070, 320] width 19 height 19
click at [1072, 492] on div "28" at bounding box center [1074, 495] width 24 height 24
type input "[DATE]"
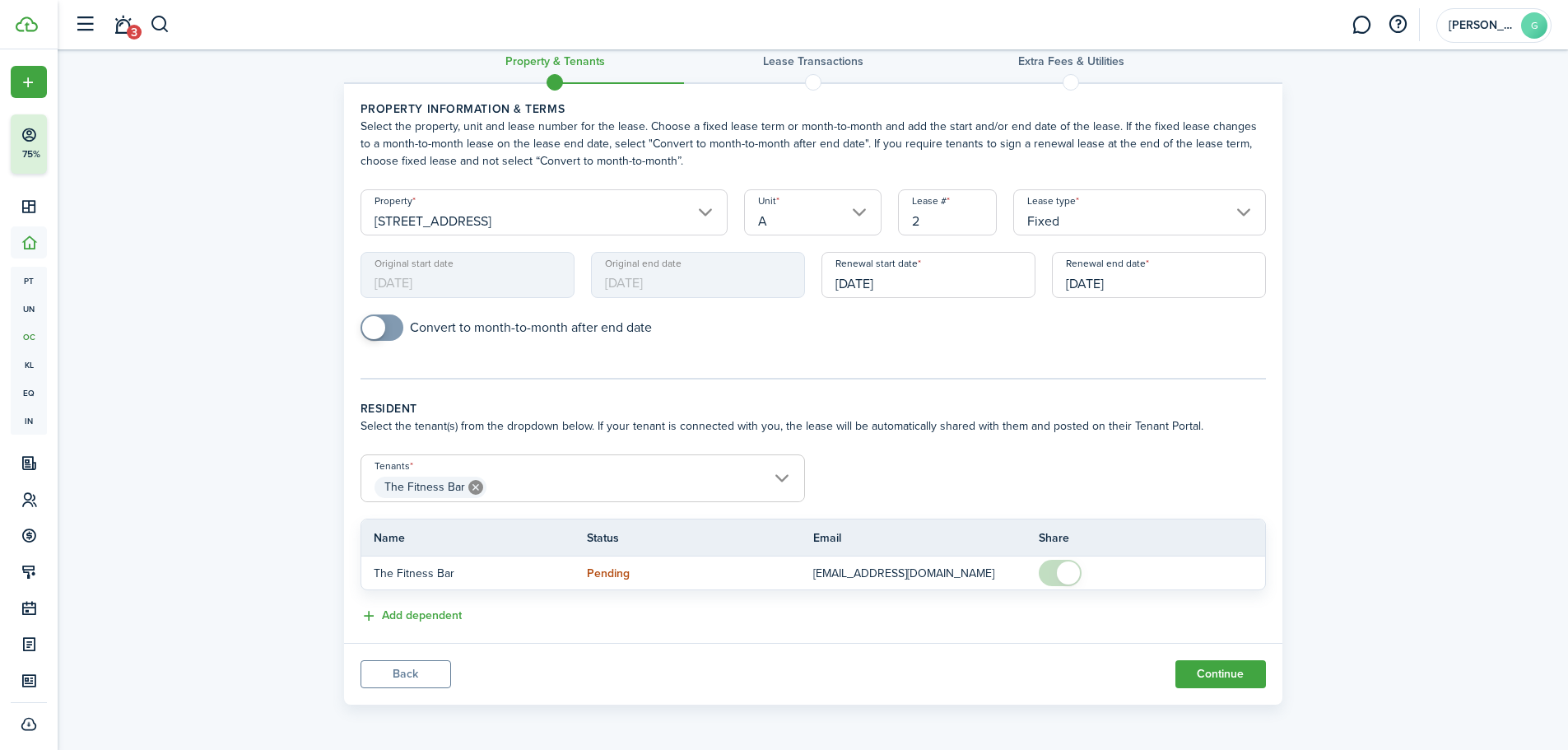
click at [1327, 320] on div "Property & Tenants Lease Transactions Extra fees & Utilities Property informati…" at bounding box center [812, 366] width 1511 height 693
click at [1213, 671] on button "Continue" at bounding box center [1220, 674] width 90 height 28
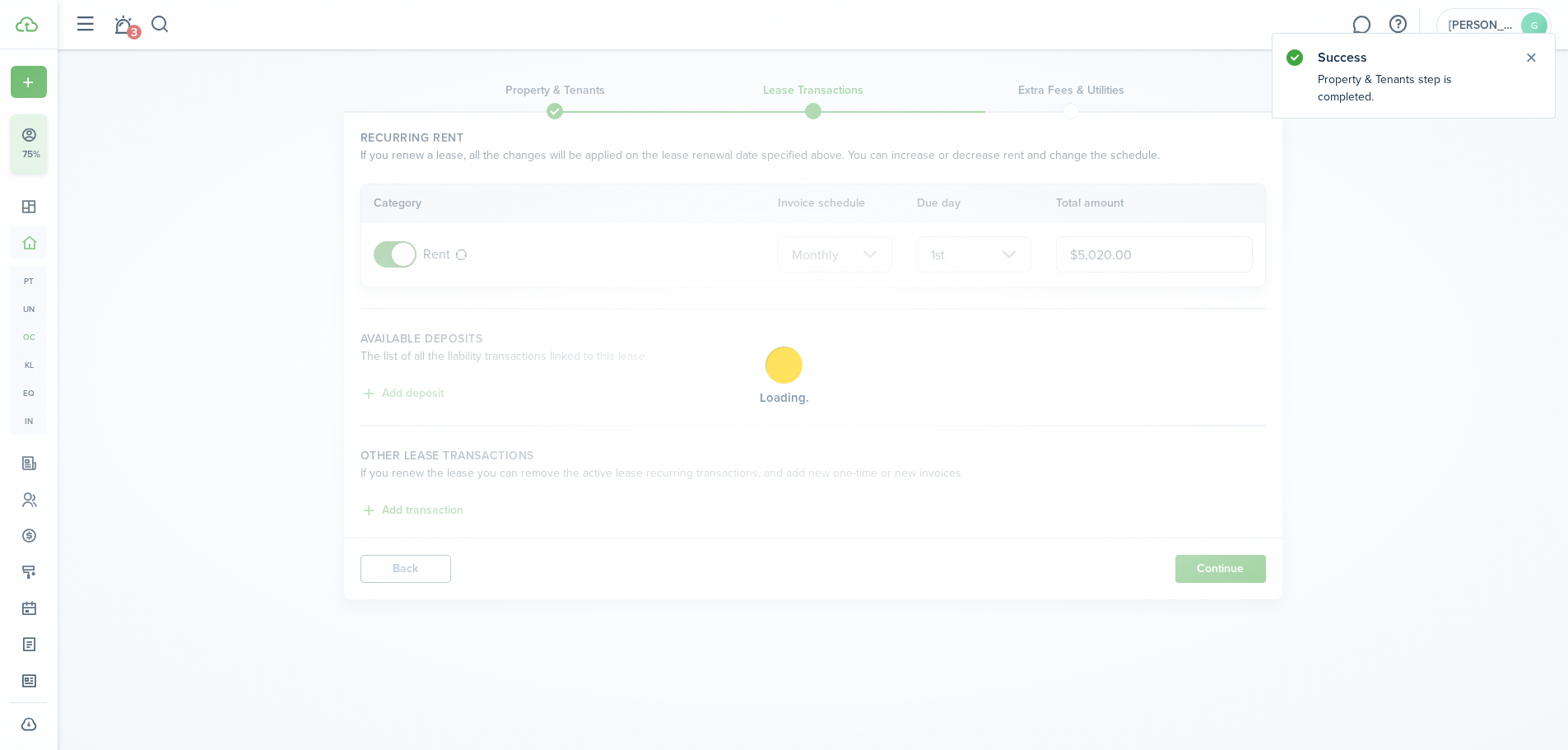
scroll to position [0, 0]
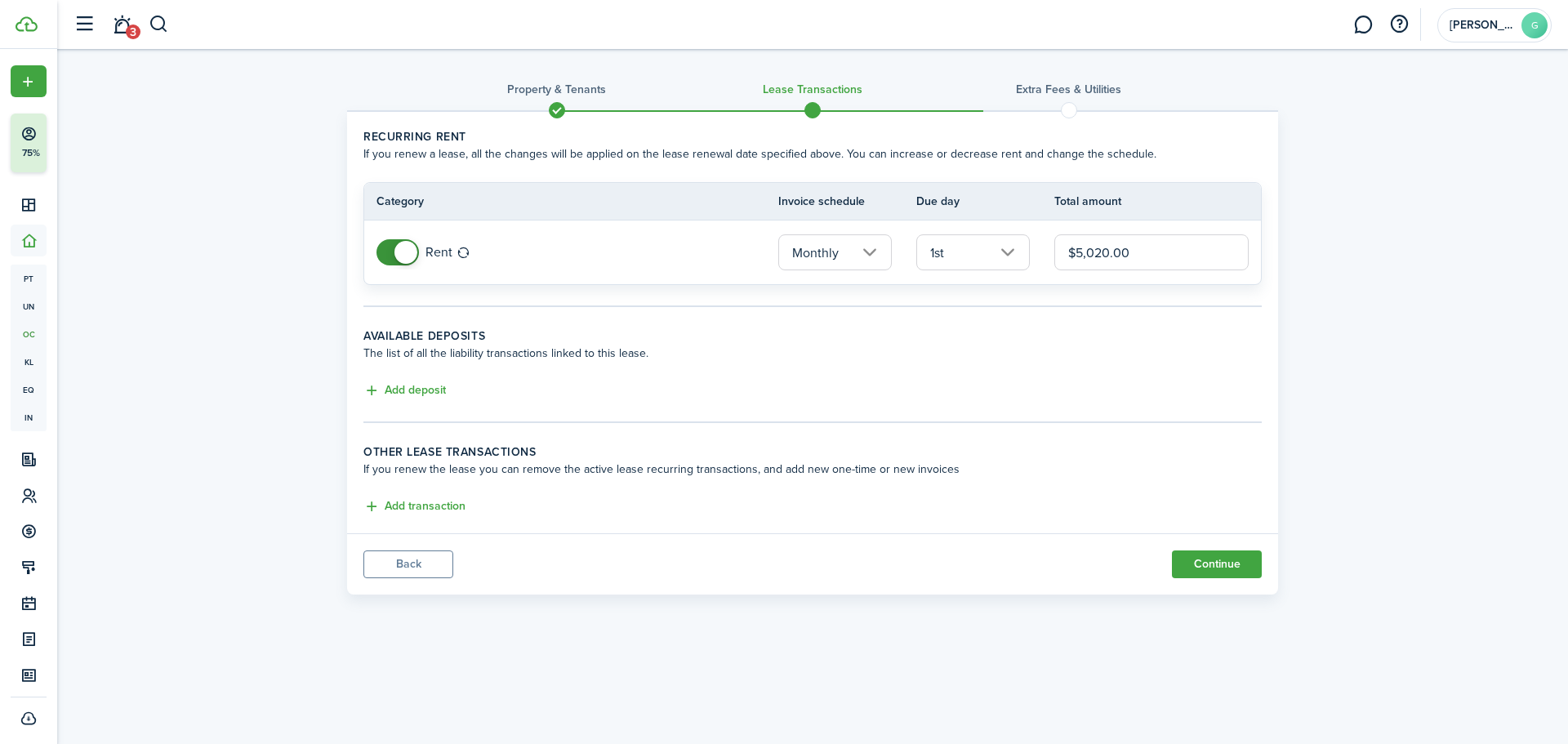
drag, startPoint x: 1141, startPoint y: 253, endPoint x: 1014, endPoint y: 261, distance: 127.3
click at [1014, 261] on tr "Rent Monthly 1st $5,020.00" at bounding box center [812, 252] width 896 height 64
type input "$5,271.00"
click at [1223, 571] on button "Continue" at bounding box center [1216, 564] width 90 height 28
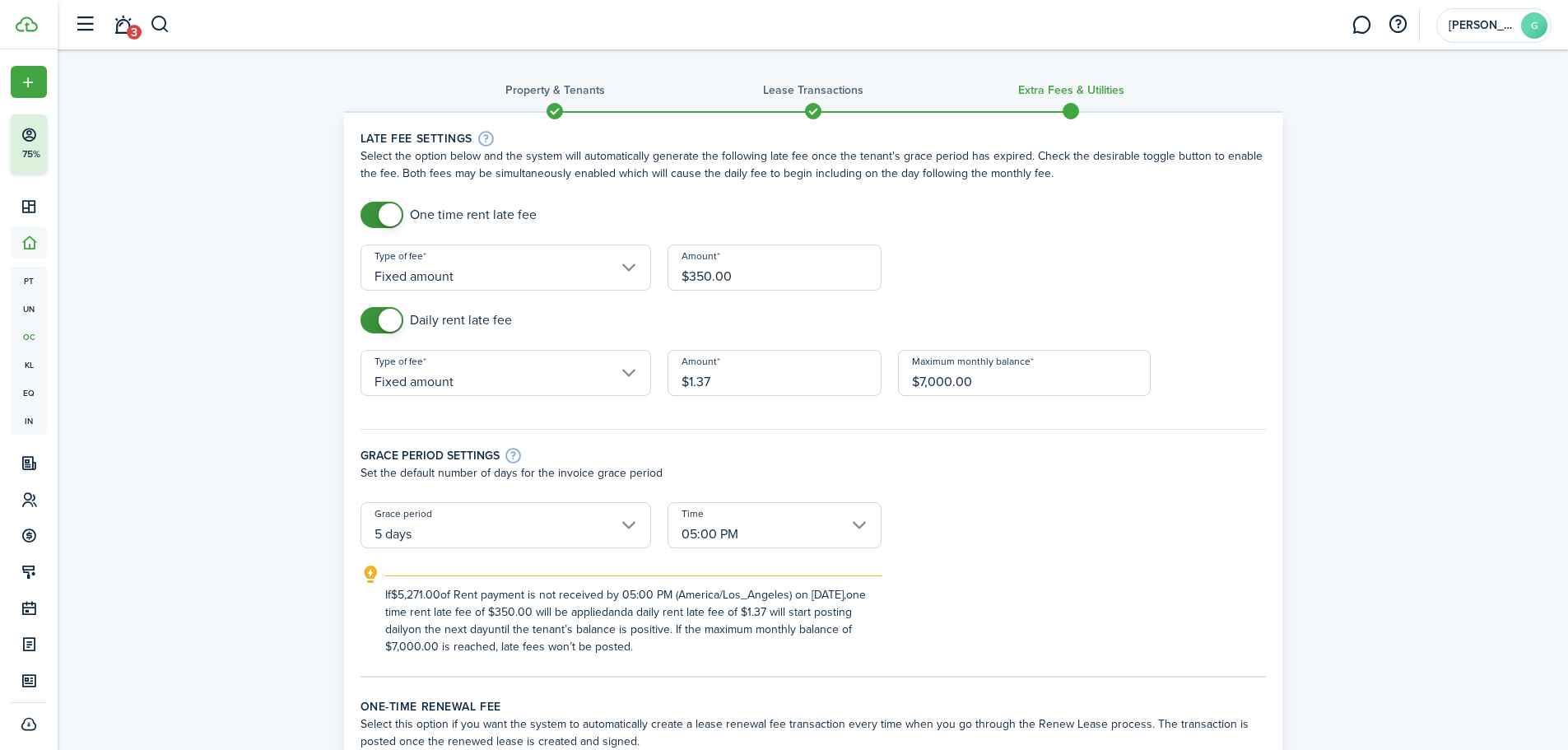
click at [738, 387] on input "$1.37" at bounding box center [774, 372] width 214 height 46
type input "$1.44"
click at [842, 455] on div "Grace period settings" at bounding box center [813, 455] width 905 height 18
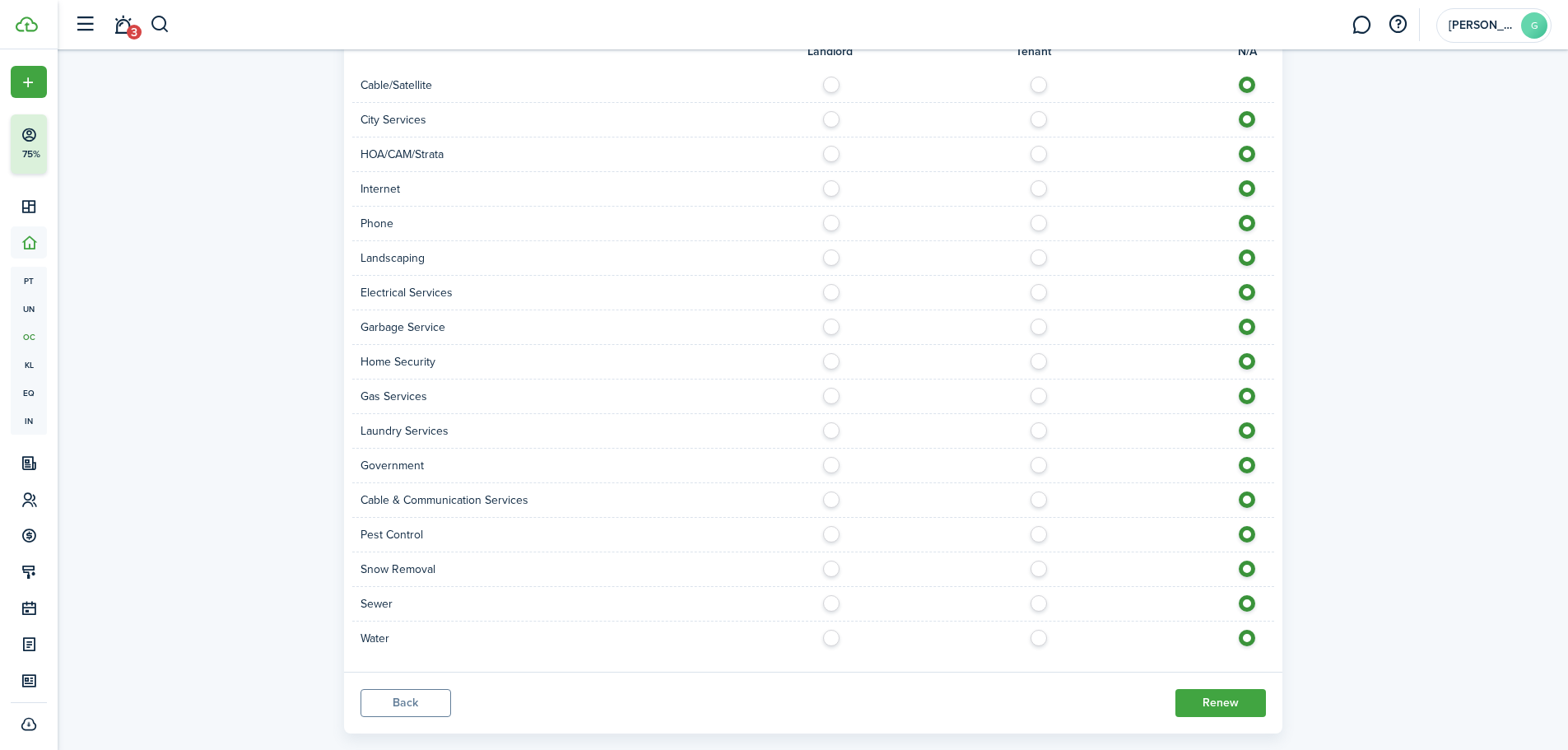
scroll to position [1319, 0]
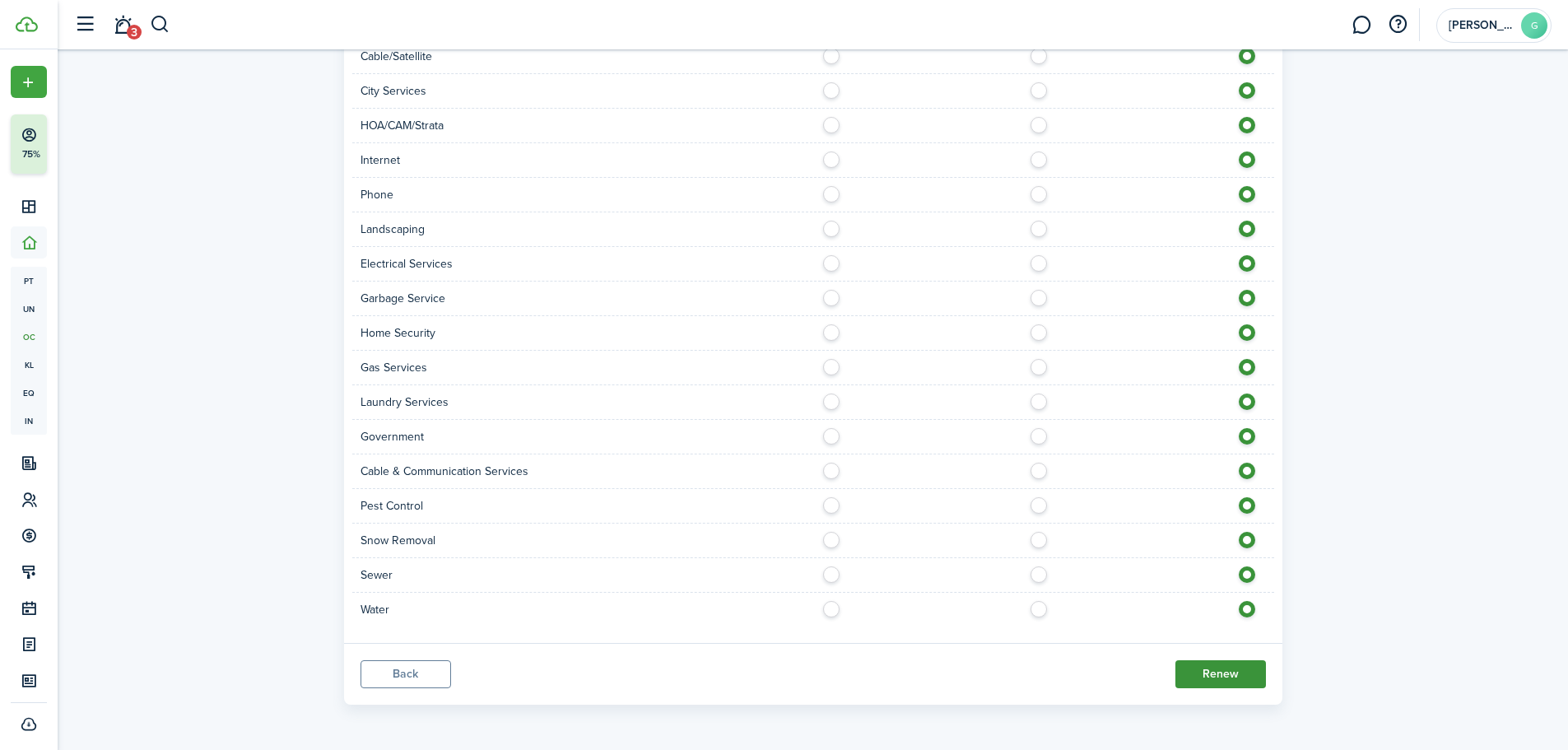
click at [1225, 675] on button "Renew" at bounding box center [1220, 674] width 90 height 28
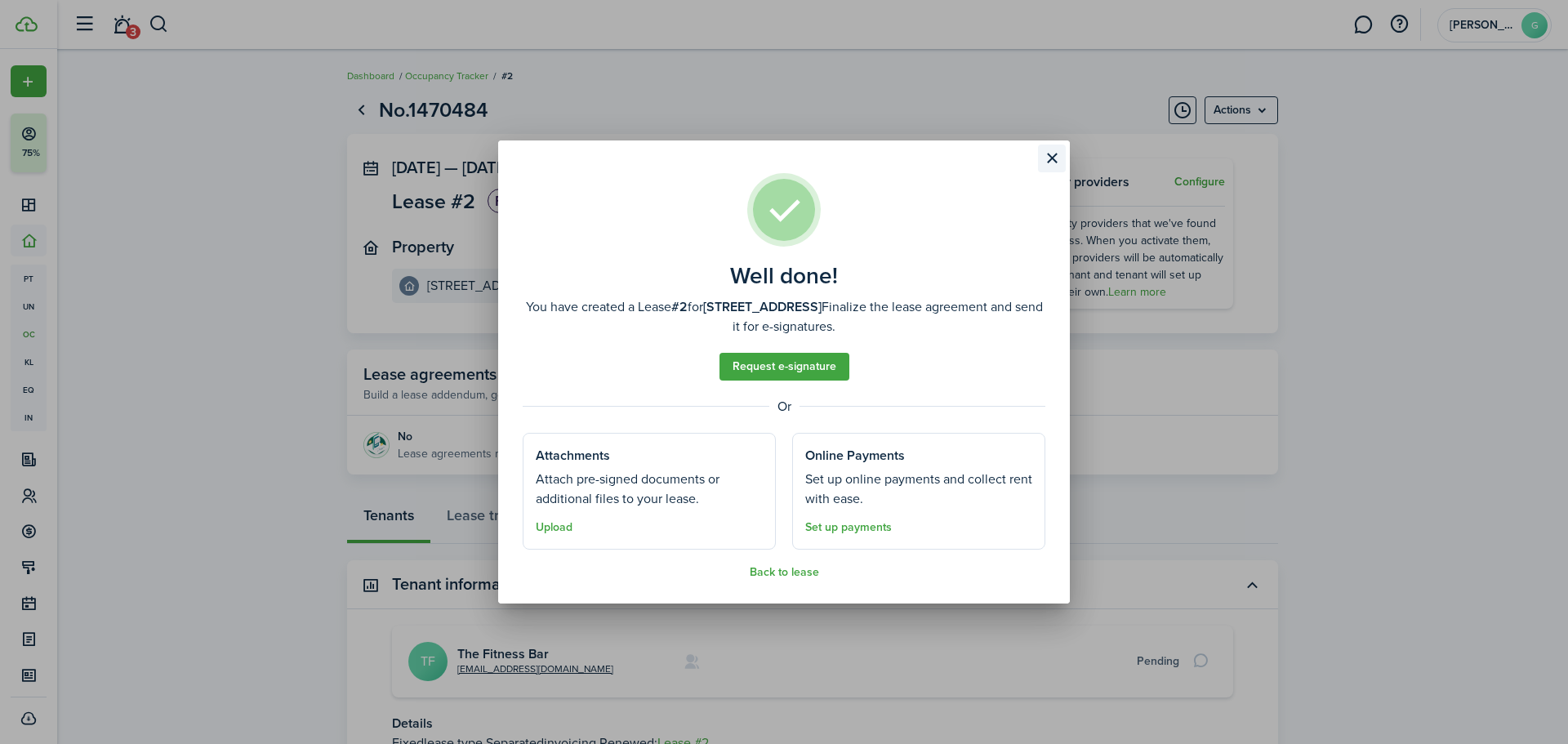
click at [1062, 158] on button "Close modal" at bounding box center [1051, 158] width 28 height 28
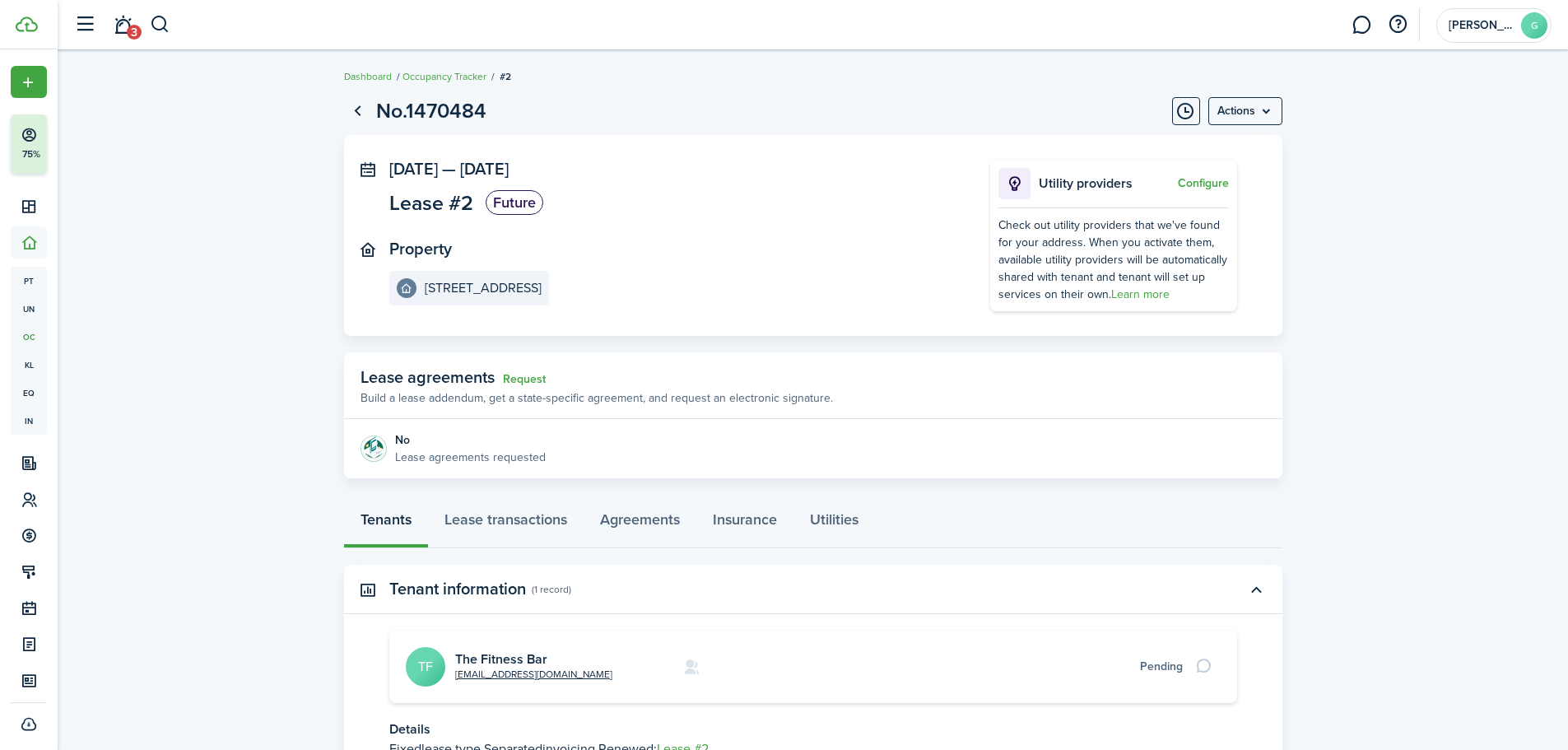
click at [1357, 297] on lease-view "No.1470484 Actions [DATE] — [DATE] Lease #2 Future Property [STREET_ADDRESS] A …" at bounding box center [812, 472] width 1511 height 770
click at [358, 115] on link "Go back" at bounding box center [358, 111] width 28 height 28
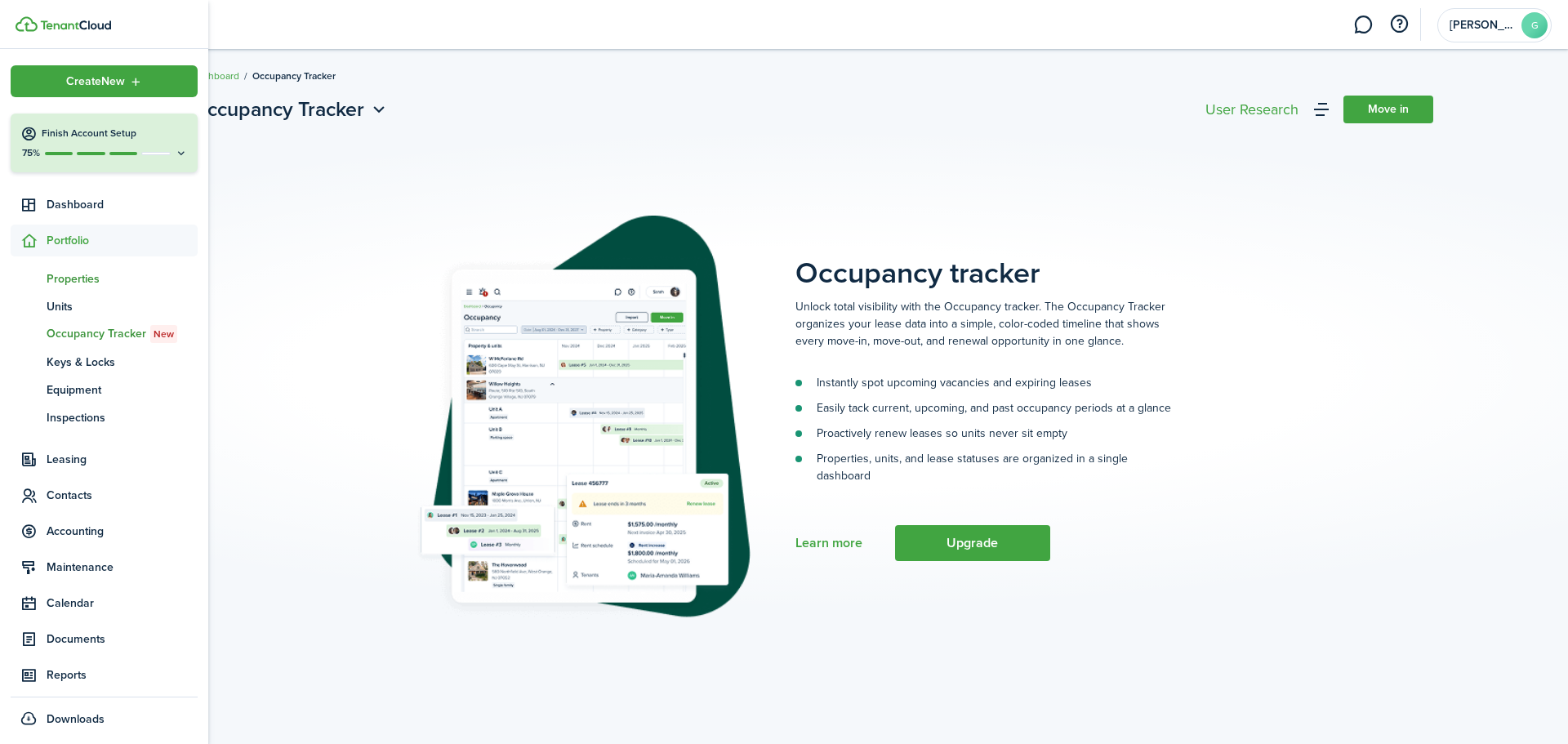
click at [86, 274] on span "Properties" at bounding box center [121, 279] width 151 height 17
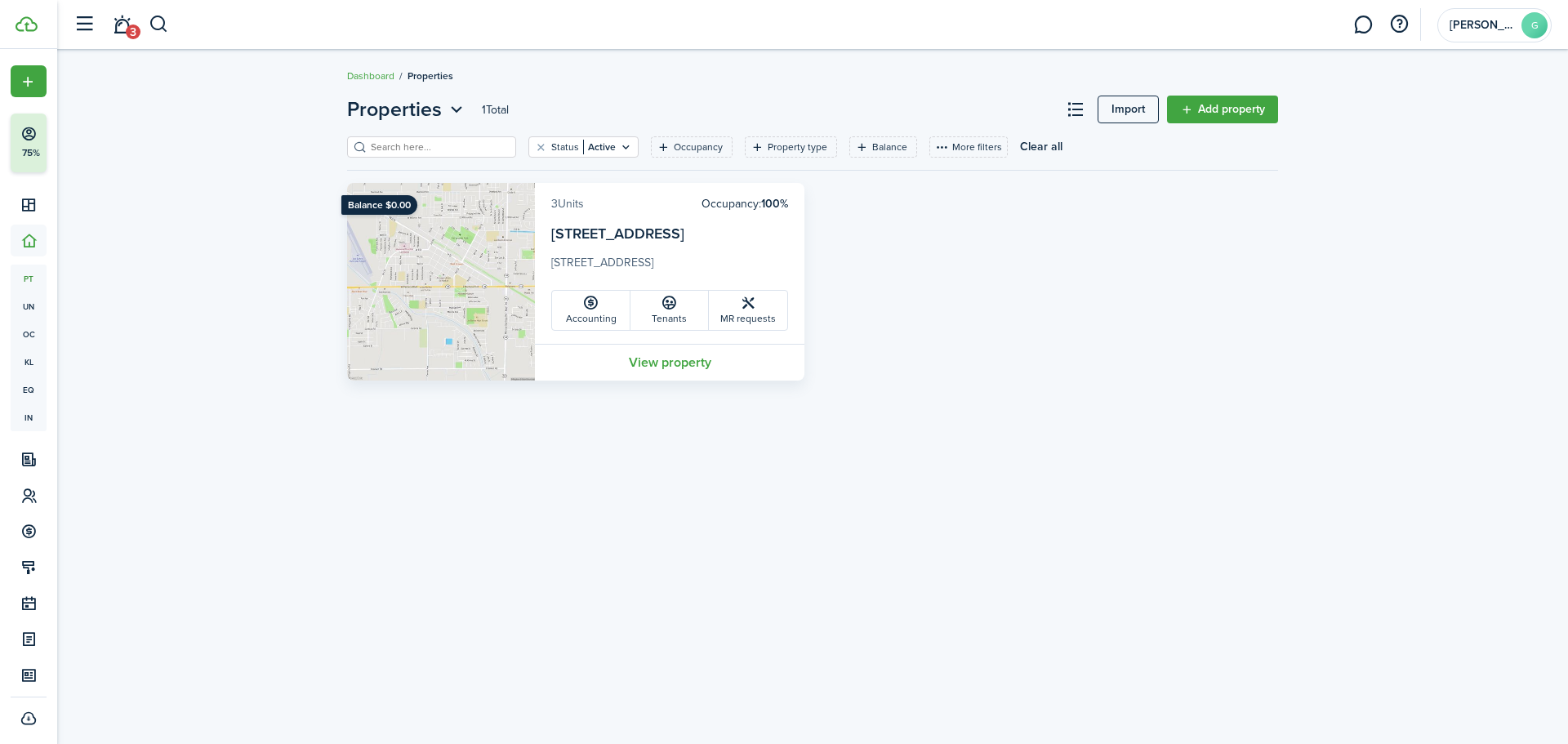
click at [571, 207] on link "3 Units" at bounding box center [568, 204] width 33 height 17
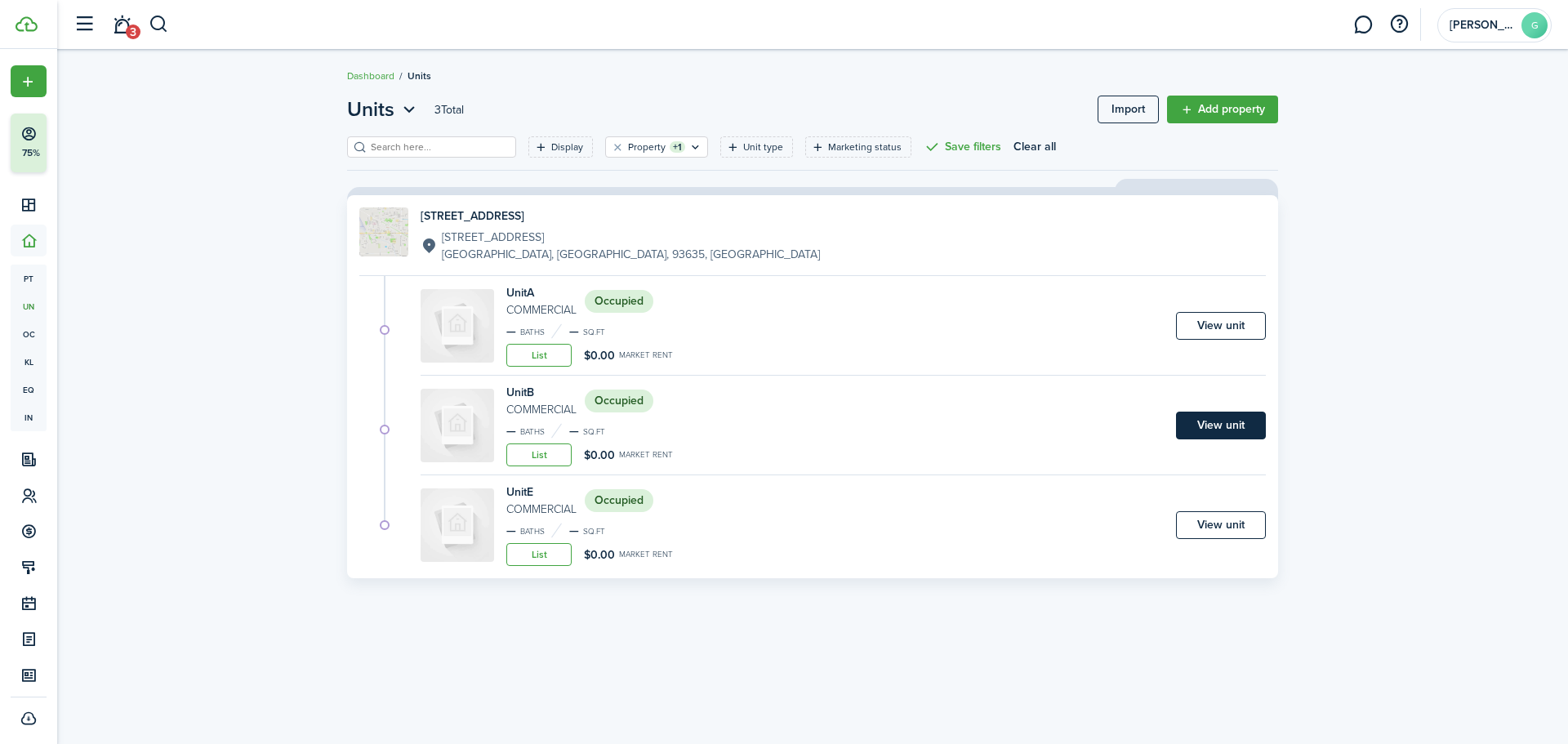
click at [1217, 427] on link "View unit" at bounding box center [1220, 425] width 90 height 28
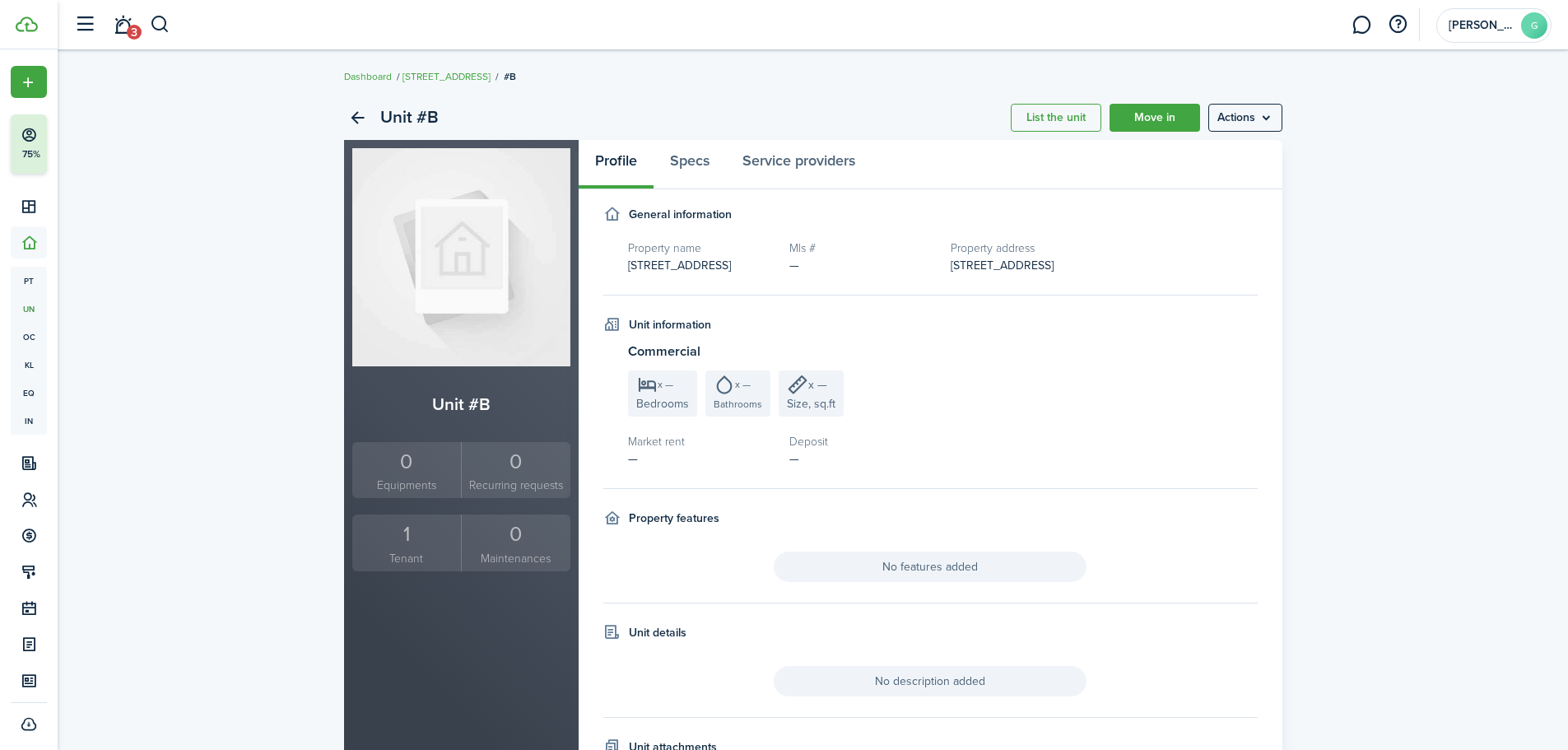
click at [410, 553] on small "Tenant" at bounding box center [407, 559] width 101 height 17
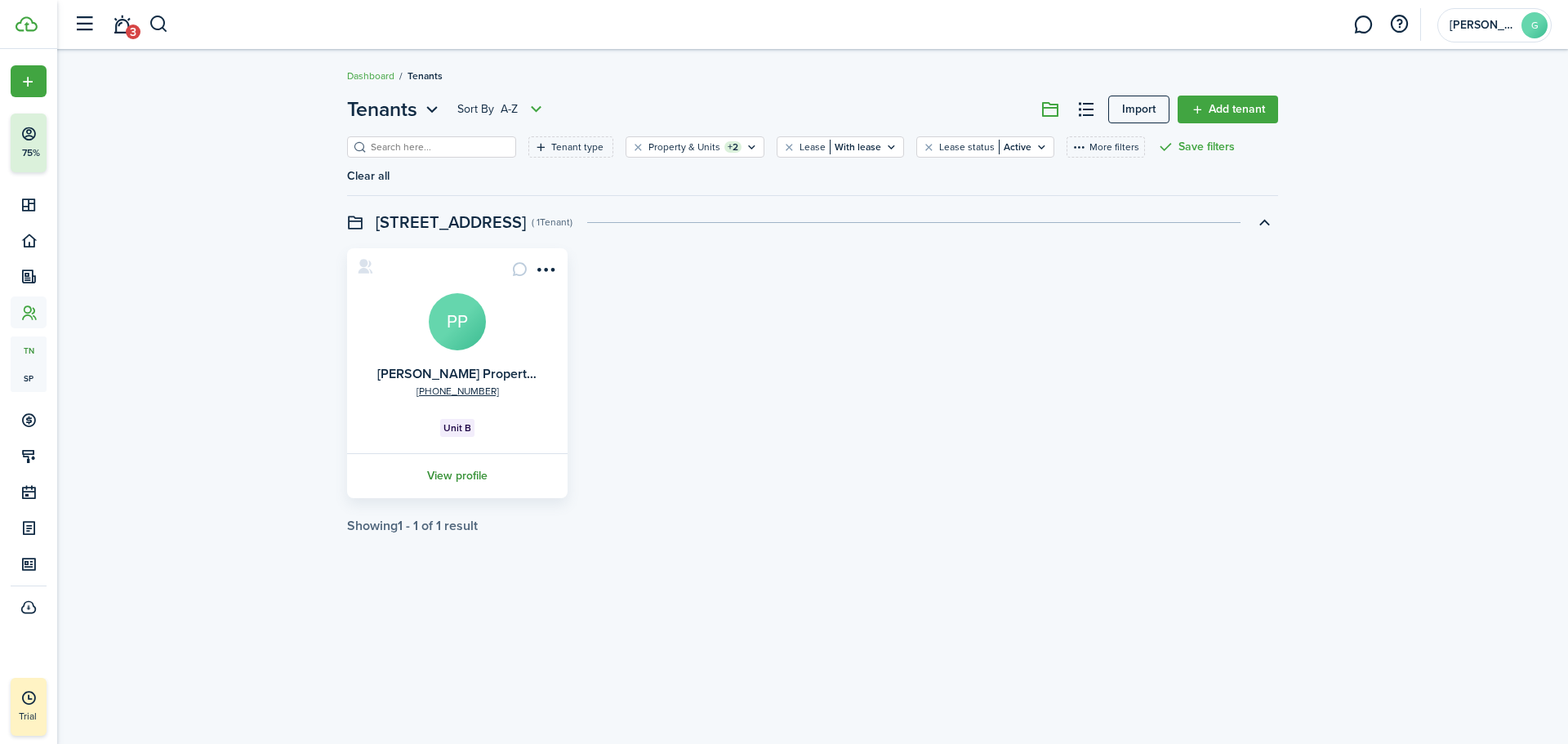
click at [454, 453] on link "View profile" at bounding box center [458, 475] width 226 height 45
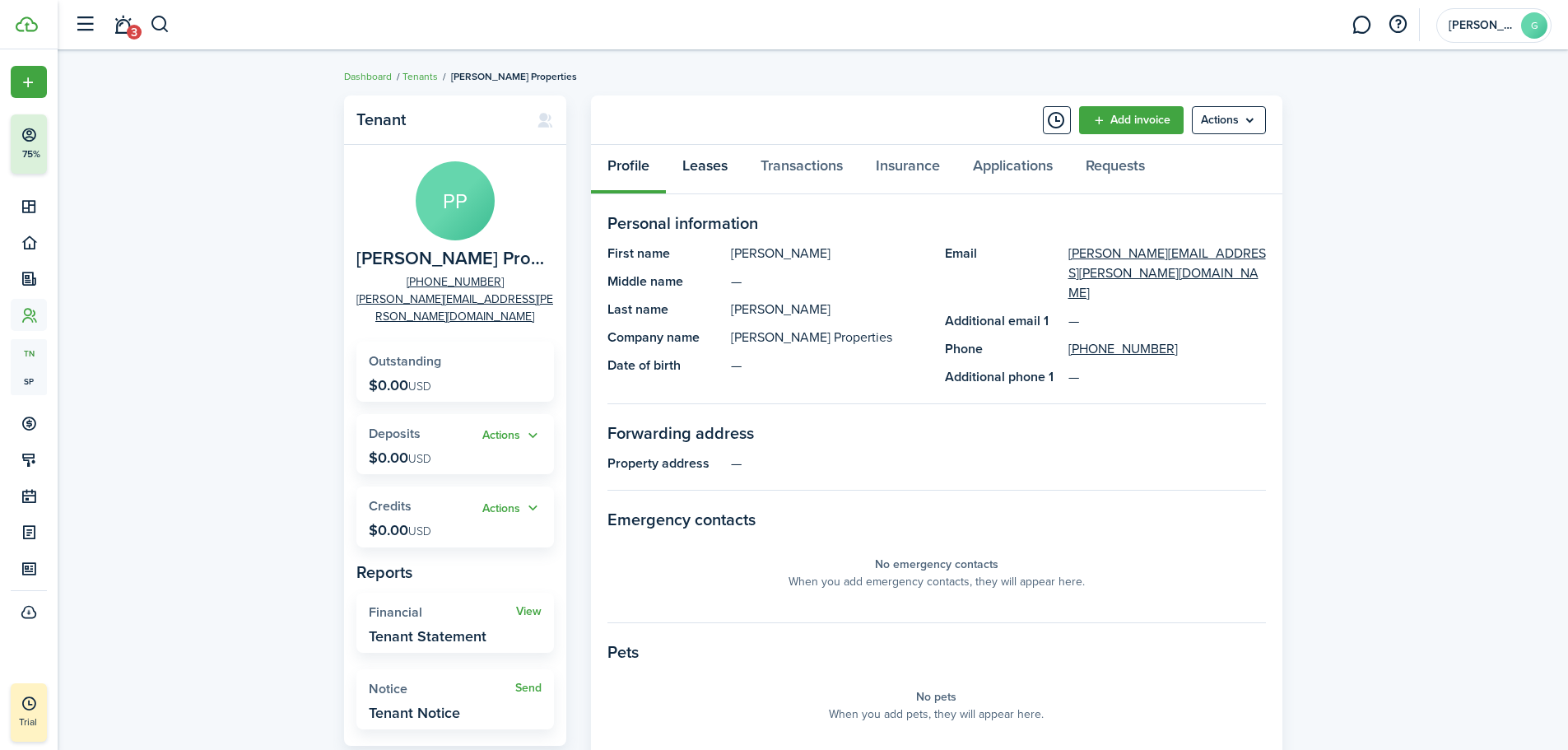
click at [697, 163] on link "Leases" at bounding box center [705, 169] width 78 height 50
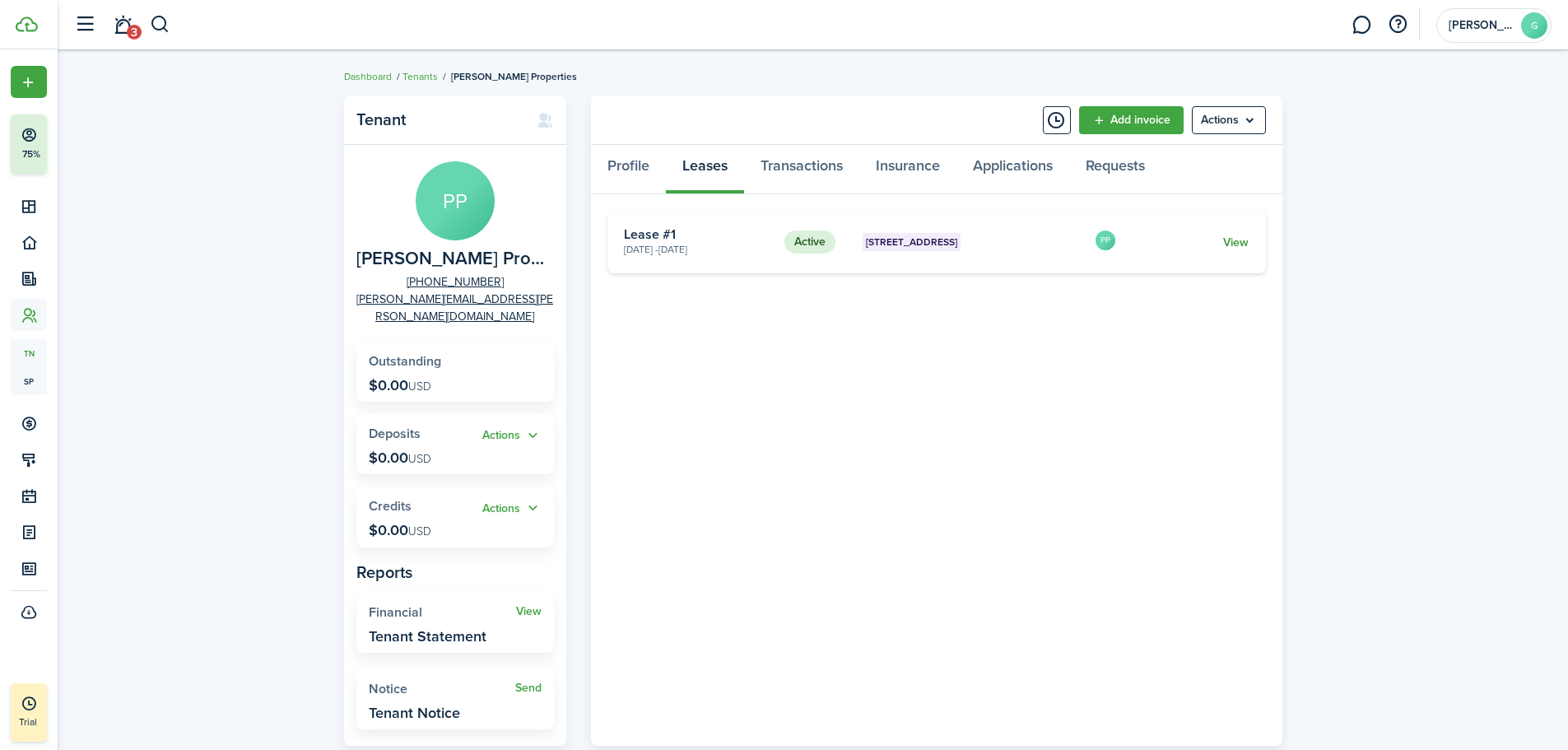
click at [1236, 241] on link "View" at bounding box center [1236, 243] width 25 height 17
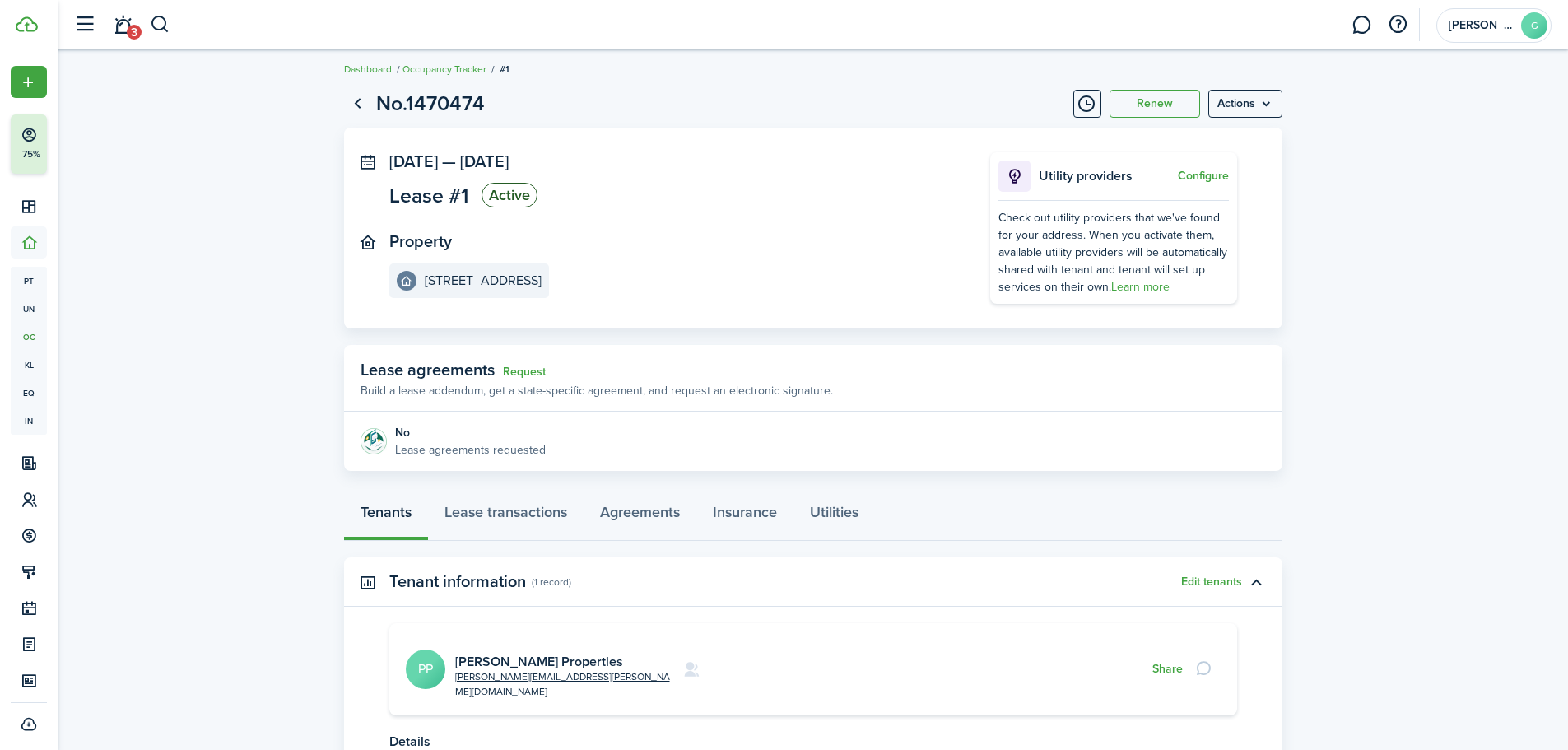
scroll to position [145, 0]
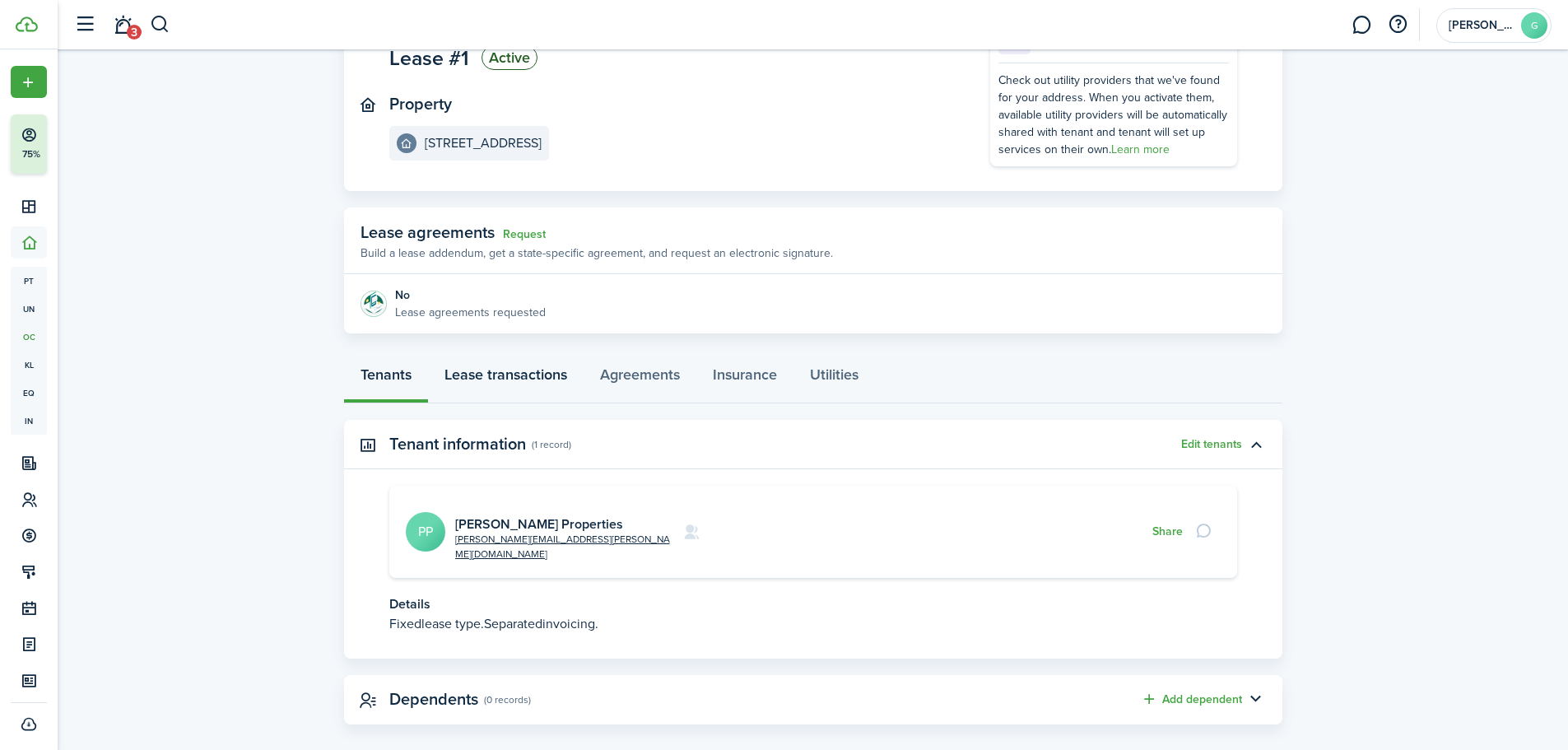
click at [478, 374] on link "Lease transactions" at bounding box center [506, 378] width 155 height 50
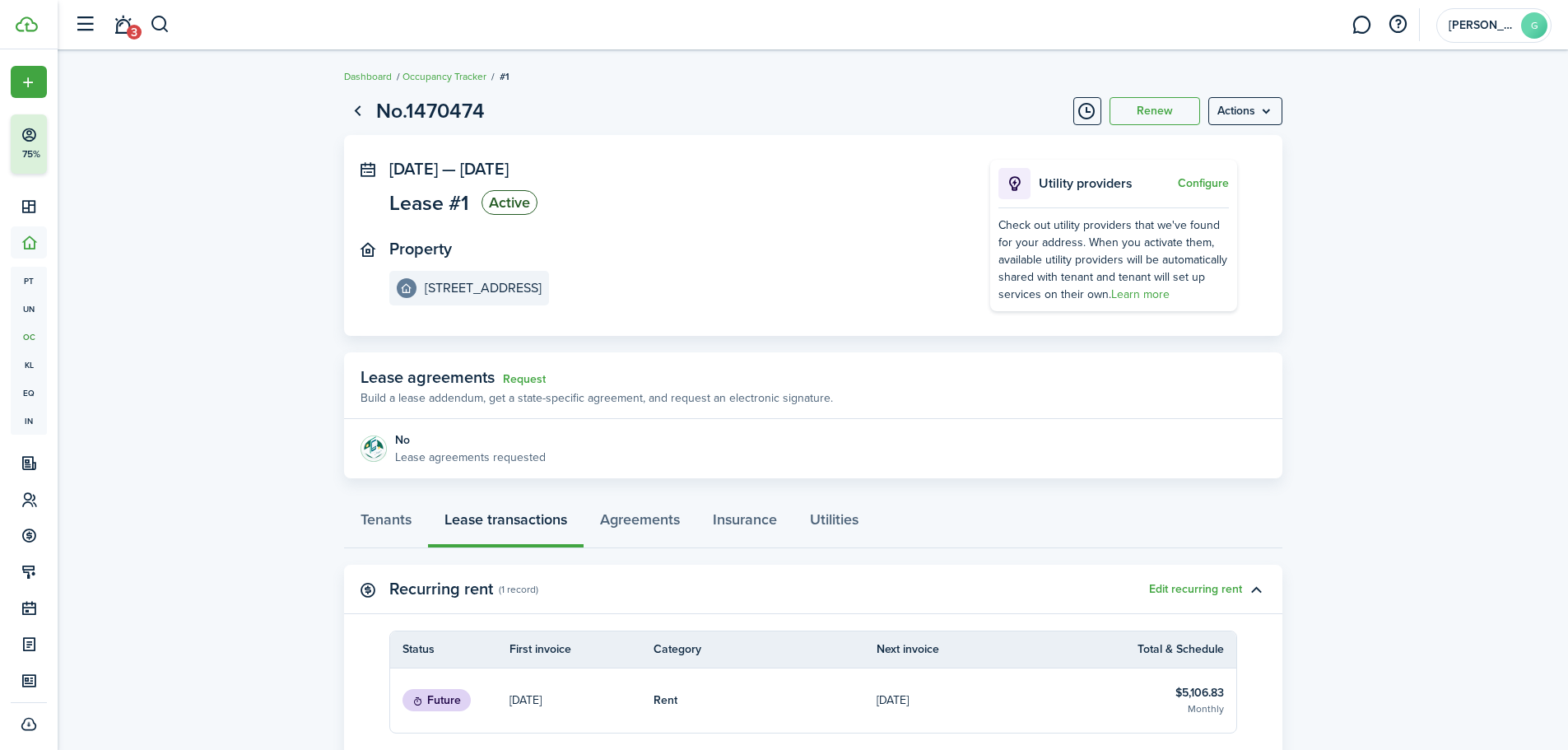
scroll to position [274, 0]
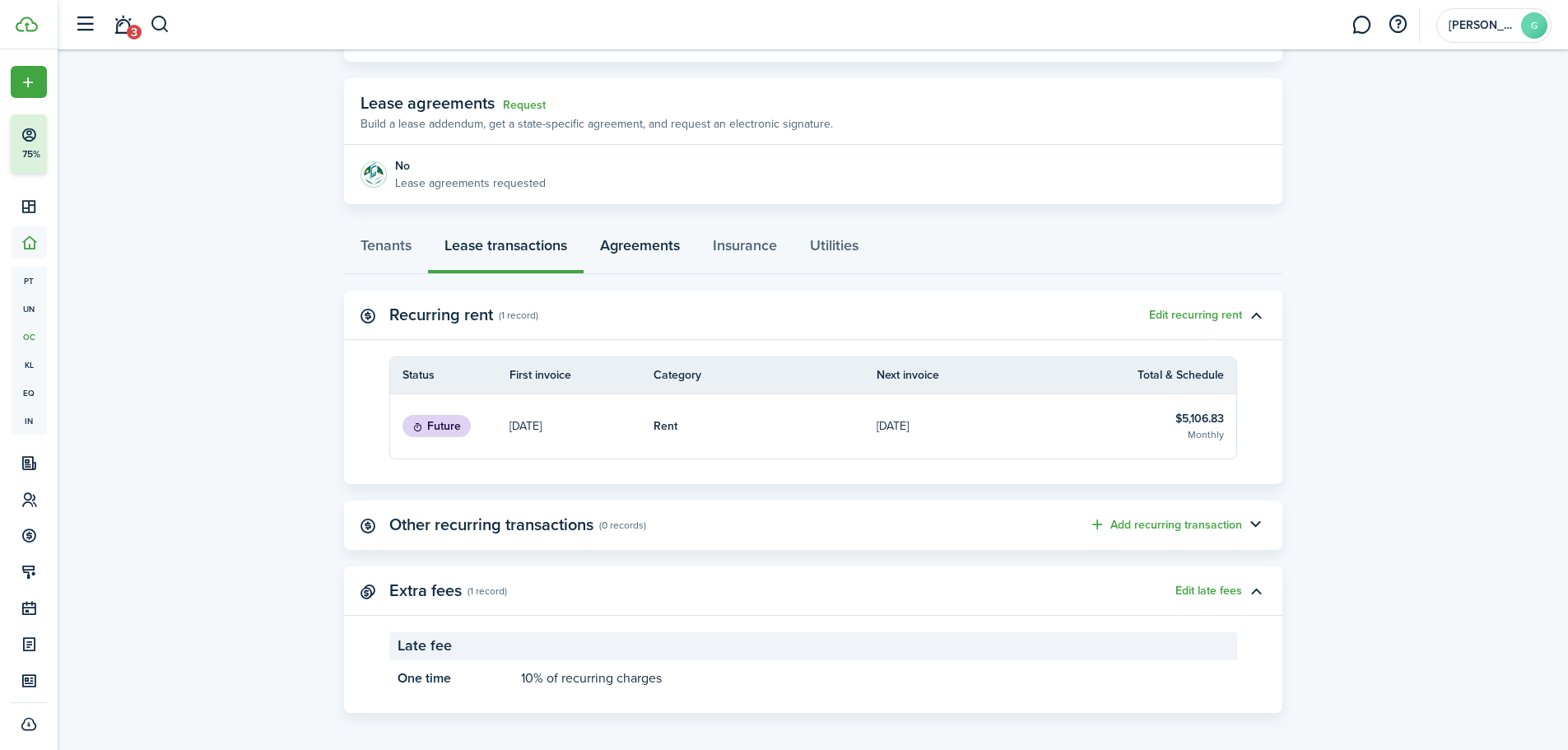
click at [660, 233] on link "Agreements" at bounding box center [640, 249] width 113 height 50
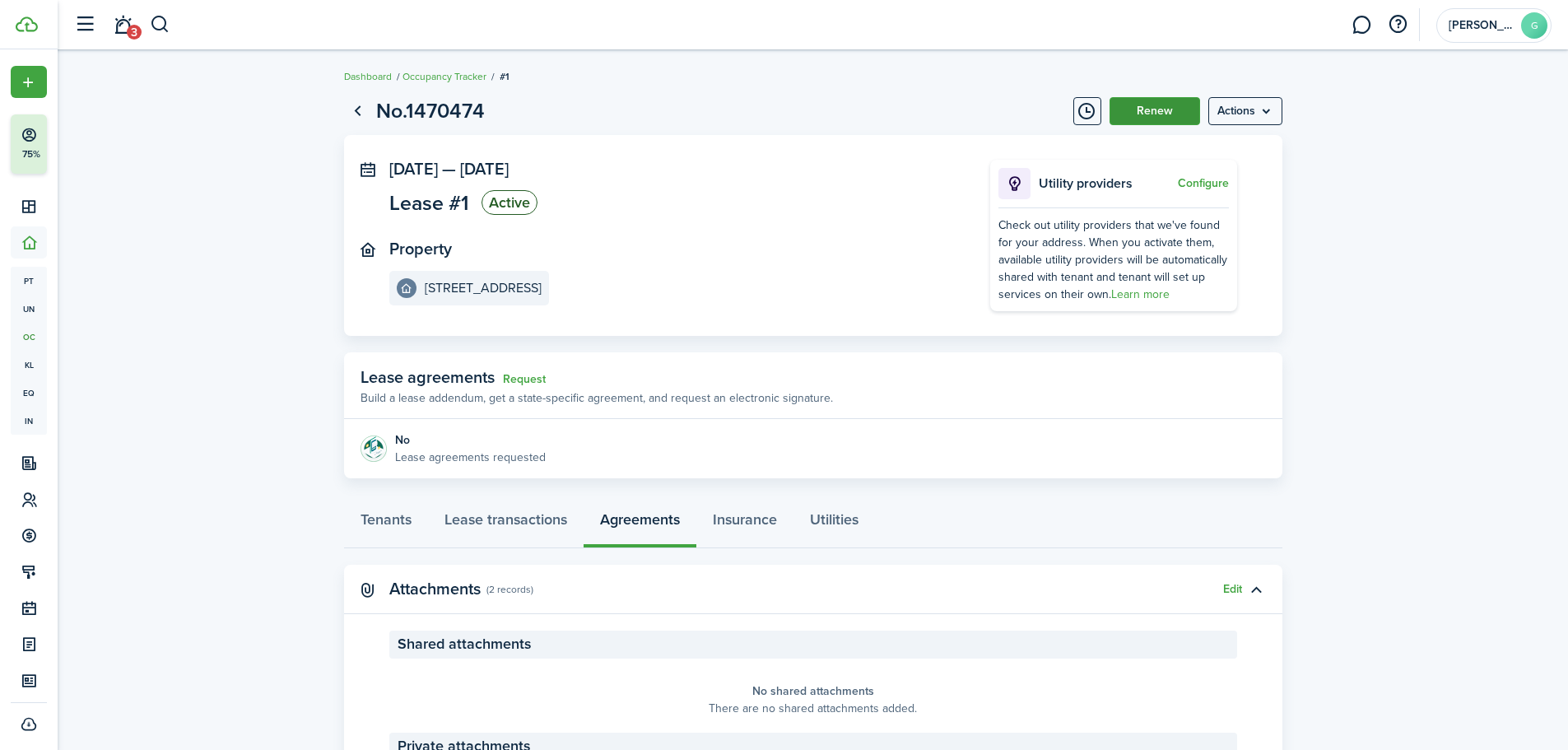
click at [1173, 105] on button "Renew" at bounding box center [1154, 111] width 90 height 28
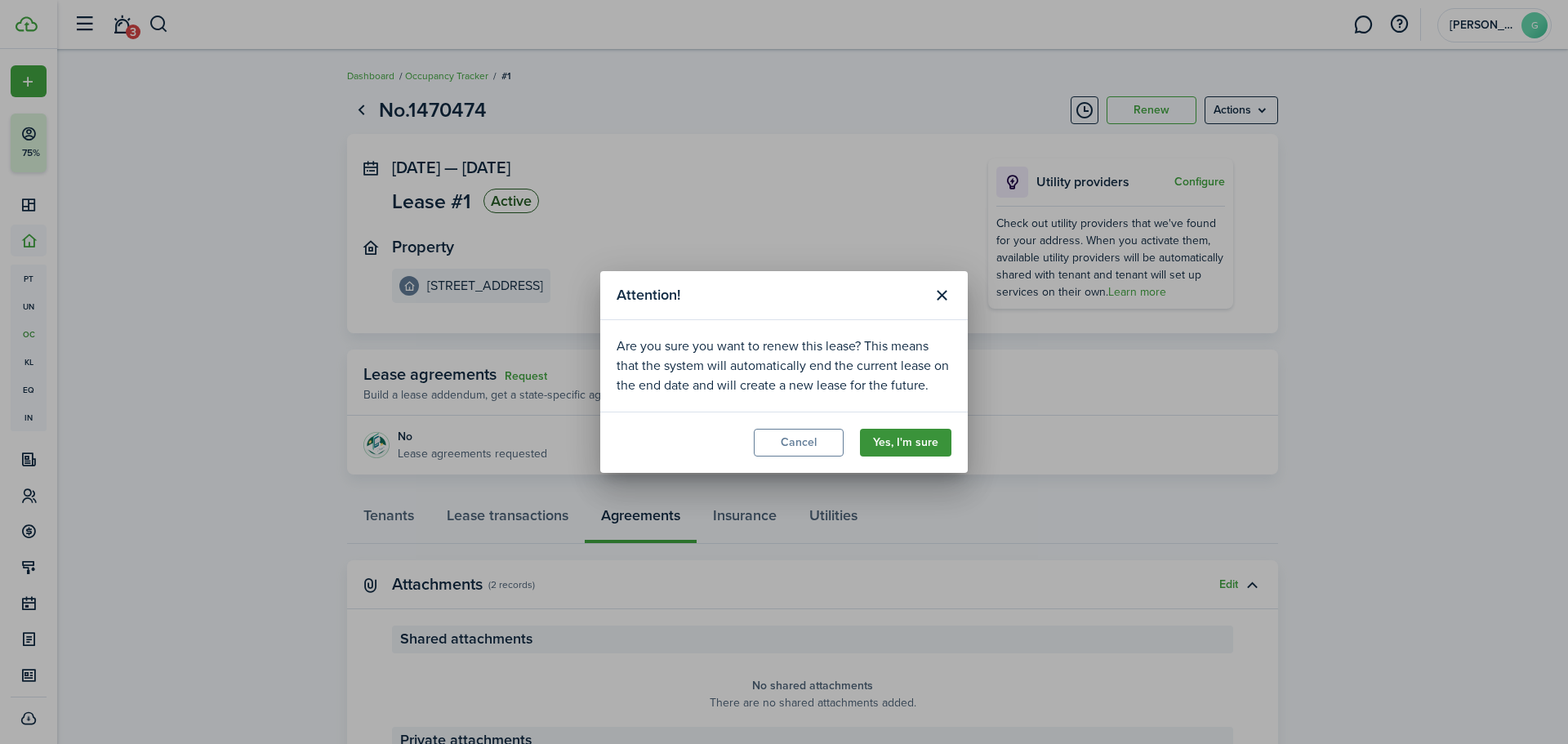
click at [930, 444] on button "Yes, I'm sure" at bounding box center [905, 442] width 92 height 28
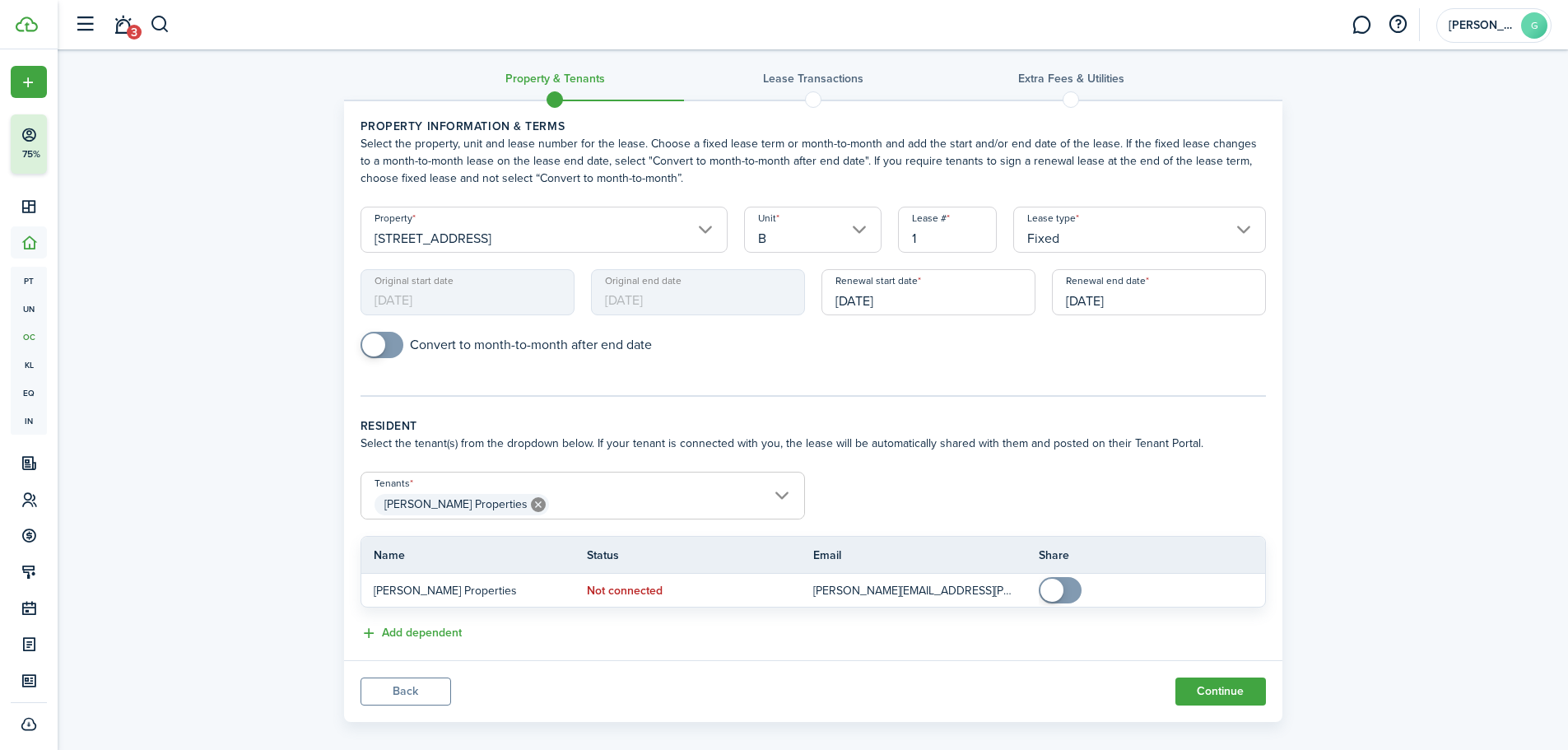
scroll to position [29, 0]
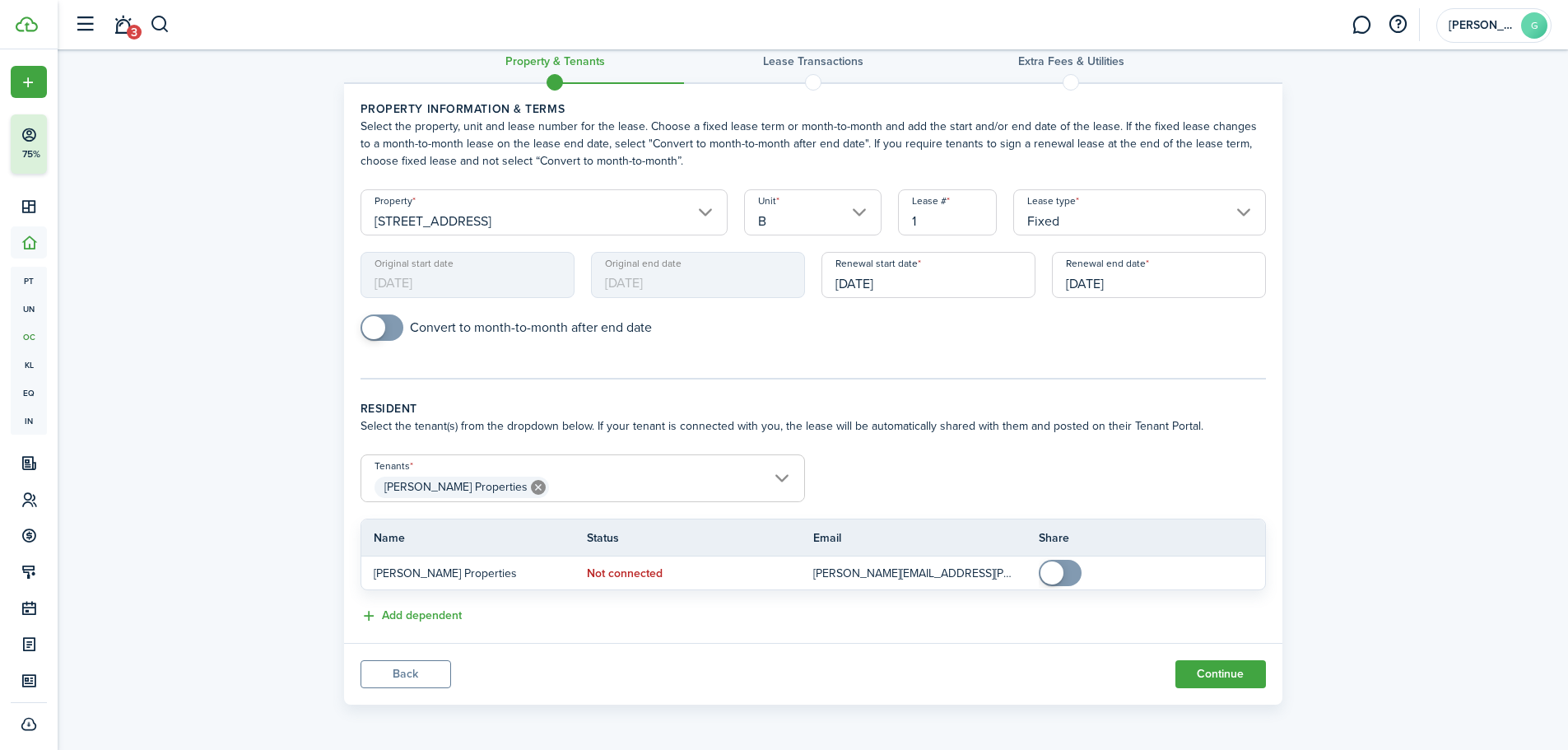
click at [387, 679] on button "Back" at bounding box center [405, 674] width 90 height 28
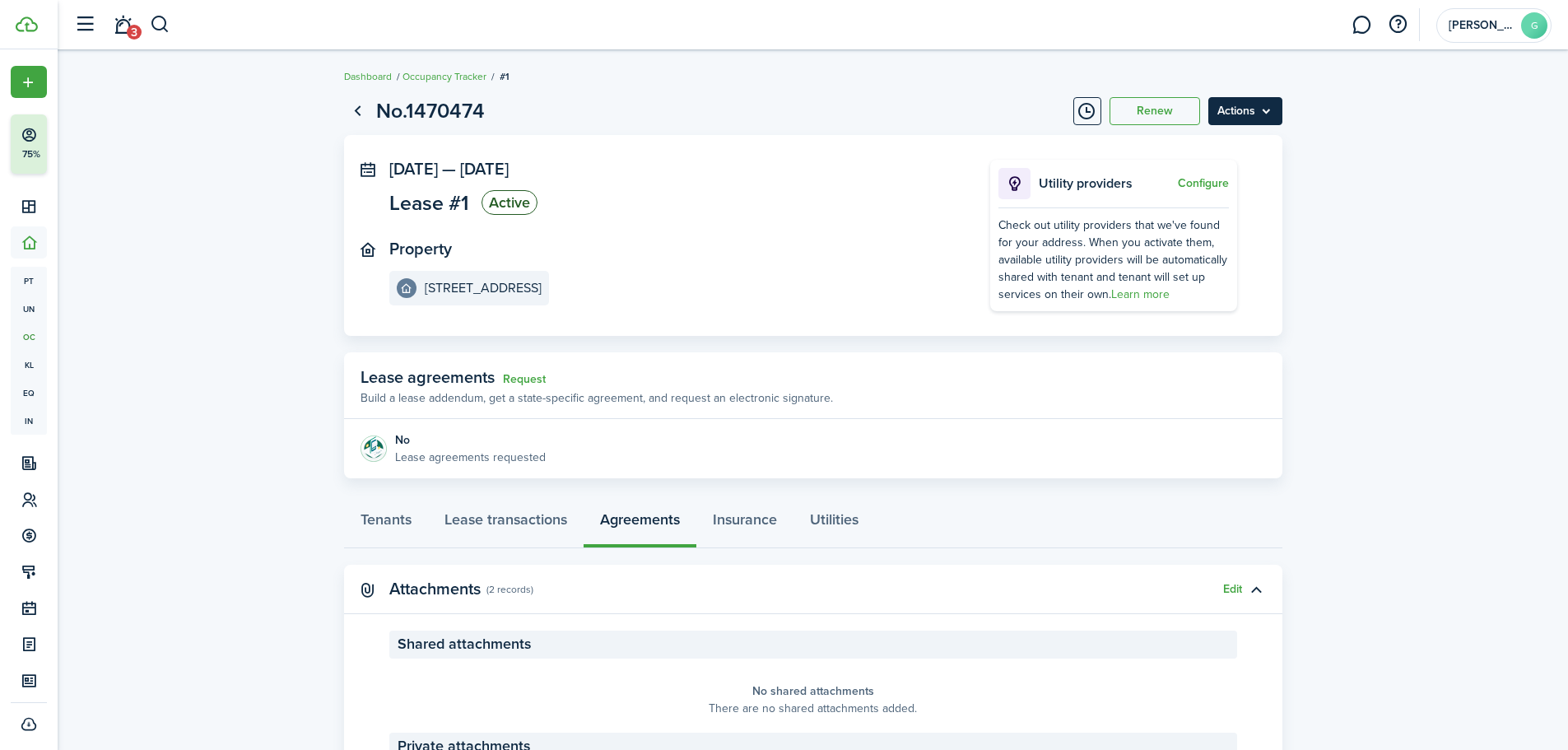
click at [1229, 112] on menu-btn "Actions" at bounding box center [1245, 111] width 74 height 28
click at [1186, 148] on button "Edit" at bounding box center [1210, 147] width 144 height 28
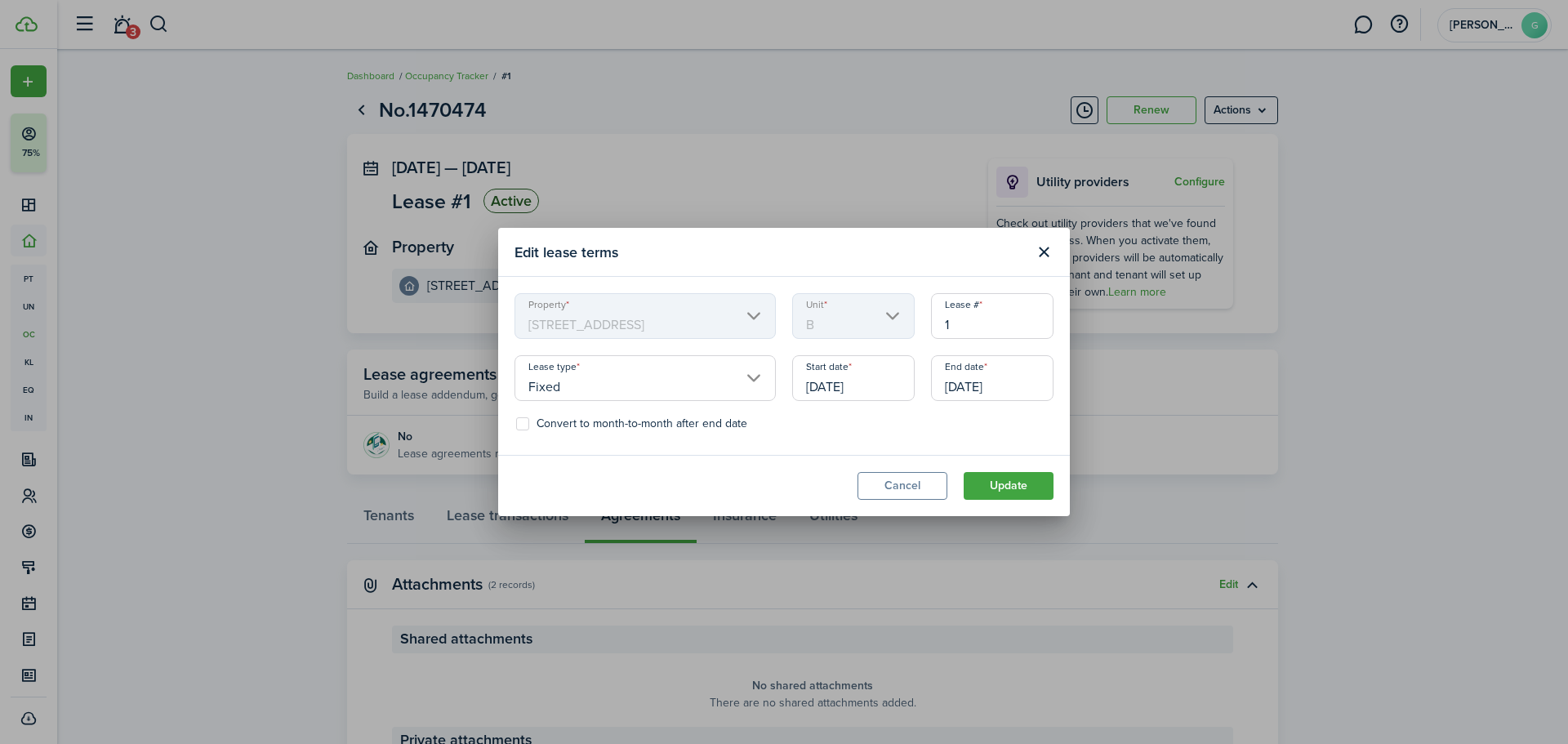
click at [990, 385] on input "[DATE]" at bounding box center [992, 378] width 122 height 45
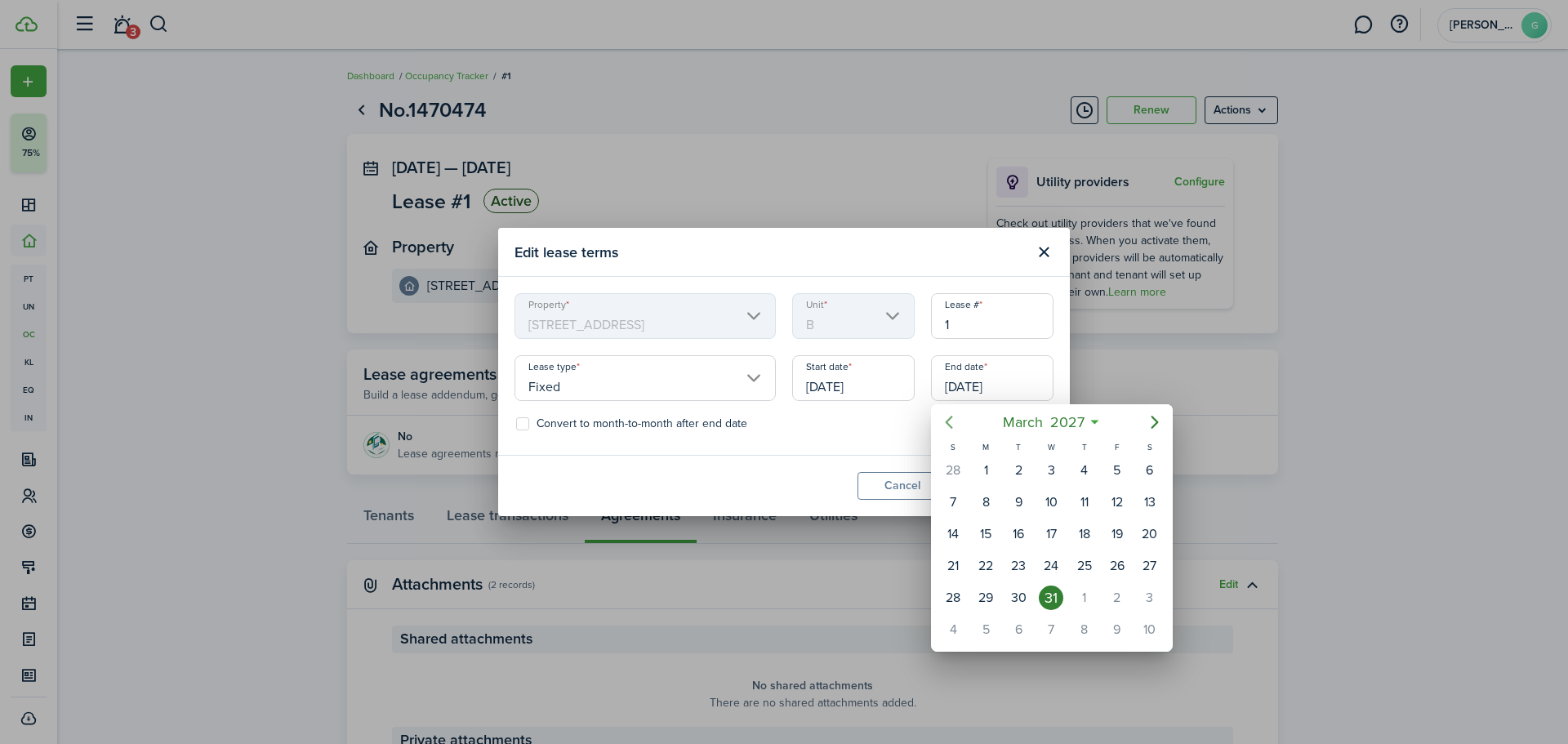
click at [945, 425] on icon "Previous page" at bounding box center [948, 422] width 19 height 19
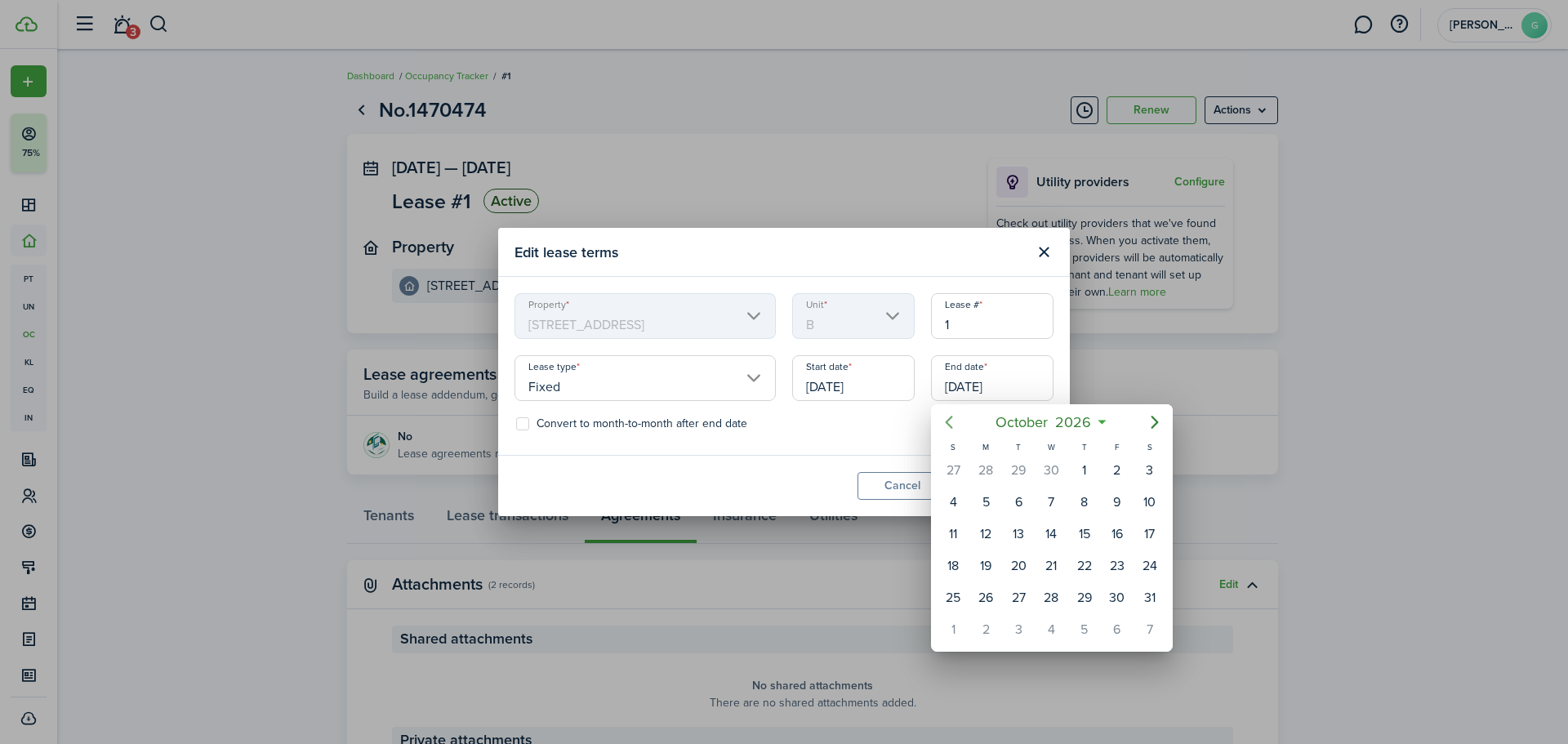
click at [945, 425] on icon "Previous page" at bounding box center [948, 422] width 19 height 19
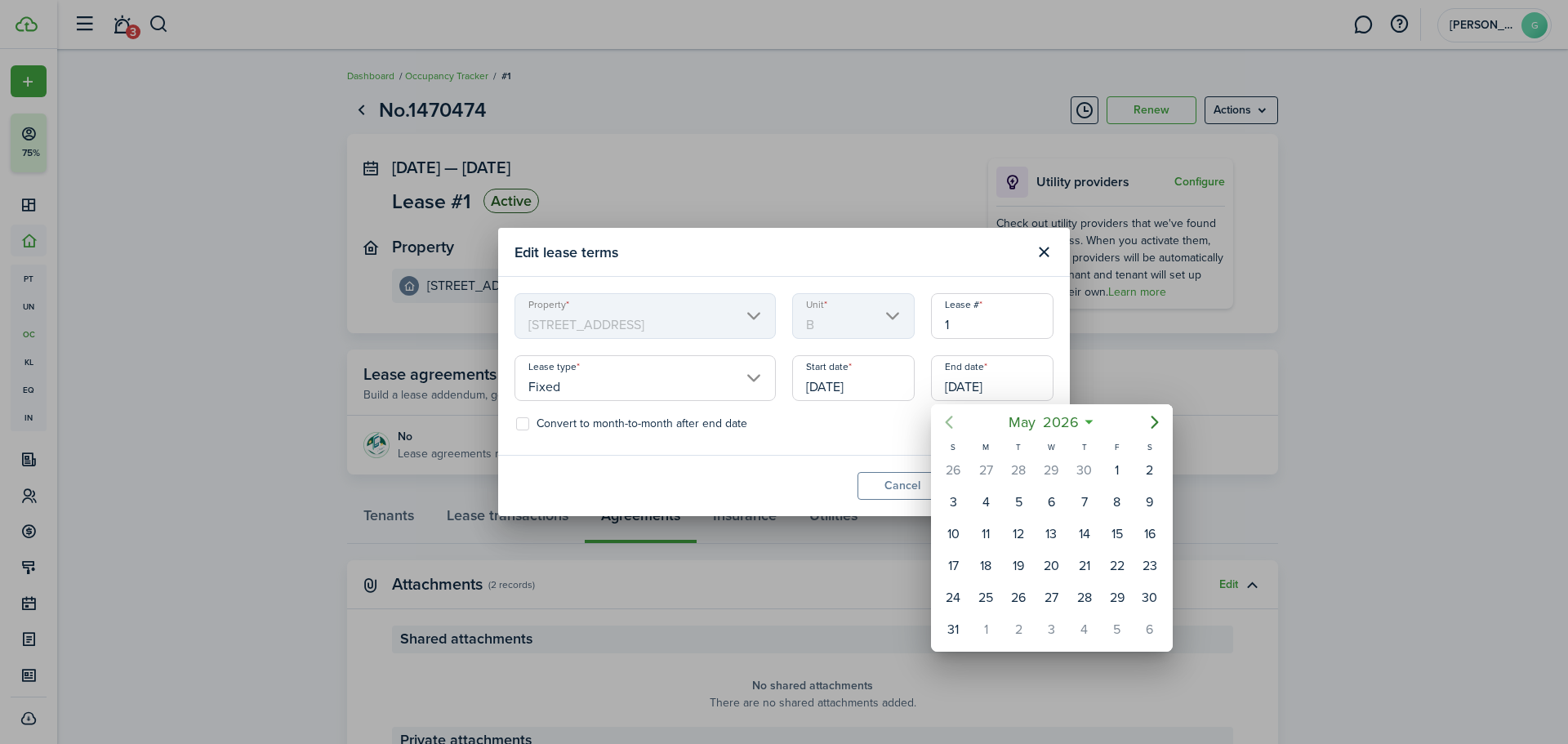
click at [945, 425] on icon "Previous page" at bounding box center [948, 422] width 19 height 19
click at [1152, 420] on icon "Next page" at bounding box center [1155, 422] width 19 height 19
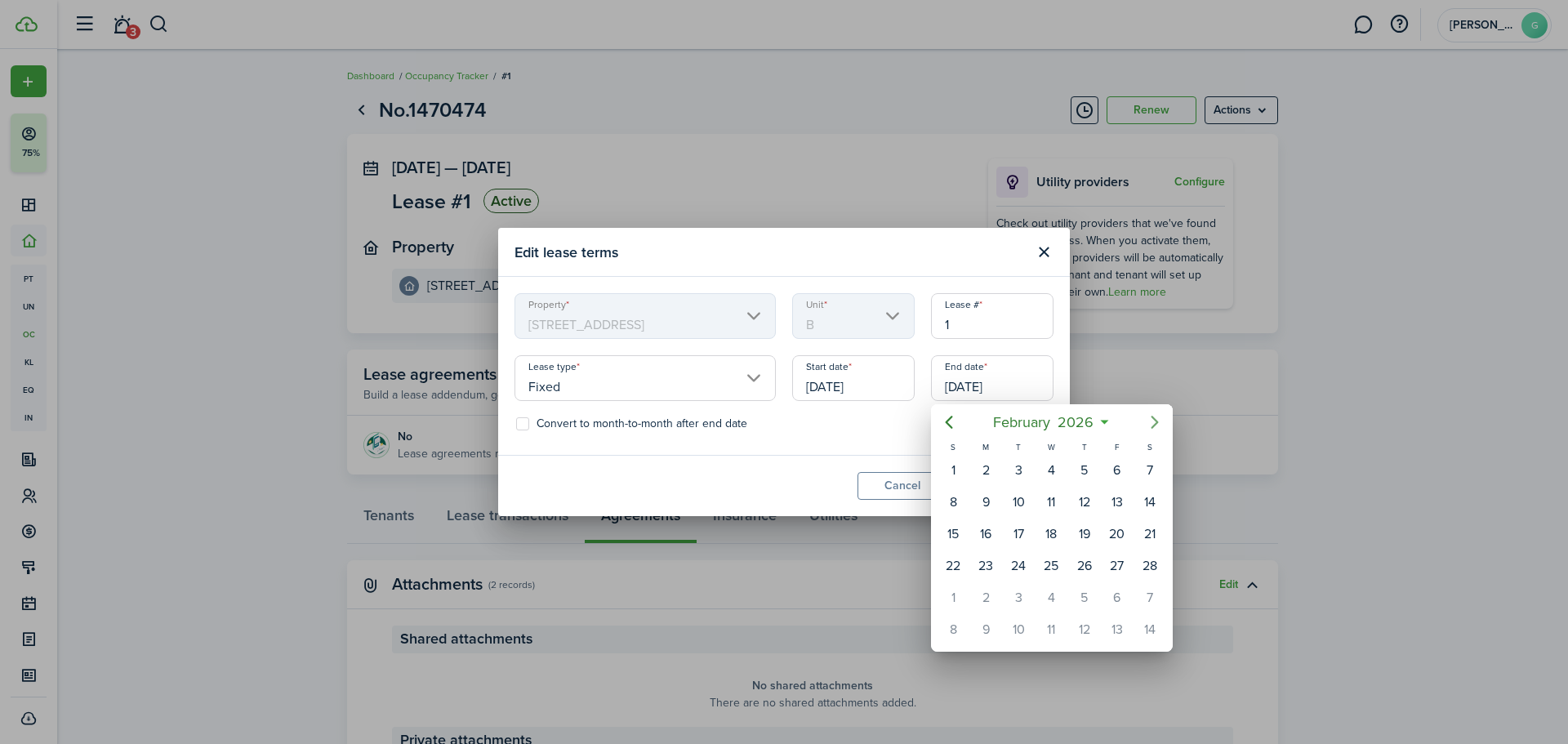
click at [1152, 420] on icon "Next page" at bounding box center [1155, 422] width 19 height 19
click at [1019, 595] on div "31" at bounding box center [1018, 598] width 24 height 24
type input "[DATE]"
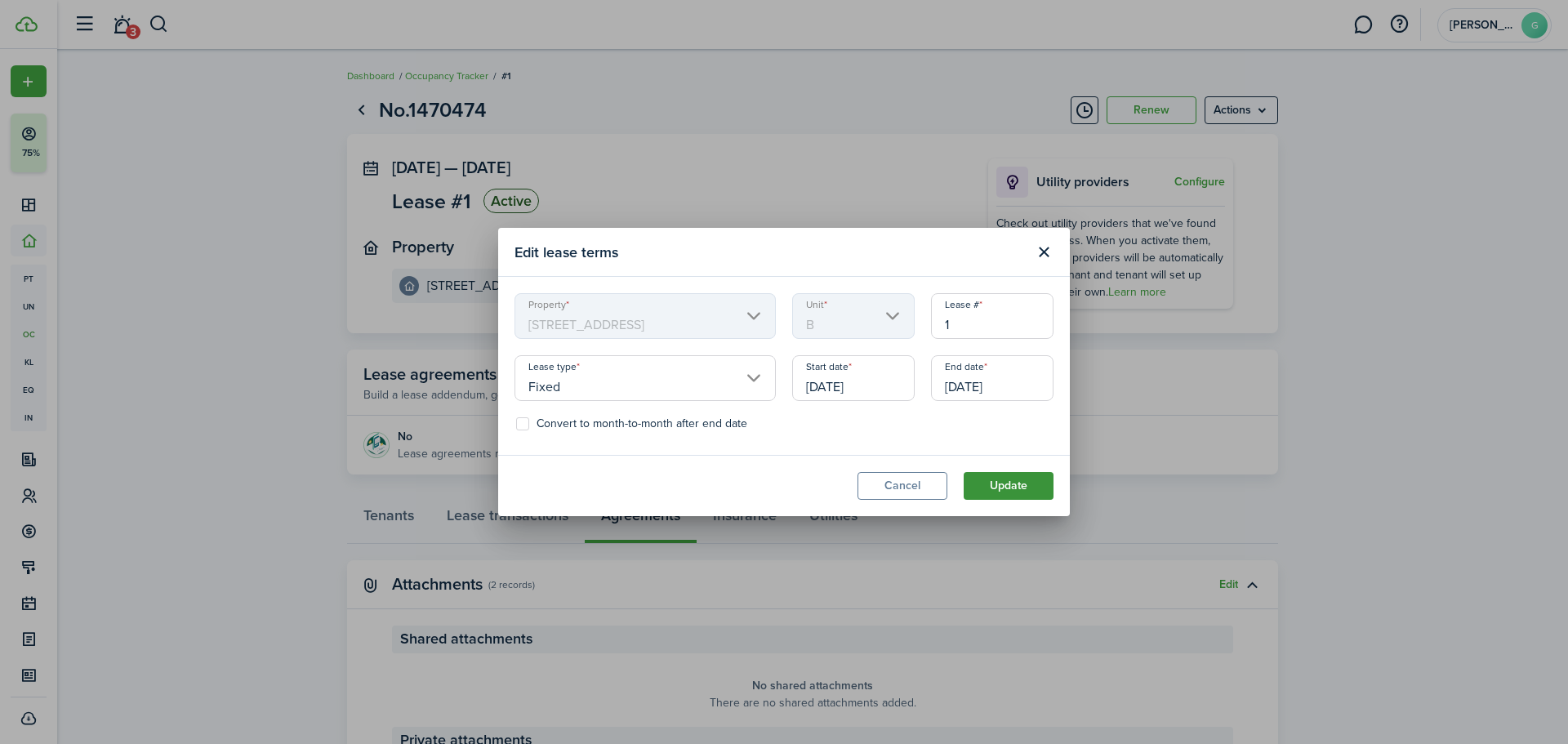
click at [1020, 497] on button "Update" at bounding box center [1008, 486] width 90 height 28
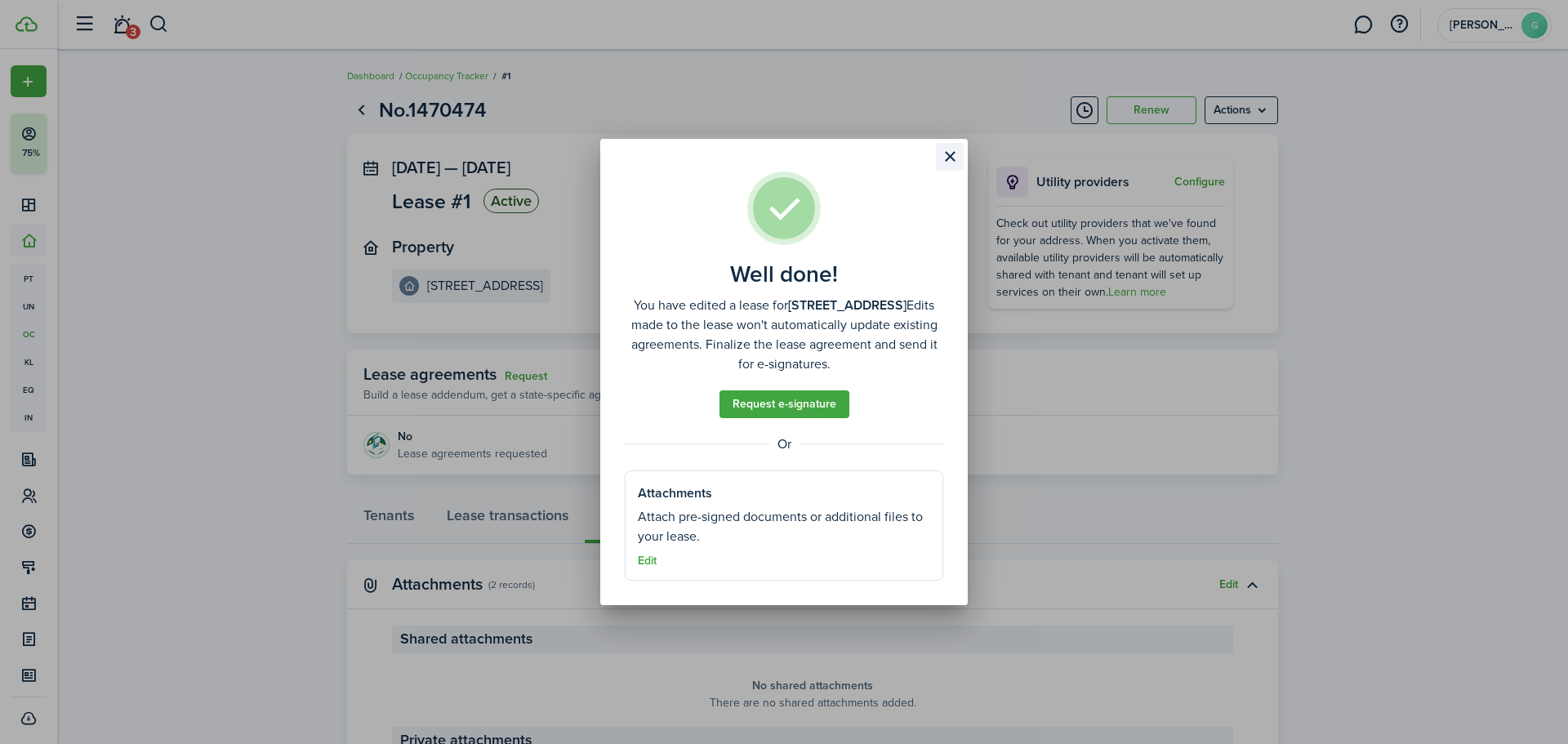
click at [949, 158] on button "Close modal" at bounding box center [949, 156] width 28 height 28
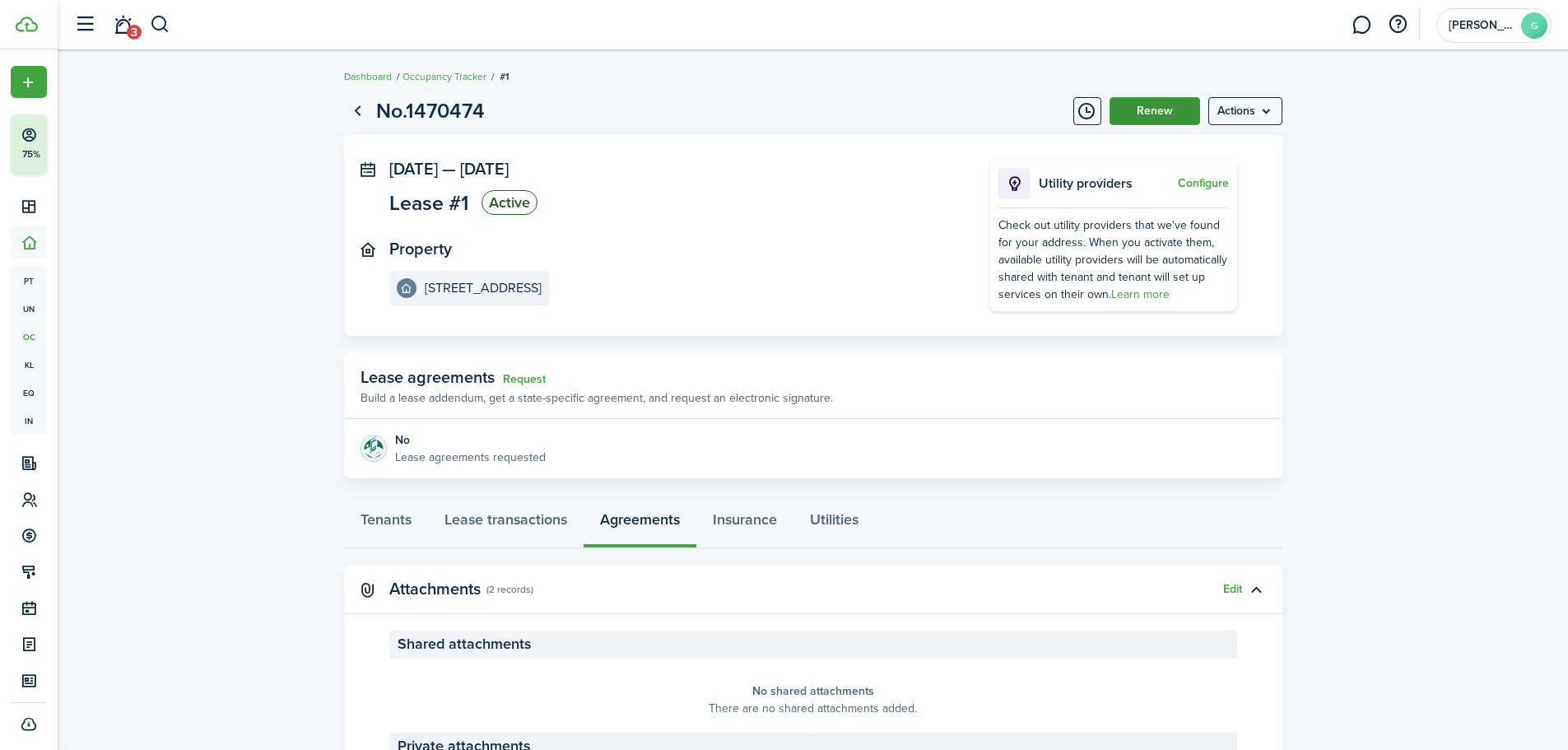
click at [1162, 118] on button "Renew" at bounding box center [1154, 111] width 90 height 28
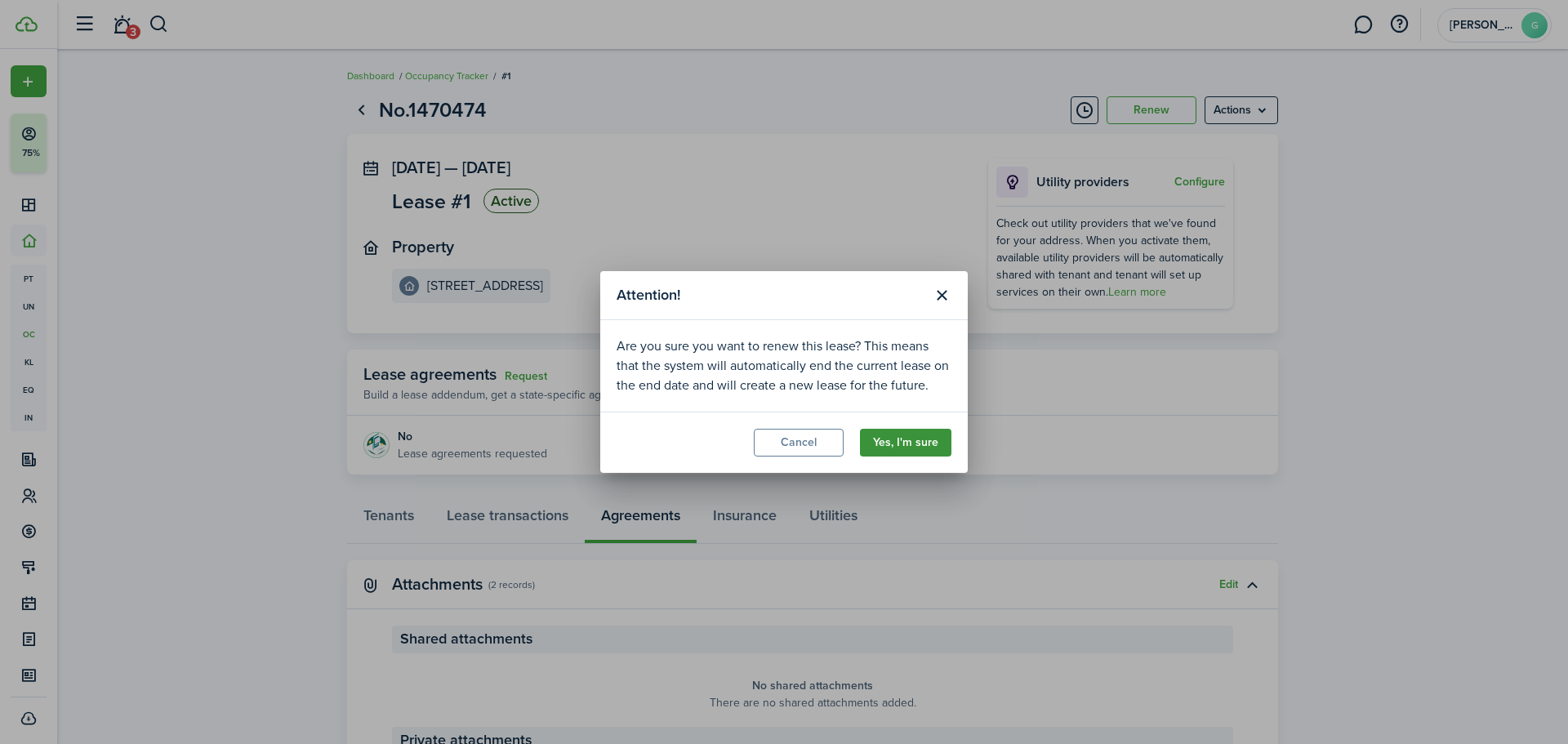
click at [904, 434] on button "Yes, I'm sure" at bounding box center [905, 442] width 92 height 28
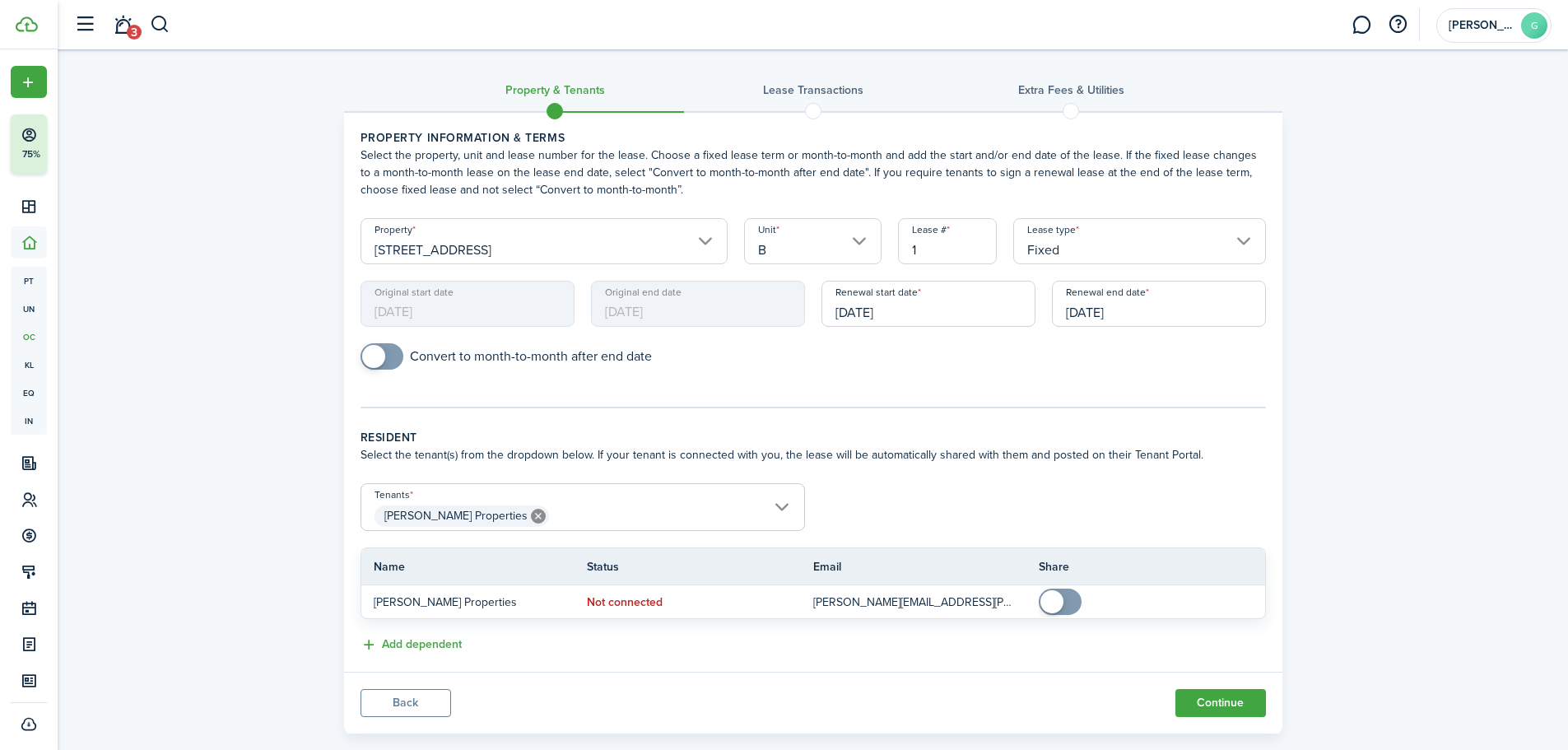
click at [1138, 316] on input "[DATE]" at bounding box center [1159, 303] width 214 height 46
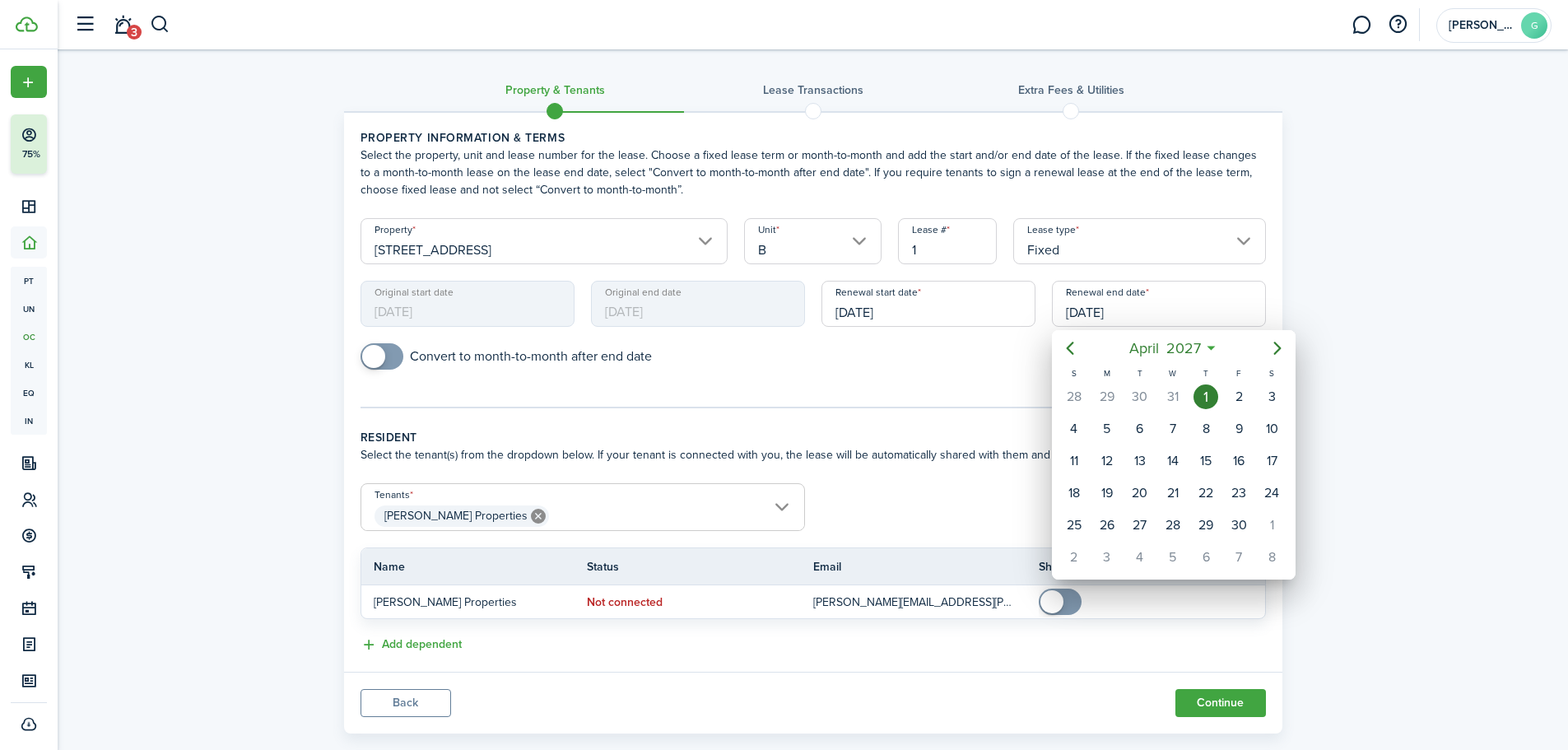
drag, startPoint x: 1341, startPoint y: 290, endPoint x: 1220, endPoint y: 300, distance: 121.4
click at [1341, 290] on div at bounding box center [783, 374] width 1831 height 1013
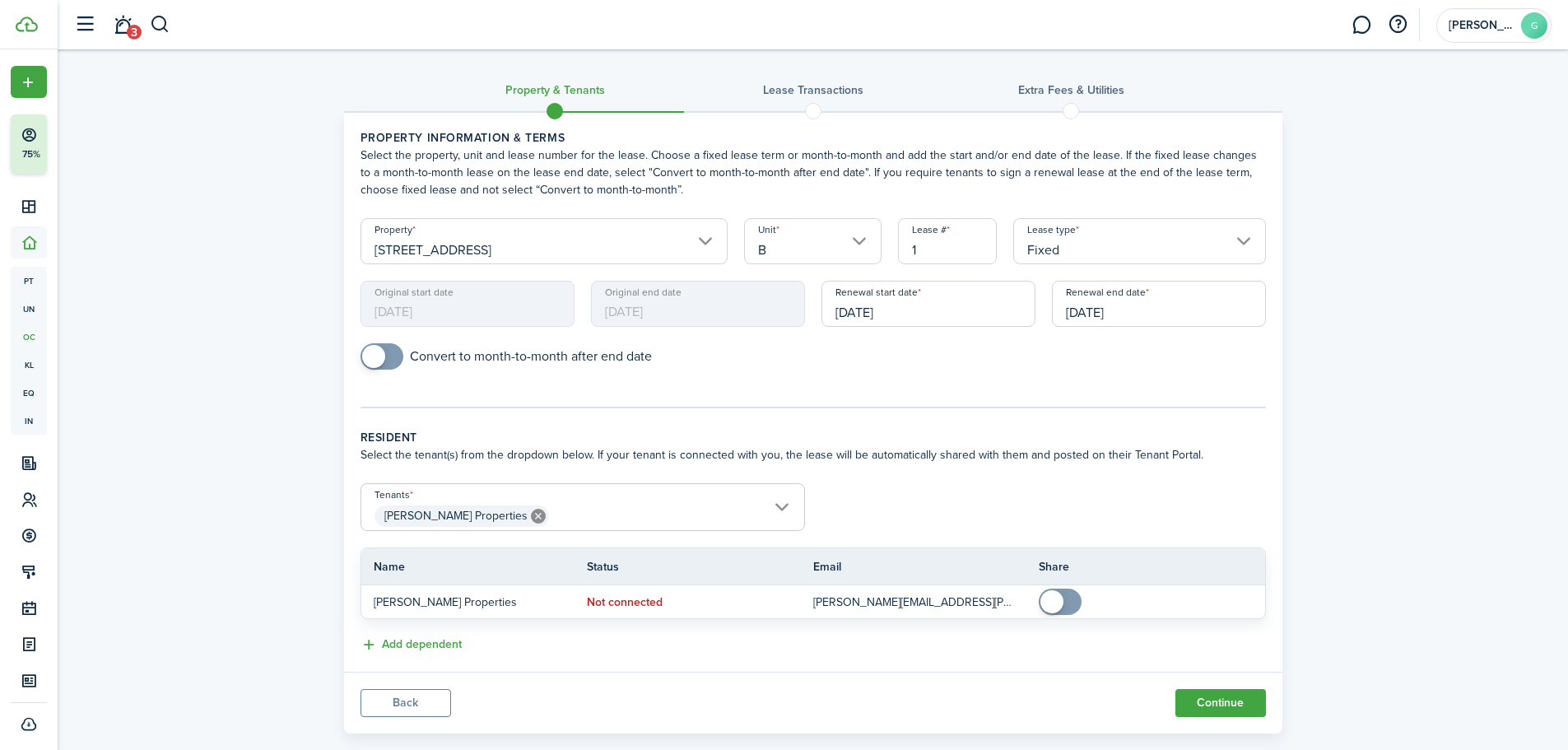
click at [1149, 314] on input "[DATE]" at bounding box center [1159, 303] width 214 height 46
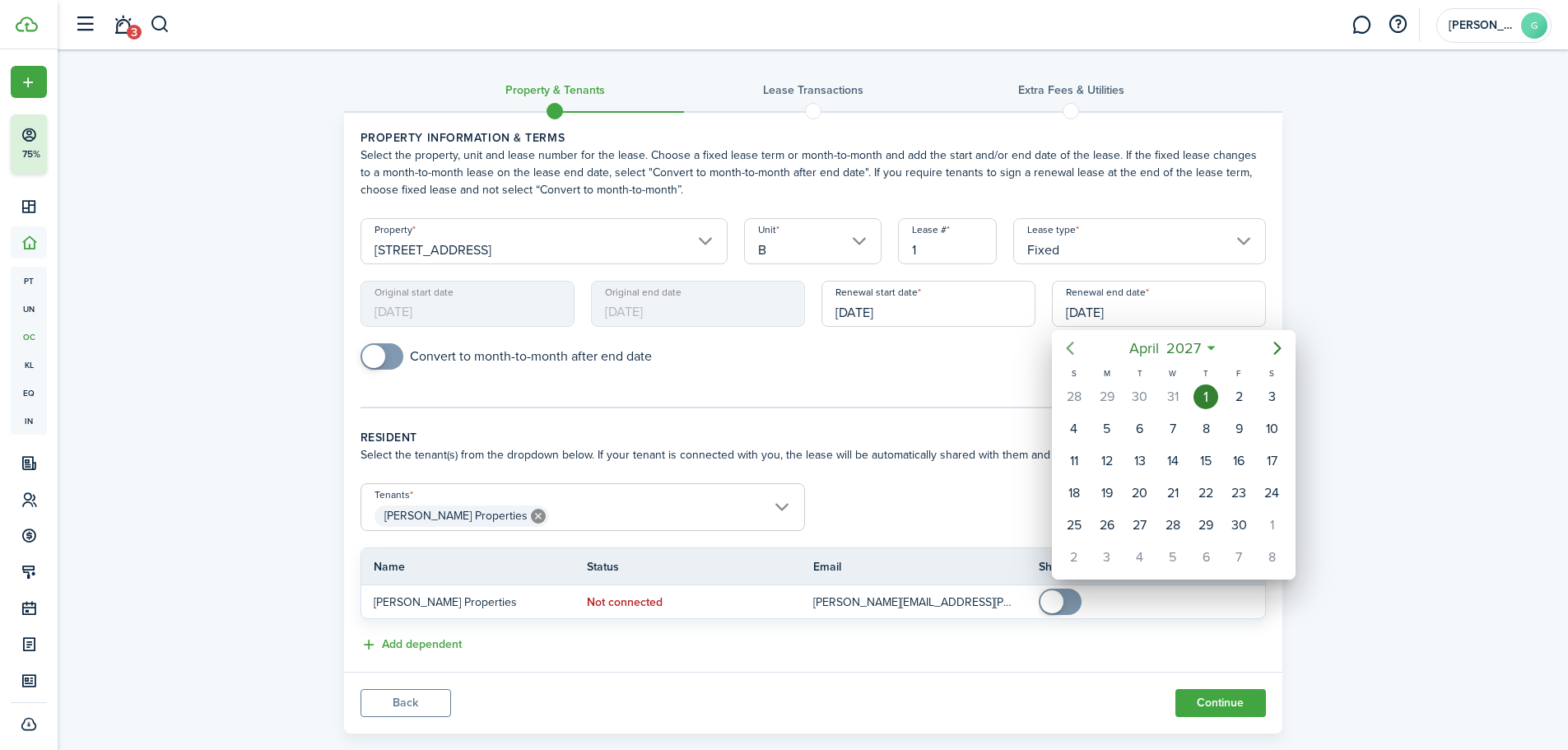
click at [1068, 347] on icon "Previous page" at bounding box center [1070, 349] width 8 height 14
click at [1175, 521] on div "31" at bounding box center [1173, 525] width 24 height 24
type input "[DATE]"
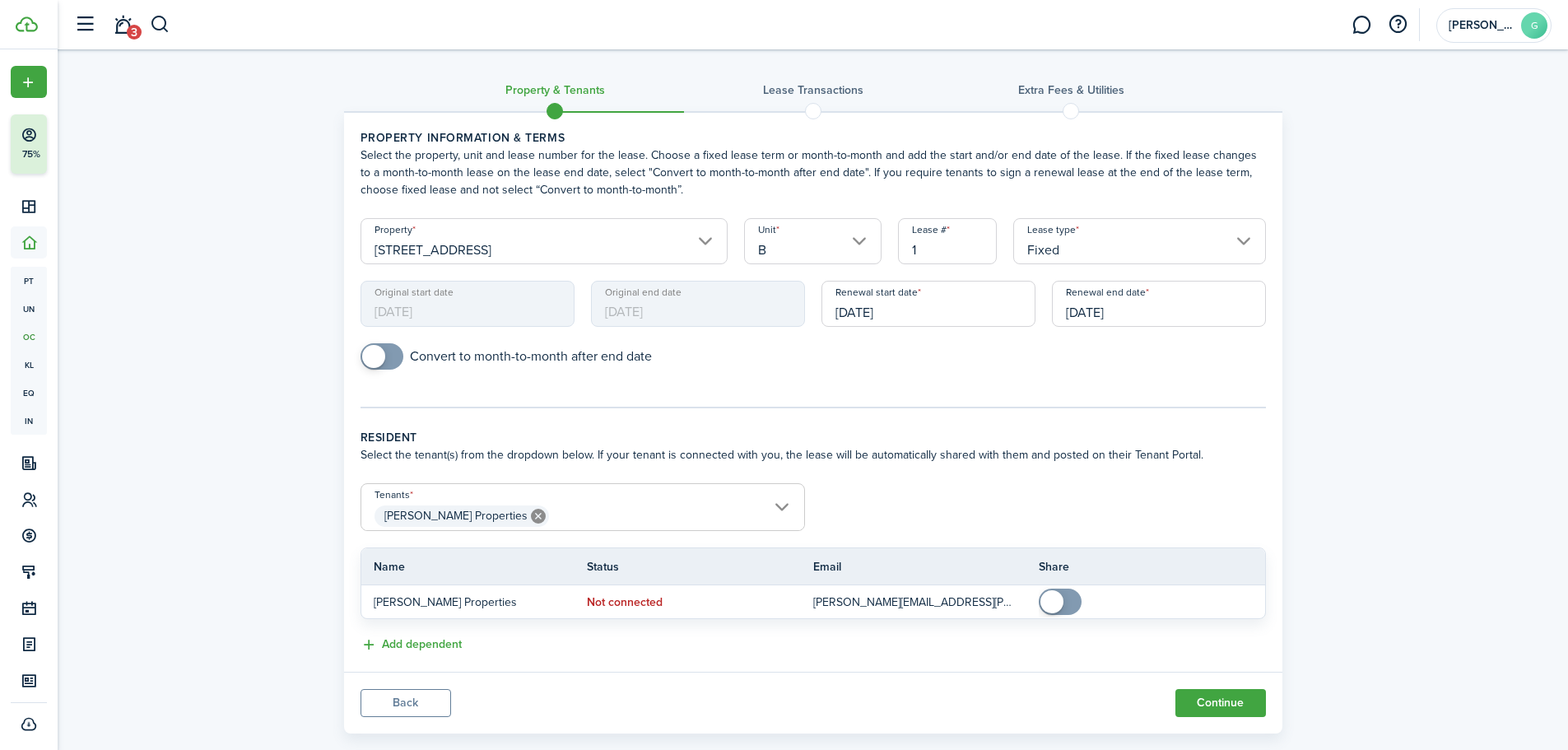
click at [1423, 352] on div "Property & Tenants Lease Transactions Extra fees & Utilities Property informati…" at bounding box center [812, 395] width 1511 height 693
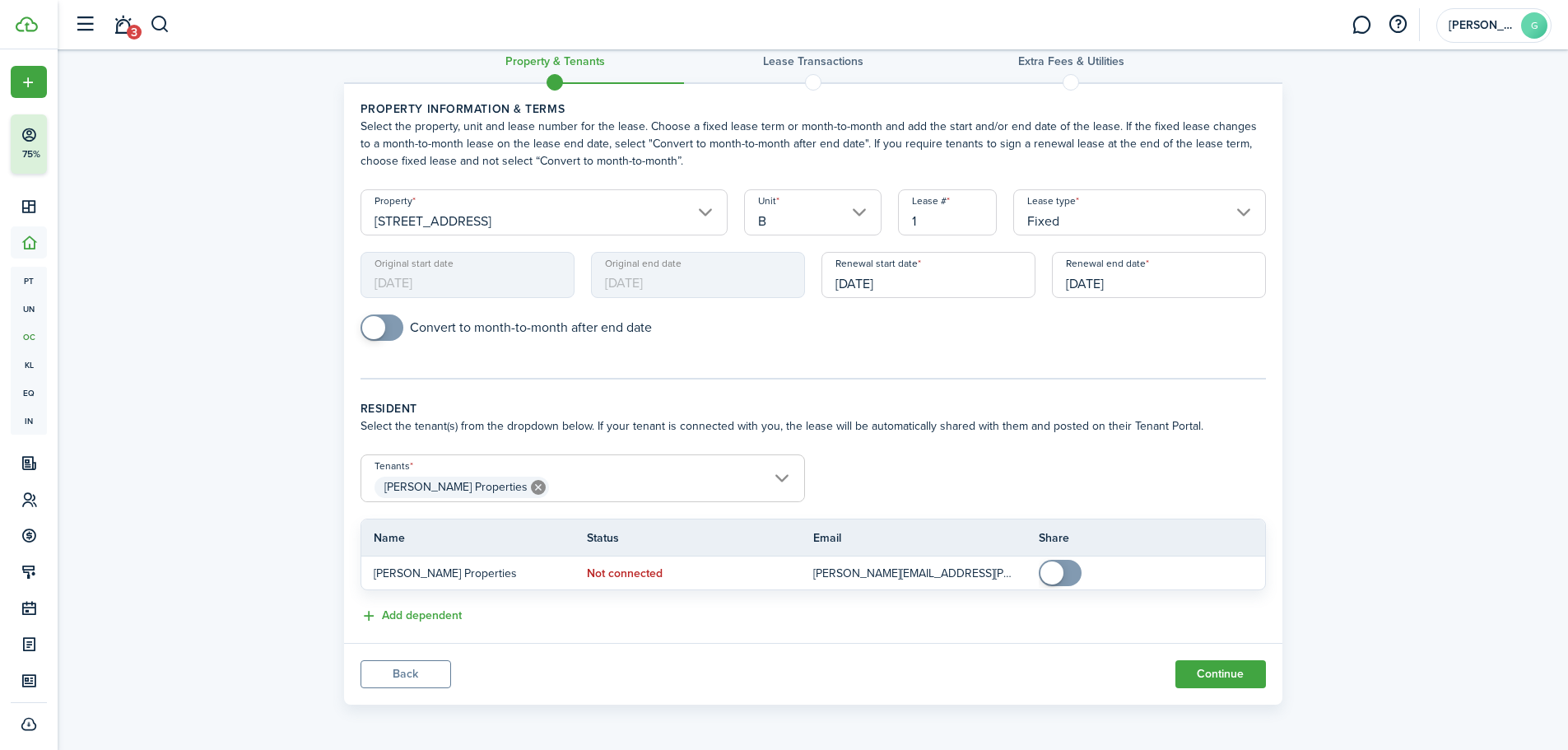
drag, startPoint x: 1243, startPoint y: 672, endPoint x: 1380, endPoint y: 578, distance: 166.1
click at [1380, 579] on div "Property & Tenants Lease Transactions Extra fees & Utilities Property informati…" at bounding box center [812, 366] width 1511 height 693
click at [1216, 686] on button "Continue" at bounding box center [1220, 674] width 90 height 28
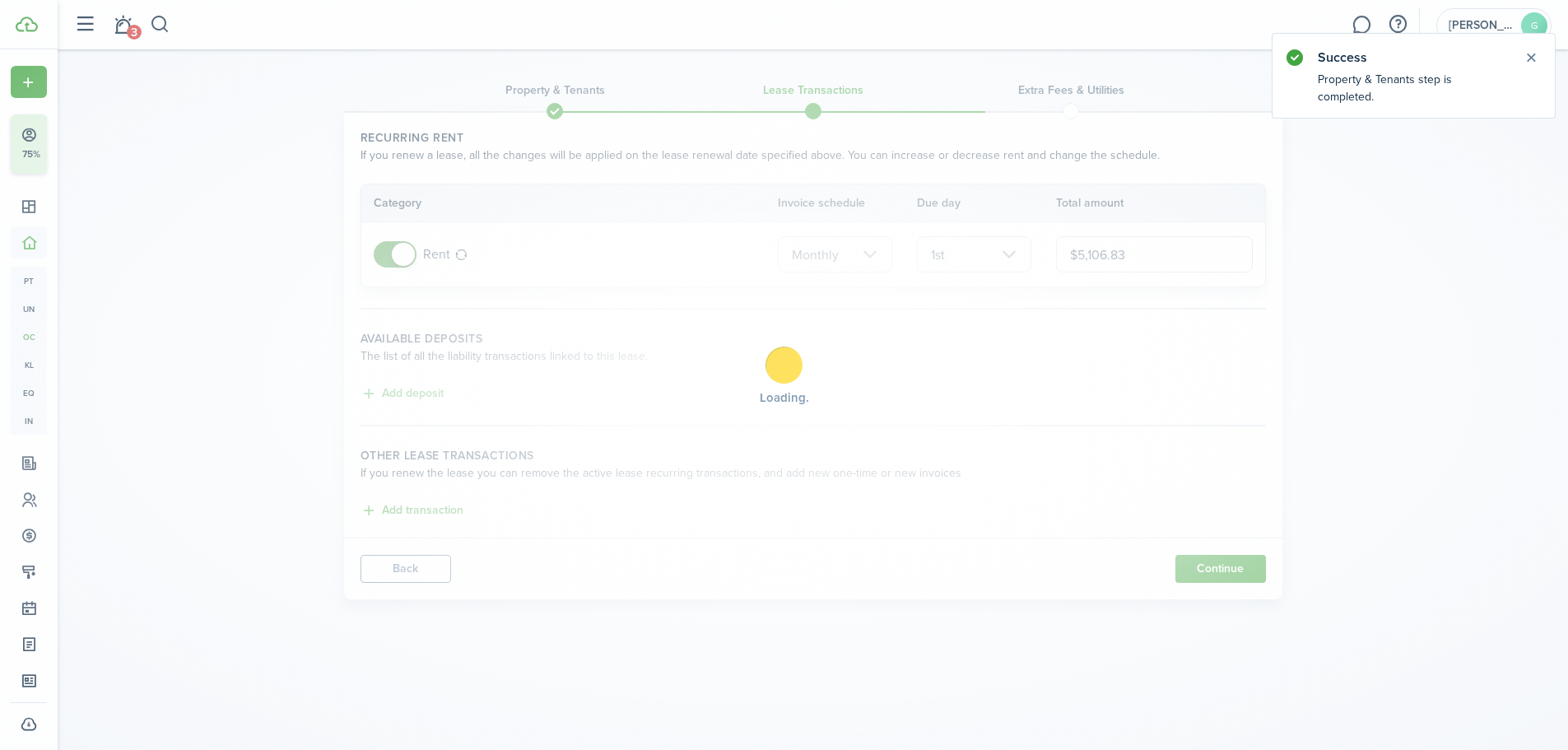
scroll to position [0, 0]
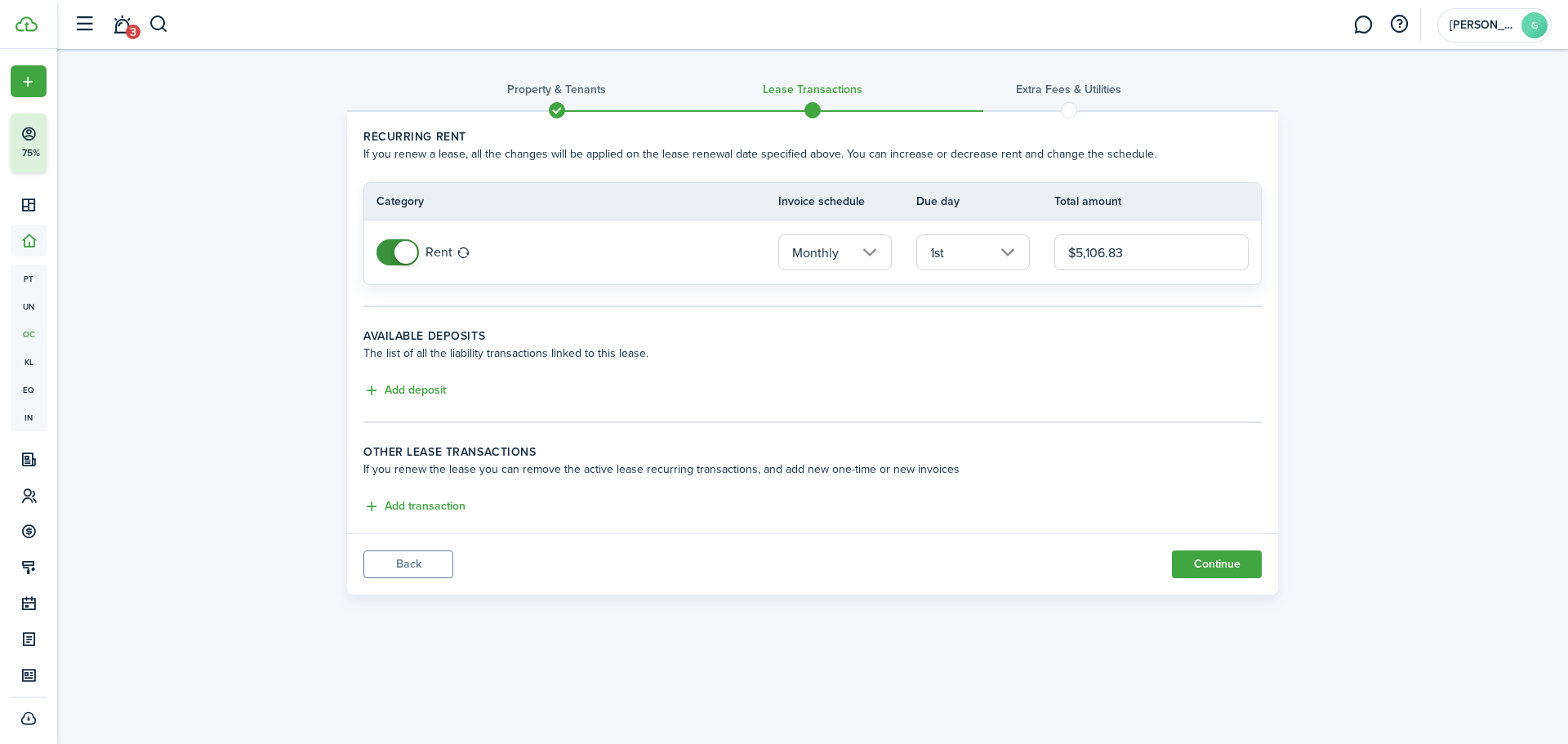
drag, startPoint x: 1134, startPoint y: 252, endPoint x: 1020, endPoint y: 253, distance: 114.0
click at [1020, 253] on tr "Rent Monthly 1st $5,106.83" at bounding box center [812, 252] width 896 height 64
type input "$5,260.03"
click at [1380, 308] on div "Property & Tenants Lease Transactions Extra fees & Utilities Recurring rent If …" at bounding box center [812, 326] width 1511 height 554
click at [1233, 564] on button "Continue" at bounding box center [1216, 564] width 90 height 28
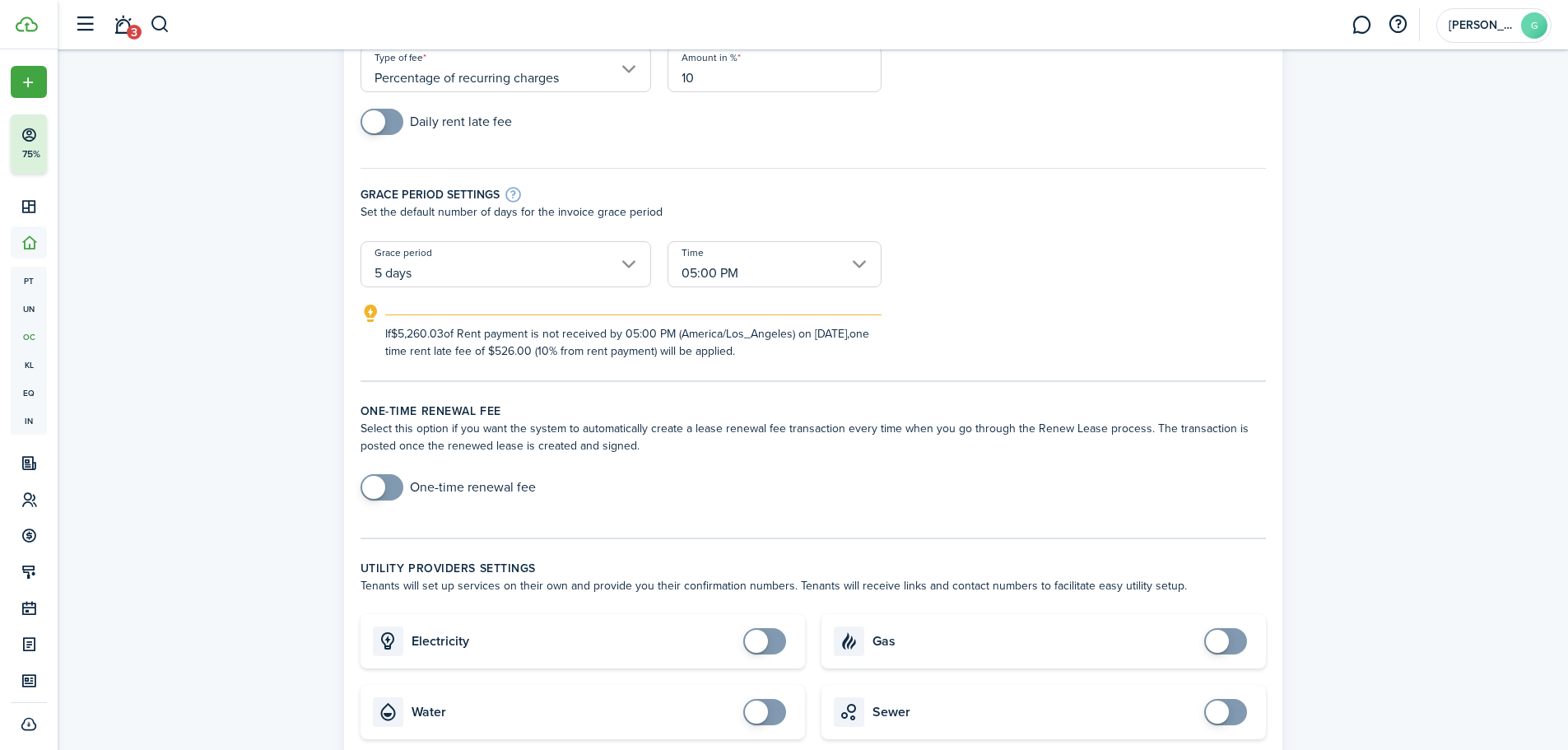
scroll to position [274, 0]
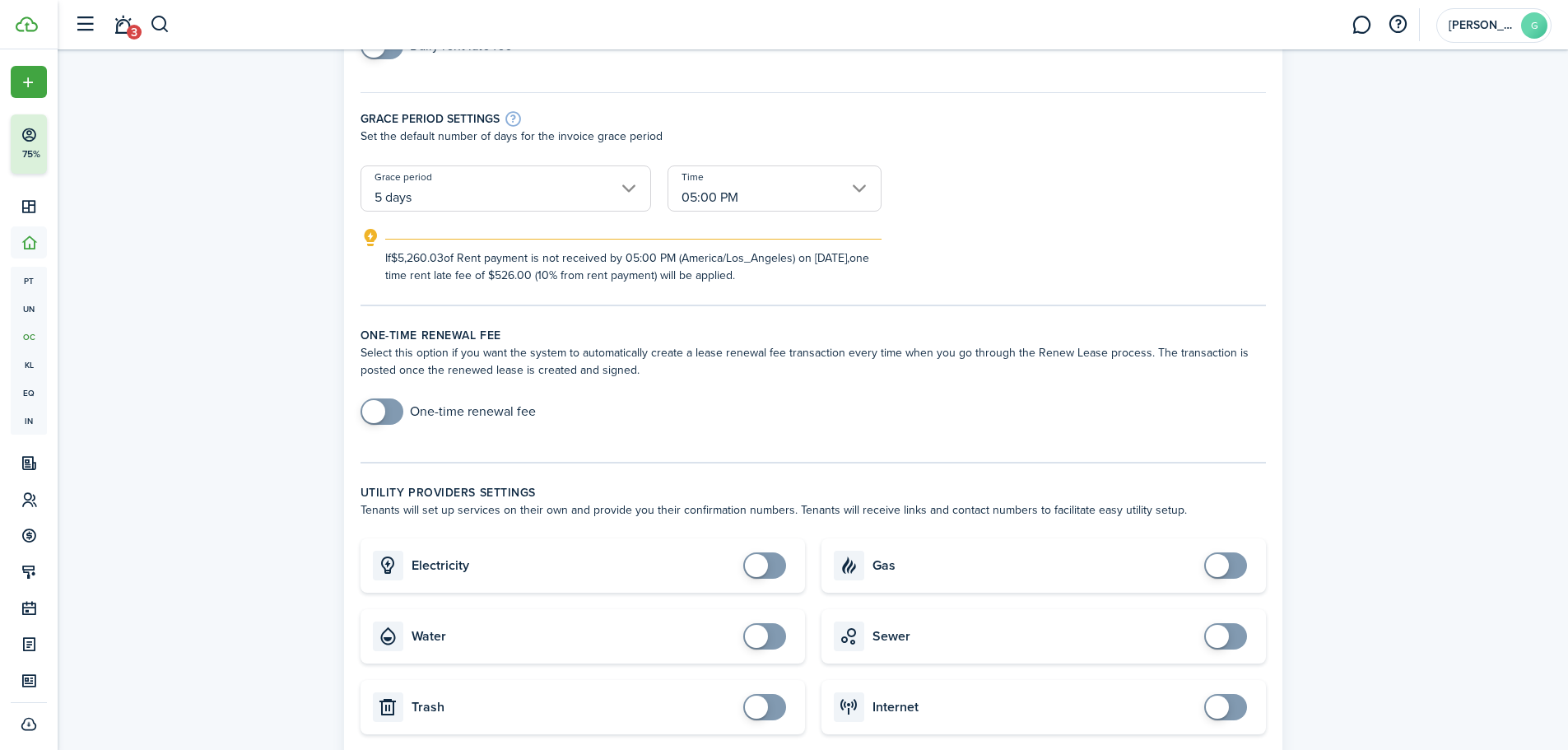
click at [738, 188] on input "05:00 PM" at bounding box center [774, 188] width 214 height 46
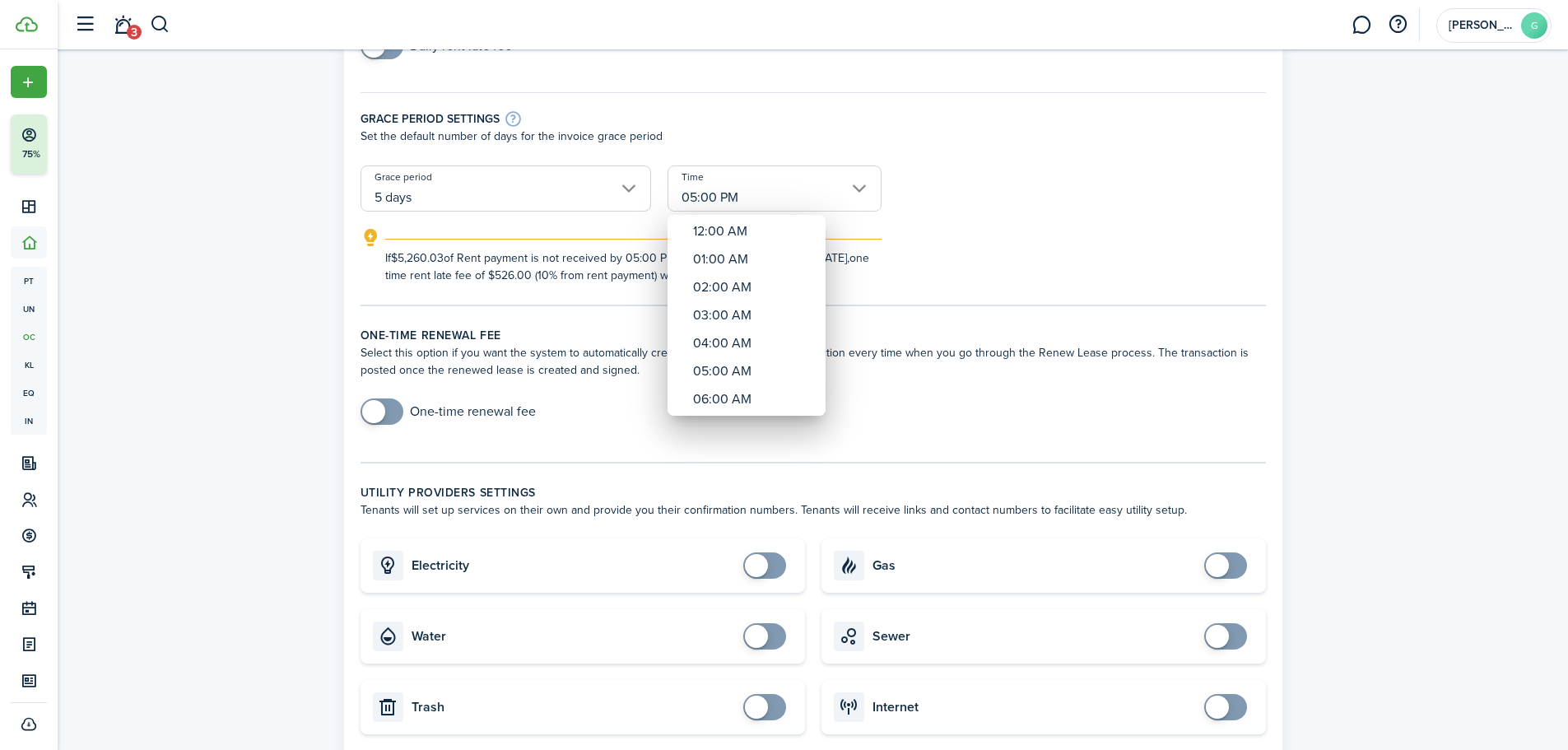
click at [738, 188] on div at bounding box center [783, 374] width 1831 height 1013
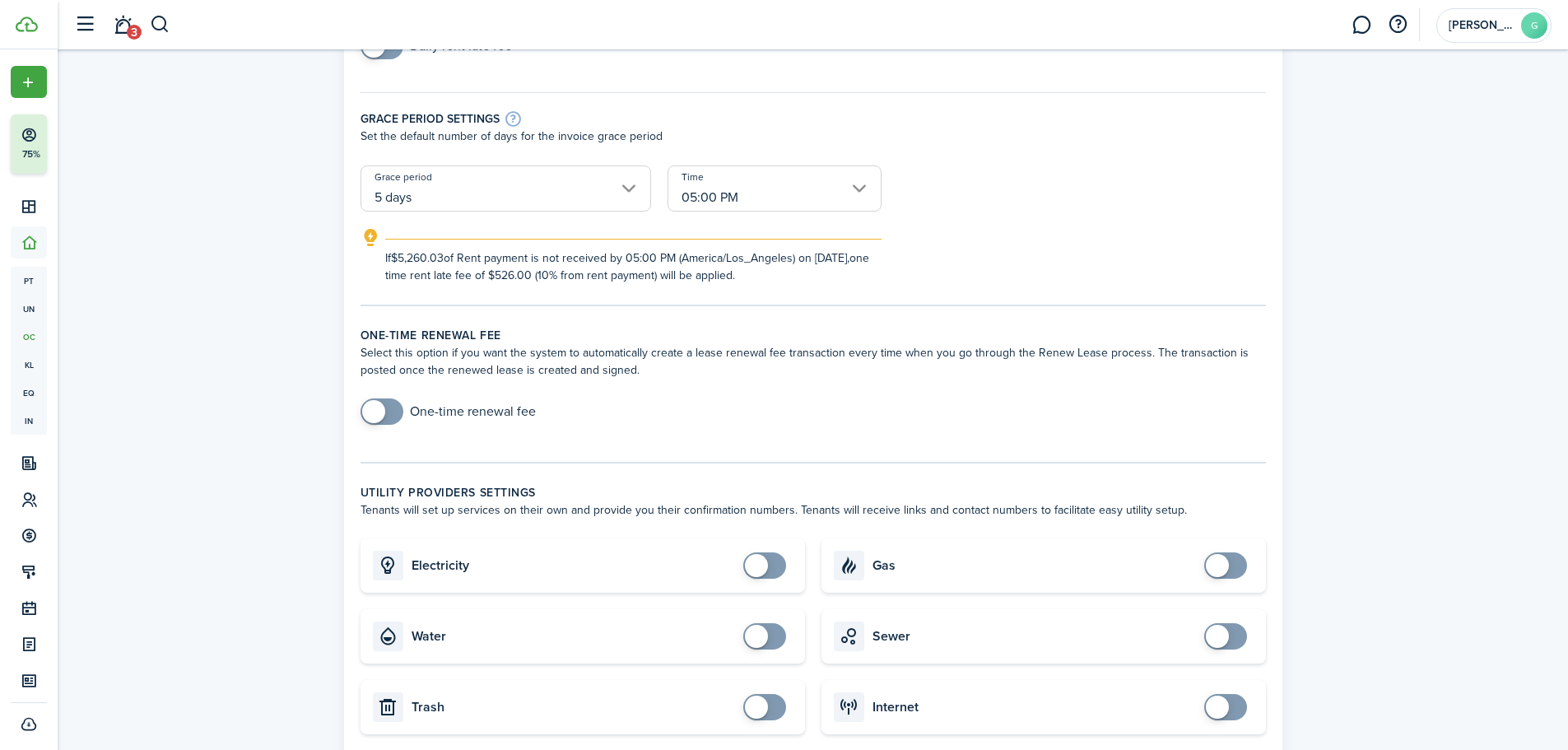
click at [789, 194] on input "05:00 PM" at bounding box center [774, 188] width 214 height 46
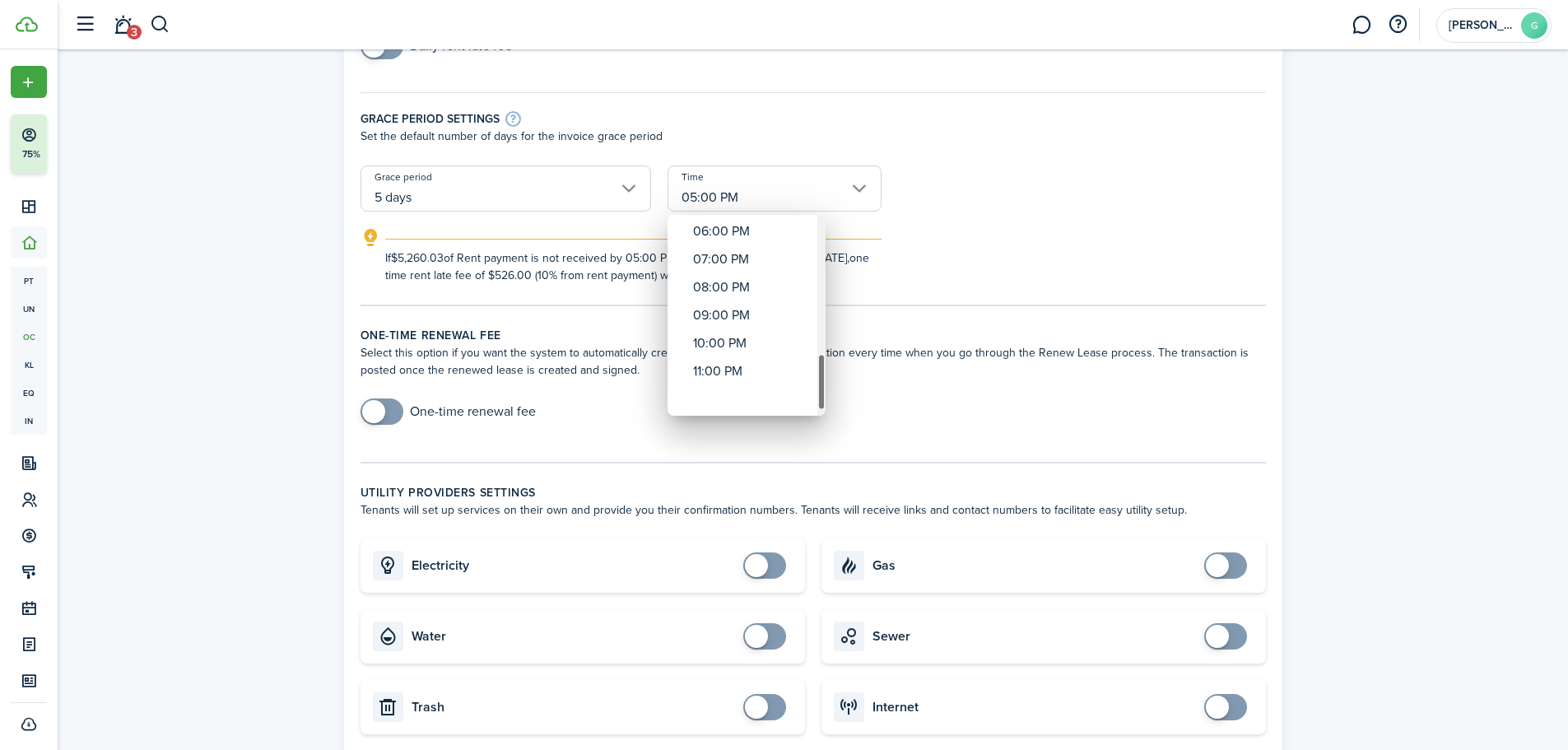
drag, startPoint x: 823, startPoint y: 377, endPoint x: 821, endPoint y: 410, distance: 33.1
click at [821, 410] on div "Time" at bounding box center [821, 382] width 8 height 56
click at [758, 395] on div "11:00 PM" at bounding box center [753, 399] width 120 height 28
type input "11:00 PM"
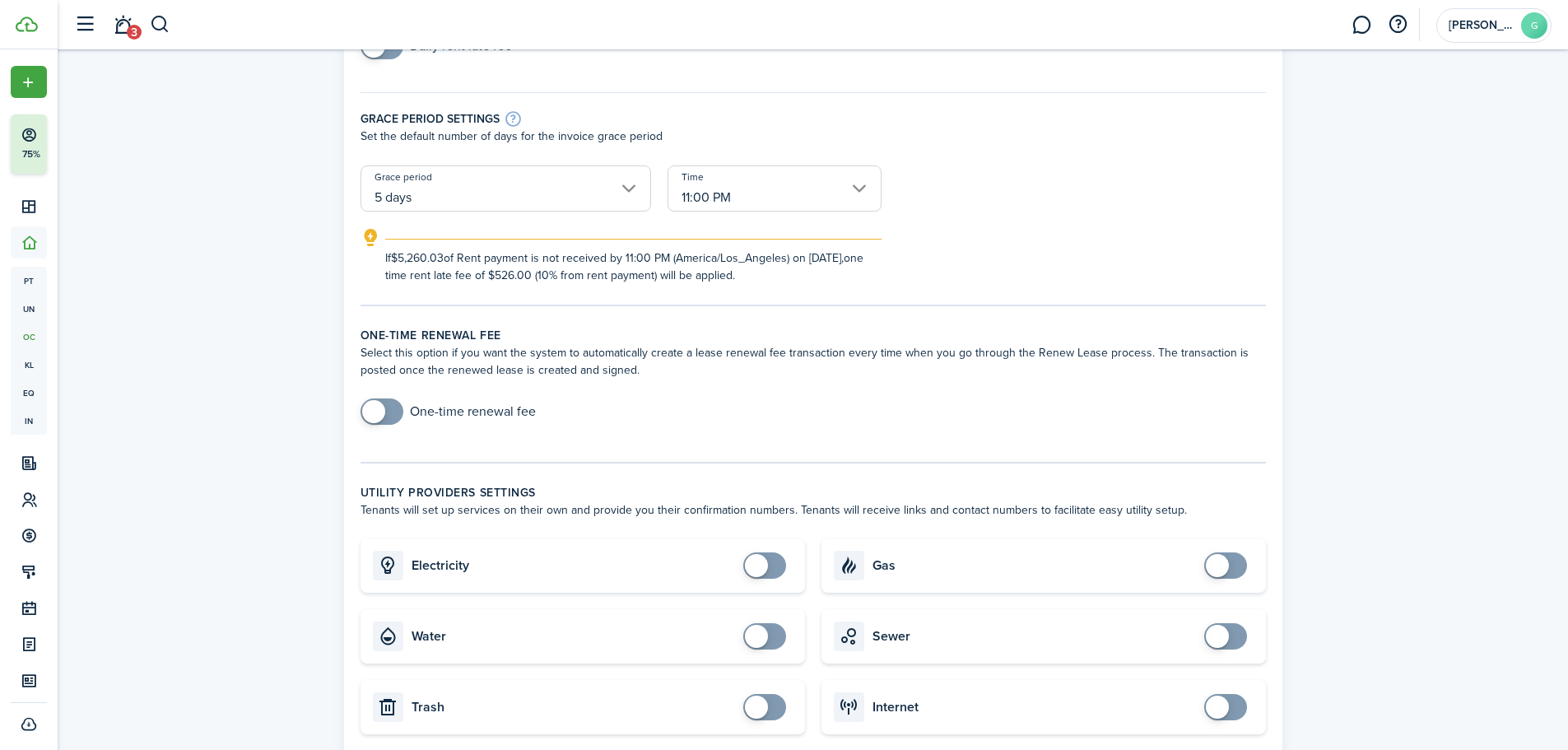
click at [973, 205] on form "One time rent late fee Type of fee Percentage of recurring charges Amount in % …" at bounding box center [813, 105] width 922 height 357
click at [804, 186] on input "11:00 PM" at bounding box center [774, 188] width 214 height 46
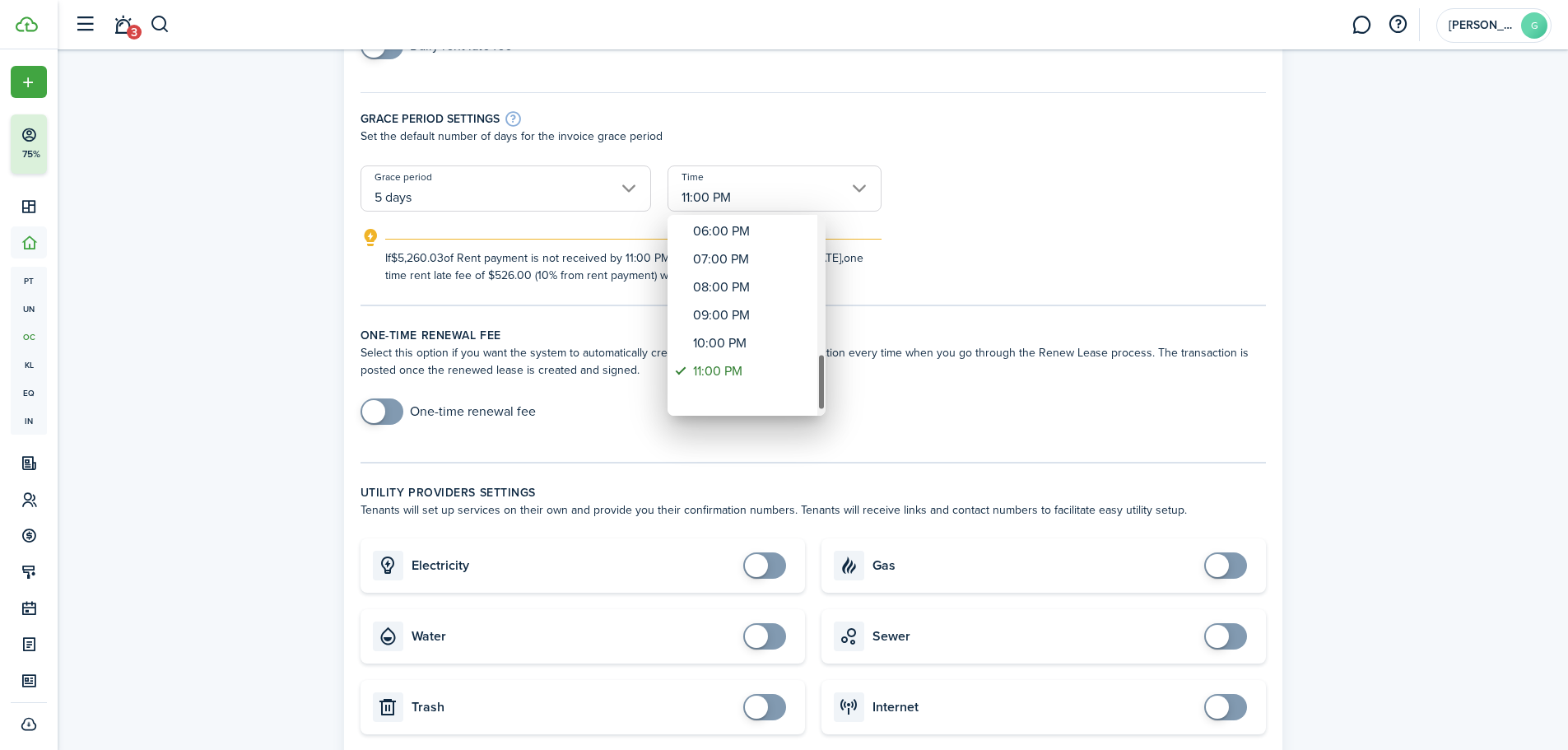
drag, startPoint x: 821, startPoint y: 369, endPoint x: 832, endPoint y: 388, distance: 22.0
click at [832, 388] on div "12:00 AM 01:00 AM 02:00 AM 03:00 AM 04:00 AM 05:00 AM 06:00 AM 07:00 AM 08:00 A…" at bounding box center [784, 375] width 1568 height 750
click at [912, 274] on div at bounding box center [783, 374] width 1831 height 1013
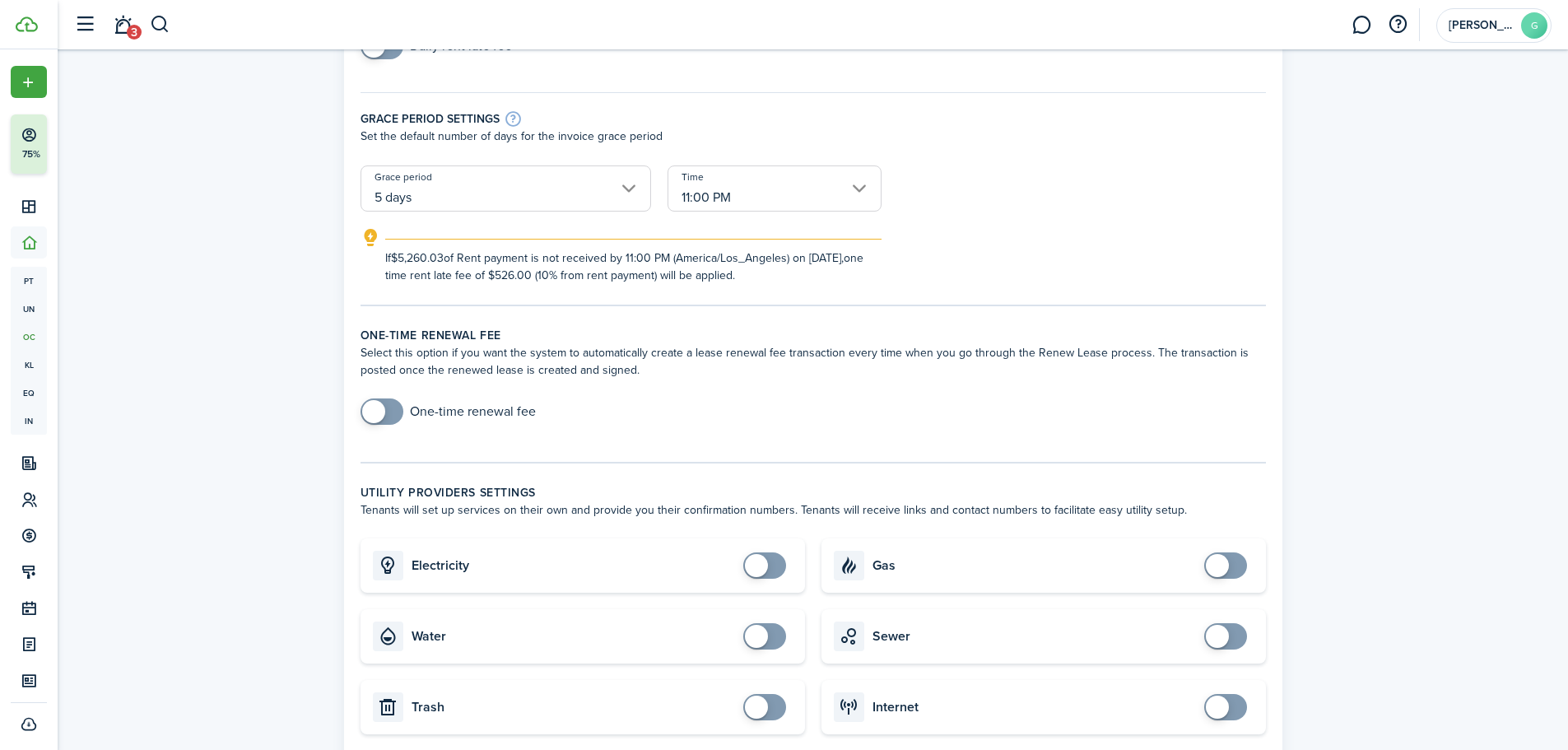
click at [1016, 175] on form "One time rent late fee Type of fee Percentage of recurring charges Amount in % …" at bounding box center [813, 105] width 922 height 357
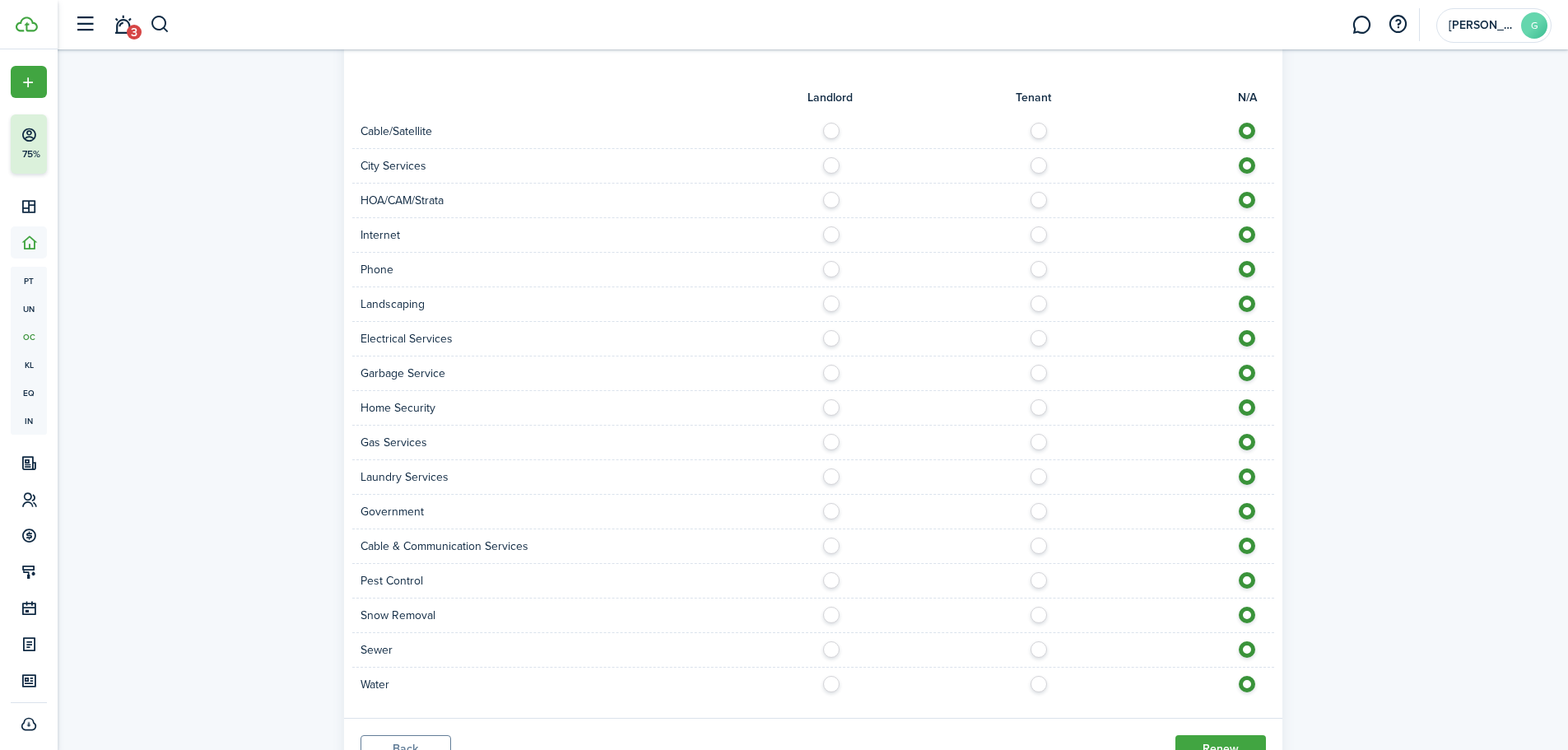
scroll to position [1222, 0]
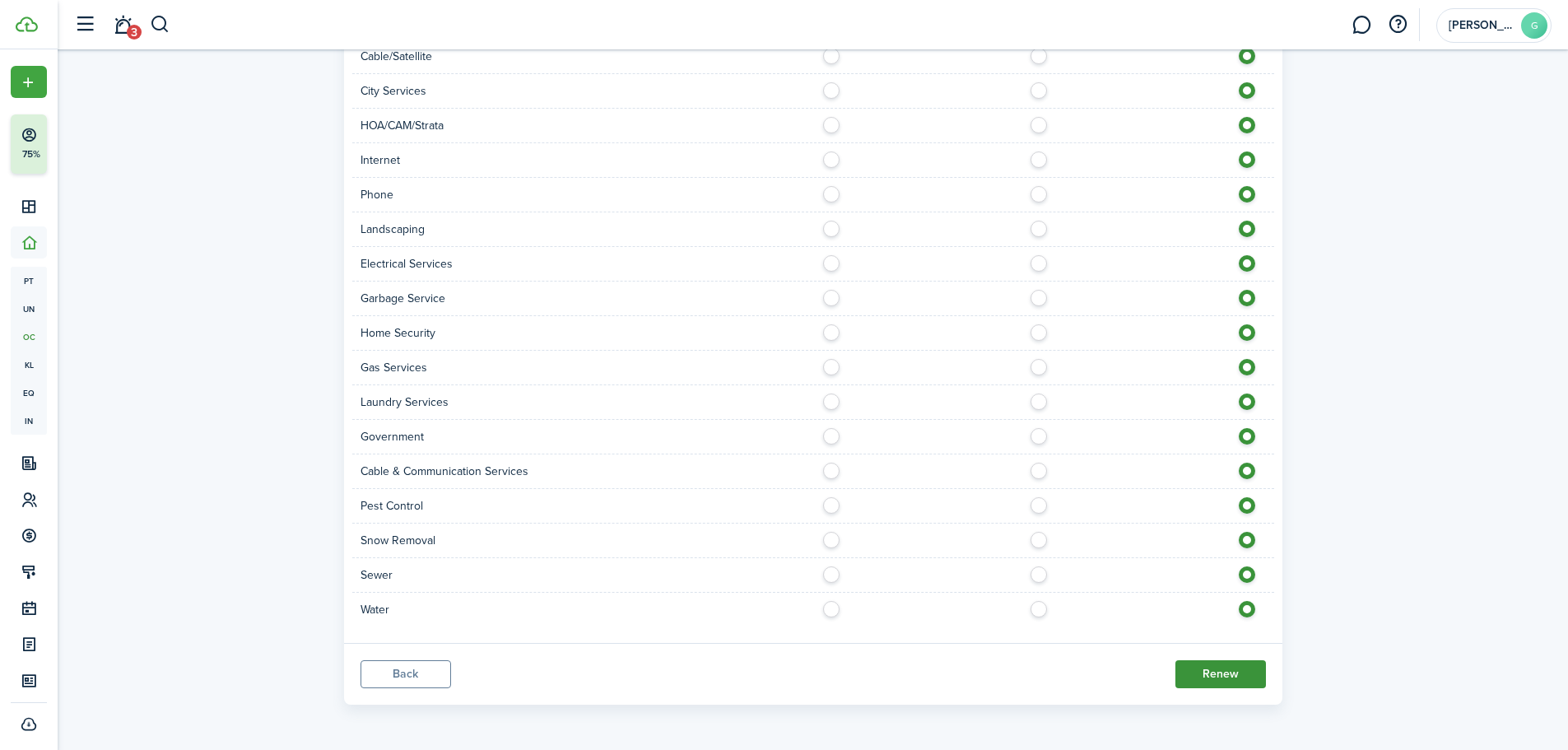
click at [1210, 671] on button "Renew" at bounding box center [1220, 674] width 90 height 28
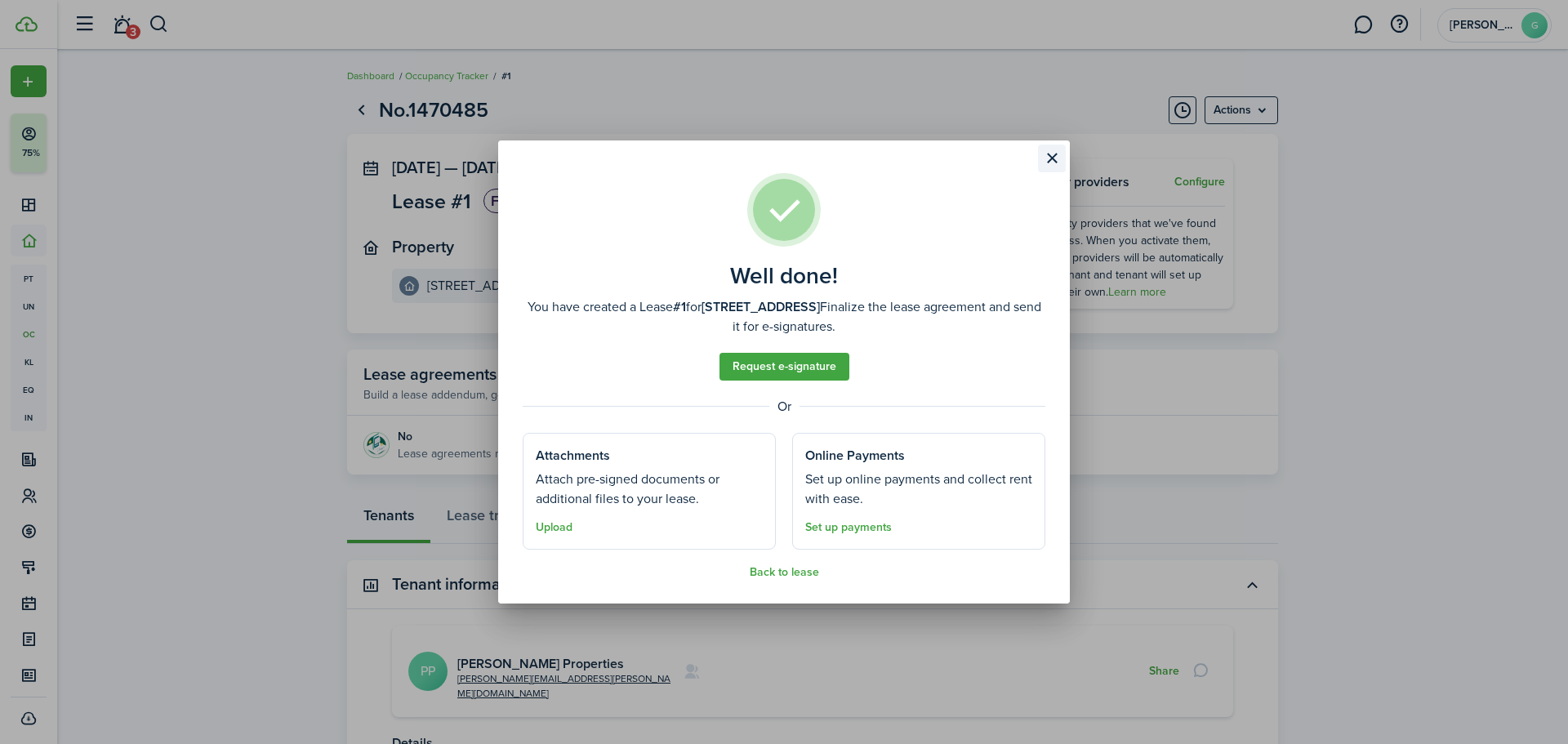
click at [1055, 155] on button "Close modal" at bounding box center [1051, 158] width 28 height 28
